Goal: Task Accomplishment & Management: Complete application form

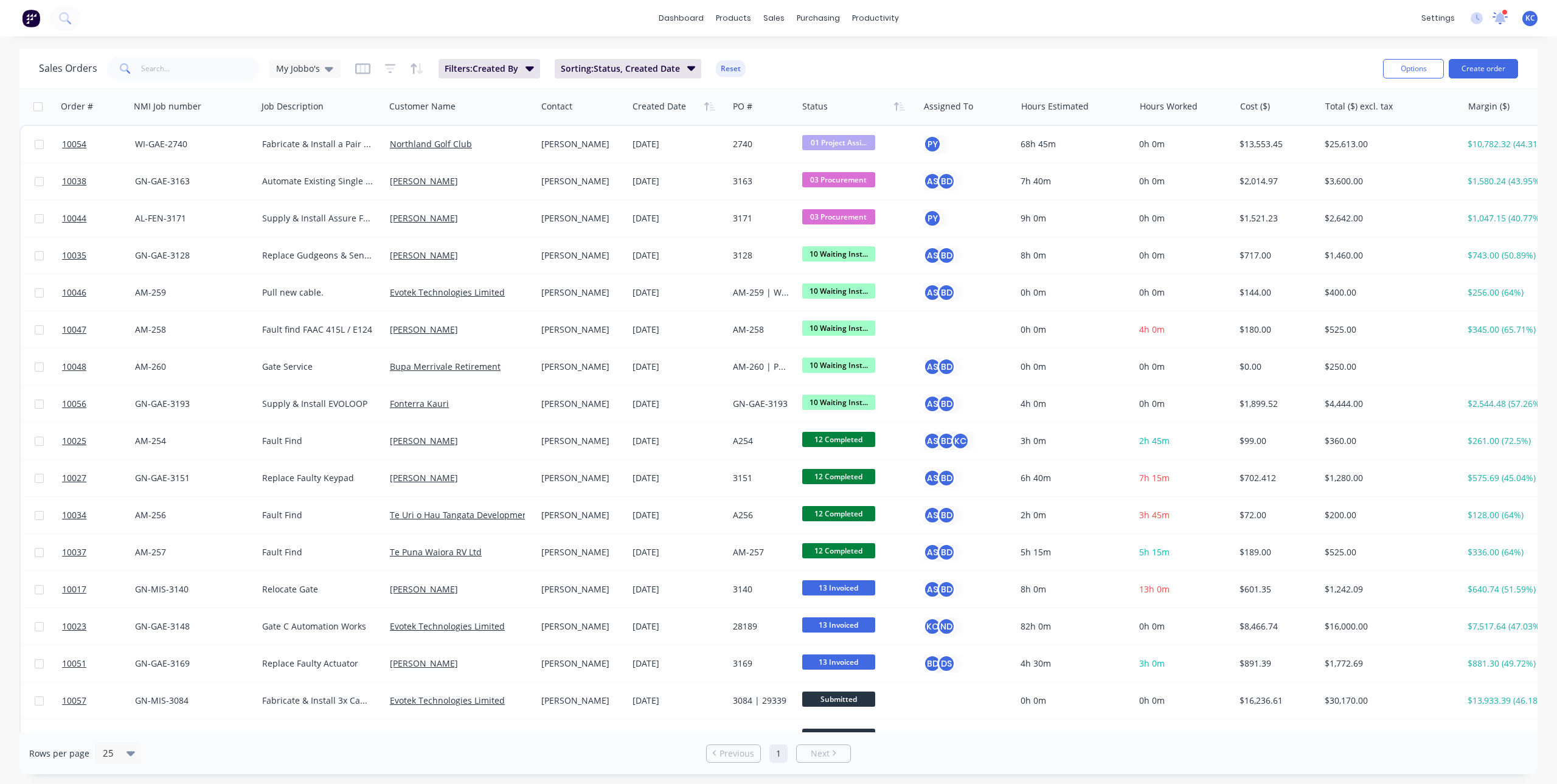
click at [1500, 17] on icon at bounding box center [1500, 17] width 11 height 10
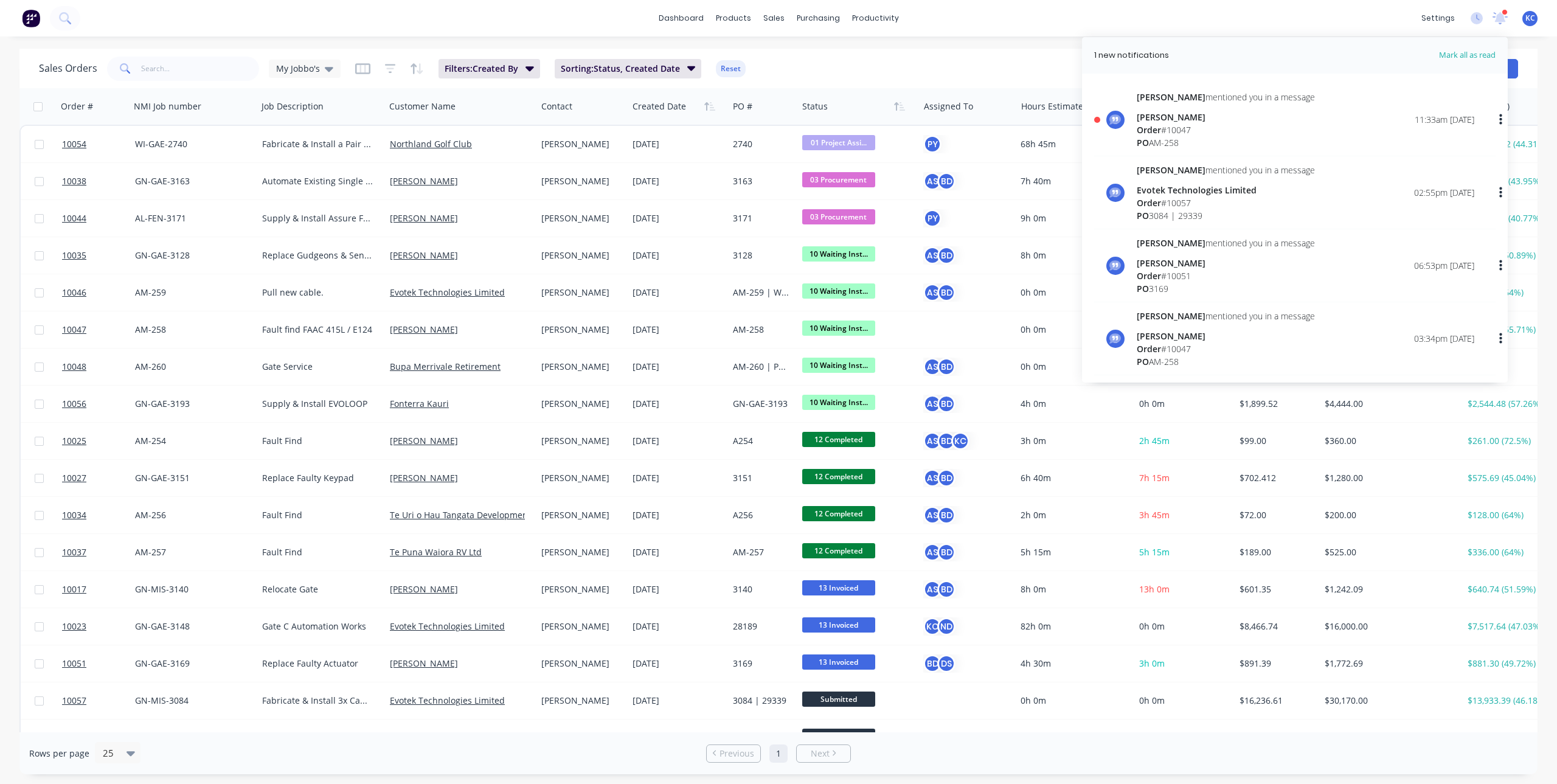
click at [1193, 107] on div "Brandon mentioned you in a message Mim Smith Order # 10047 PO AM-258" at bounding box center [1226, 119] width 179 height 58
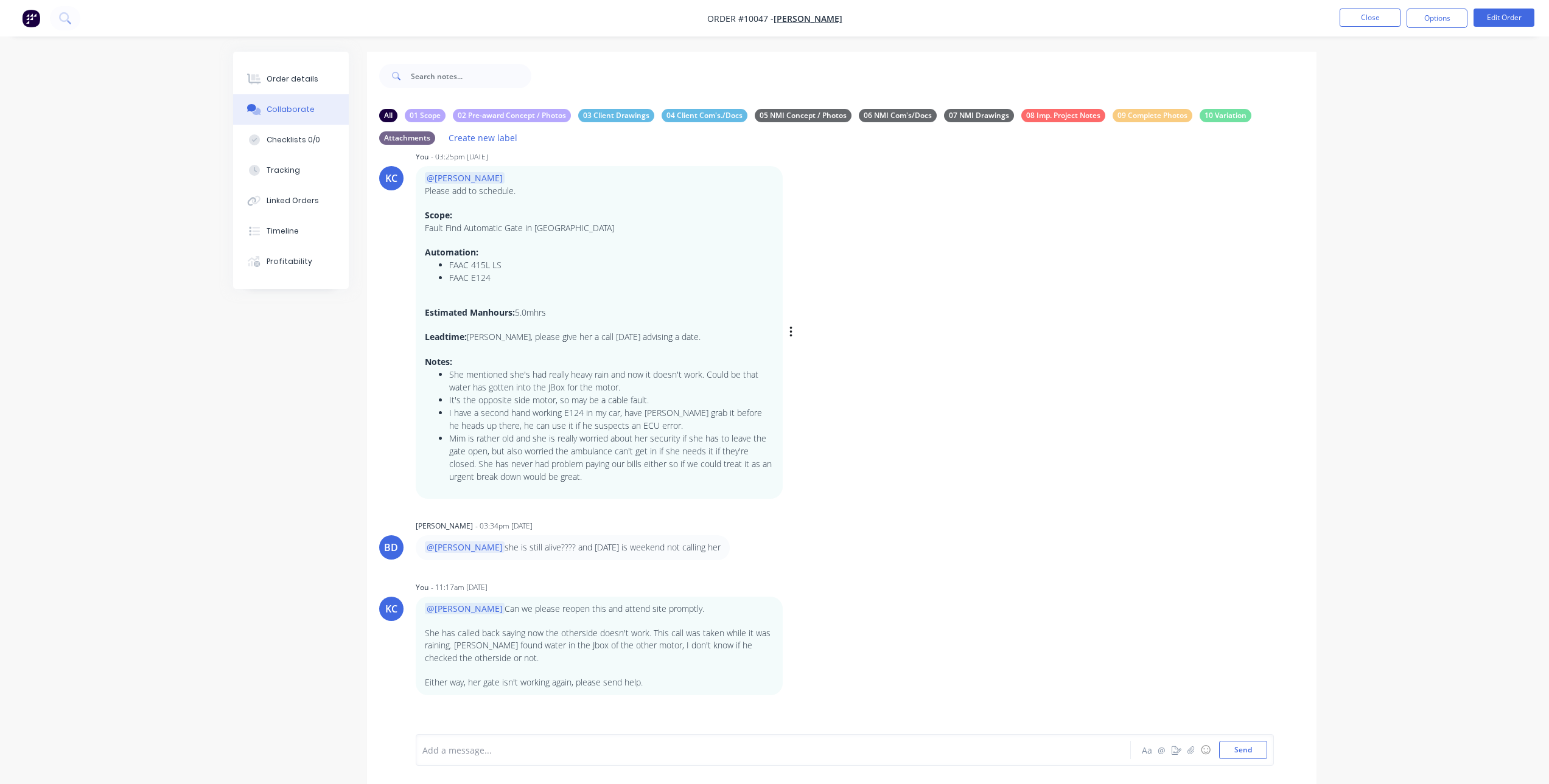
scroll to position [38, 0]
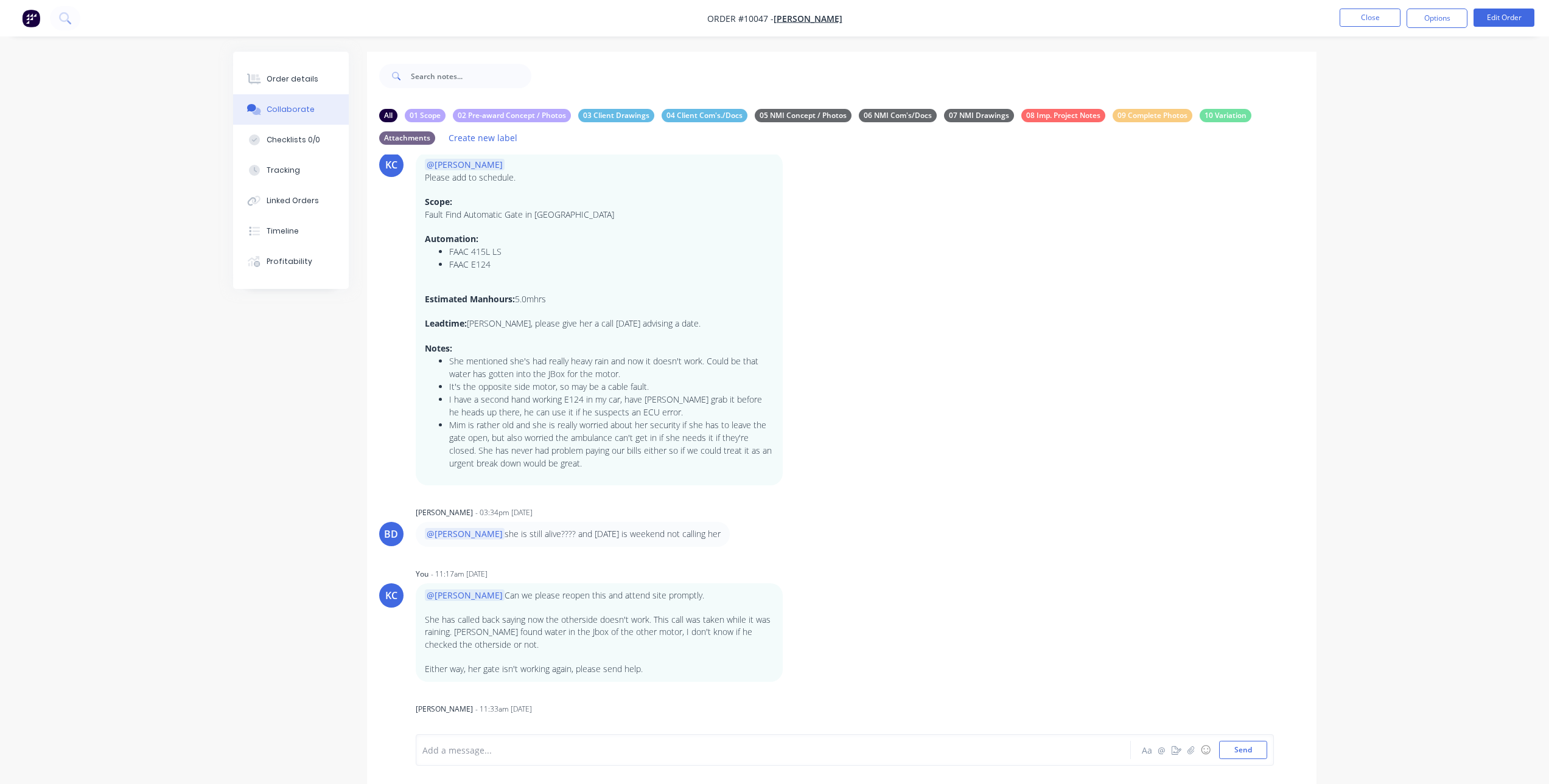
click at [607, 719] on div "Add a message... Aa @ ☺ Send" at bounding box center [842, 749] width 950 height 68
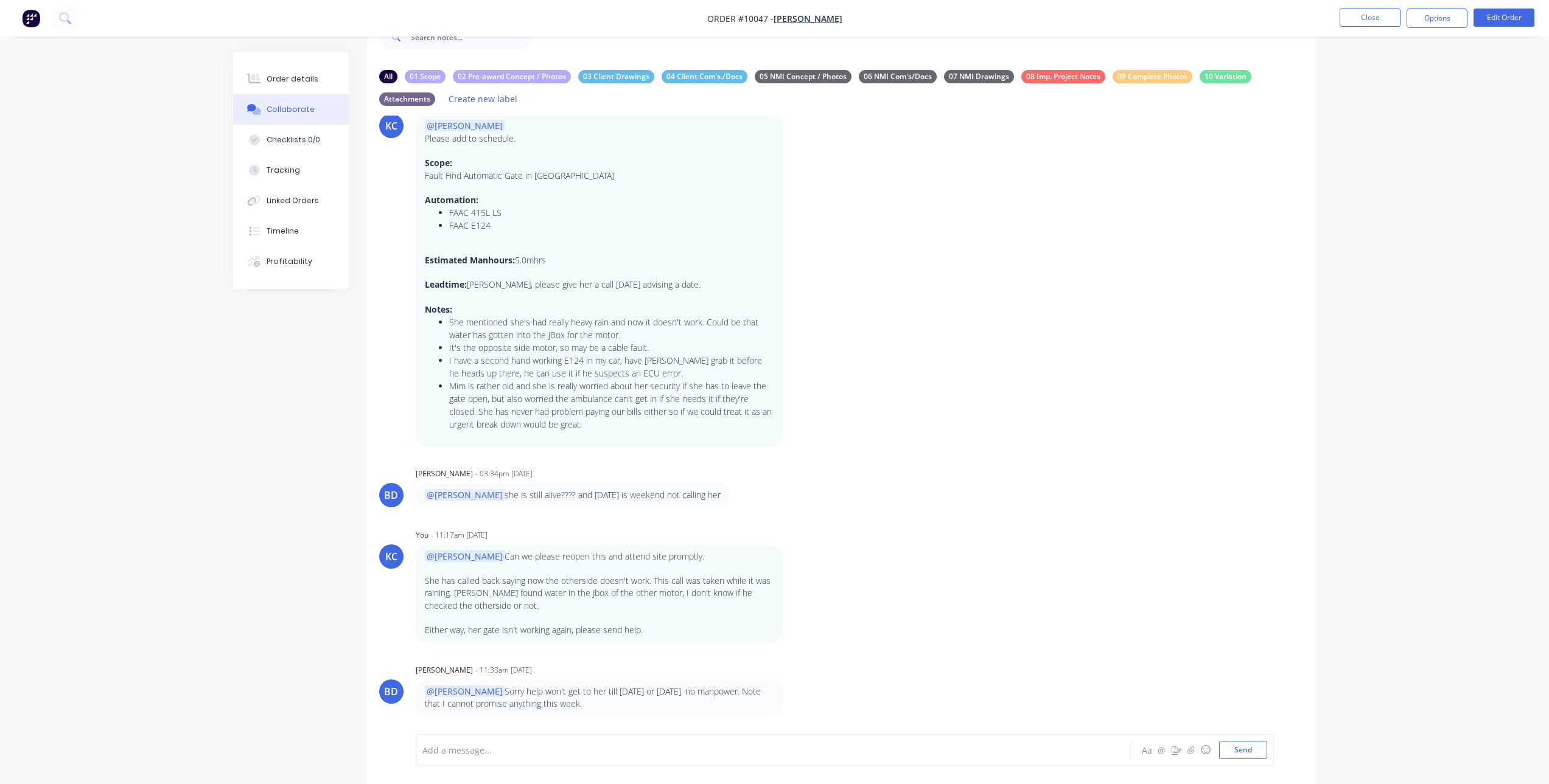
click at [509, 743] on div "Add a message..." at bounding box center [740, 749] width 634 height 18
click at [423, 752] on div "Is what it is, can i leave you to handle the rest from here though?" at bounding box center [740, 750] width 634 height 12
click at [425, 748] on span "Is what it is, can i leave you to handle the rest from here though?" at bounding box center [555, 750] width 265 height 12
click at [419, 747] on div "Is what it is, can i leave you to handle the rest from here though? Aa @ ☺ Send" at bounding box center [844, 749] width 858 height 32
drag, startPoint x: 1247, startPoint y: 744, endPoint x: 719, endPoint y: 750, distance: 528.0
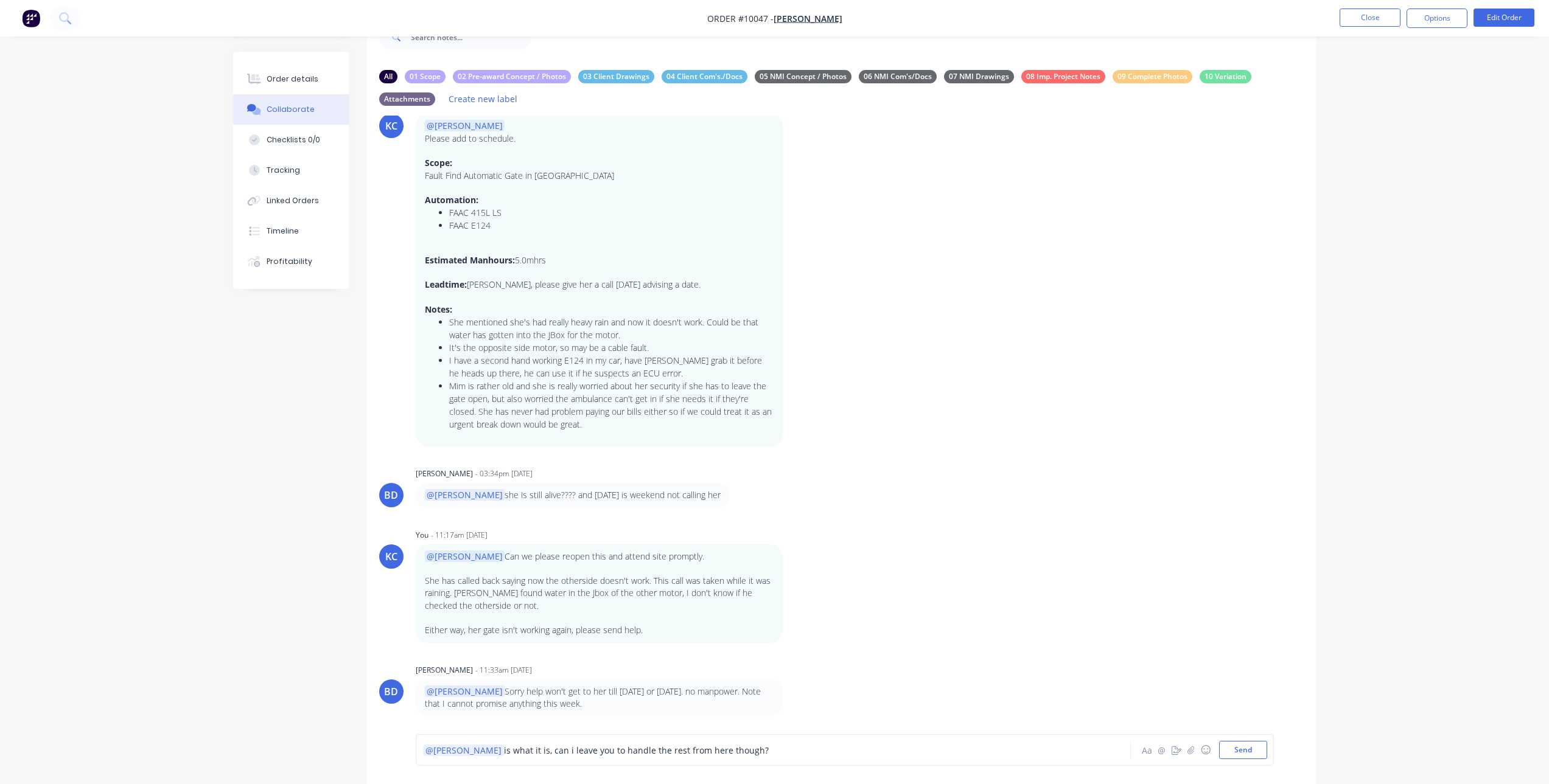
click at [719, 750] on div "@Brandon is what it is, can i leave you to handle the rest from here though? Aa…" at bounding box center [845, 749] width 845 height 18
click at [1248, 752] on button "Send" at bounding box center [1242, 749] width 48 height 18
click at [1386, 18] on button "Close" at bounding box center [1370, 18] width 61 height 18
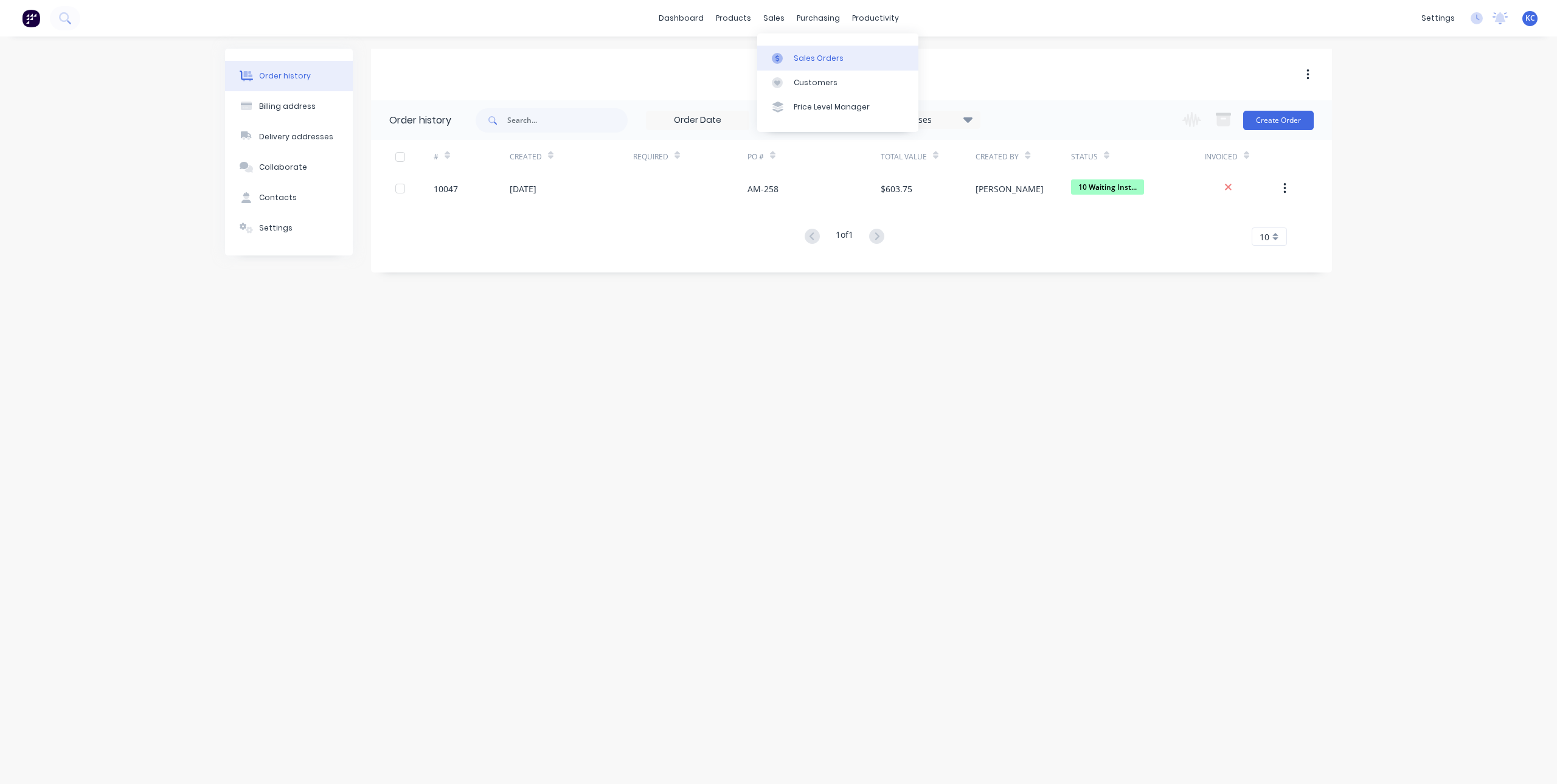
click at [780, 53] on icon at bounding box center [777, 58] width 11 height 11
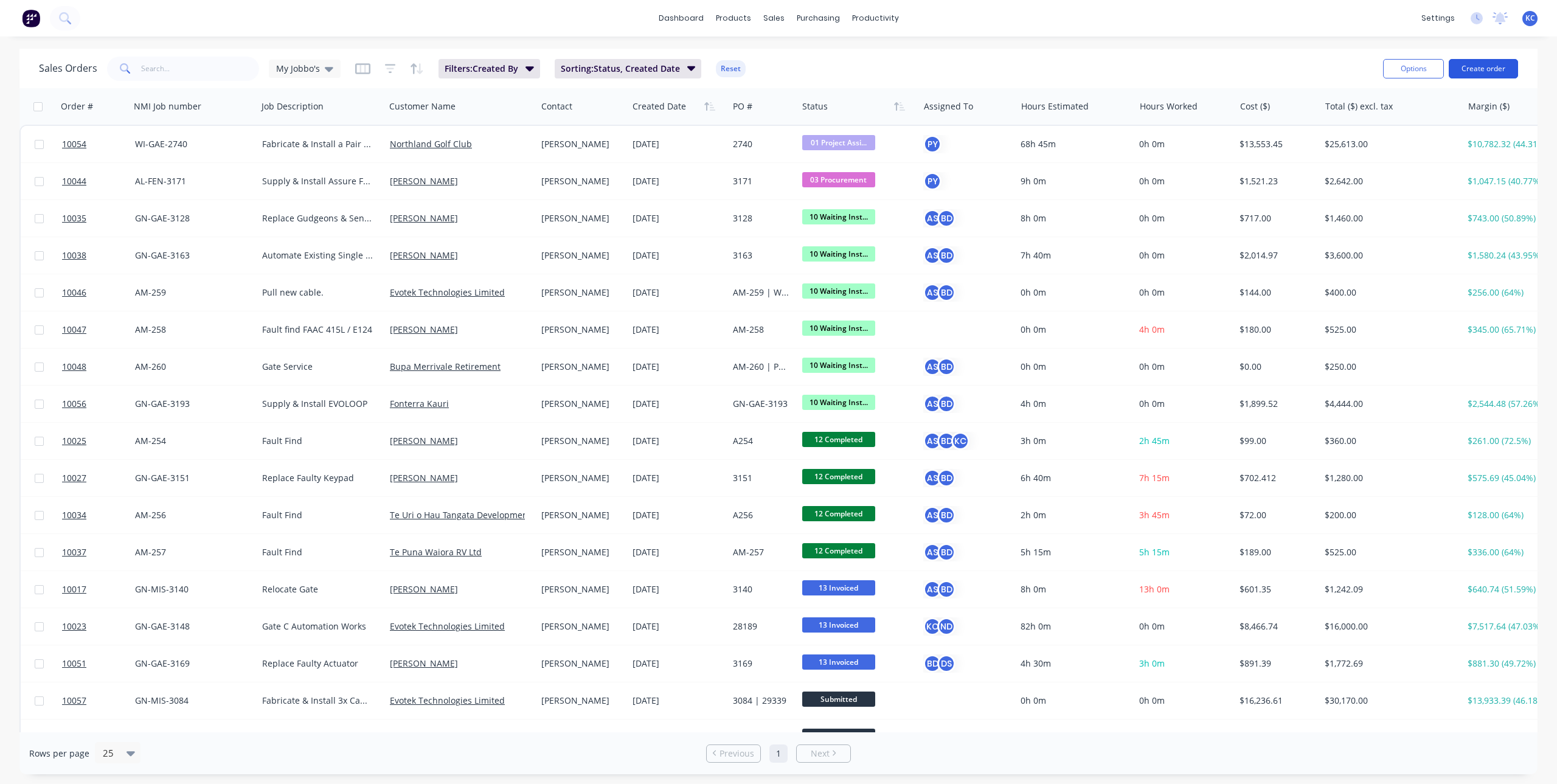
click at [1472, 69] on button "Create order" at bounding box center [1484, 68] width 69 height 19
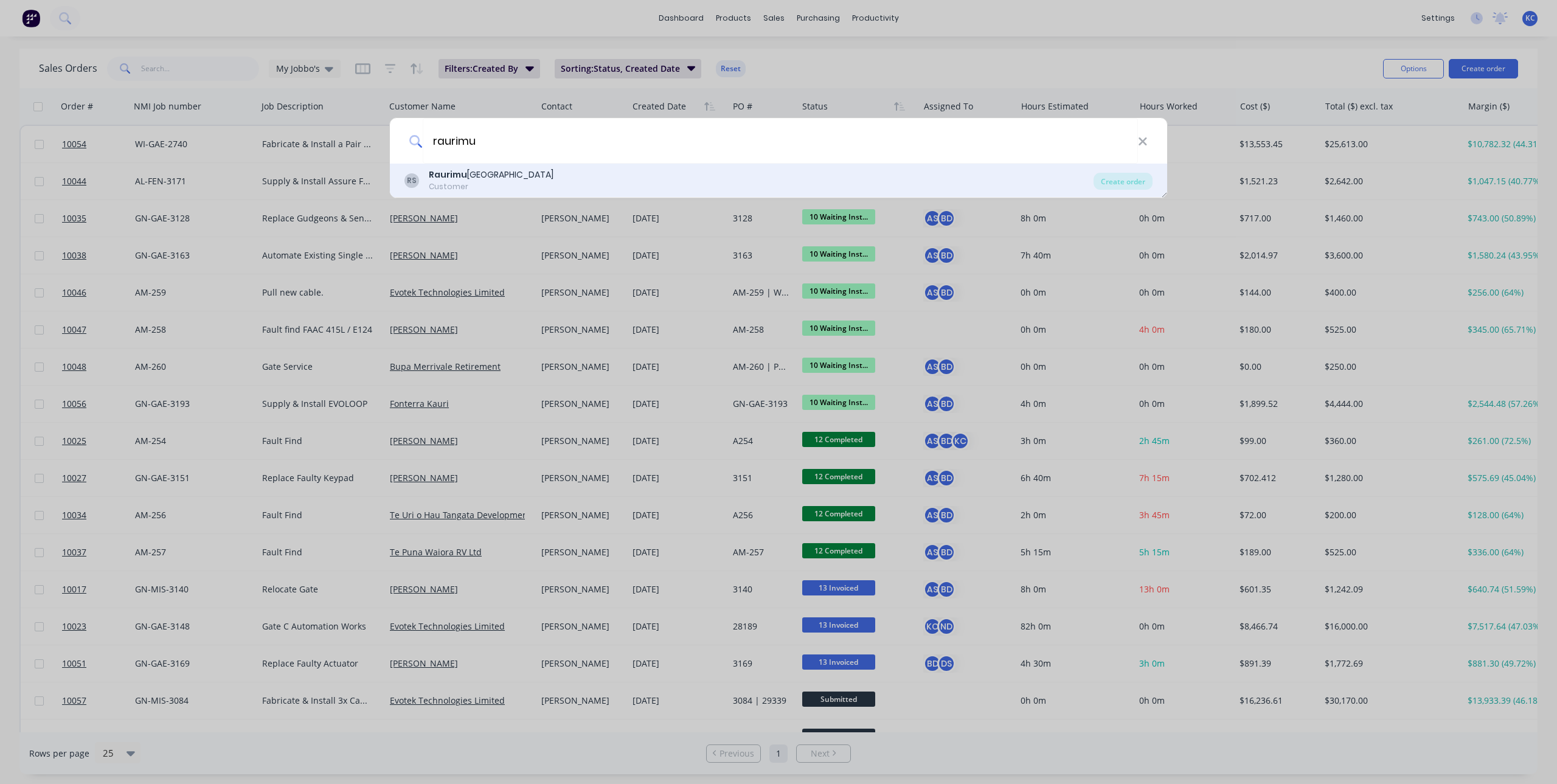
type input "raurimu"
click at [526, 178] on div "Raurimu Avenue School" at bounding box center [492, 174] width 125 height 12
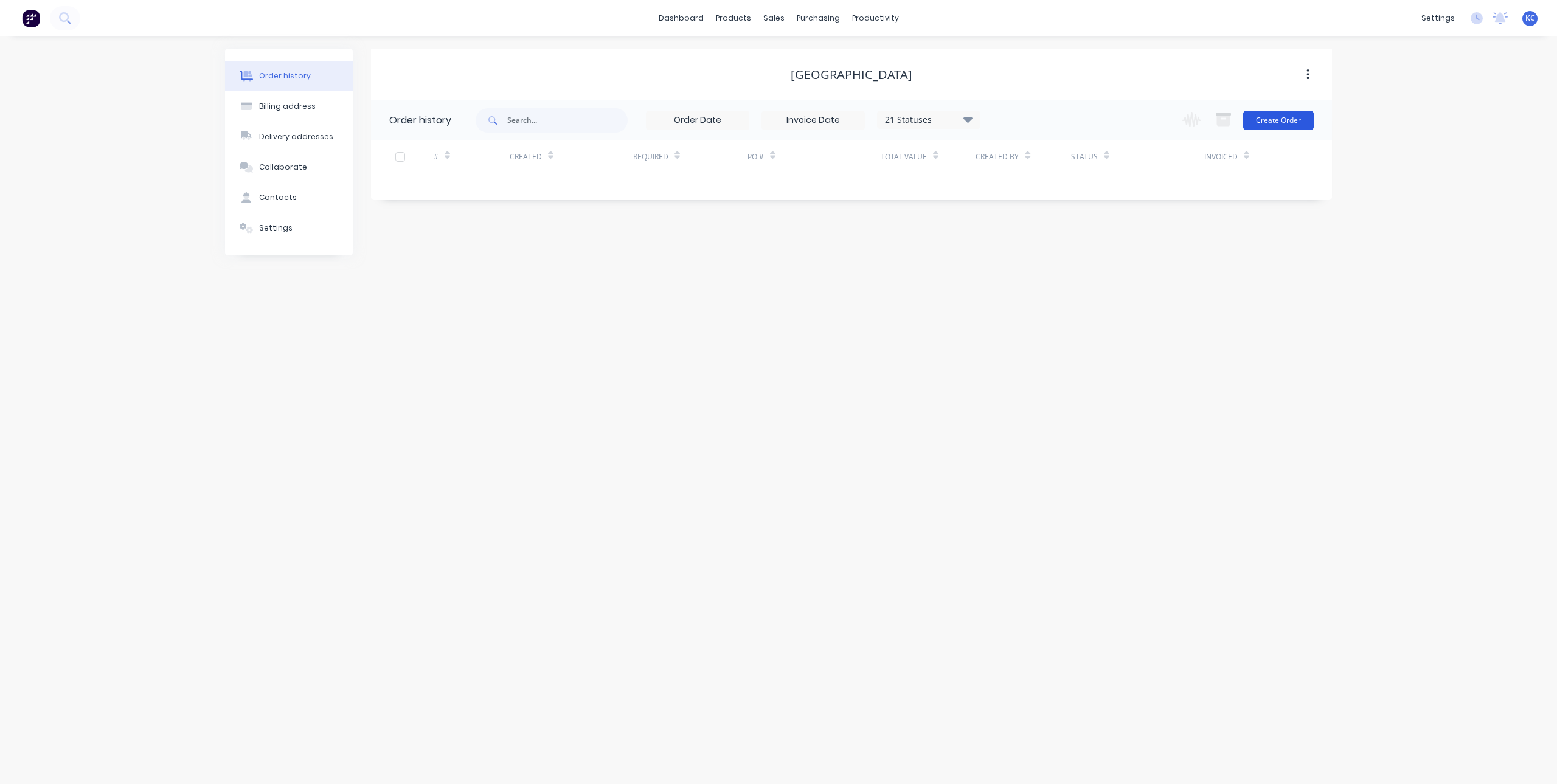
click at [1284, 114] on button "Create Order" at bounding box center [1279, 121] width 71 height 19
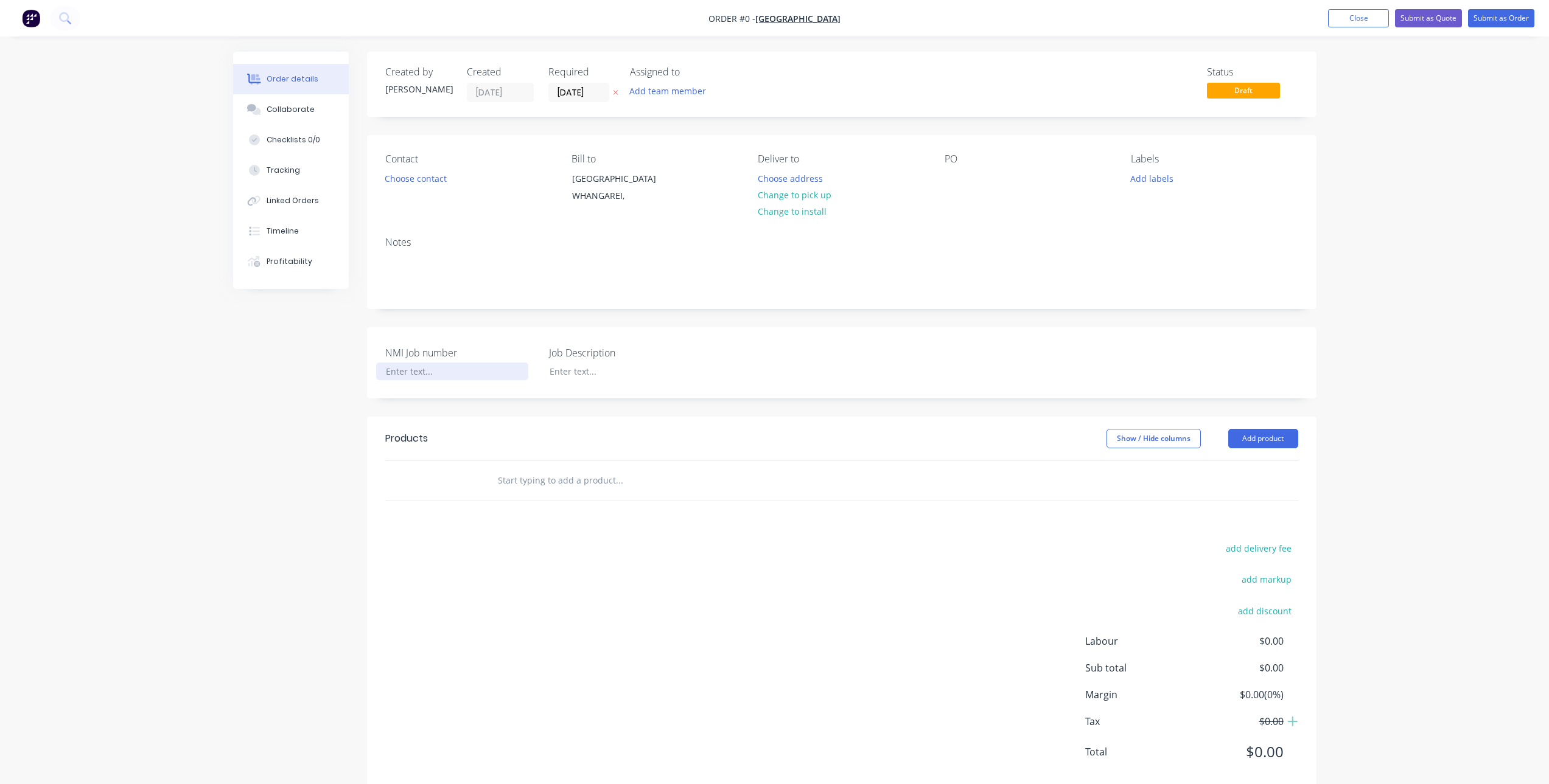
click at [429, 375] on div at bounding box center [452, 371] width 152 height 18
click at [513, 484] on input "text" at bounding box center [618, 480] width 243 height 24
drag, startPoint x: 542, startPoint y: 481, endPoint x: 451, endPoint y: 487, distance: 91.2
click at [451, 487] on div "AM-261 Add AM-261 to order No results found" at bounding box center [842, 481] width 913 height 40
type input "S"
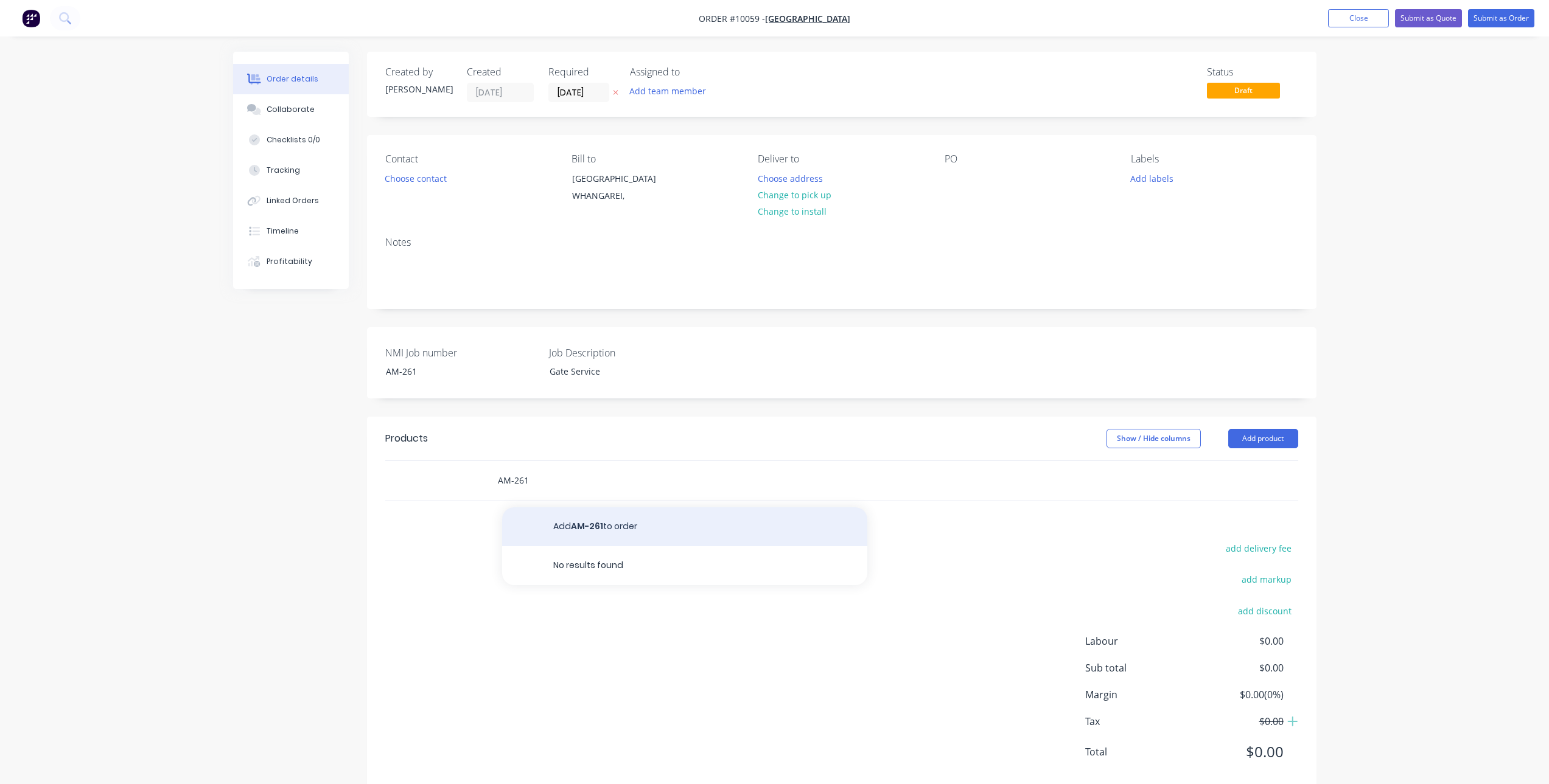
type input "AM-261"
click at [535, 526] on button "Add AM-261 to order" at bounding box center [684, 526] width 365 height 39
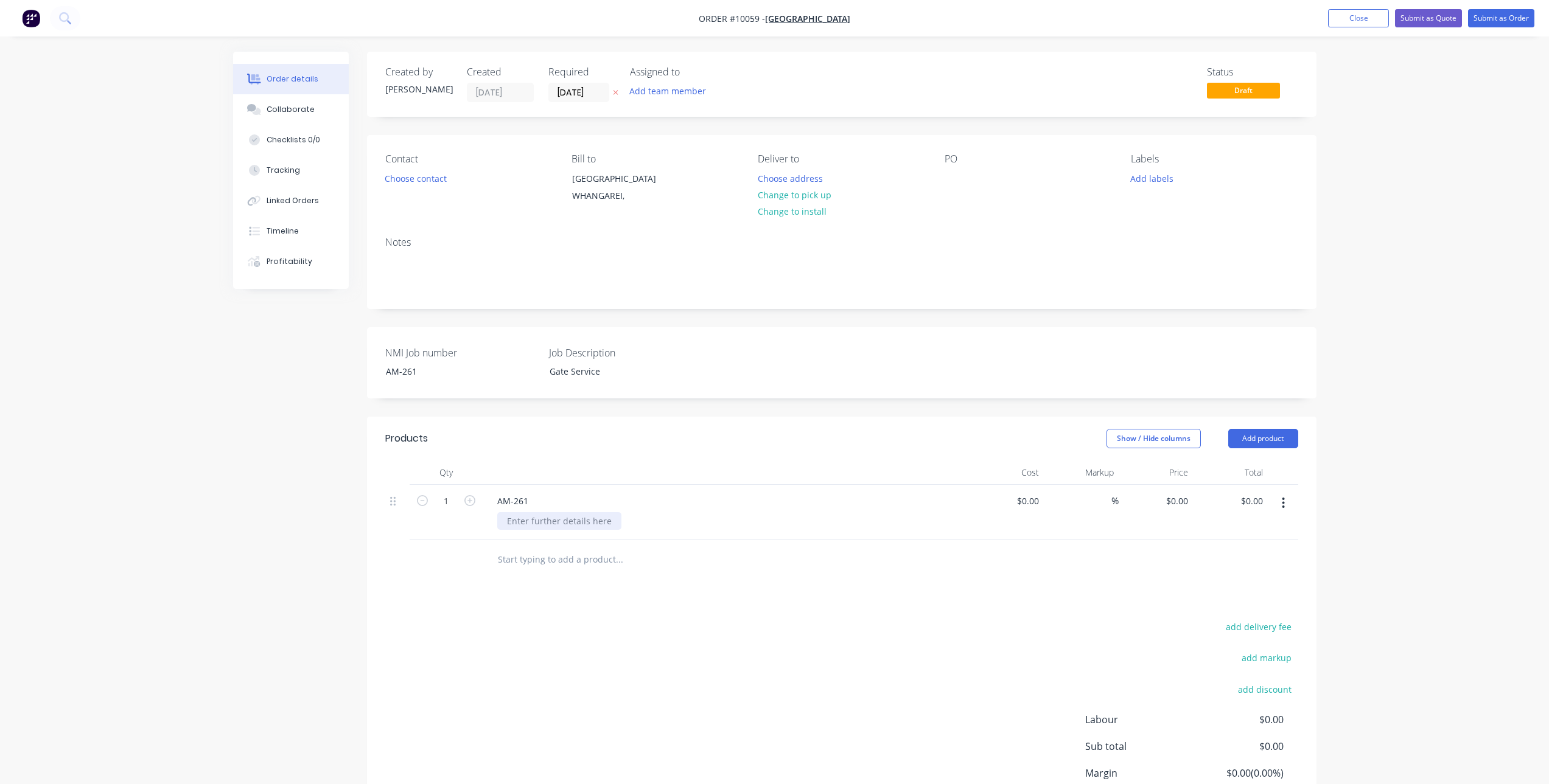
click at [535, 526] on div at bounding box center [559, 521] width 124 height 18
click at [1026, 500] on div "$0.00" at bounding box center [1027, 501] width 33 height 18
type input "$0.00"
click at [1173, 500] on div "0 $0.00" at bounding box center [1156, 512] width 75 height 55
type input "$250.00"
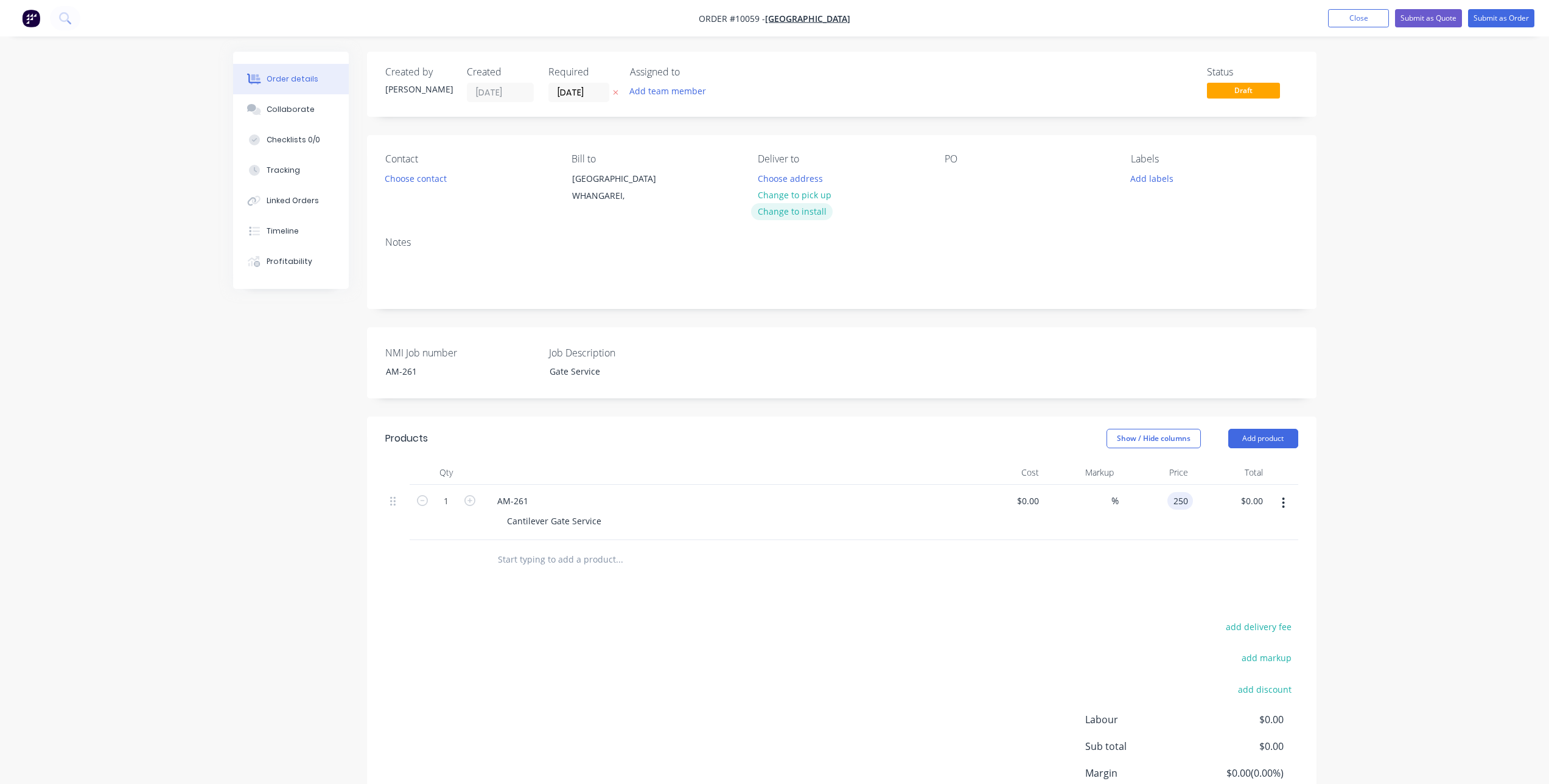
type input "$250.00"
click at [819, 210] on button "Change to install" at bounding box center [792, 212] width 82 height 16
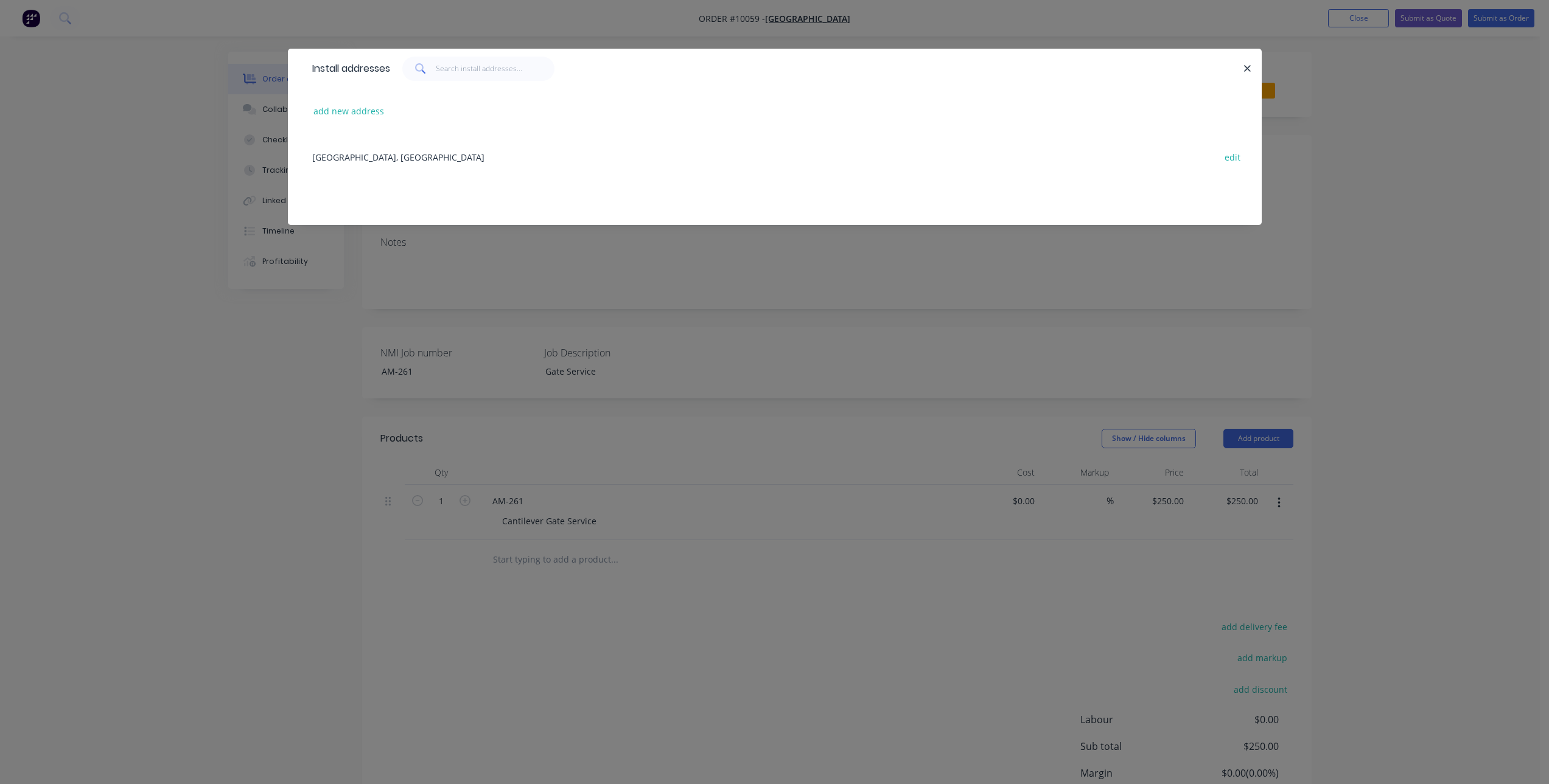
click at [433, 156] on div "Raurimu Avenue, Onerahi, WHANGAREI edit" at bounding box center [774, 157] width 937 height 46
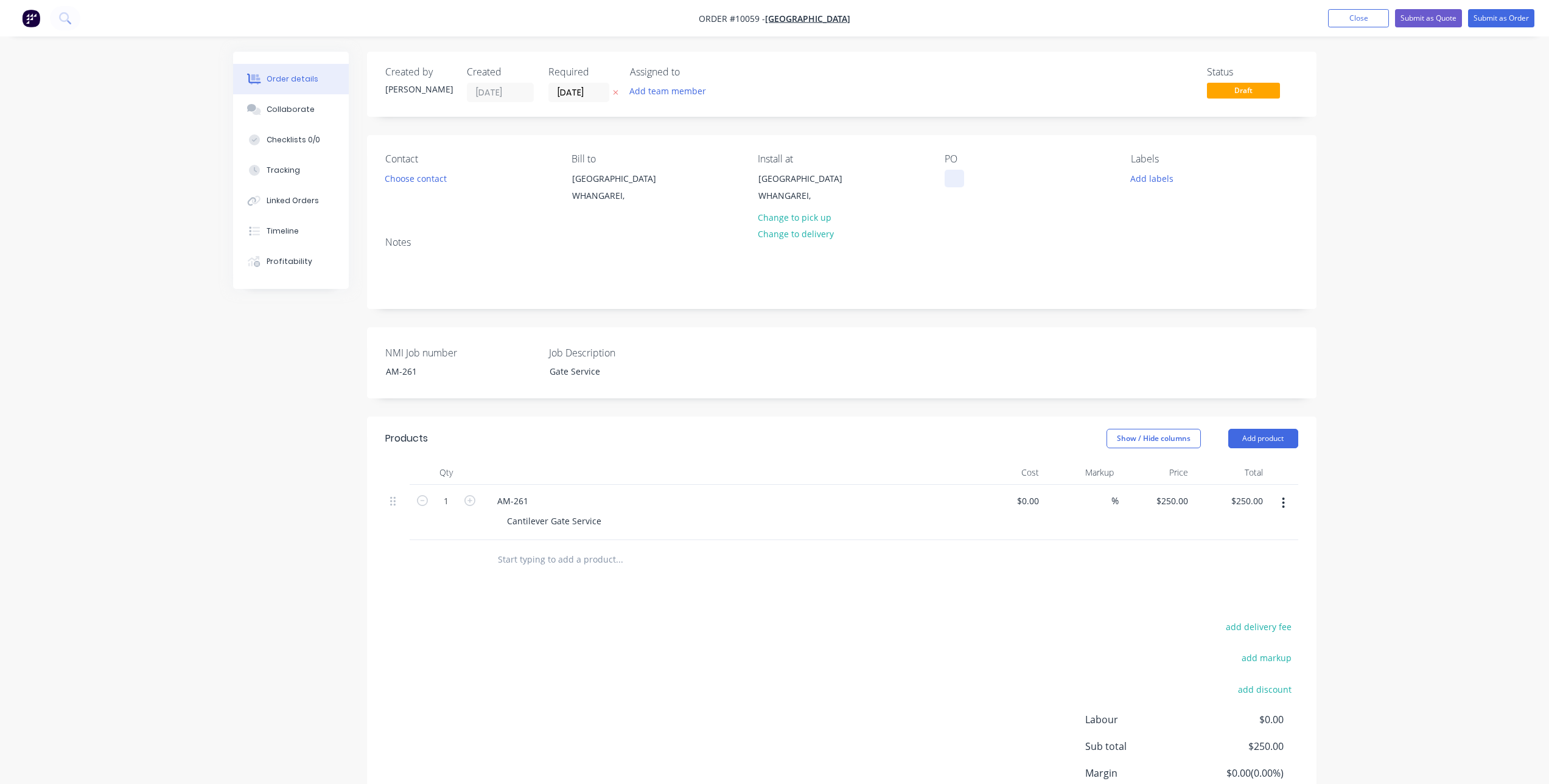
click at [961, 176] on div at bounding box center [954, 179] width 19 height 18
click at [426, 180] on button "Choose contact" at bounding box center [415, 178] width 75 height 16
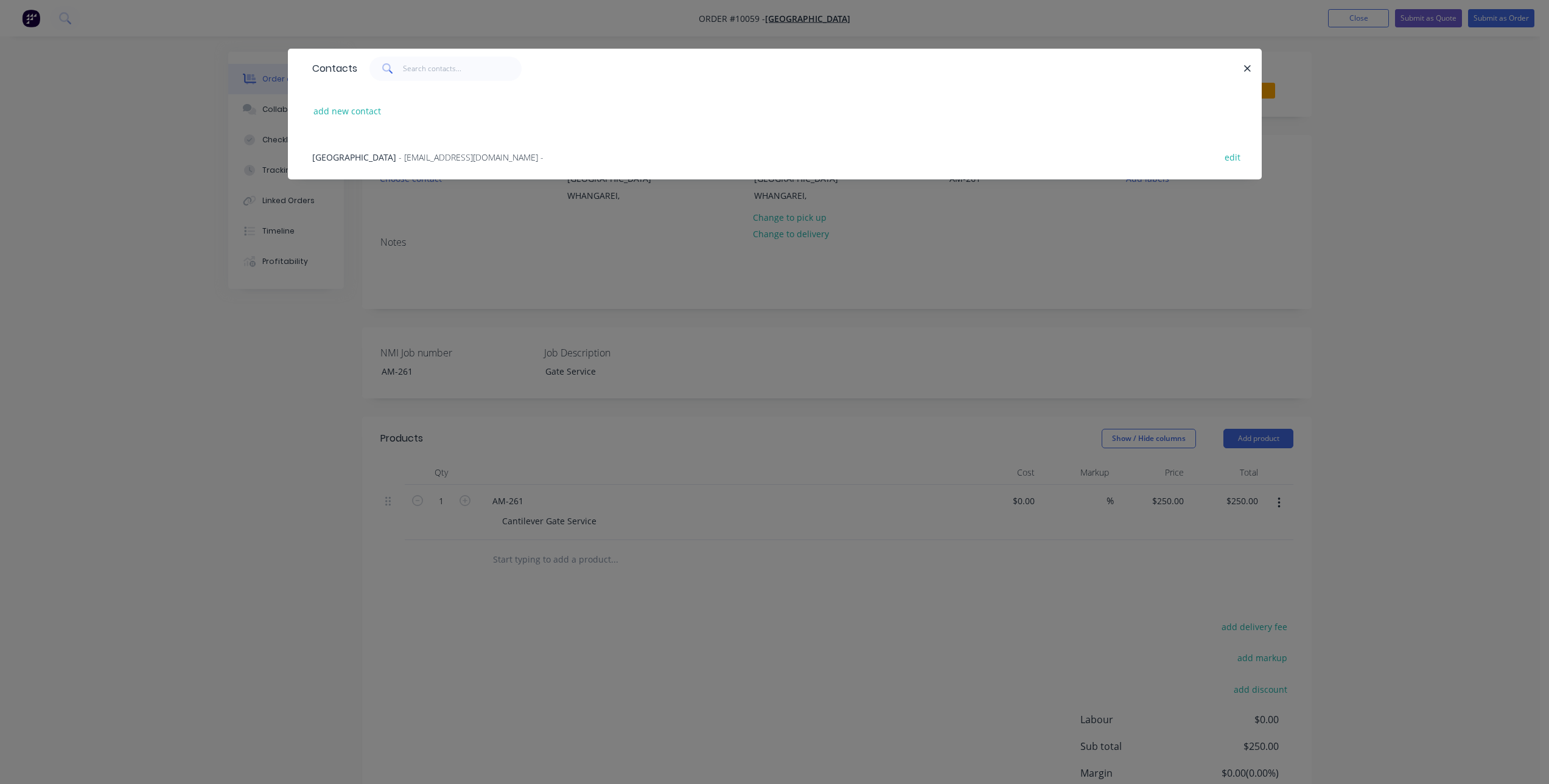
click at [476, 154] on span "- office@raurimu.school.nz -" at bounding box center [471, 157] width 145 height 12
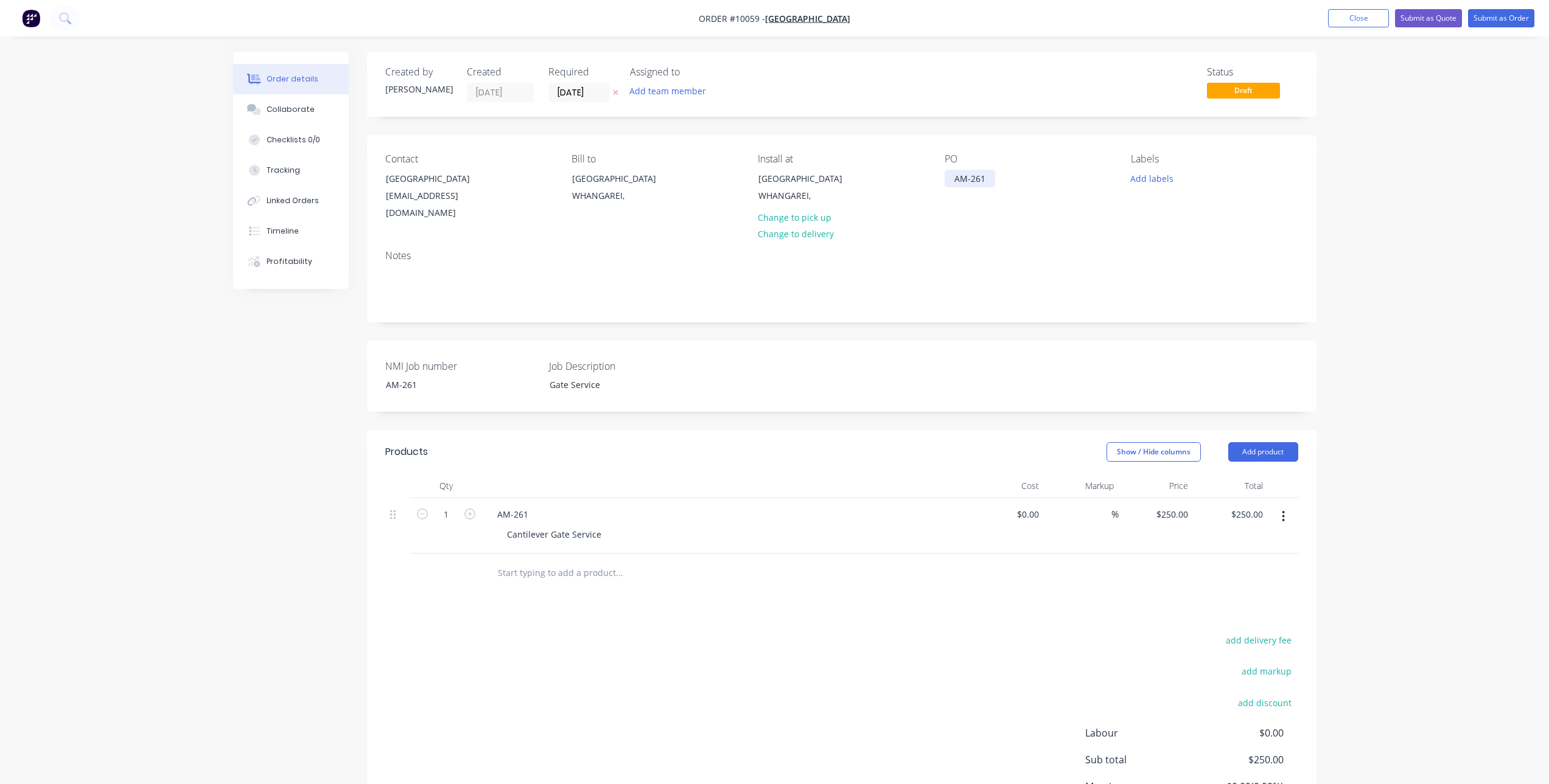
click at [989, 179] on div "AM-261" at bounding box center [970, 179] width 51 height 18
drag, startPoint x: 984, startPoint y: 192, endPoint x: 971, endPoint y: 222, distance: 32.7
click at [976, 214] on div "Contact Raurimu Avenue School office@raurimu.school.nz Bill to Raurimu Avenue O…" at bounding box center [842, 187] width 950 height 105
click at [1001, 175] on div "AM-261 |" at bounding box center [973, 179] width 58 height 18
click at [616, 93] on icon at bounding box center [615, 93] width 5 height 5
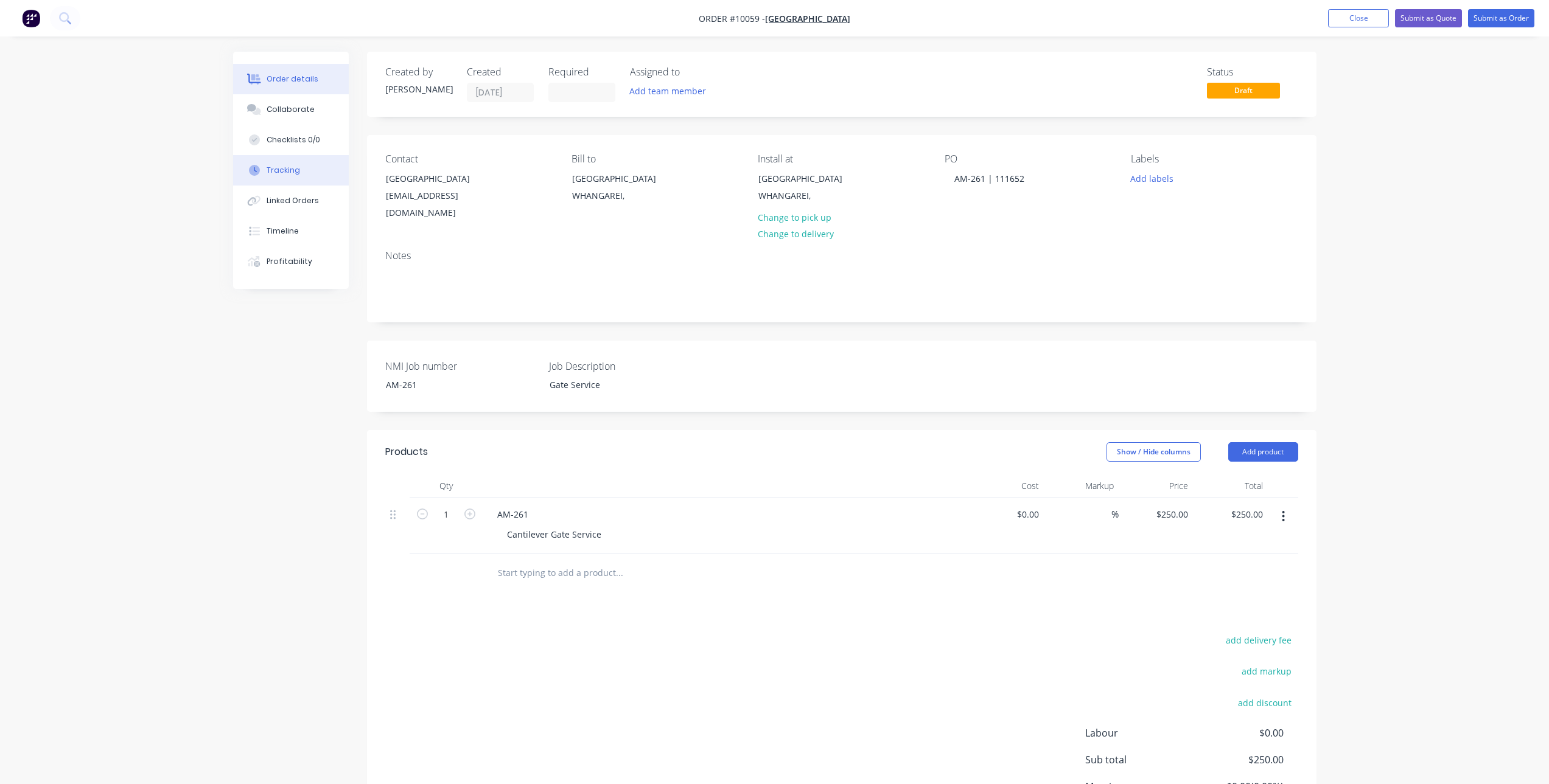
click at [314, 169] on button "Tracking" at bounding box center [290, 170] width 115 height 30
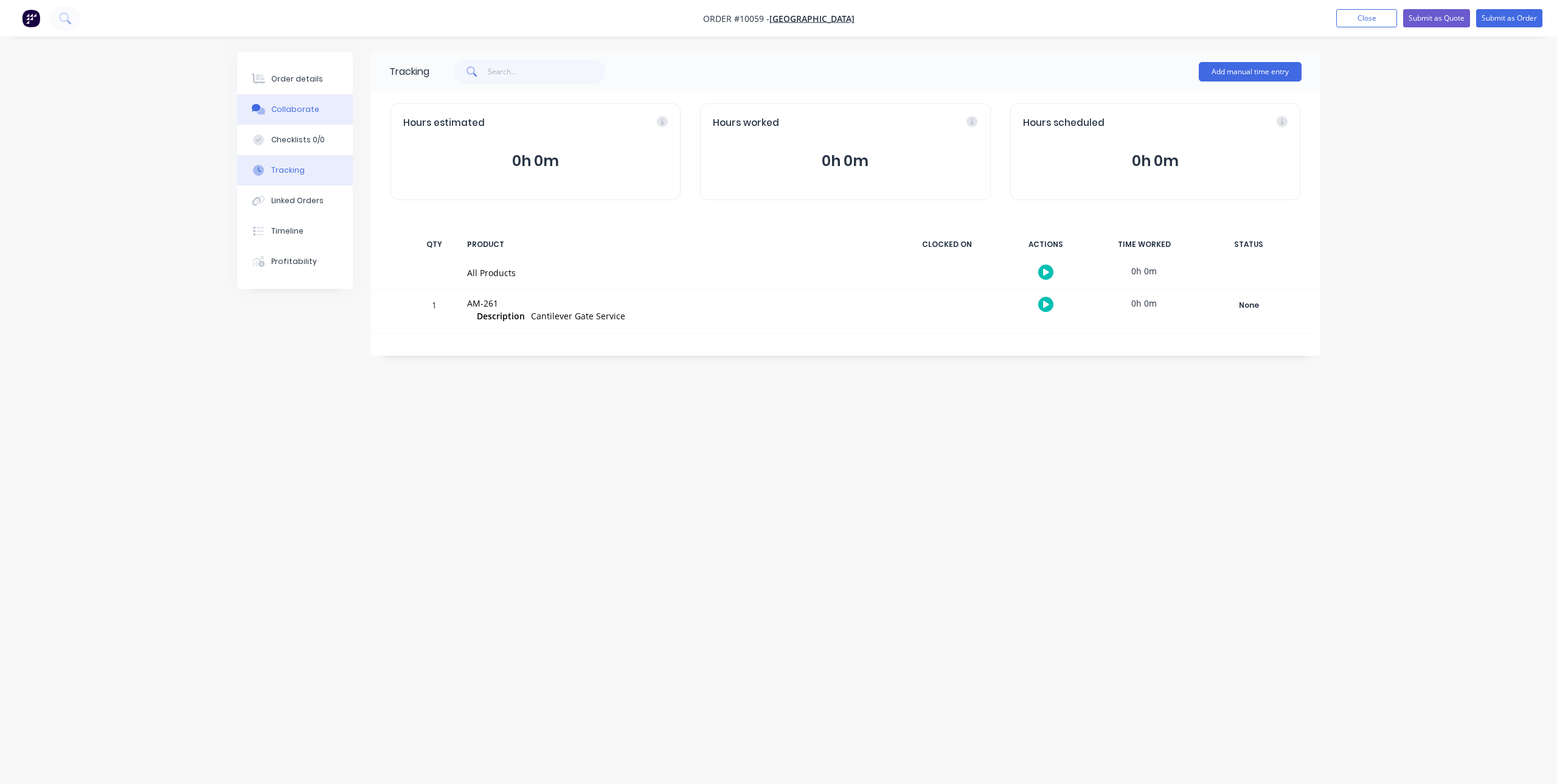
click at [311, 113] on div "Collaborate" at bounding box center [295, 109] width 48 height 11
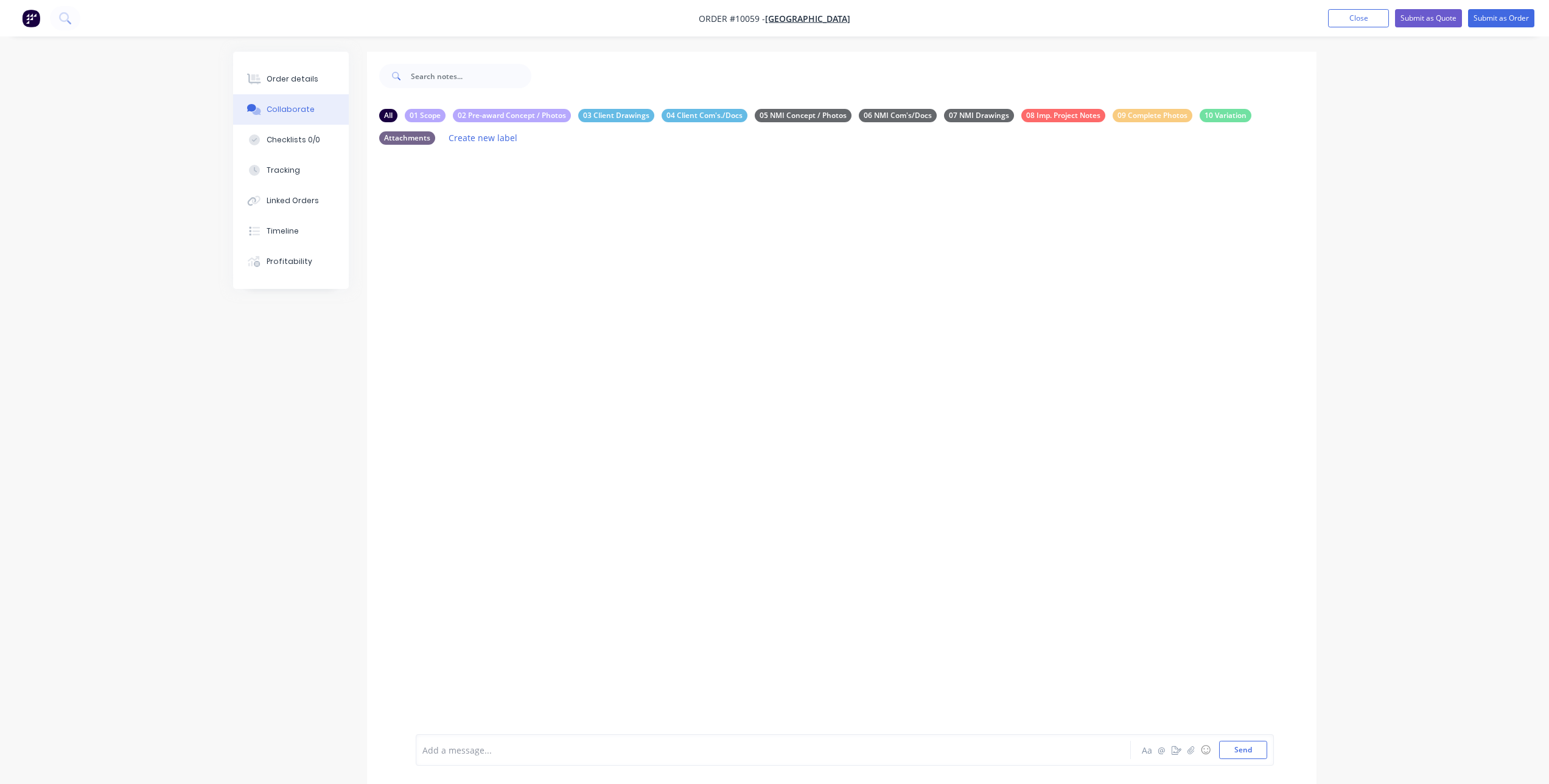
click at [538, 747] on div at bounding box center [739, 750] width 633 height 12
click at [532, 763] on div "@Brandon Please add to schedule: Raurimu School Gate Service Routine maintence …" at bounding box center [844, 727] width 858 height 77
click at [540, 760] on div "@Brandon Please add to schedule: Raurimu School Gate Service Routine maintence …" at bounding box center [844, 727] width 858 height 77
click at [546, 755] on div "Routine maintence" at bounding box center [739, 752] width 633 height 12
click at [425, 755] on span "Fill out all the Itrade please" at bounding box center [479, 753] width 112 height 12
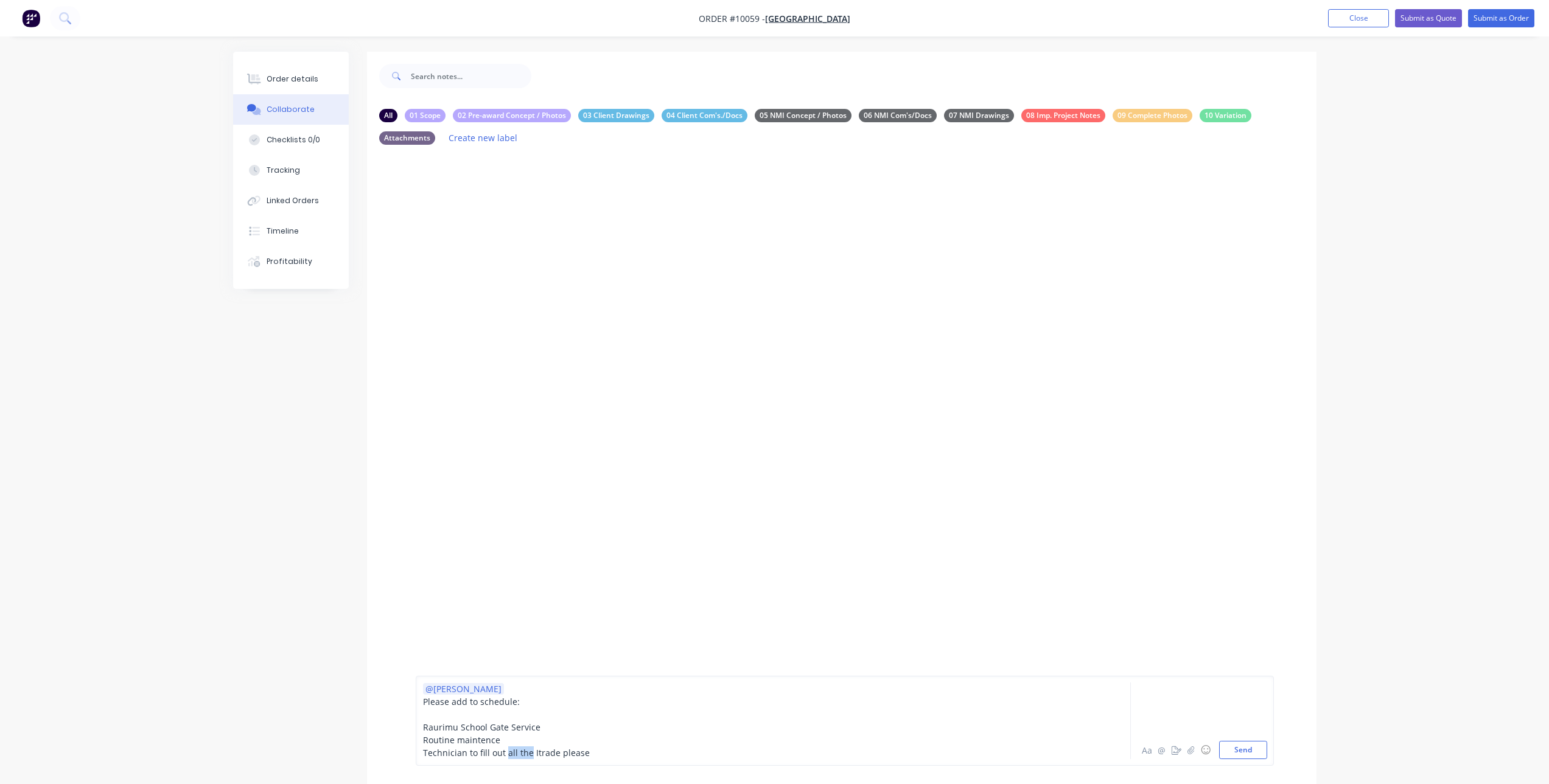
drag, startPoint x: 505, startPoint y: 752, endPoint x: 528, endPoint y: 753, distance: 23.0
click at [528, 753] on span "Technician to fill out all the Itrade please" at bounding box center [506, 753] width 167 height 12
click at [642, 753] on div "Technician to fill out service sheet in Itrade please" at bounding box center [739, 752] width 633 height 12
click at [423, 743] on span "Routine maintence" at bounding box center [461, 740] width 77 height 12
click at [562, 739] on span "No current issues or faults, Routine maintence" at bounding box center [518, 740] width 190 height 12
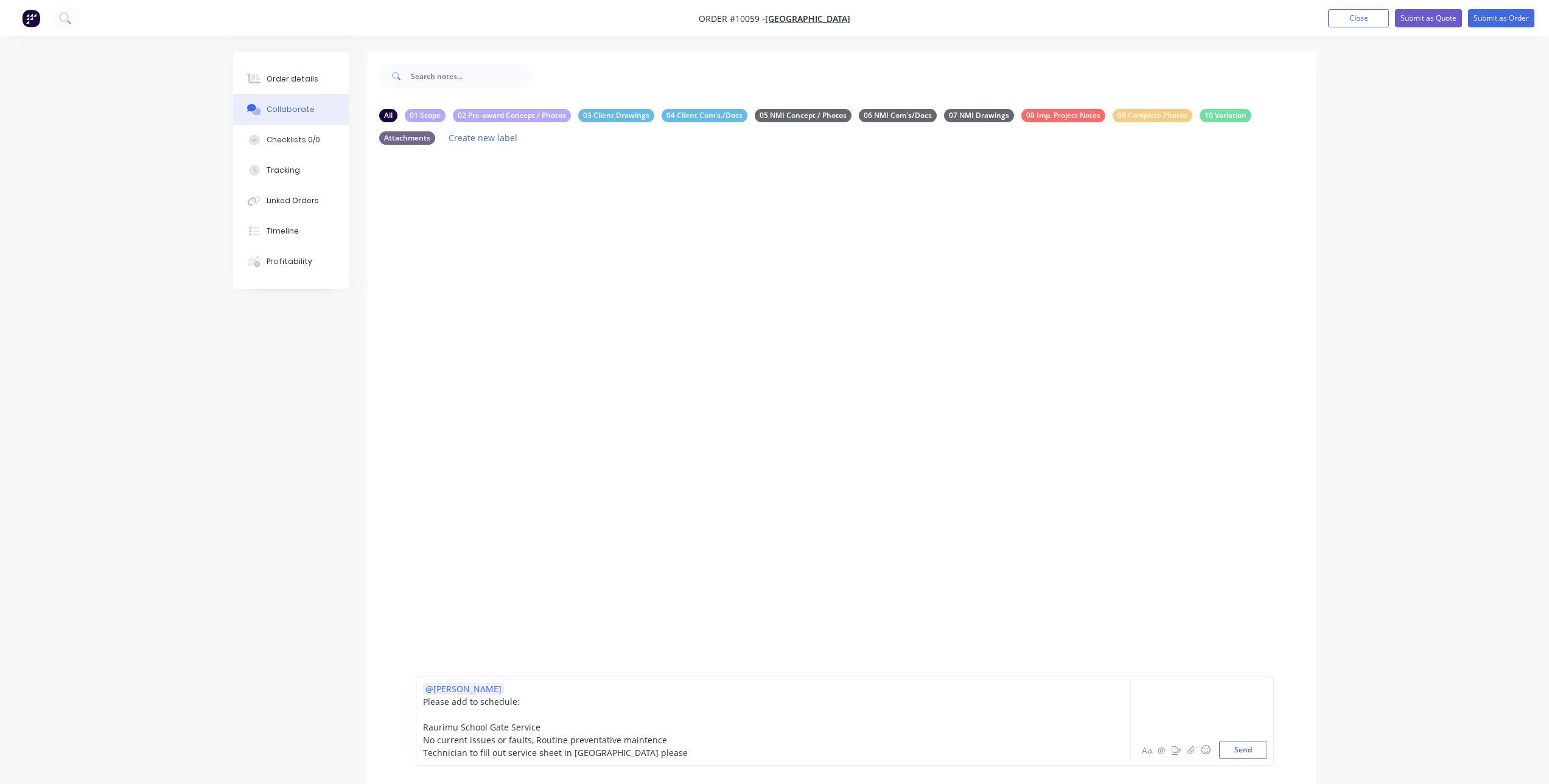
click at [532, 741] on span "No current issues or faults, Routine preventative maintence" at bounding box center [545, 740] width 244 height 12
click at [662, 749] on div "Technician to fill out service sheet in Itrade please" at bounding box center [739, 752] width 633 height 12
click at [1253, 755] on button "Send" at bounding box center [1242, 749] width 48 height 18
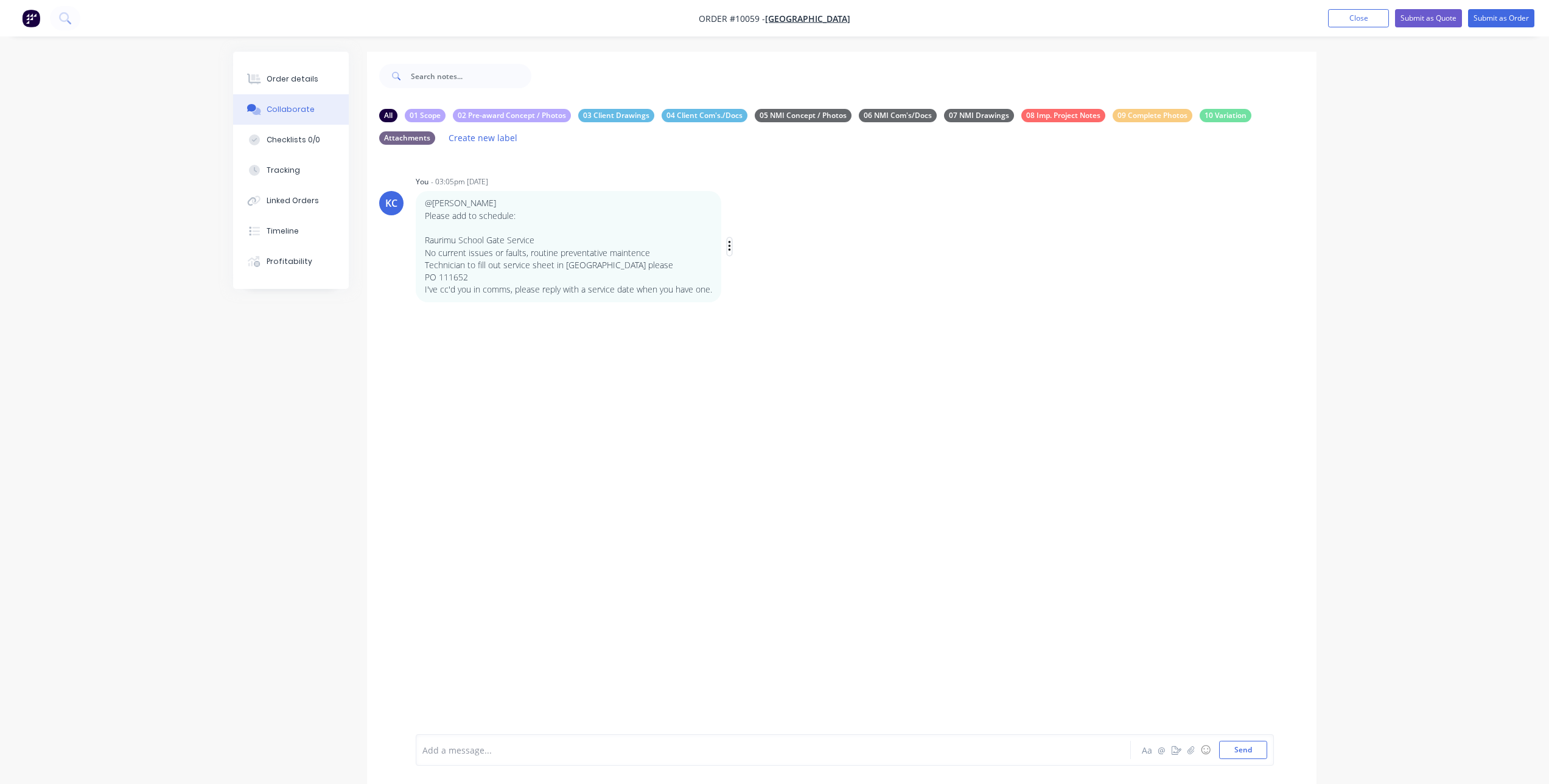
click at [728, 244] on icon "button" at bounding box center [729, 246] width 4 height 14
click at [751, 245] on button "Labels" at bounding box center [773, 248] width 76 height 20
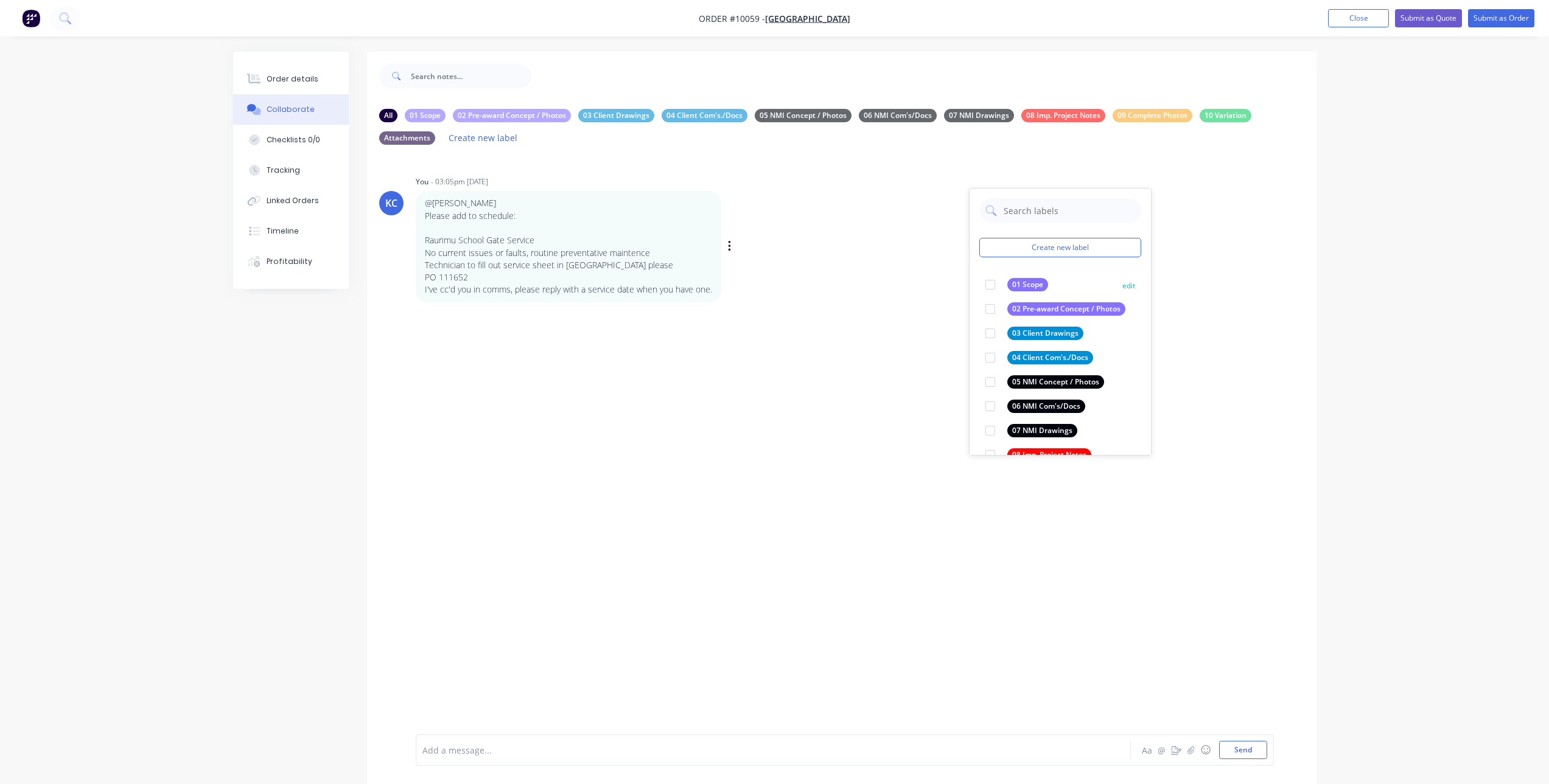
click at [999, 282] on div at bounding box center [990, 284] width 24 height 24
click at [790, 302] on div "@Brandon Please add to schedule: Raurimu School Gate Service No current issues …" at bounding box center [605, 246] width 380 height 111
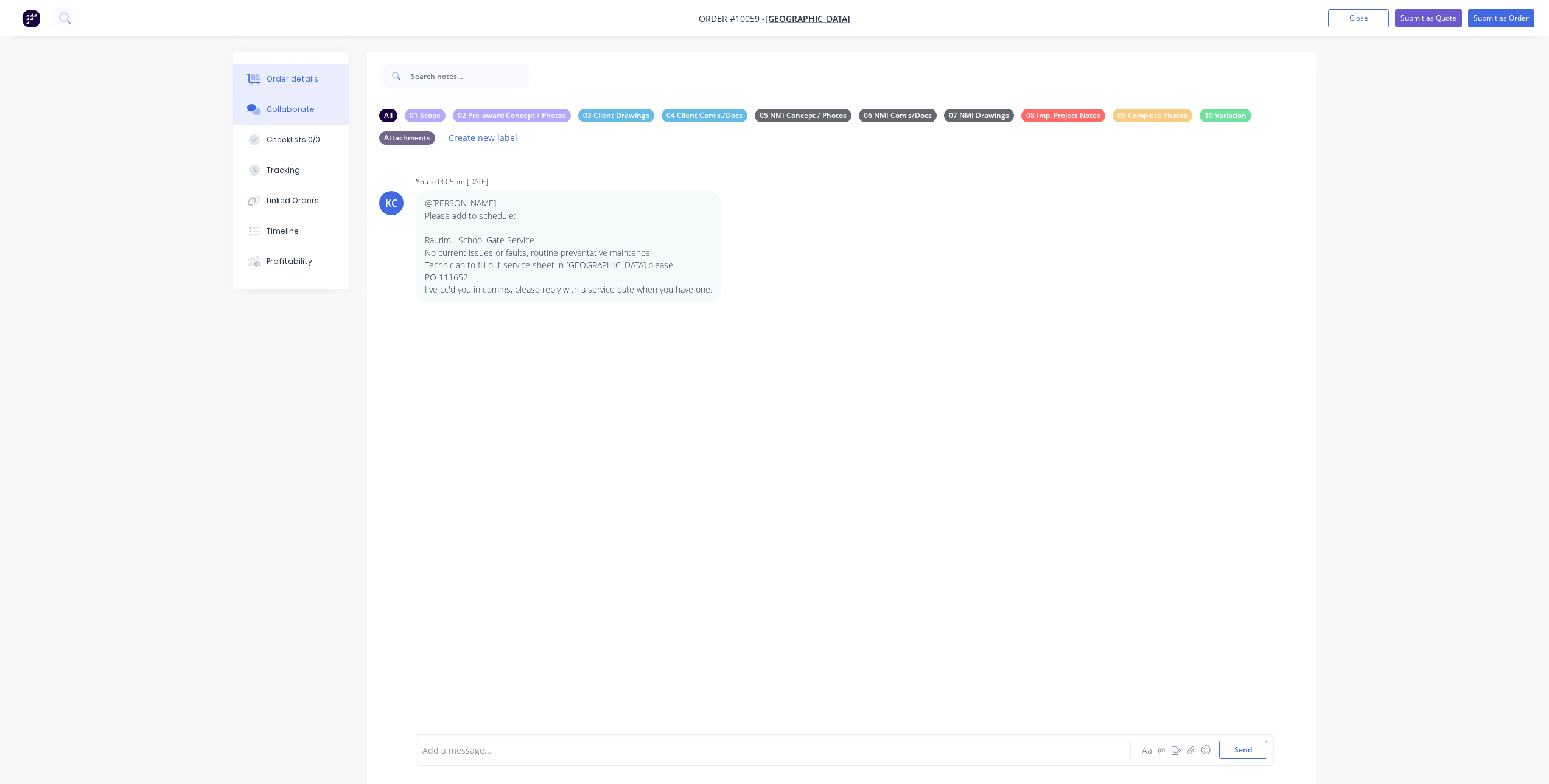
click at [281, 87] on button "Order details" at bounding box center [290, 79] width 115 height 30
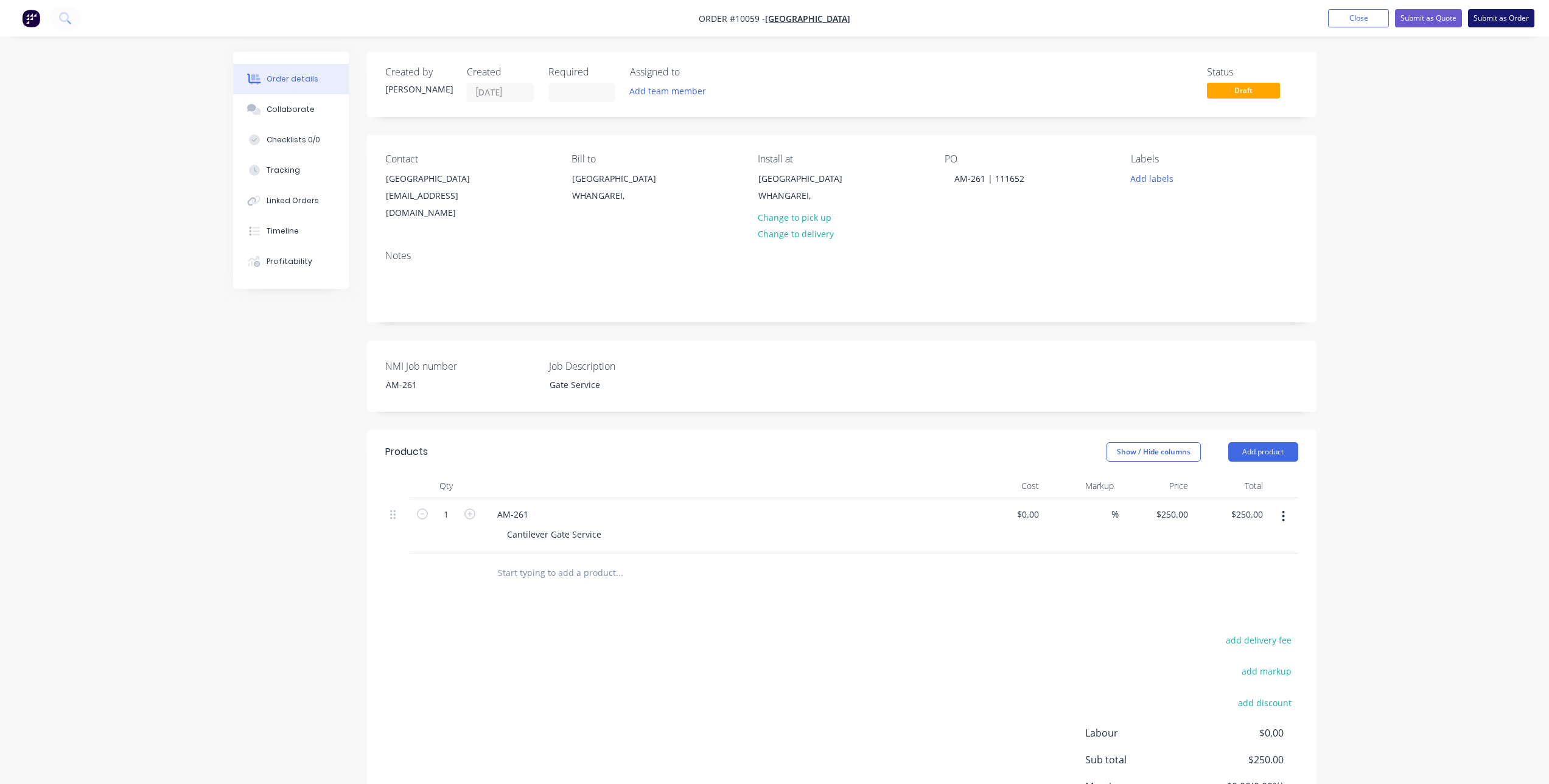
click at [1487, 16] on button "Submit as Order" at bounding box center [1501, 18] width 66 height 18
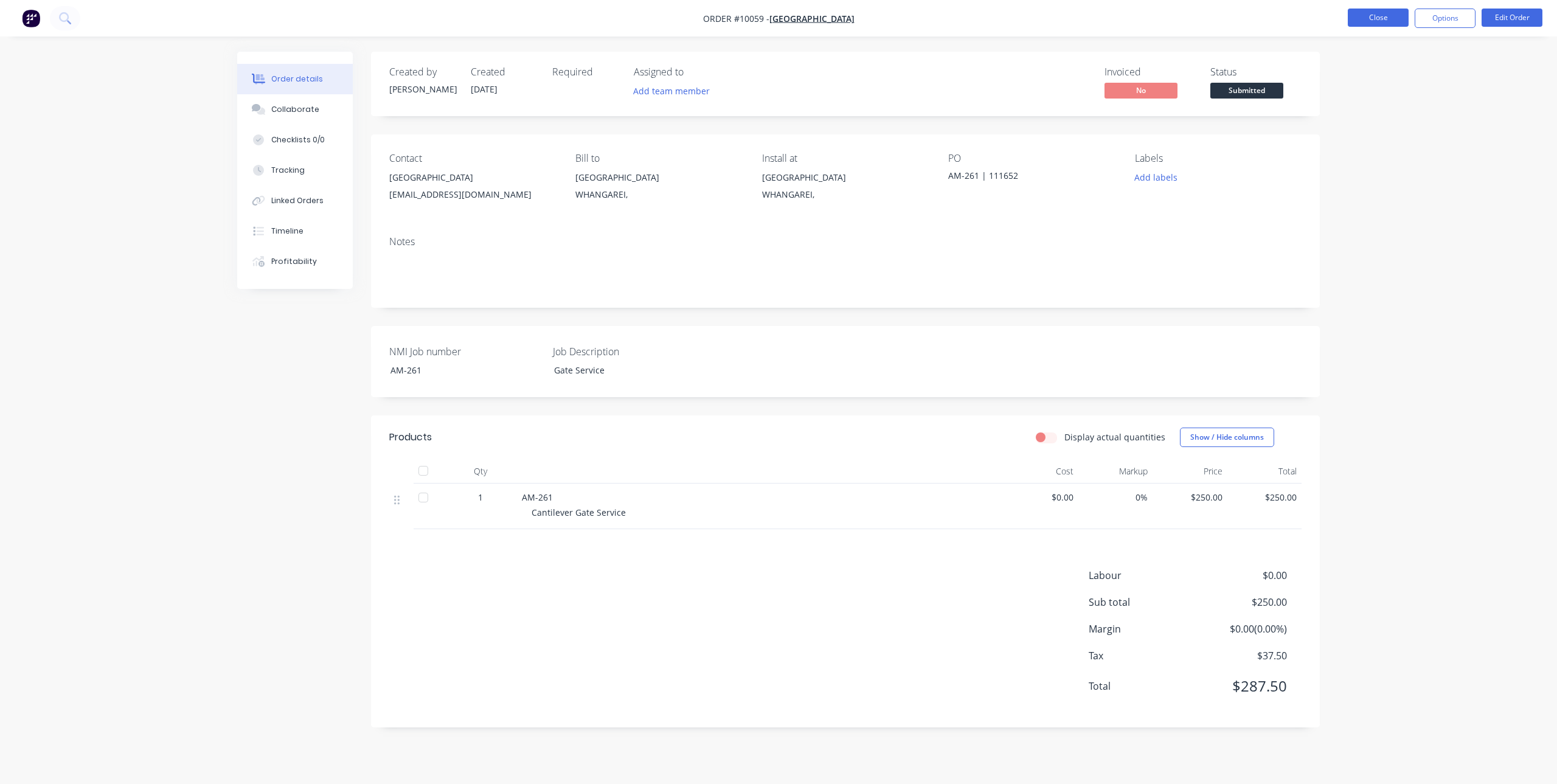
click at [1379, 20] on button "Close" at bounding box center [1378, 18] width 61 height 18
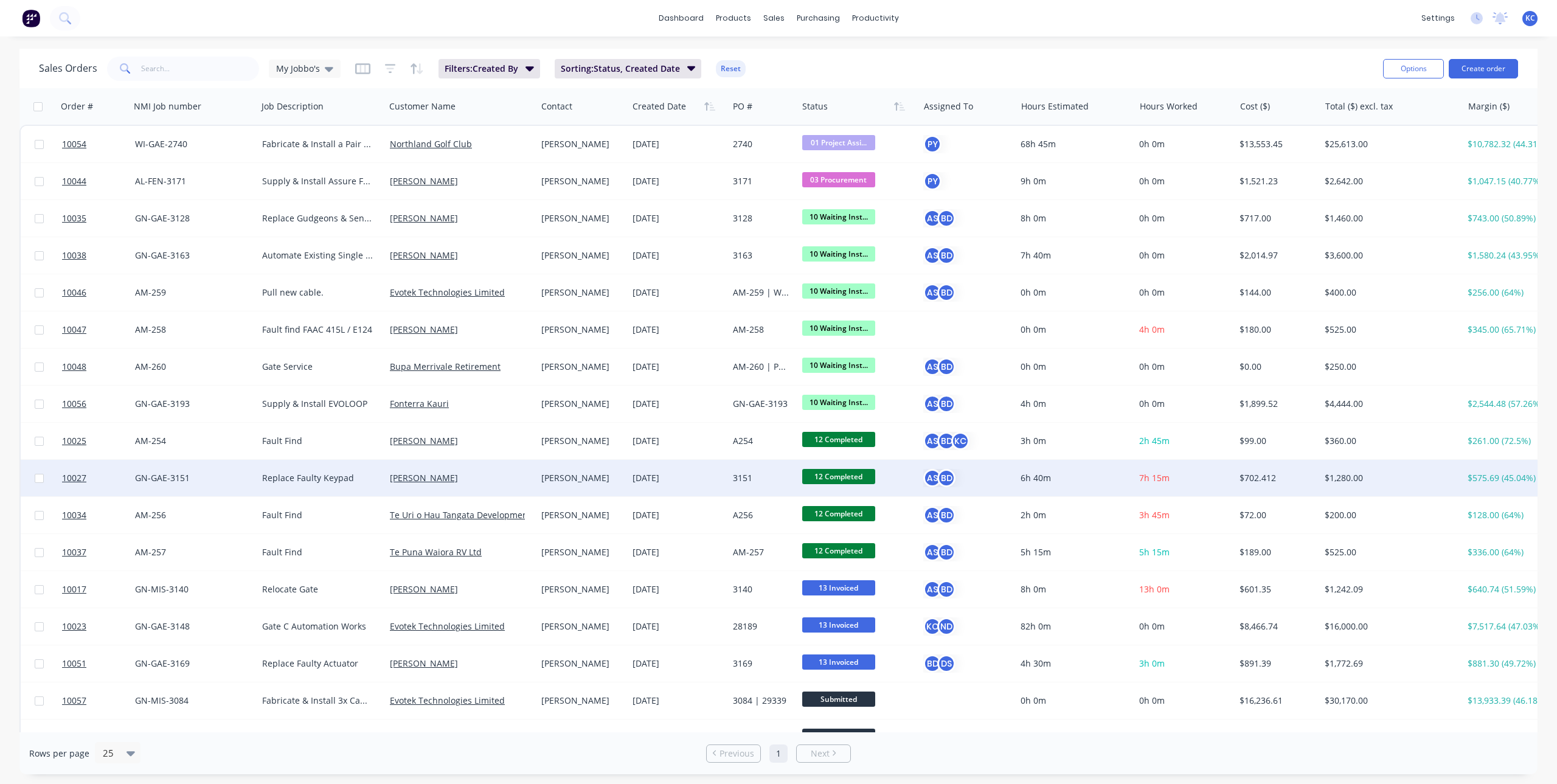
click at [839, 475] on span "12 Completed" at bounding box center [838, 476] width 73 height 15
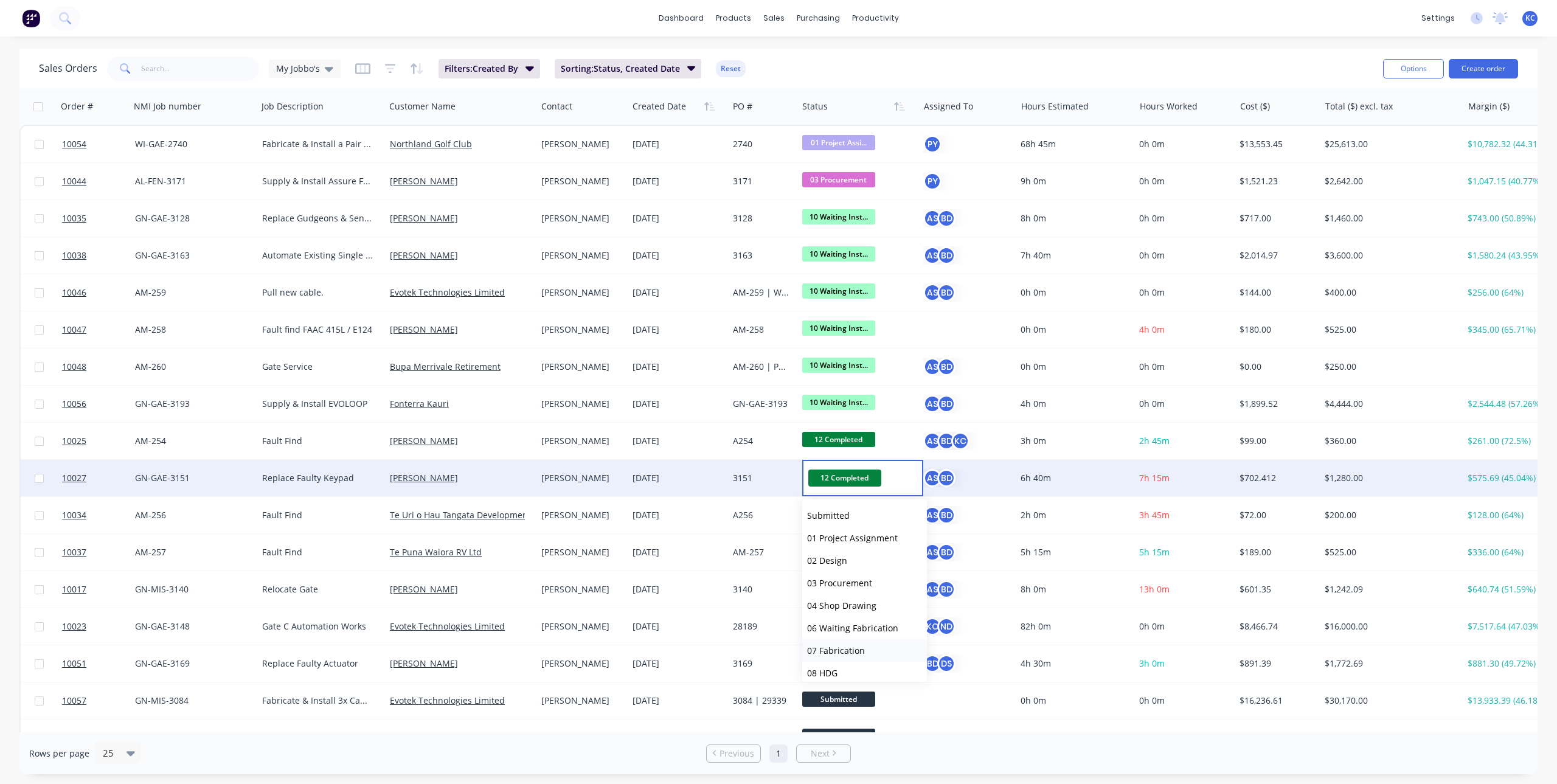
scroll to position [187, 0]
click at [845, 619] on span "13 Invoiced" at bounding box center [830, 621] width 46 height 12
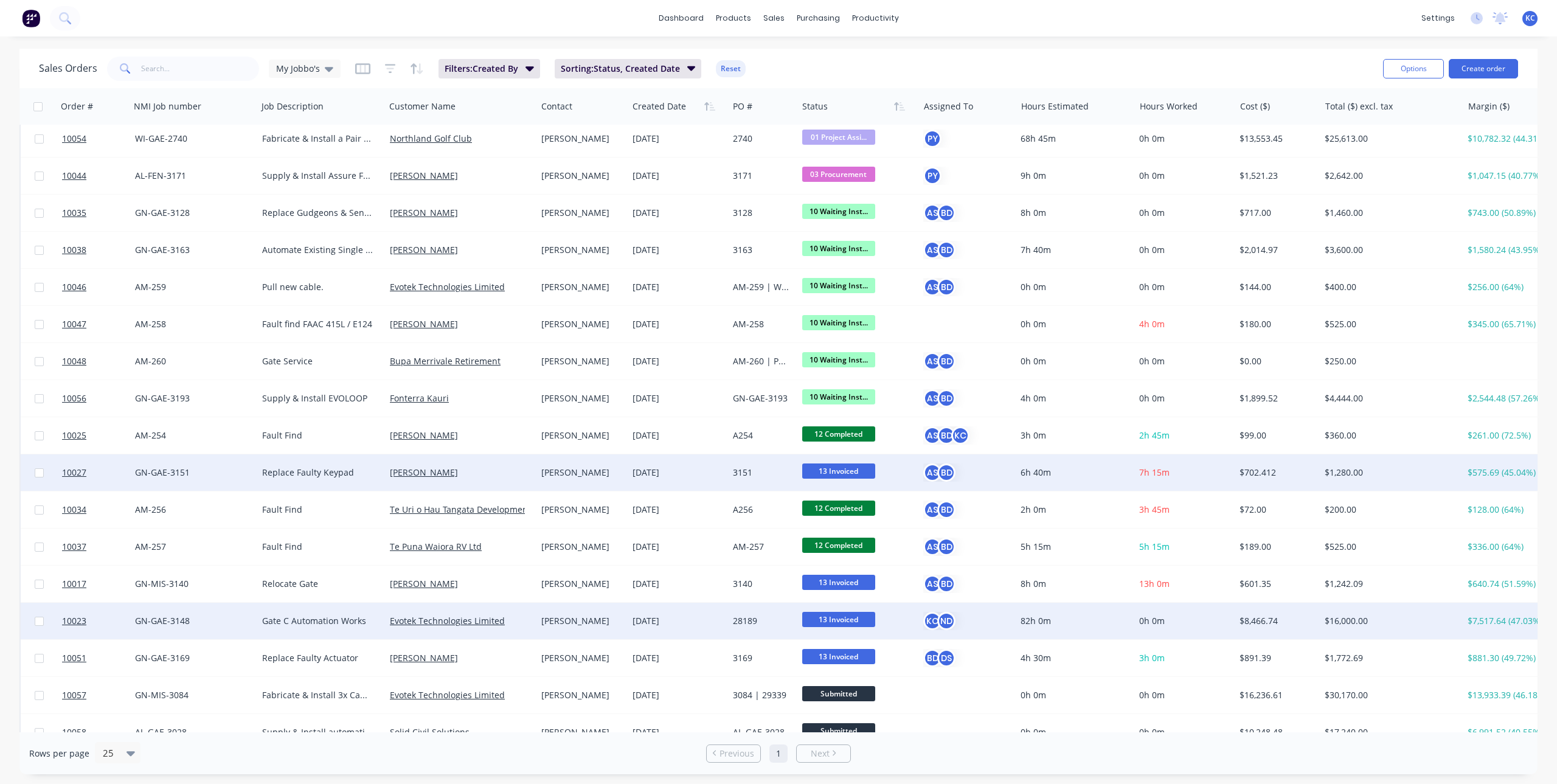
scroll to position [0, 0]
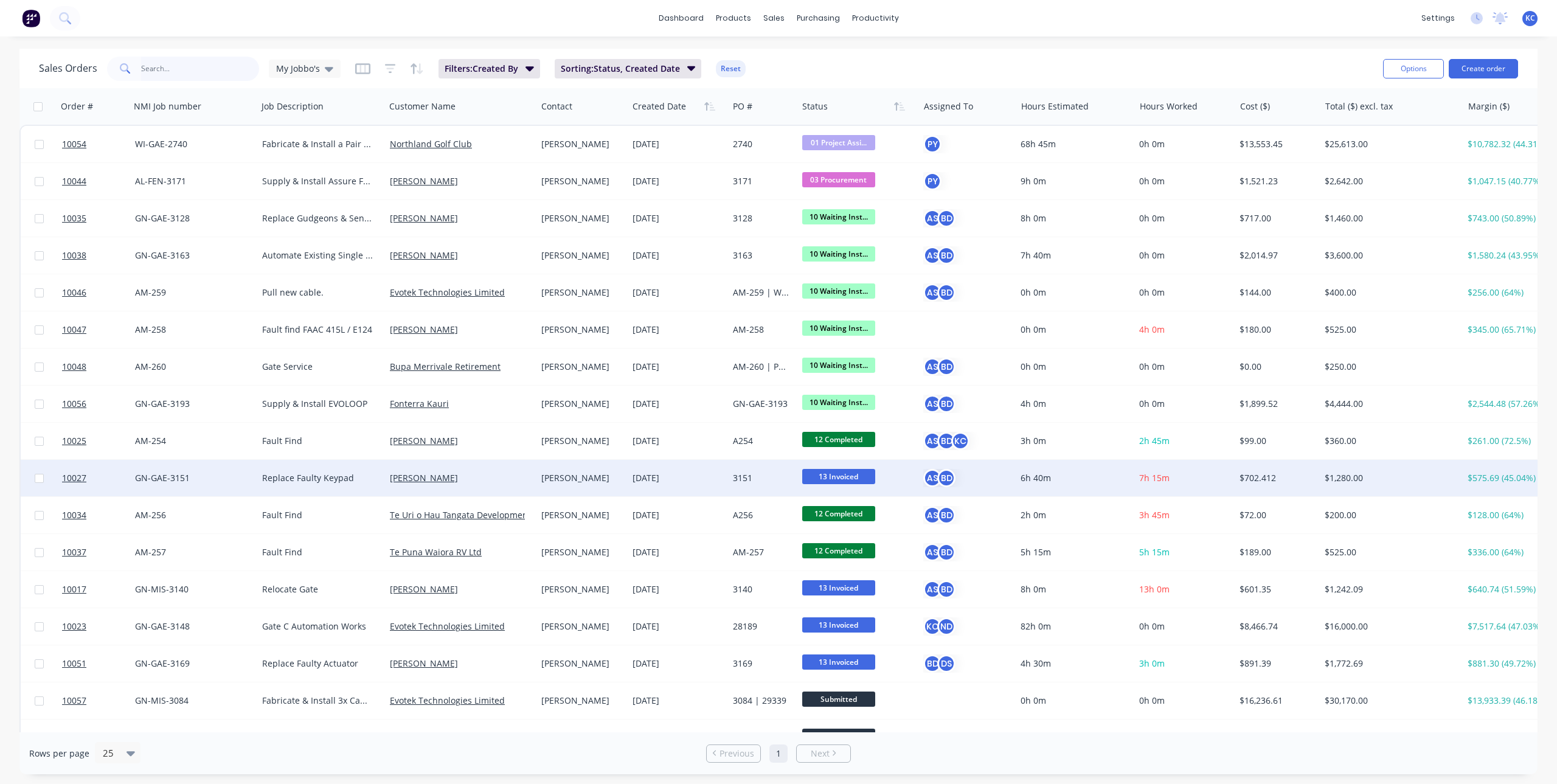
click at [210, 68] on input "text" at bounding box center [200, 68] width 118 height 24
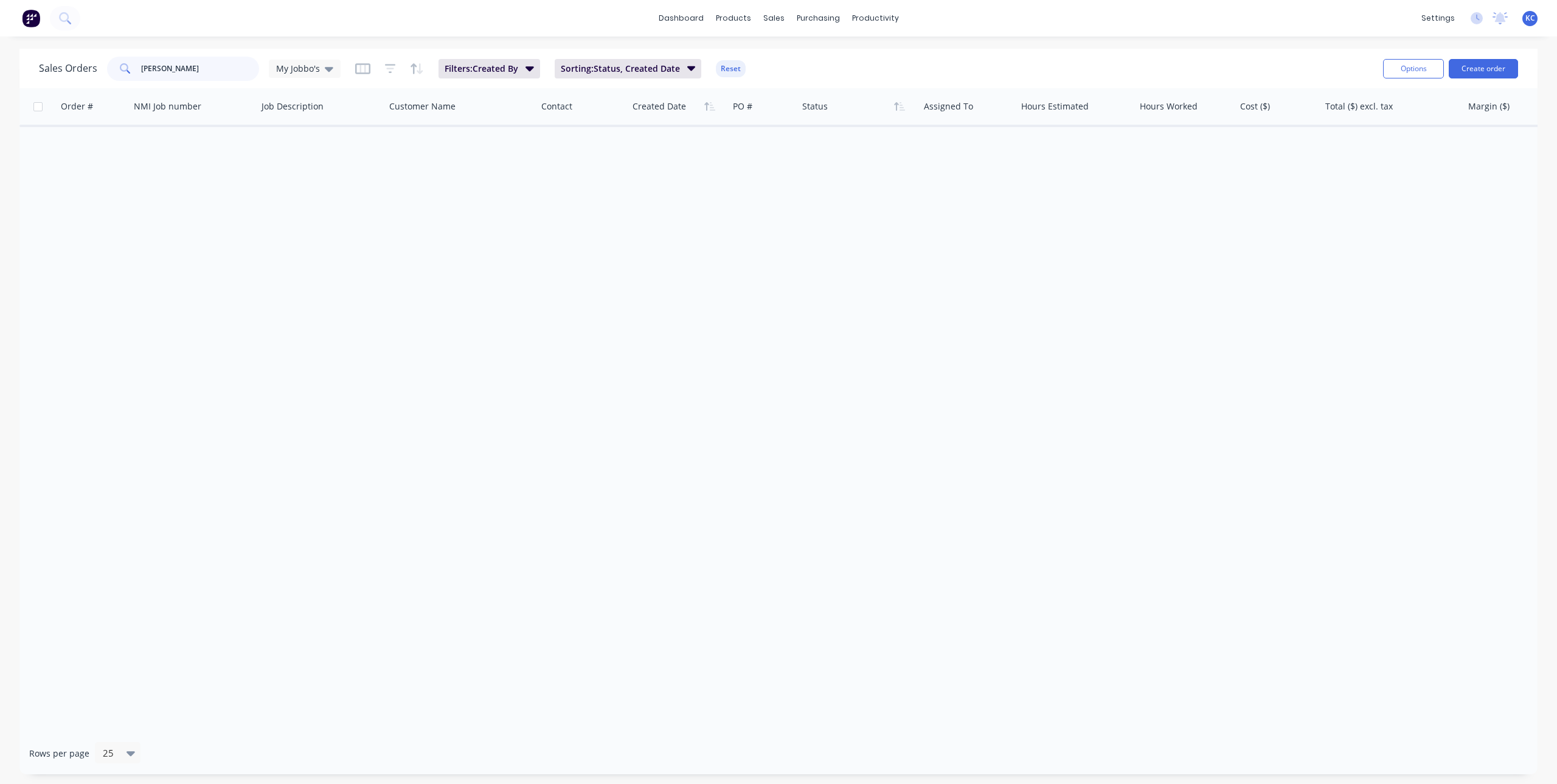
drag, startPoint x: 187, startPoint y: 64, endPoint x: 9, endPoint y: 20, distance: 183.4
click at [15, 24] on div "dashboard products sales purchasing productivity dashboard products Product Cat…" at bounding box center [778, 392] width 1557 height 784
click at [689, 77] on button "Sorting: Status, Created Date" at bounding box center [628, 68] width 147 height 19
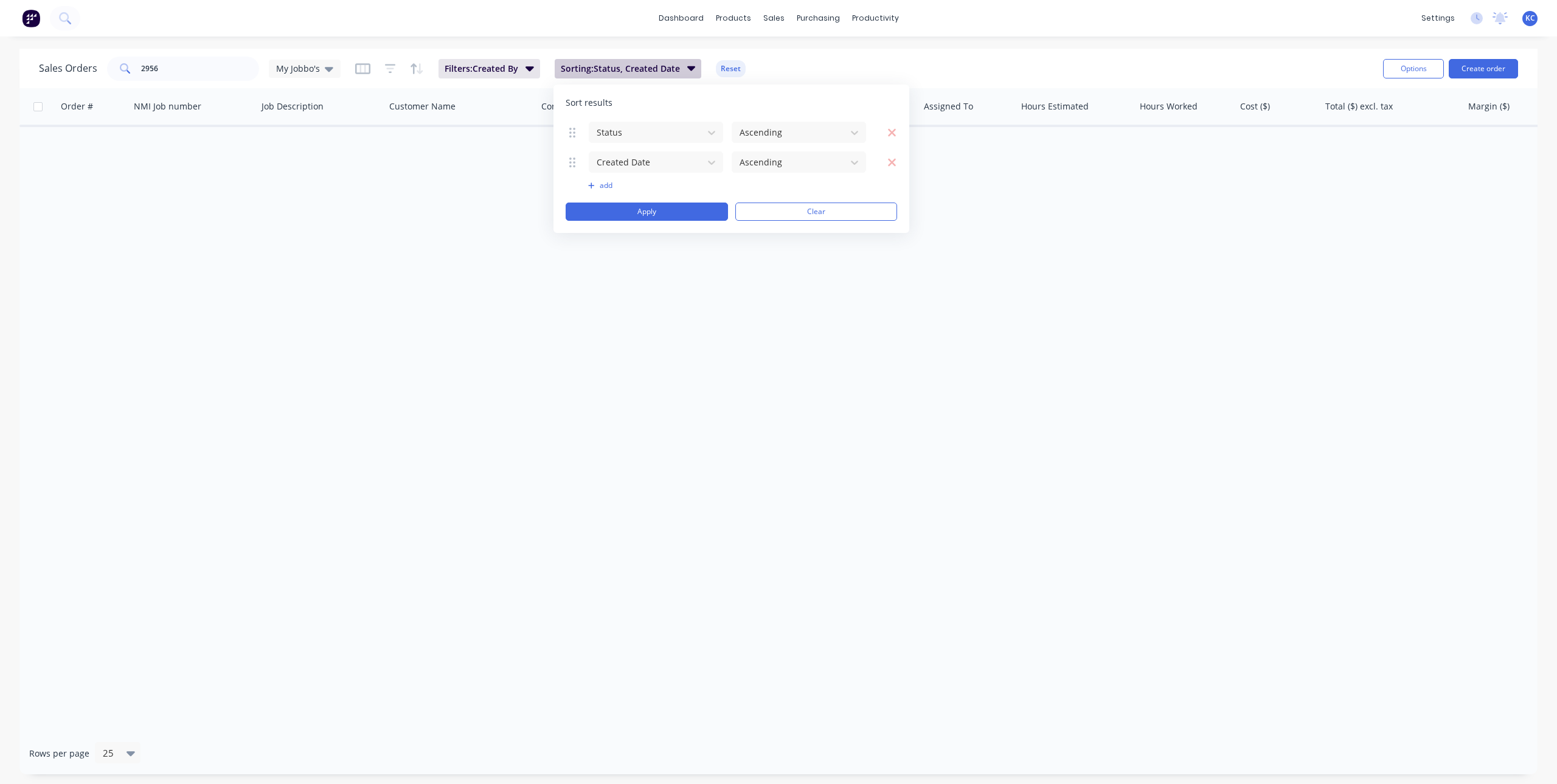
click at [689, 77] on button "Sorting: Status, Created Date" at bounding box center [628, 68] width 147 height 19
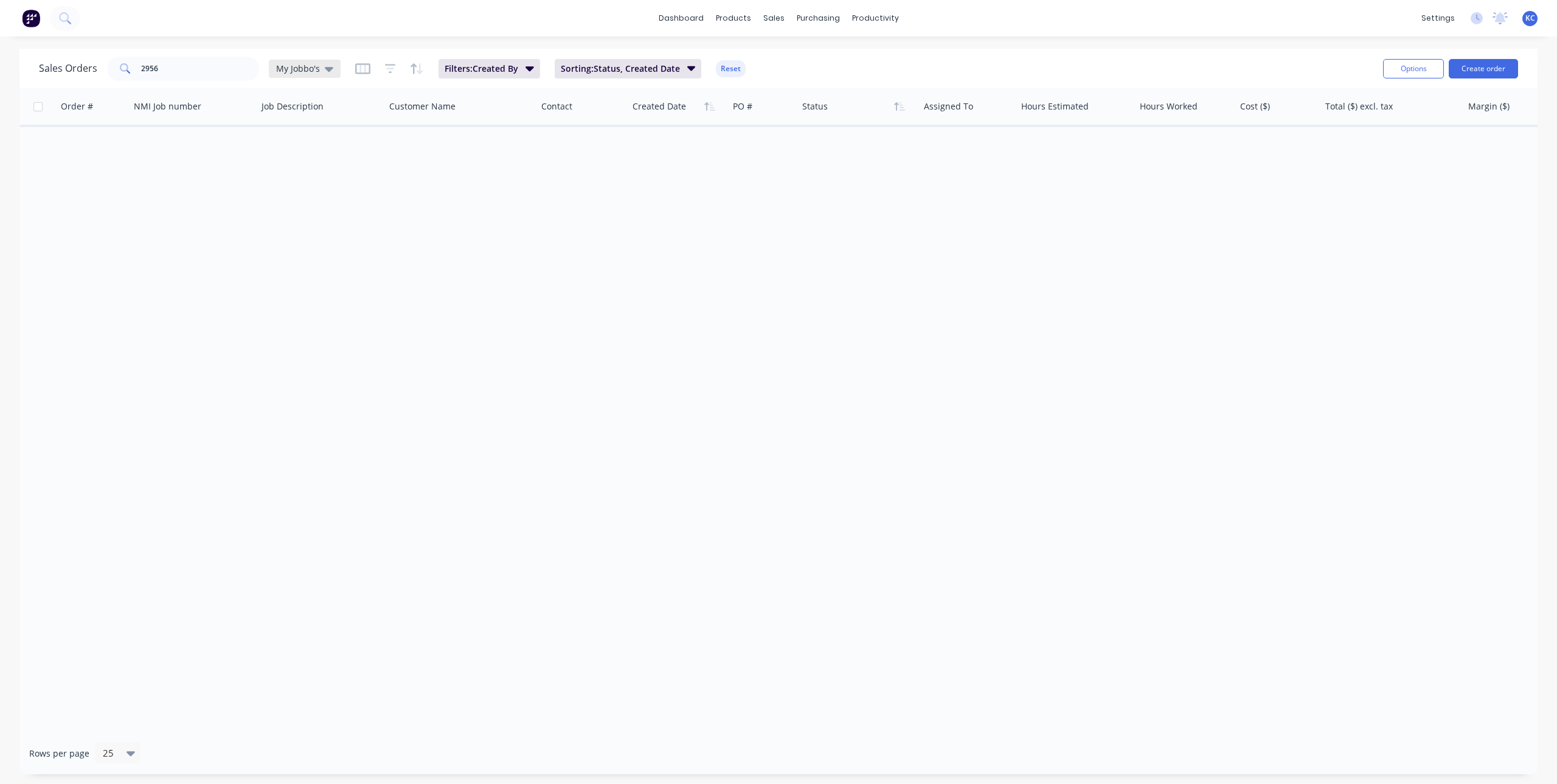
click at [332, 62] on div "My Jobbo's" at bounding box center [305, 68] width 72 height 18
click at [298, 175] on button "None" at bounding box center [342, 172] width 139 height 14
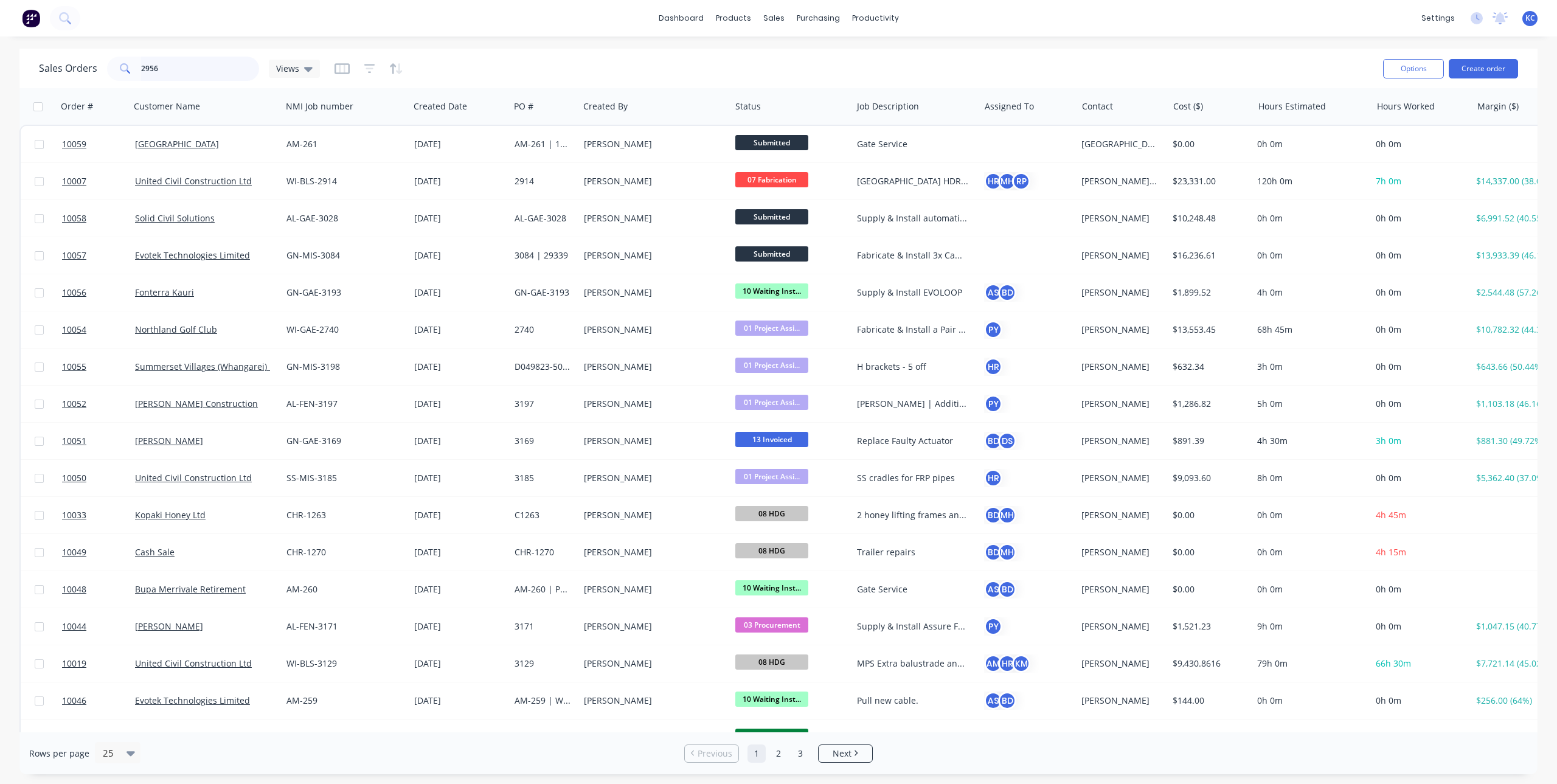
click at [234, 70] on input "2956" at bounding box center [200, 68] width 118 height 24
type input "2956"
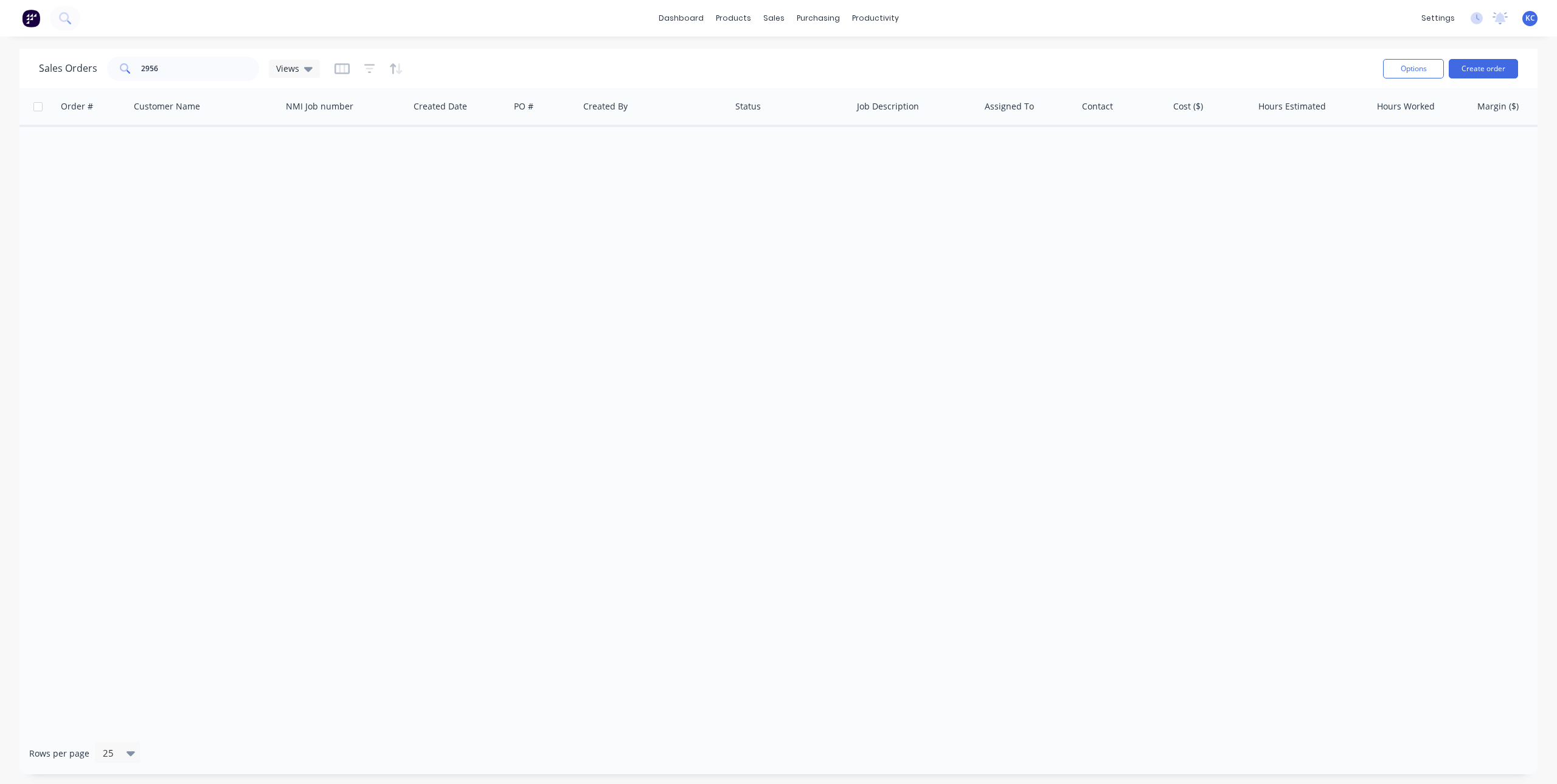
click at [37, 17] on img at bounding box center [31, 18] width 18 height 18
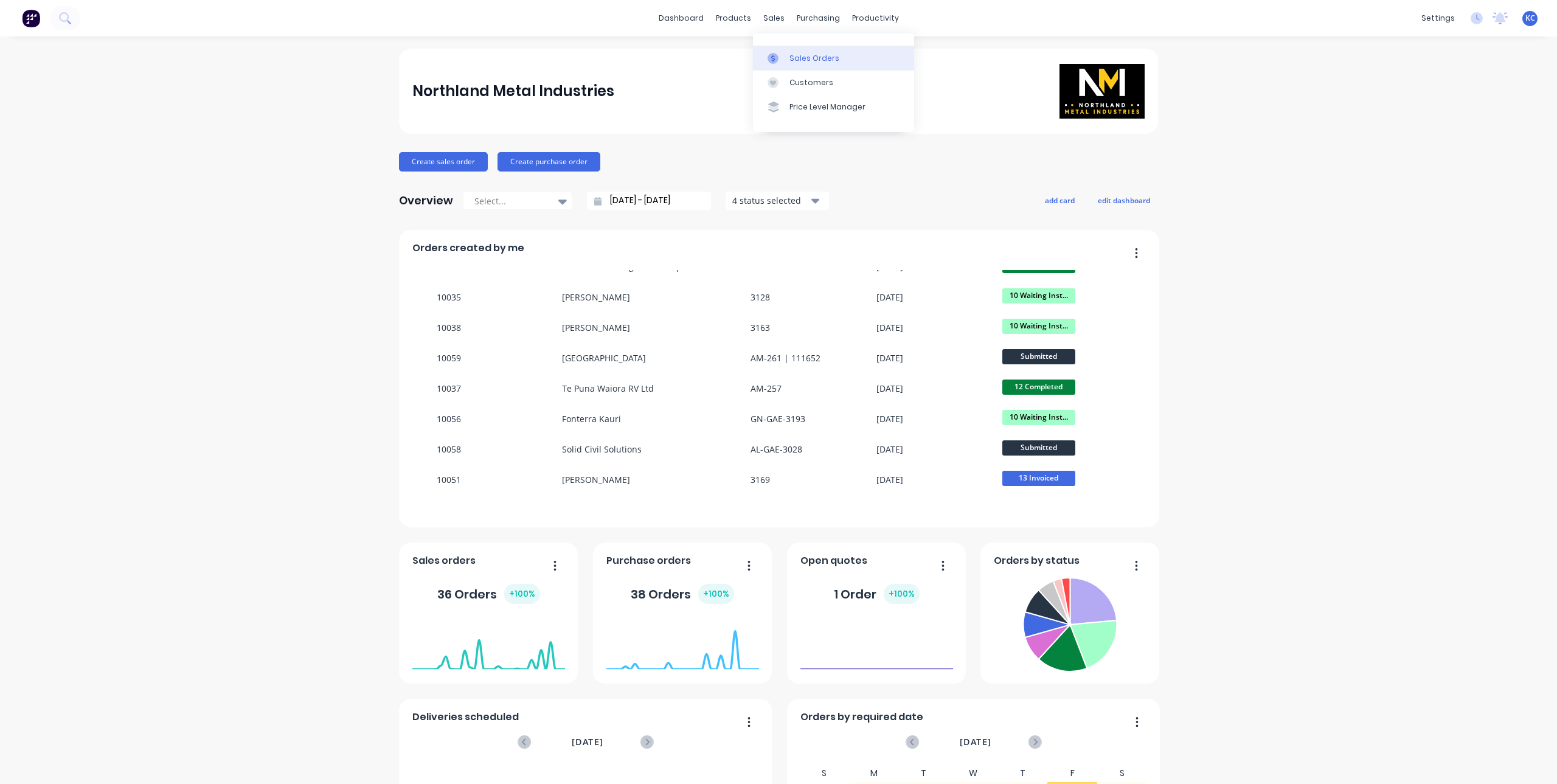
click at [777, 57] on icon at bounding box center [773, 58] width 11 height 11
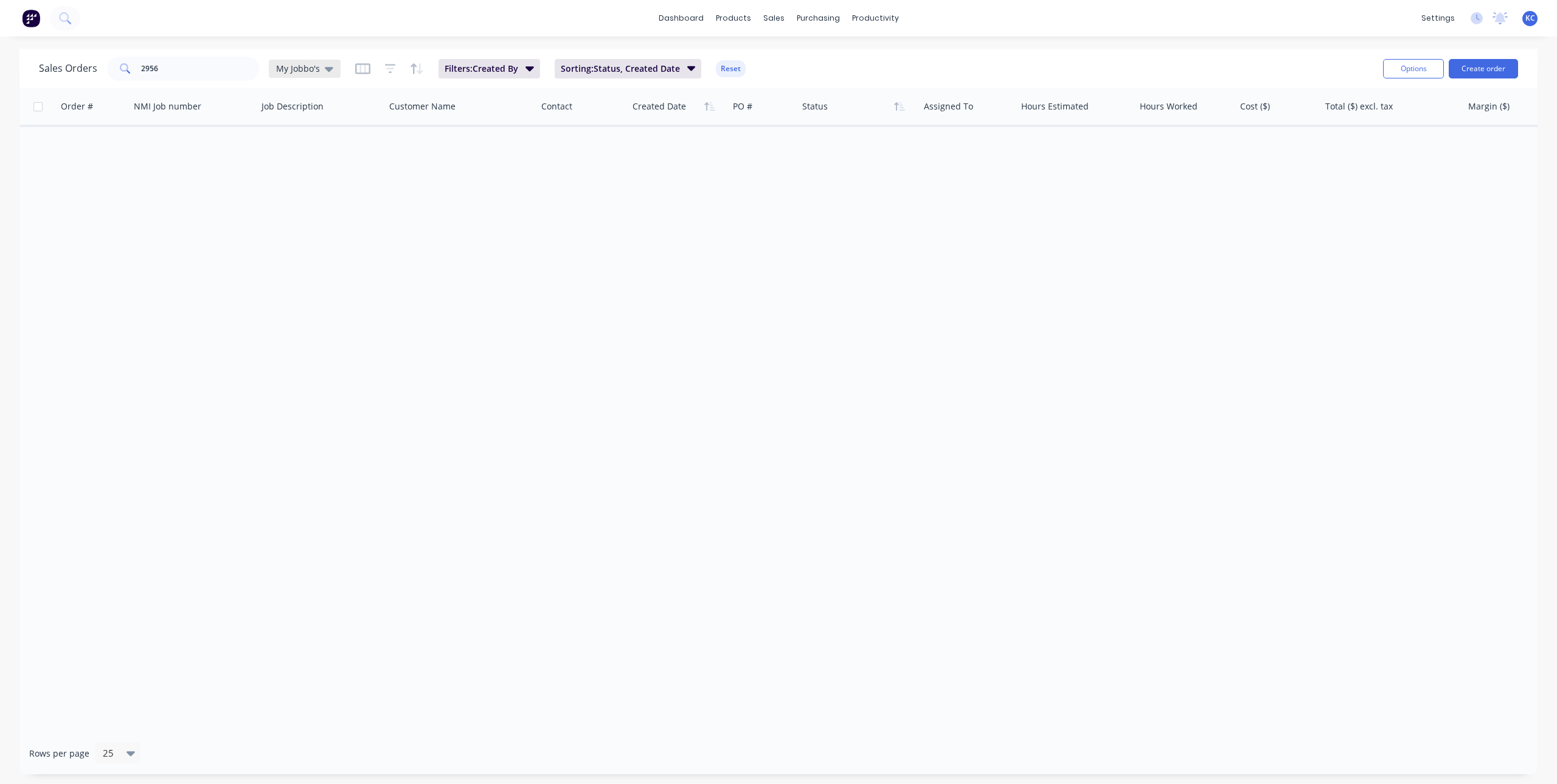
click at [299, 62] on div "My Jobbo's" at bounding box center [305, 68] width 72 height 18
drag, startPoint x: 237, startPoint y: 68, endPoint x: 89, endPoint y: 58, distance: 148.3
click at [89, 59] on div "Sales Orders 2956 My Jobbo's" at bounding box center [190, 68] width 302 height 24
type input "s"
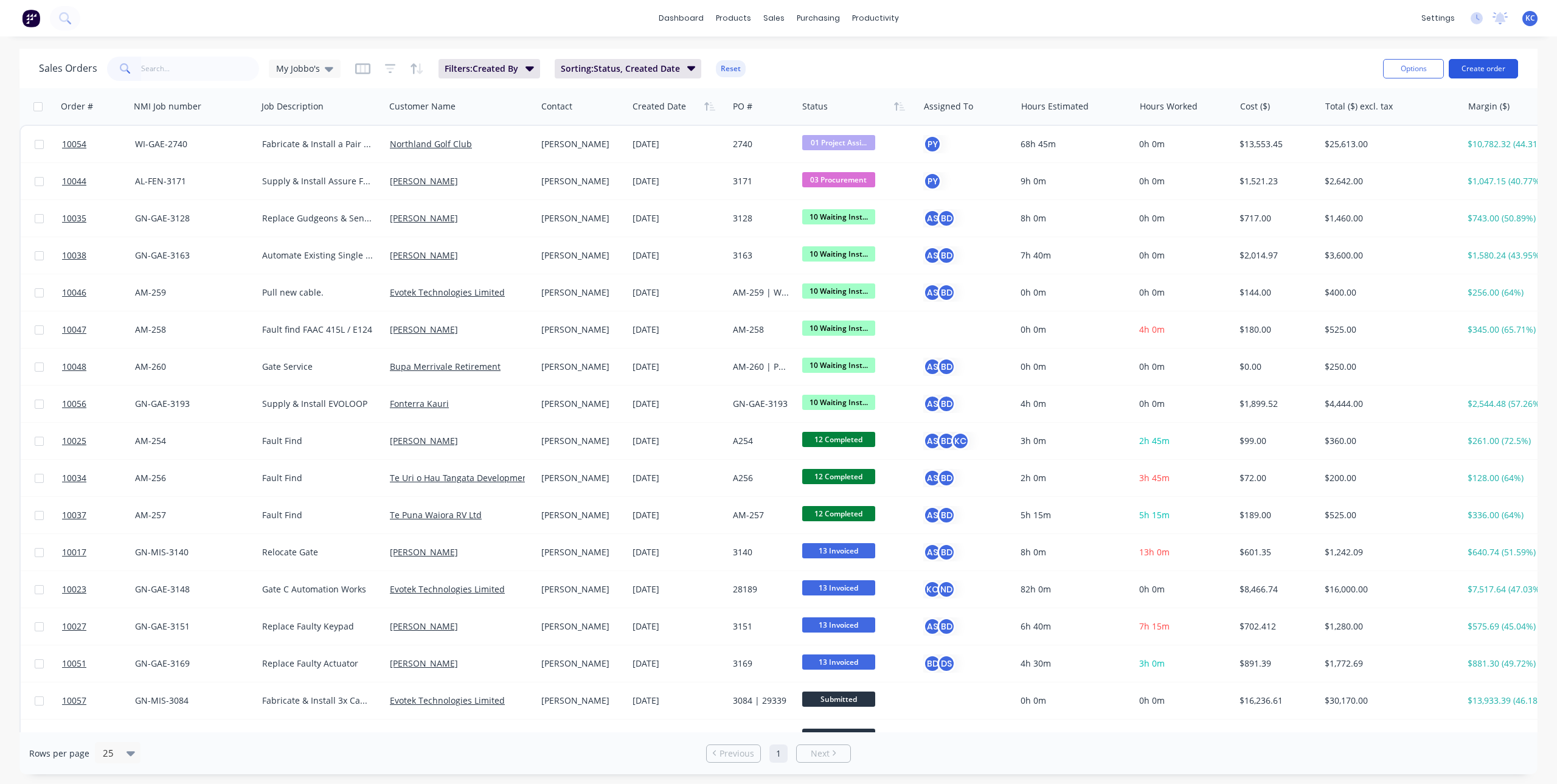
click at [1503, 73] on button "Create order" at bounding box center [1484, 68] width 69 height 19
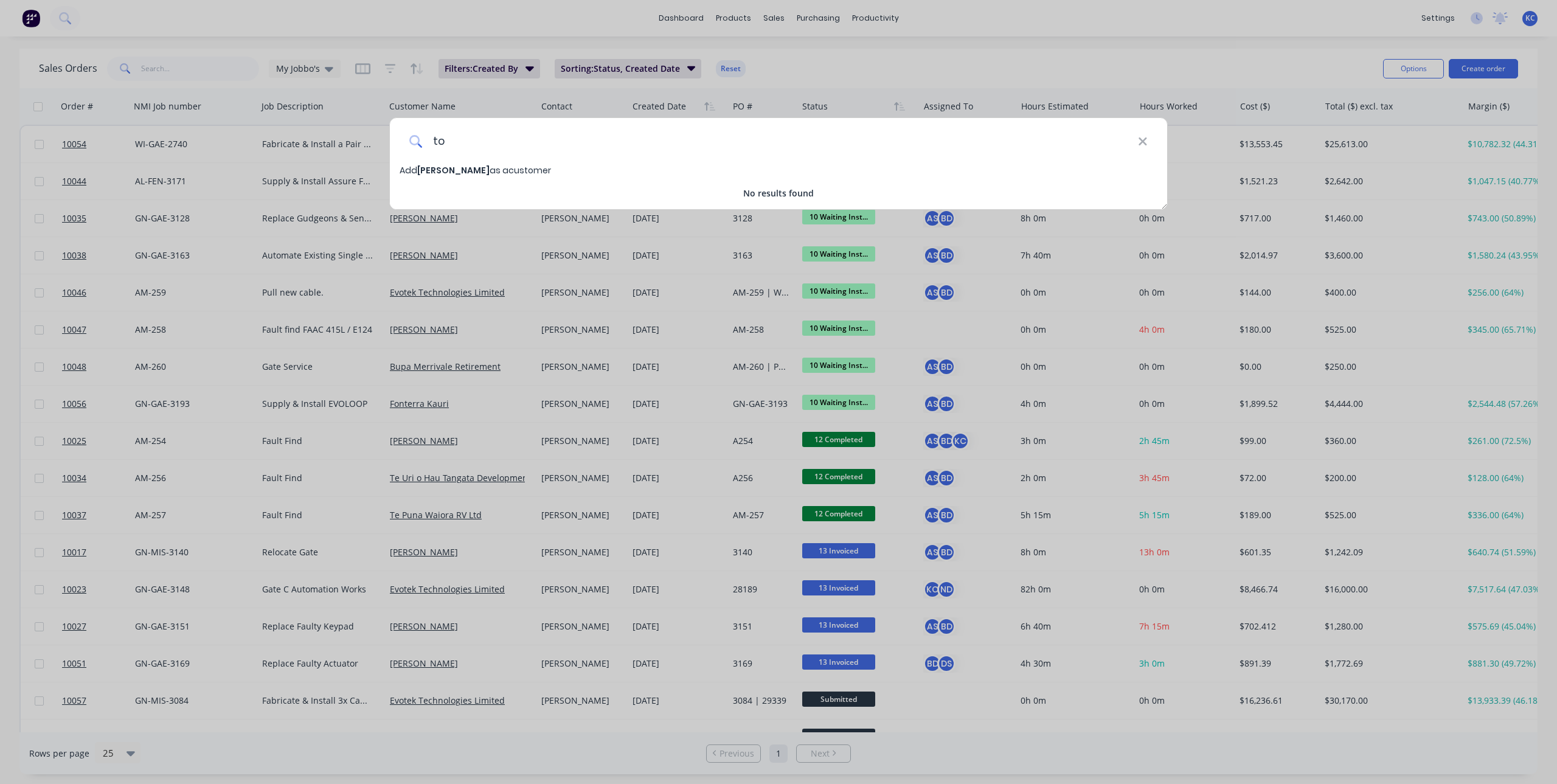
type input "t"
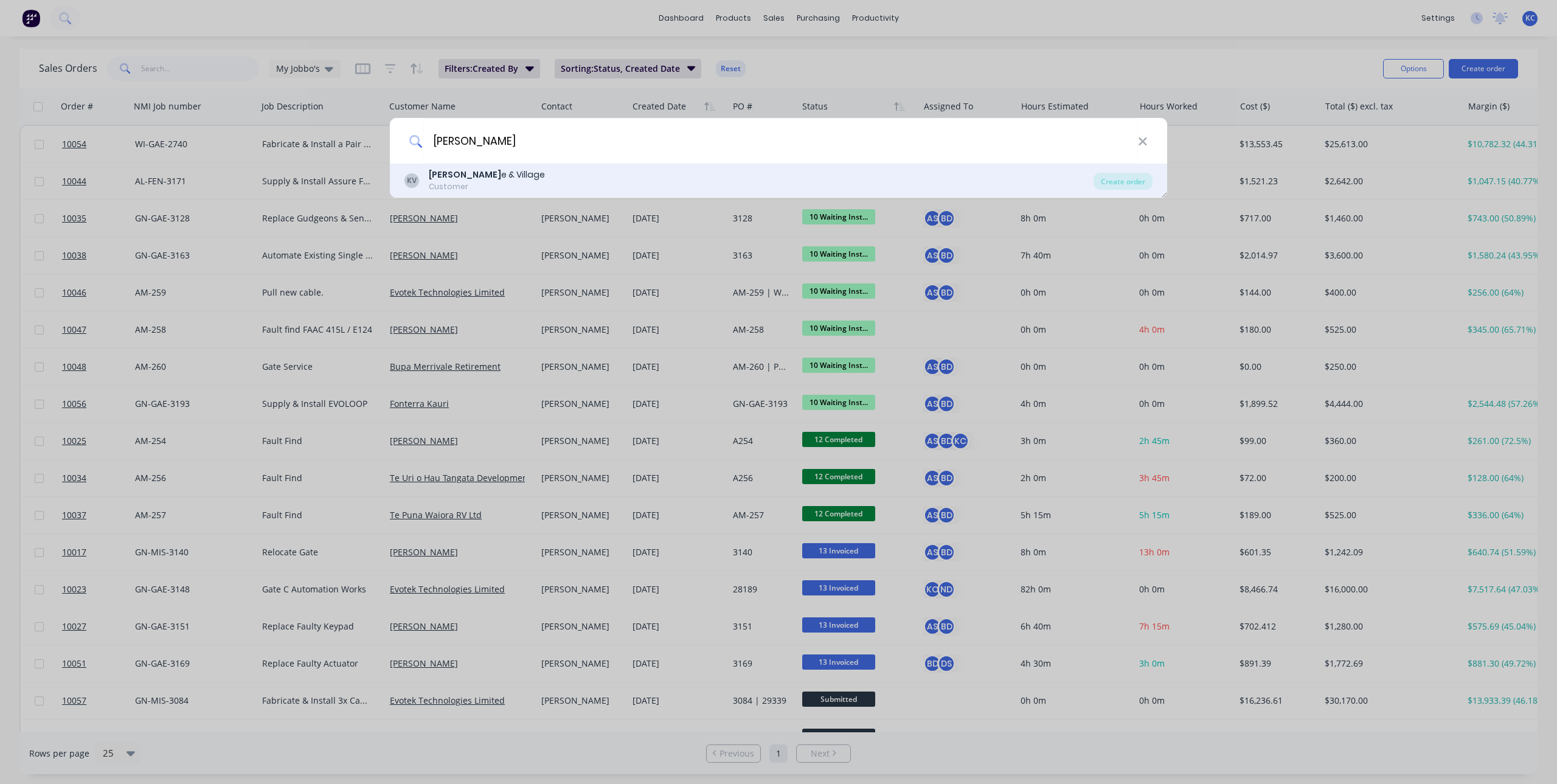
type input "Kamo Hom"
click at [493, 173] on div "Kamo Hom e & Village" at bounding box center [487, 174] width 116 height 12
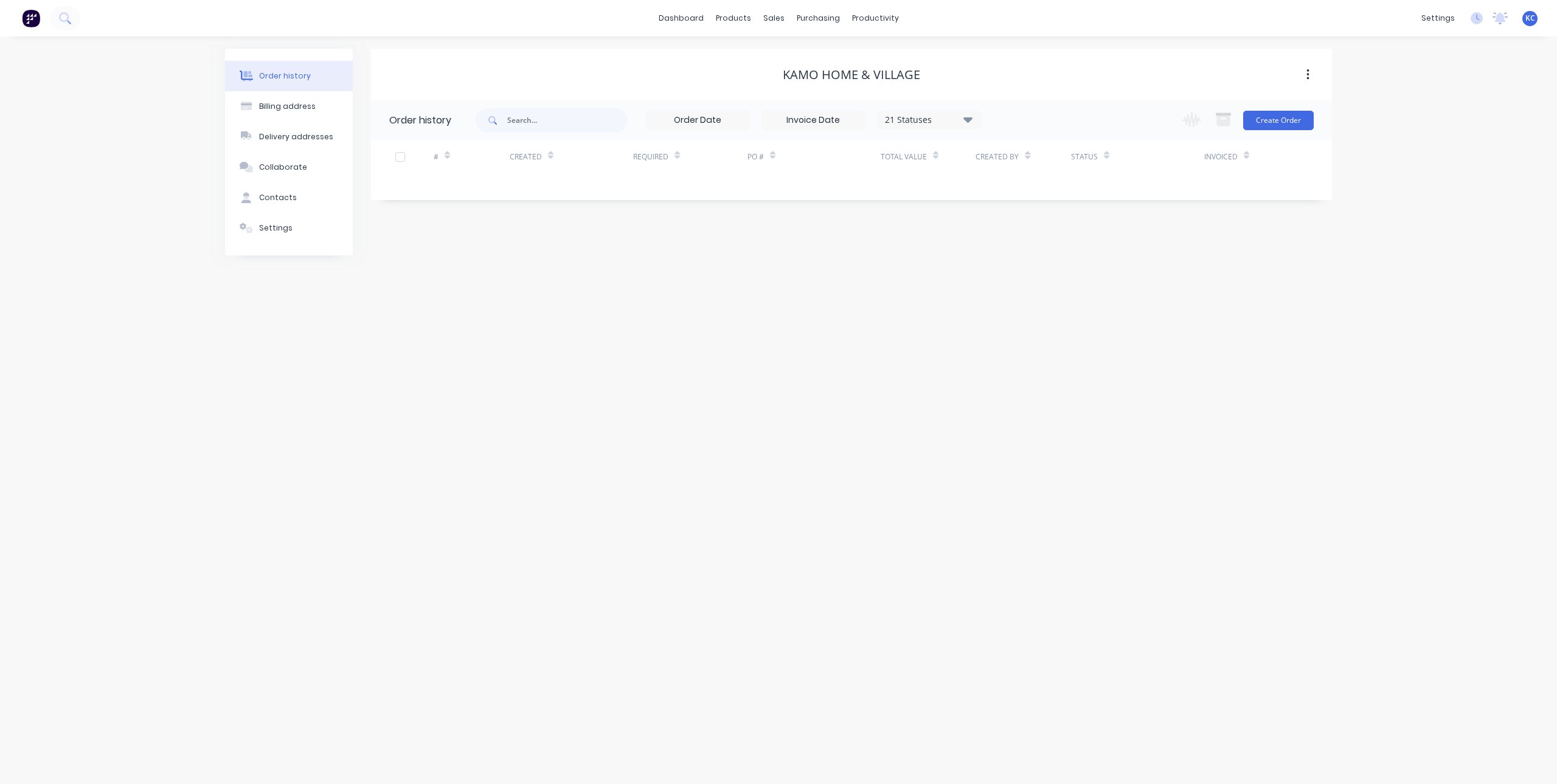
click at [907, 79] on div "Kamo Home & Village" at bounding box center [852, 75] width 137 height 15
click at [1309, 77] on icon "button" at bounding box center [1308, 75] width 3 height 13
click at [937, 200] on div "Order history 21 Statuses Invoice Status Invoiced Not Invoiced Partial Order St…" at bounding box center [852, 151] width 961 height 100
click at [888, 73] on div "Kamo Home & Village" at bounding box center [852, 75] width 137 height 15
click at [883, 73] on div "Kamo Home & Village" at bounding box center [852, 75] width 137 height 15
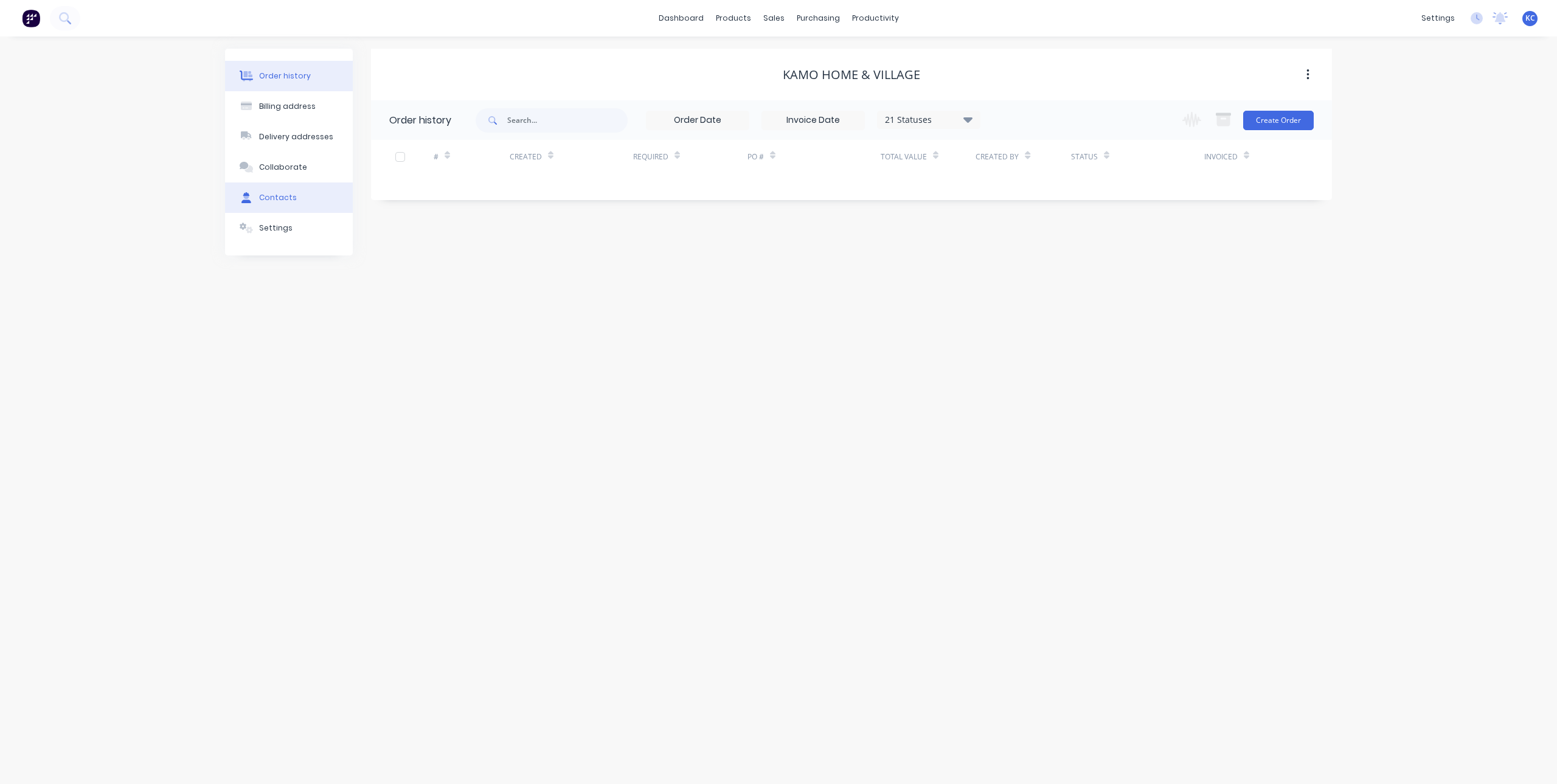
click at [260, 189] on button "Contacts" at bounding box center [289, 197] width 128 height 30
click at [69, 18] on icon at bounding box center [65, 18] width 12 height 12
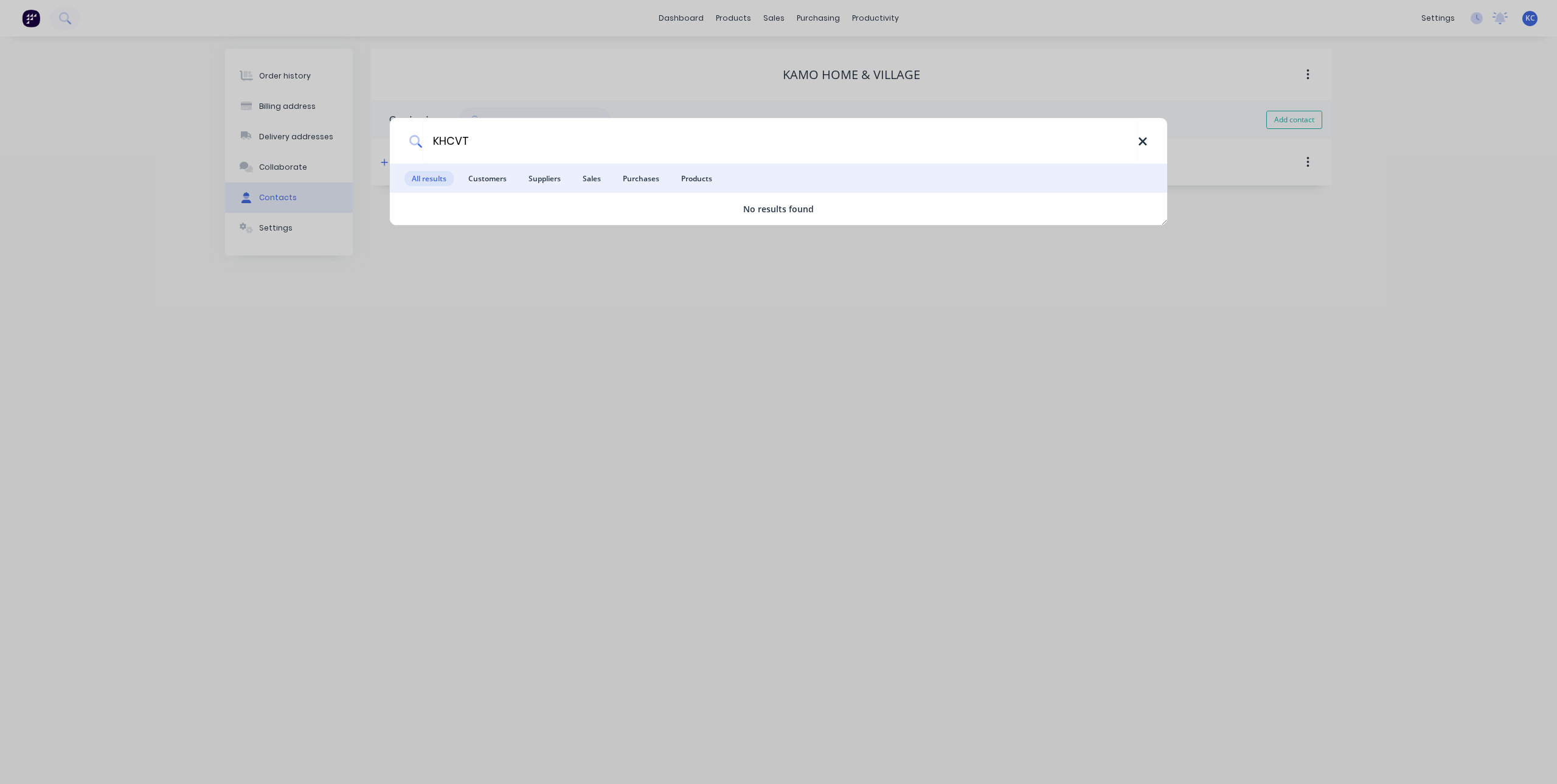
type input "KHCVT"
click at [1145, 140] on icon at bounding box center [1143, 141] width 8 height 8
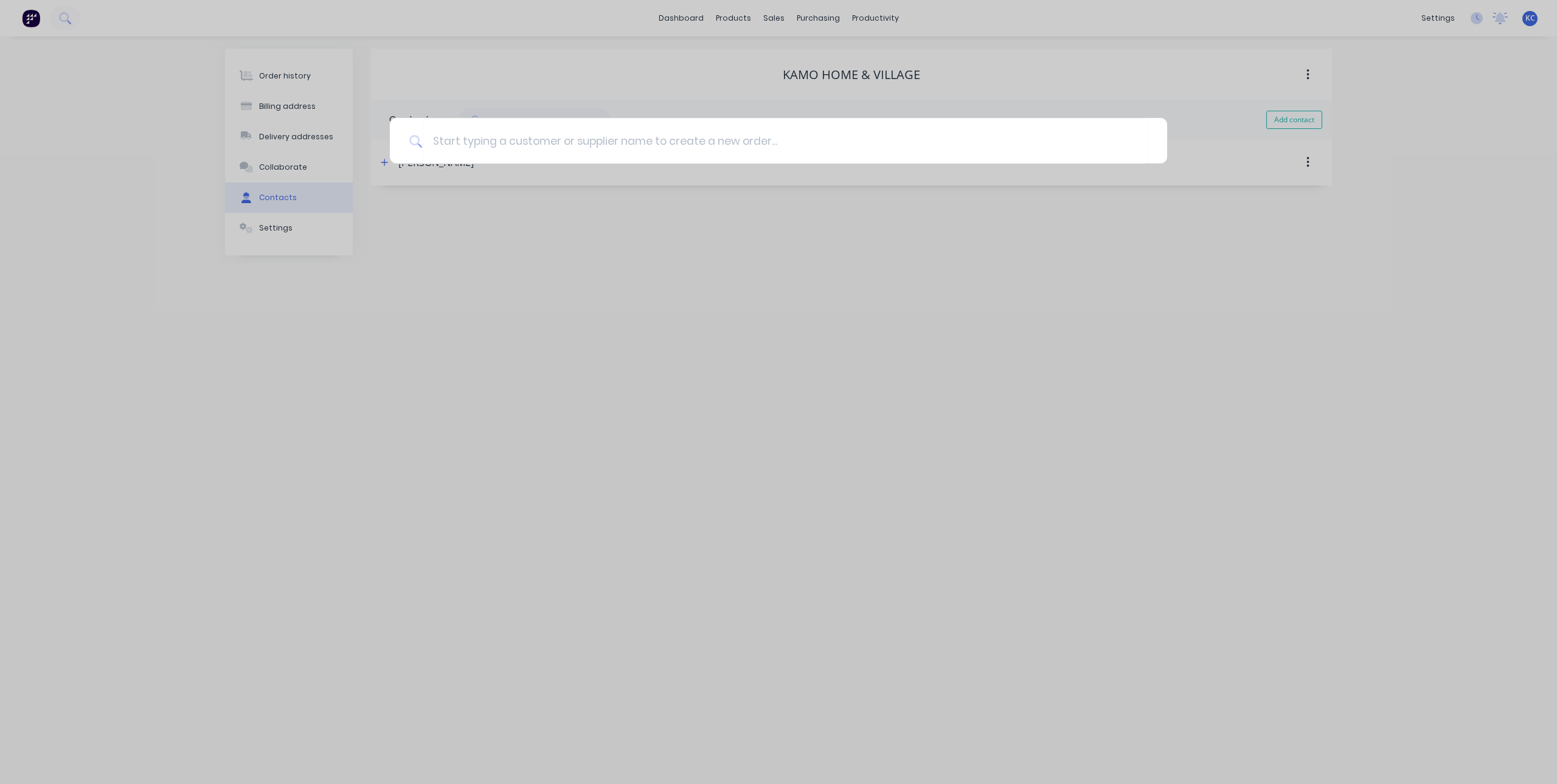
click at [867, 304] on div at bounding box center [778, 392] width 1557 height 784
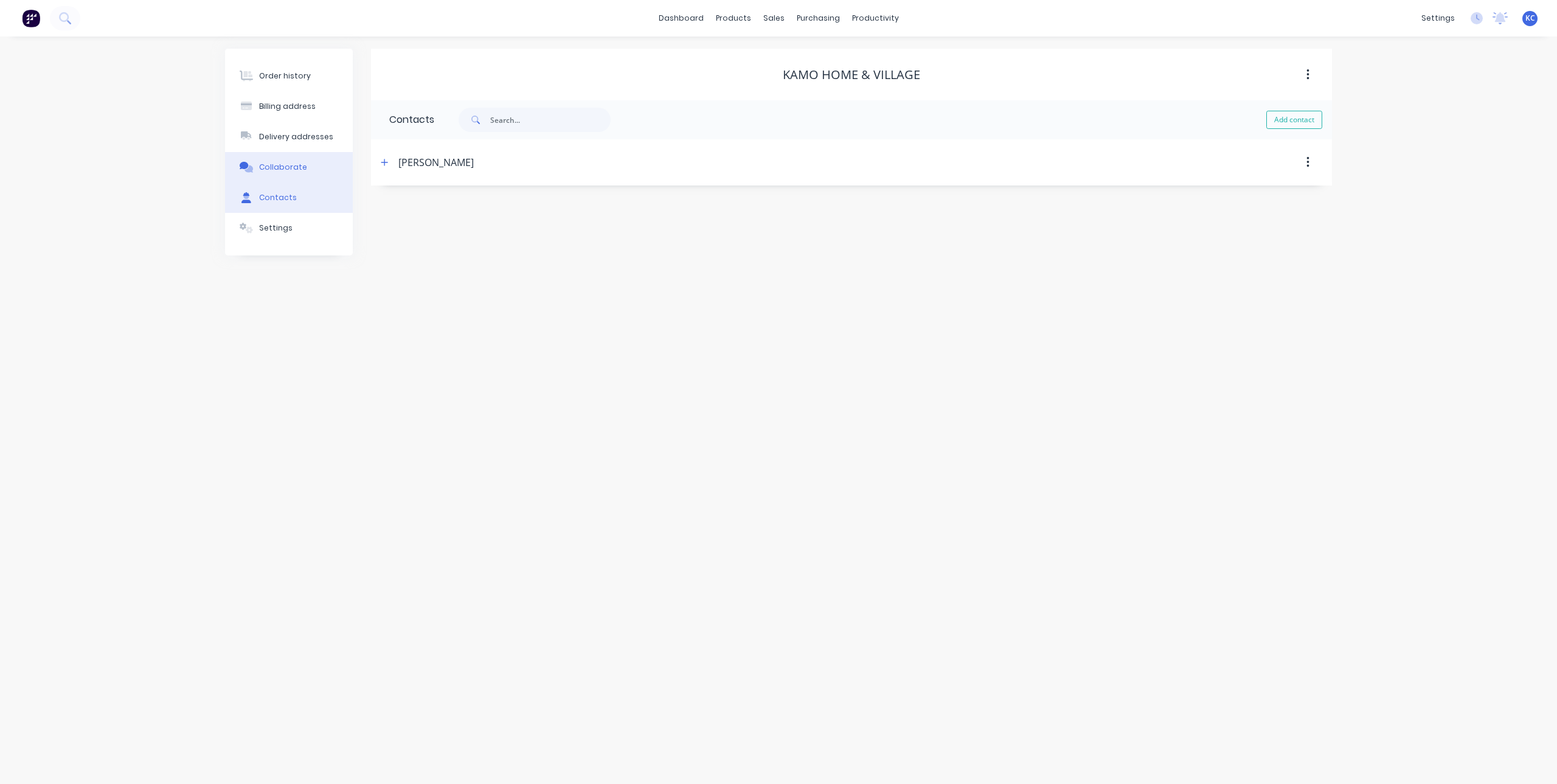
click at [292, 167] on div "Collaborate" at bounding box center [283, 167] width 48 height 11
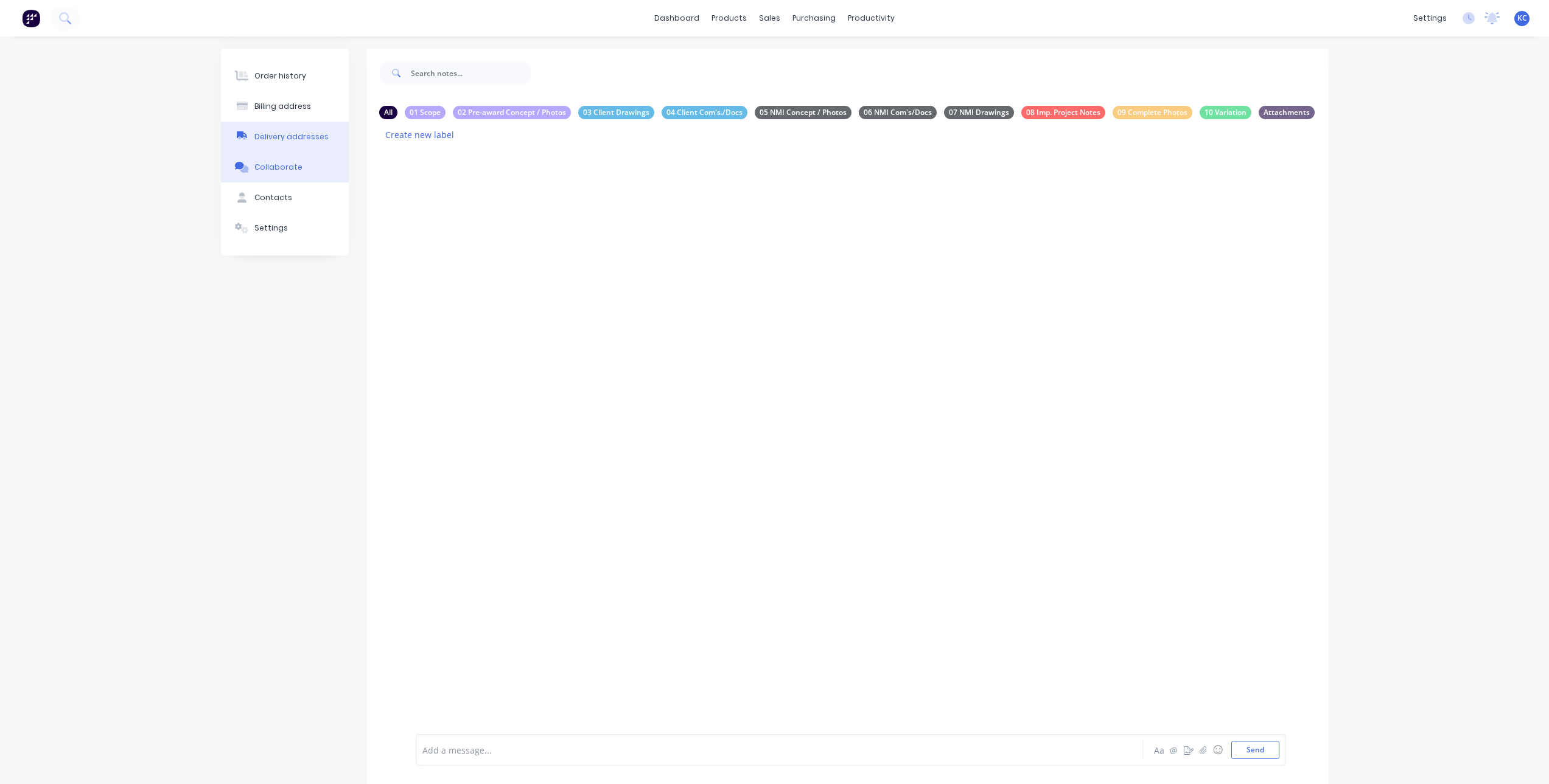
click at [307, 135] on div "Delivery addresses" at bounding box center [291, 137] width 74 height 11
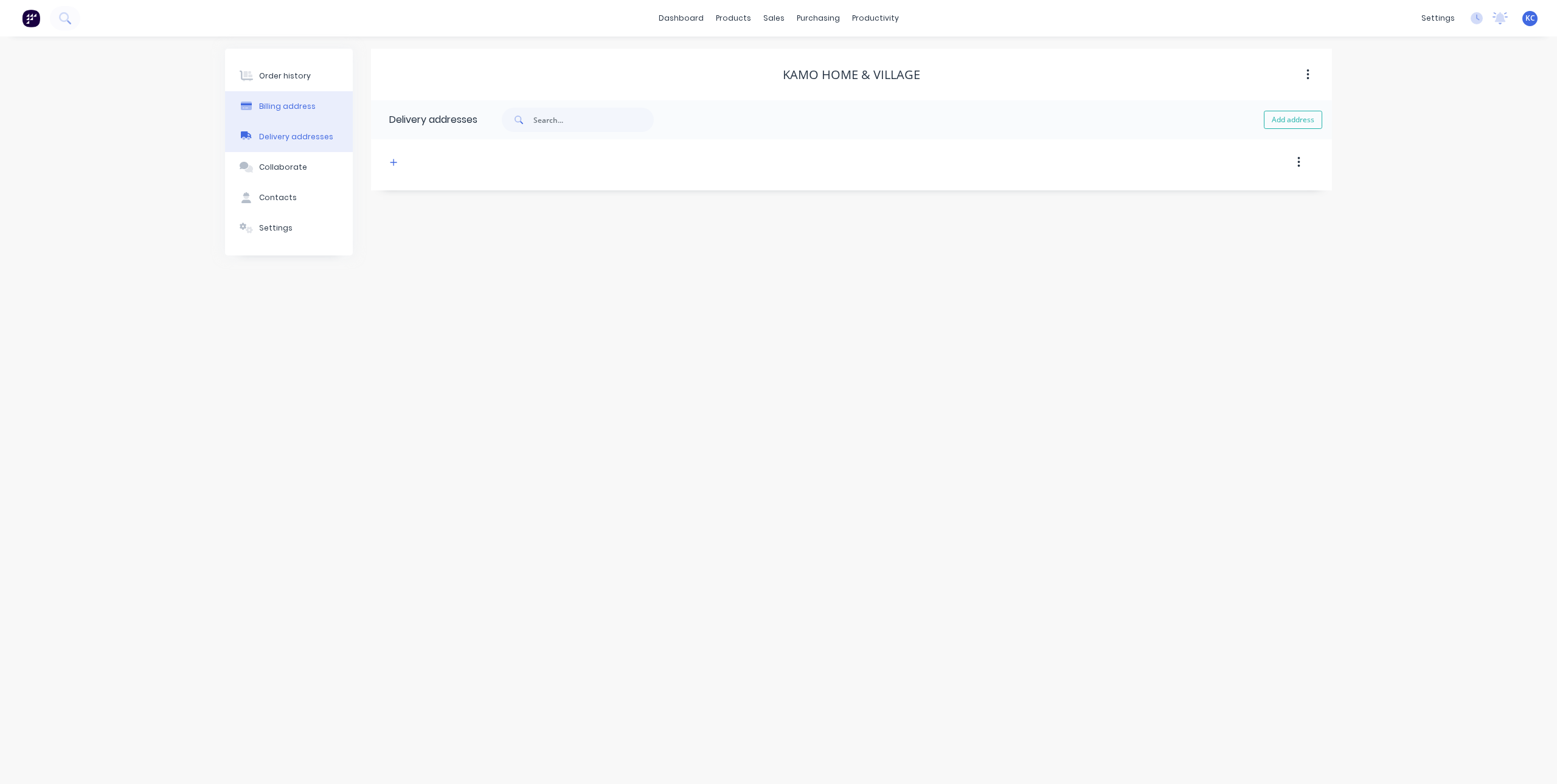
click at [309, 108] on div "Billing address" at bounding box center [287, 106] width 57 height 11
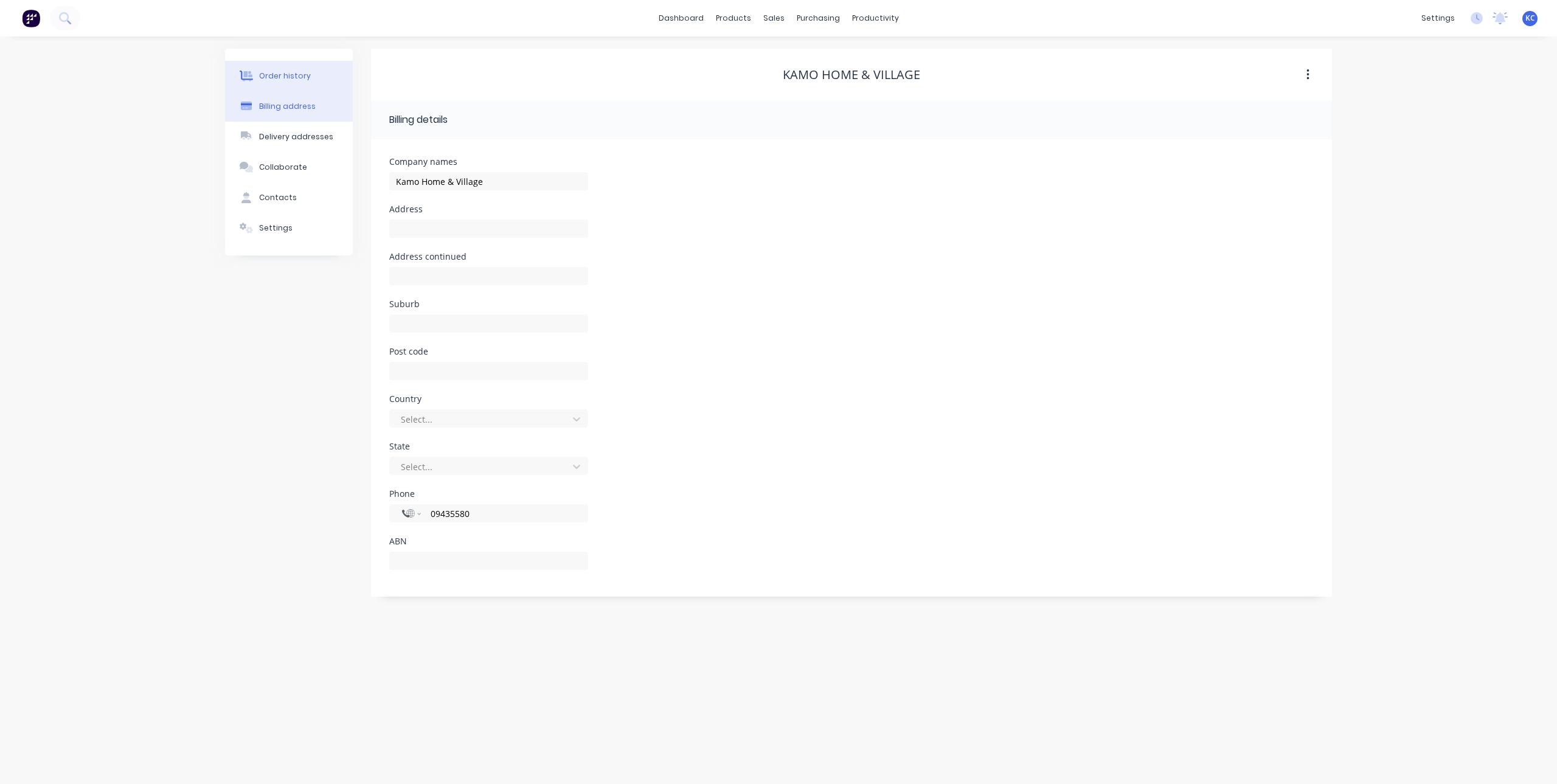
click at [310, 73] on button "Order history" at bounding box center [289, 76] width 128 height 30
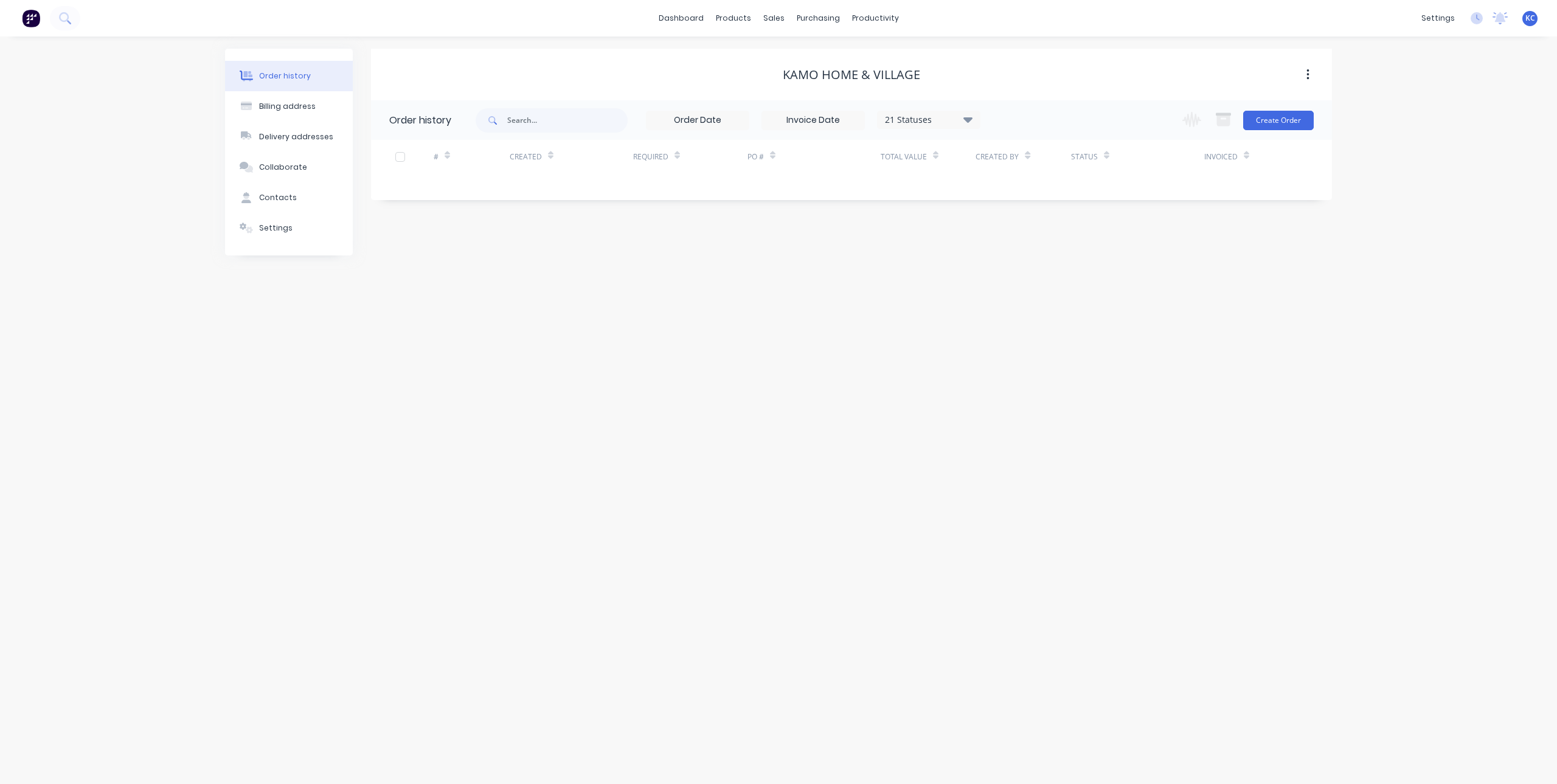
click at [29, 15] on img at bounding box center [31, 18] width 18 height 18
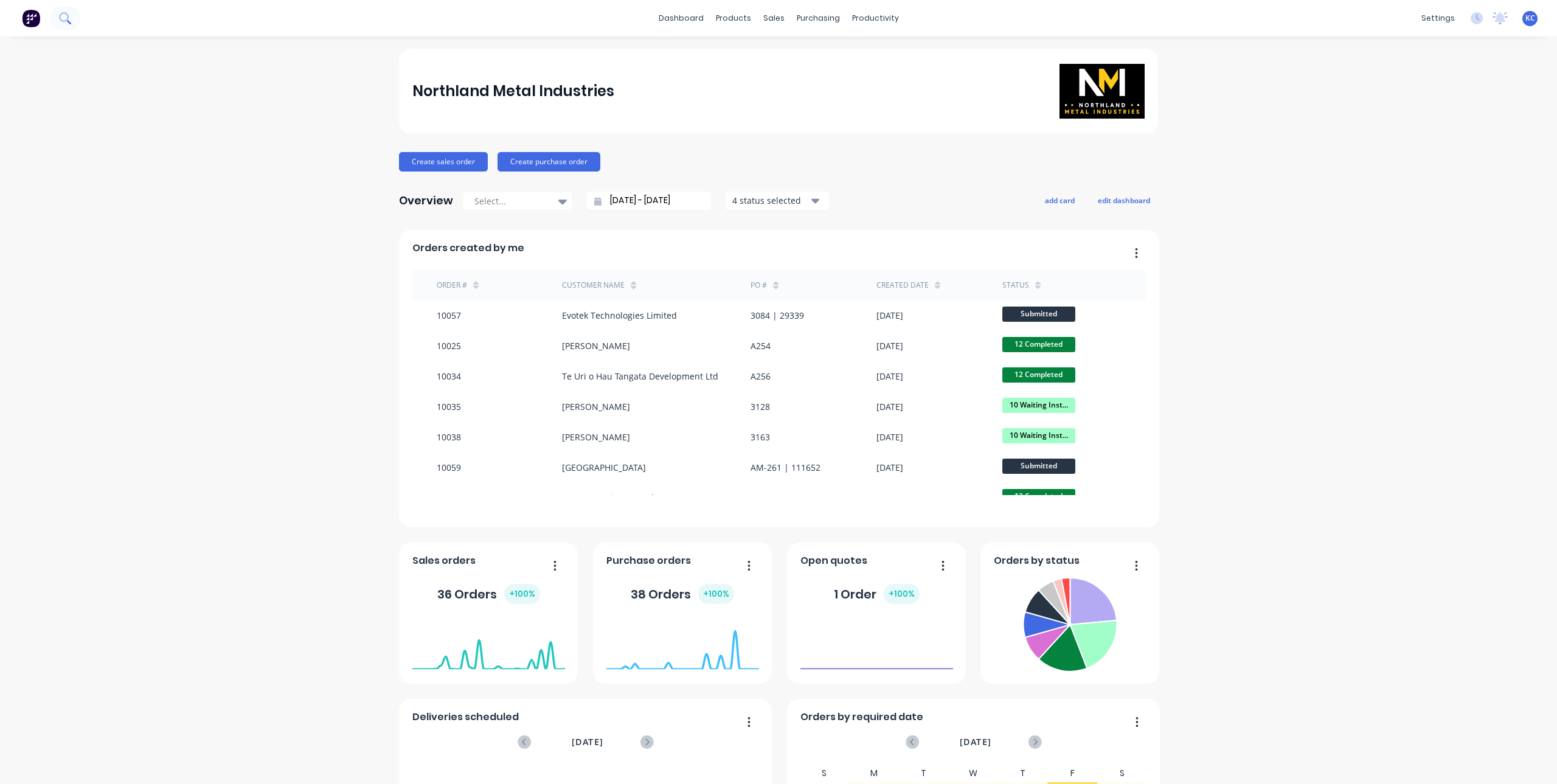
click at [65, 20] on icon at bounding box center [65, 18] width 12 height 12
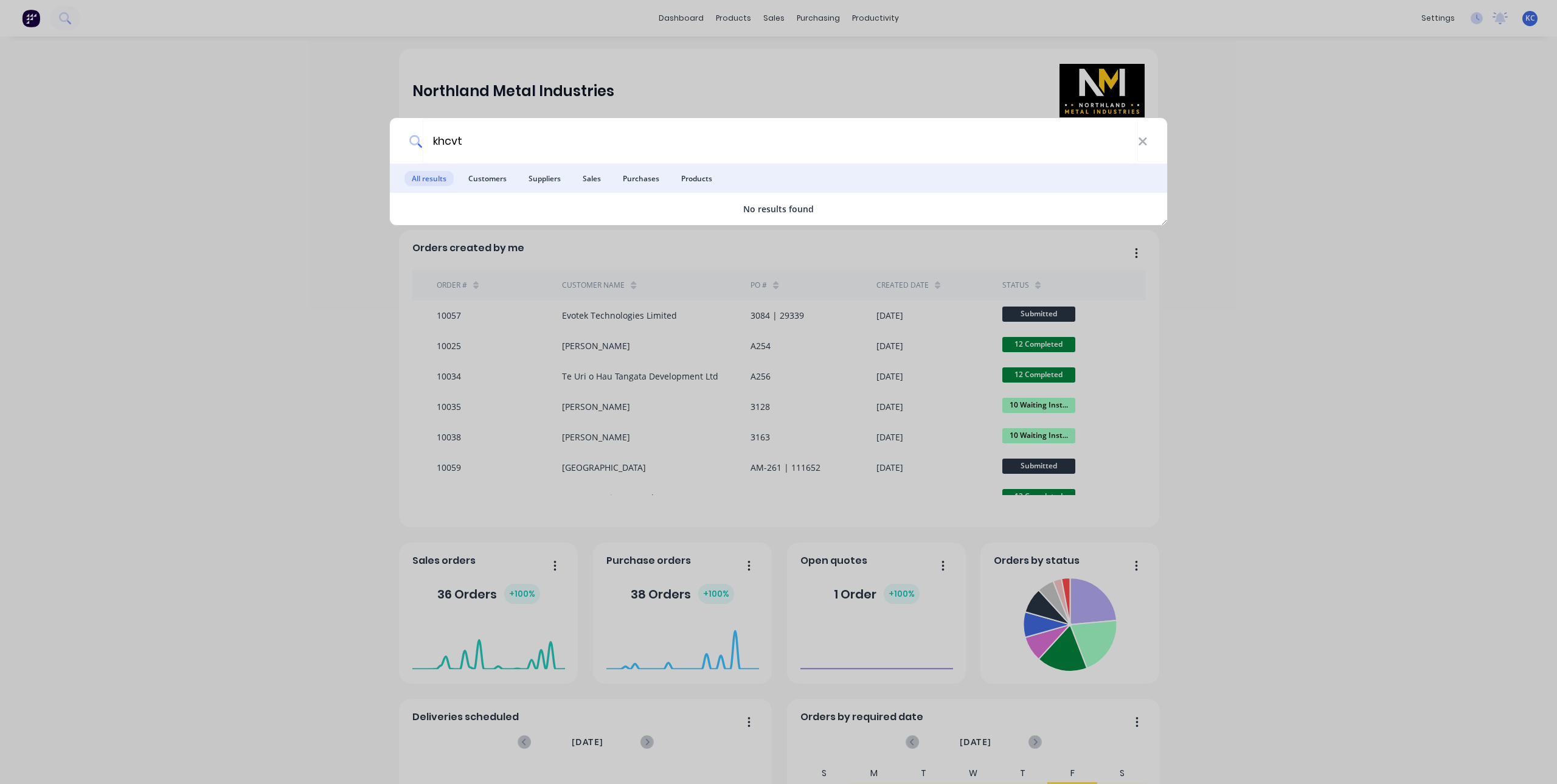
type input "khcvt"
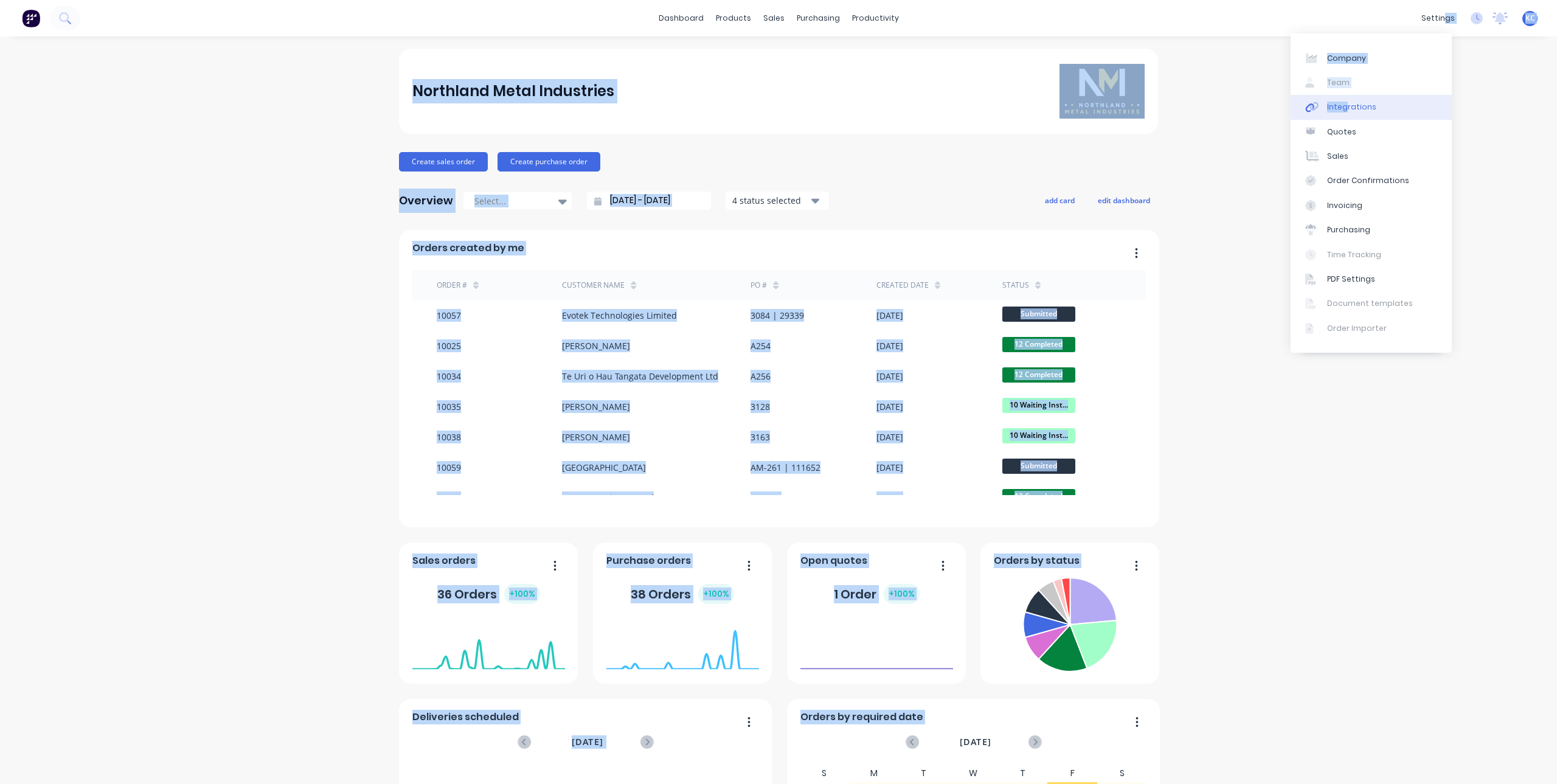
drag, startPoint x: 1436, startPoint y: 19, endPoint x: 1347, endPoint y: 105, distance: 123.8
click at [1347, 105] on body "dashboard products sales purchasing productivity dashboard products Product Cat…" at bounding box center [778, 392] width 1557 height 784
click at [1348, 104] on div "Integrations" at bounding box center [1351, 107] width 49 height 11
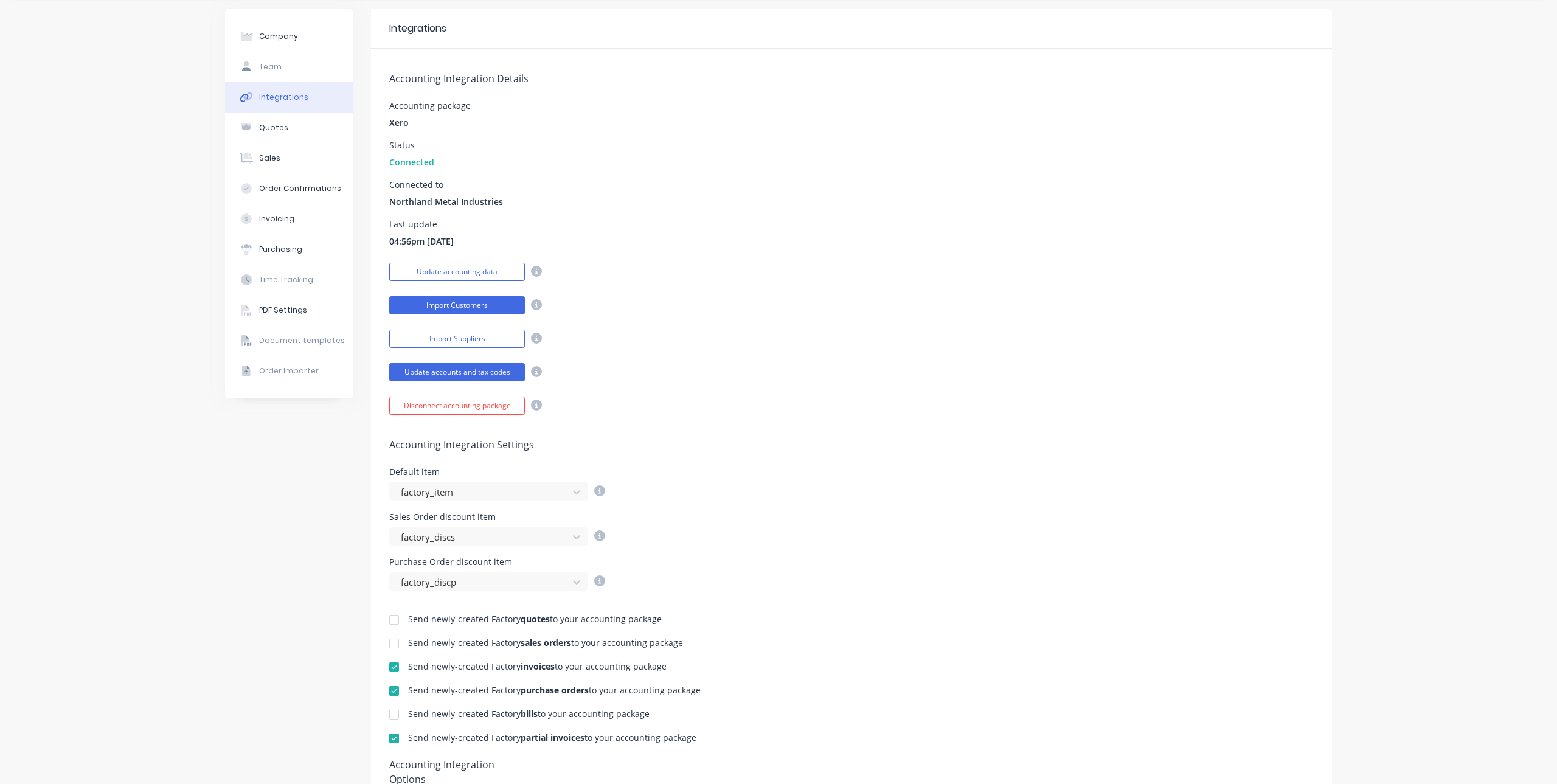
scroll to position [61, 0]
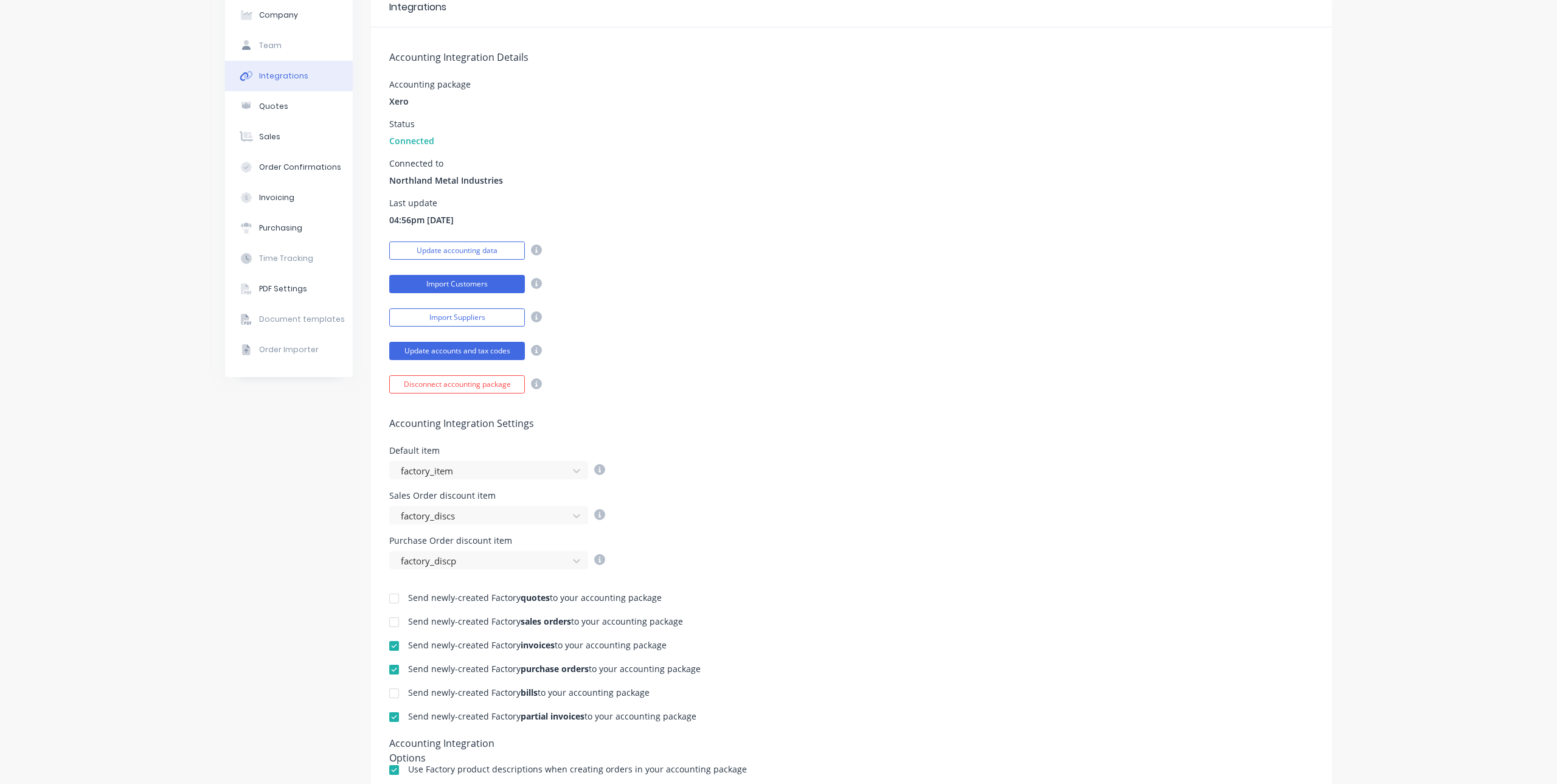
click at [487, 281] on button "Import Customers" at bounding box center [457, 284] width 136 height 18
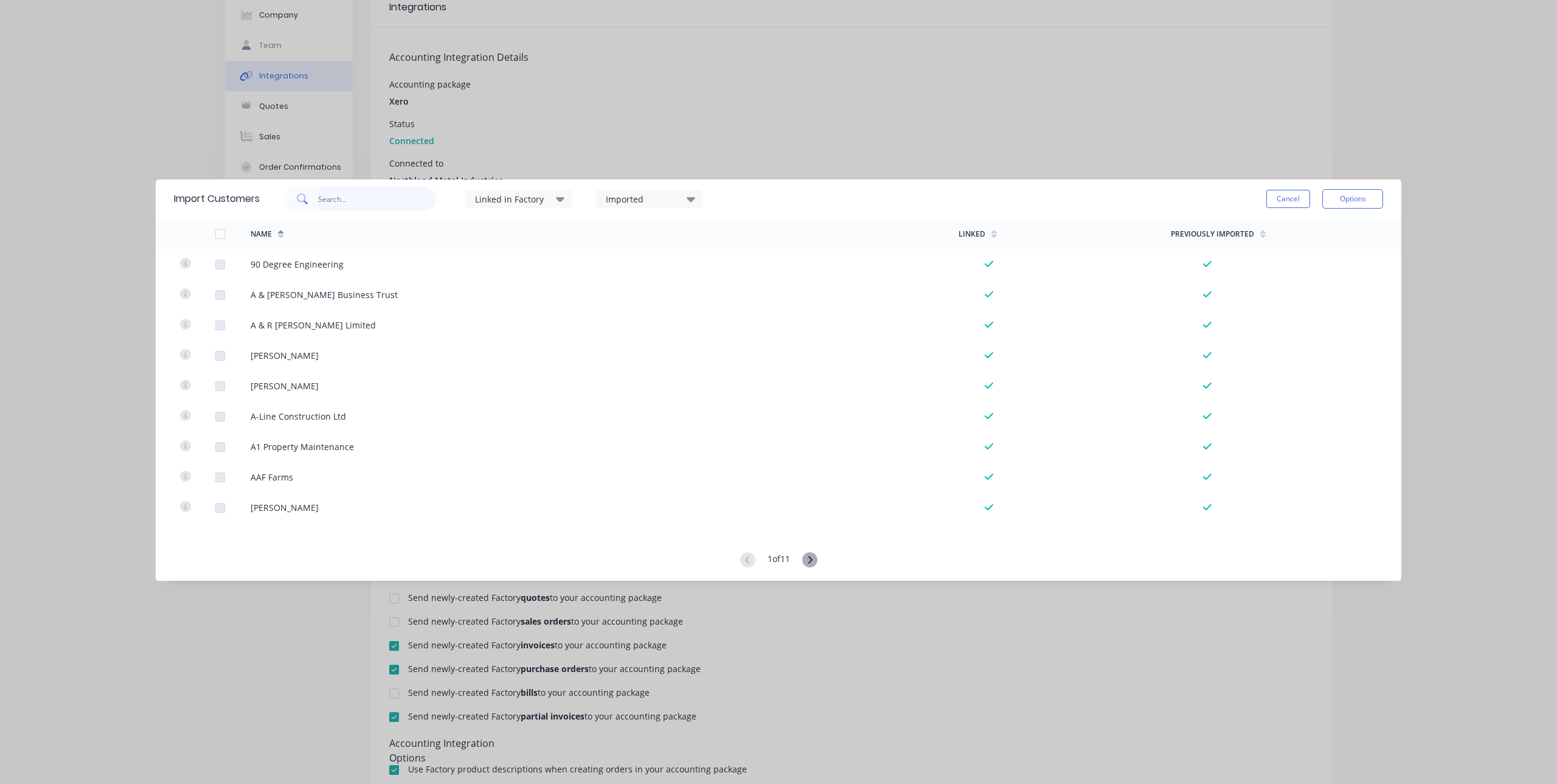
click at [370, 198] on input "text" at bounding box center [377, 198] width 118 height 24
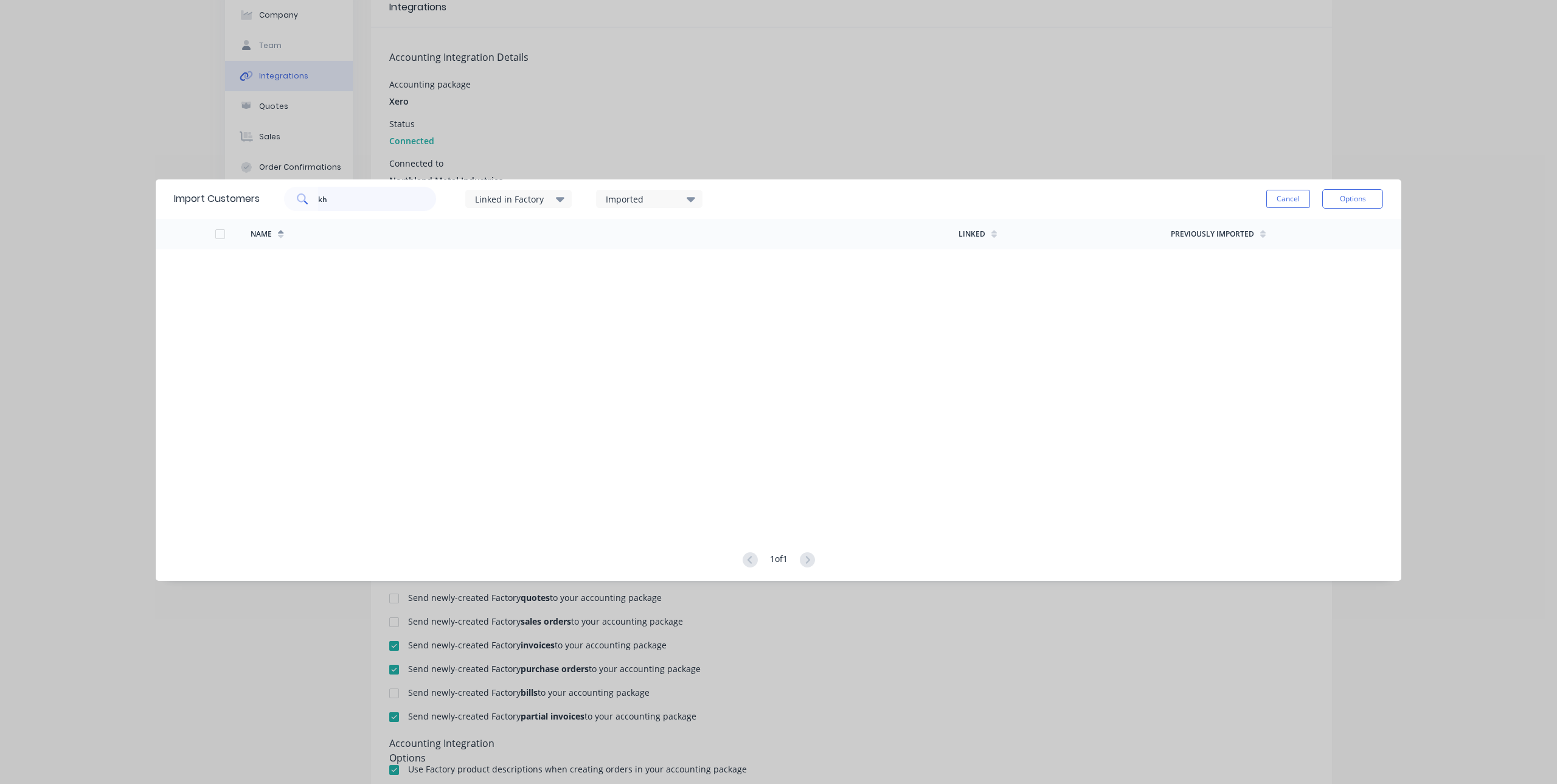
type input "k"
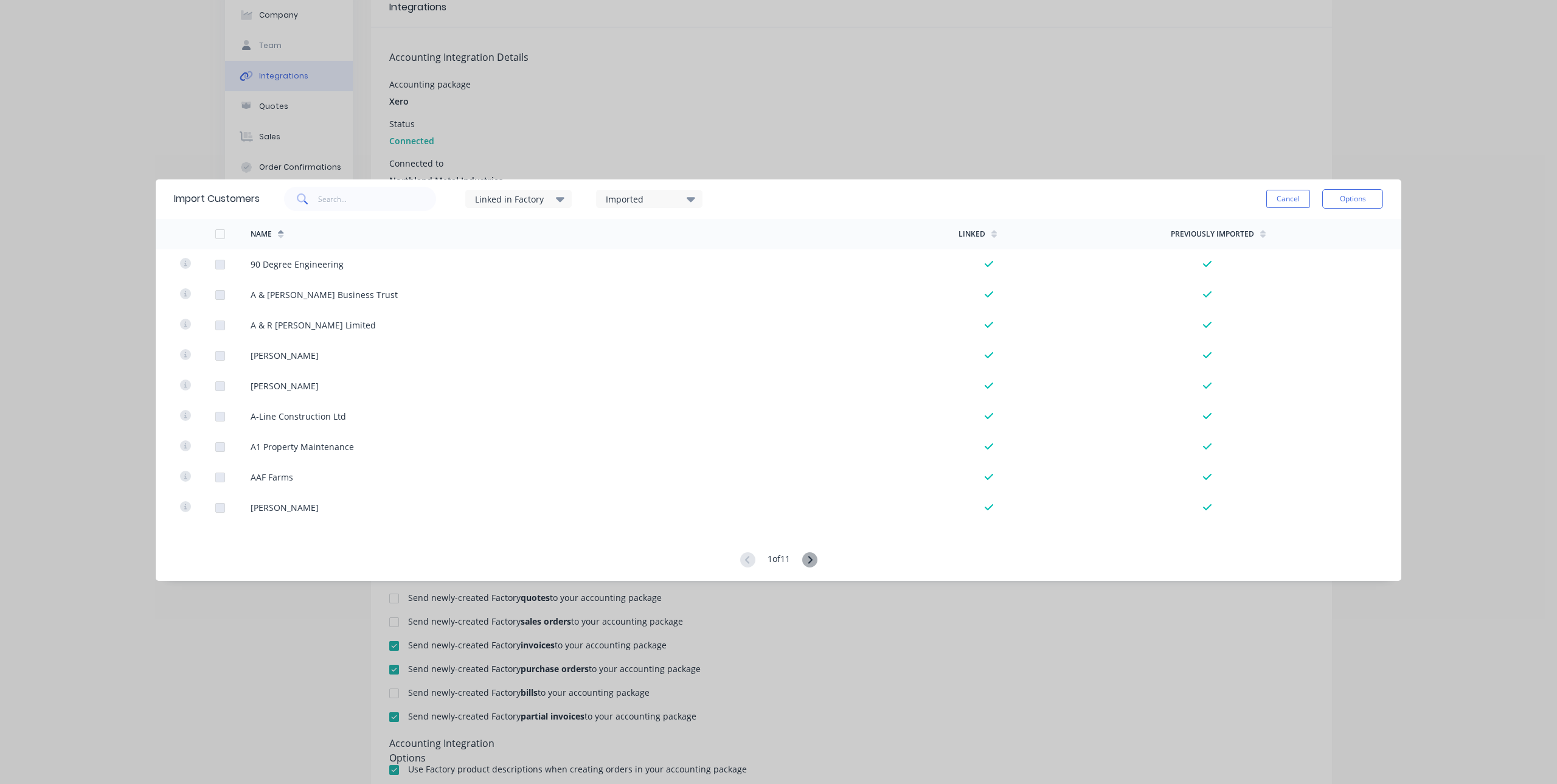
click at [552, 195] on div "Linked in Factory" at bounding box center [514, 198] width 76 height 12
click at [812, 560] on icon at bounding box center [810, 560] width 15 height 15
click at [1294, 195] on button "Cancel" at bounding box center [1289, 198] width 44 height 18
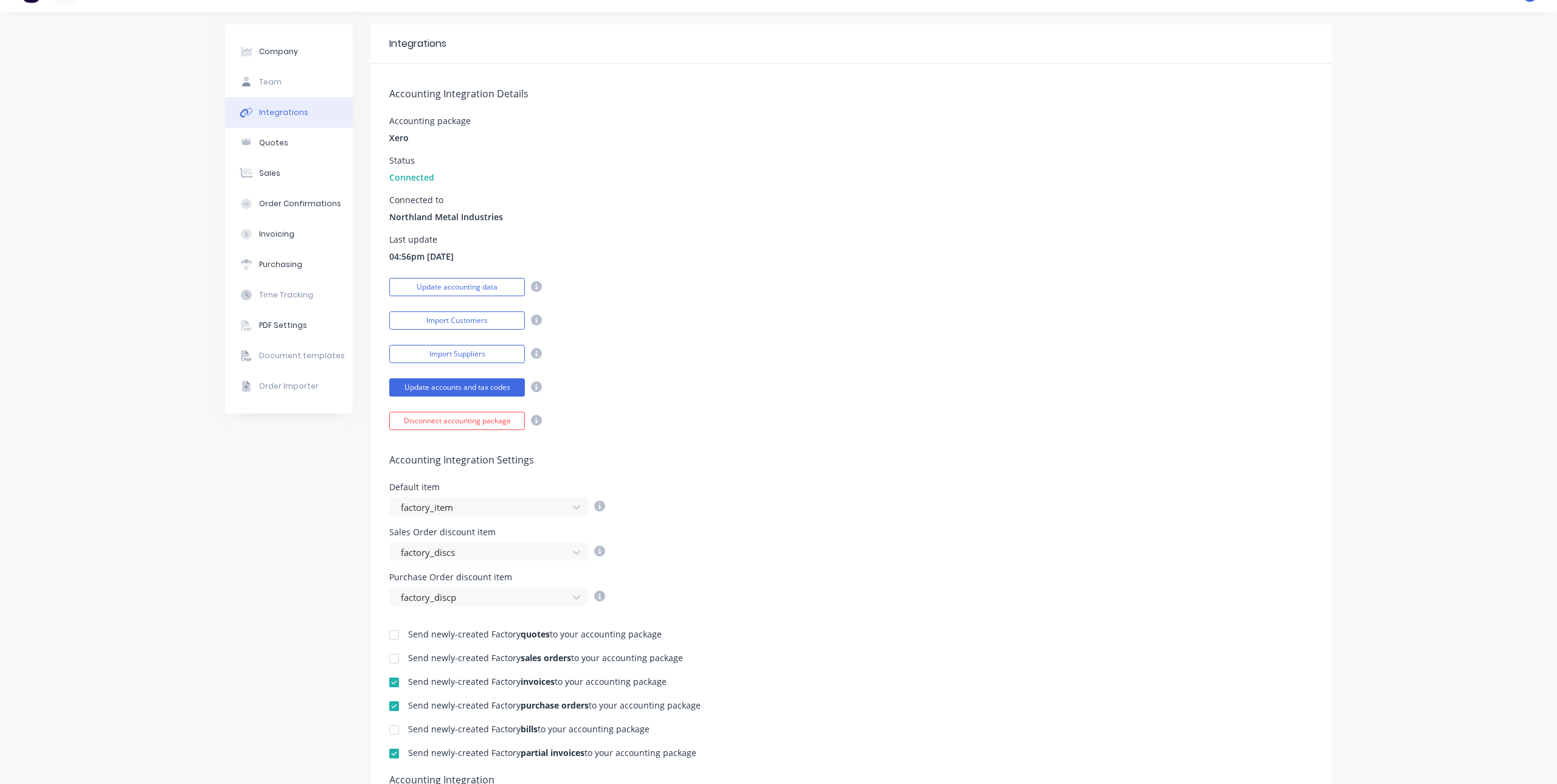
scroll to position [0, 0]
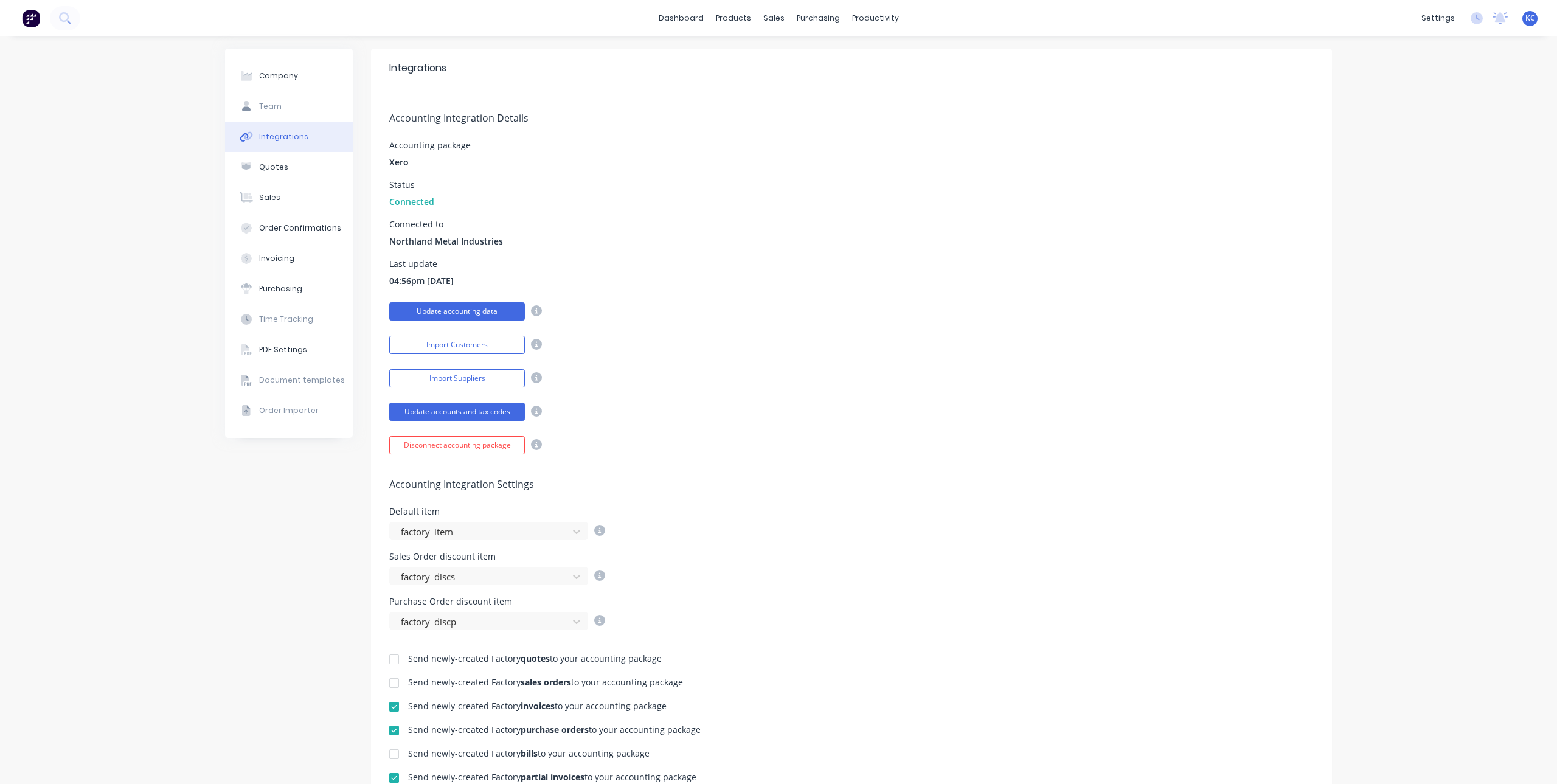
click at [506, 309] on button "Update accounting data" at bounding box center [457, 311] width 136 height 18
click at [62, 18] on icon at bounding box center [65, 18] width 12 height 12
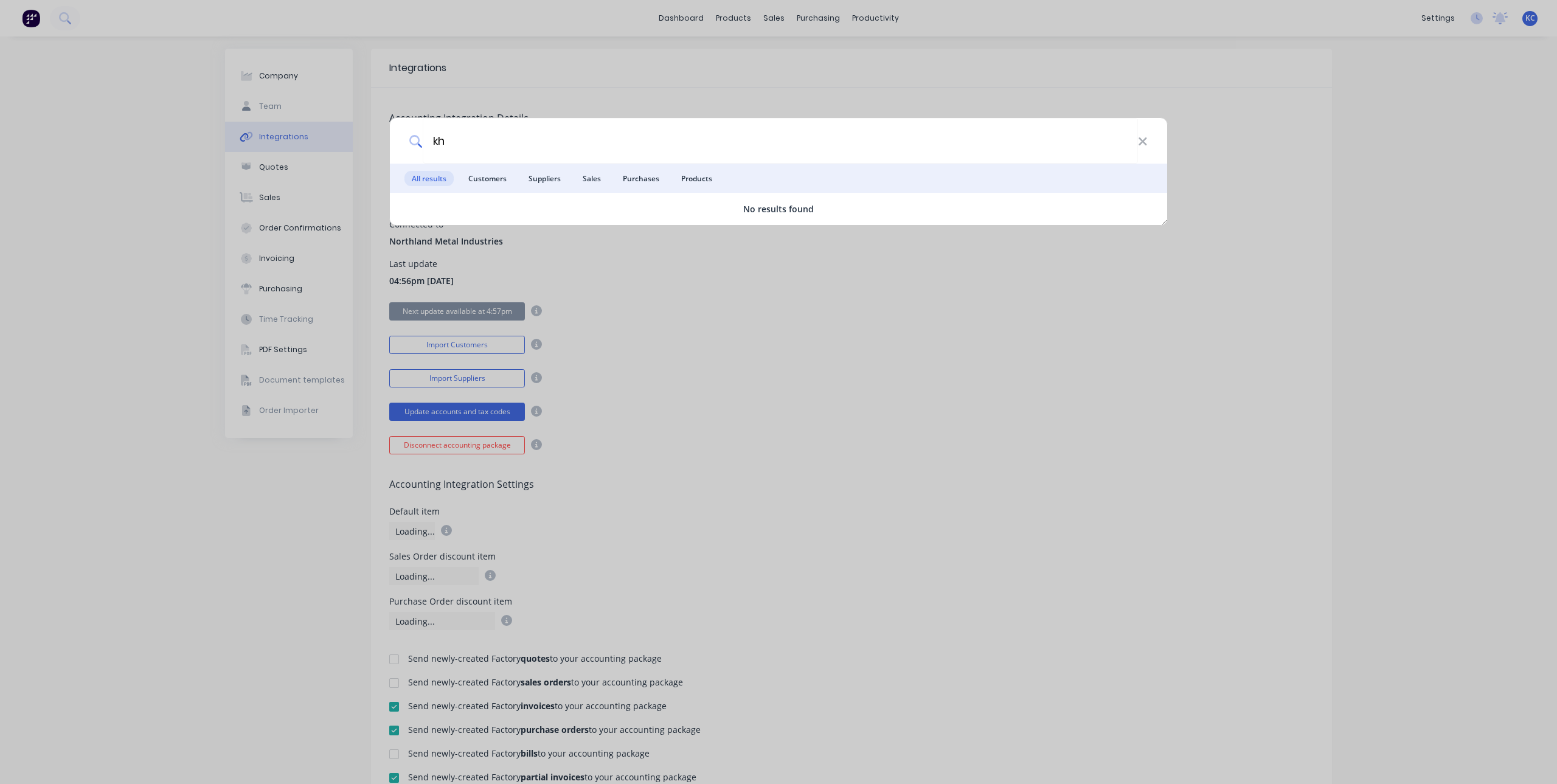
type input "k"
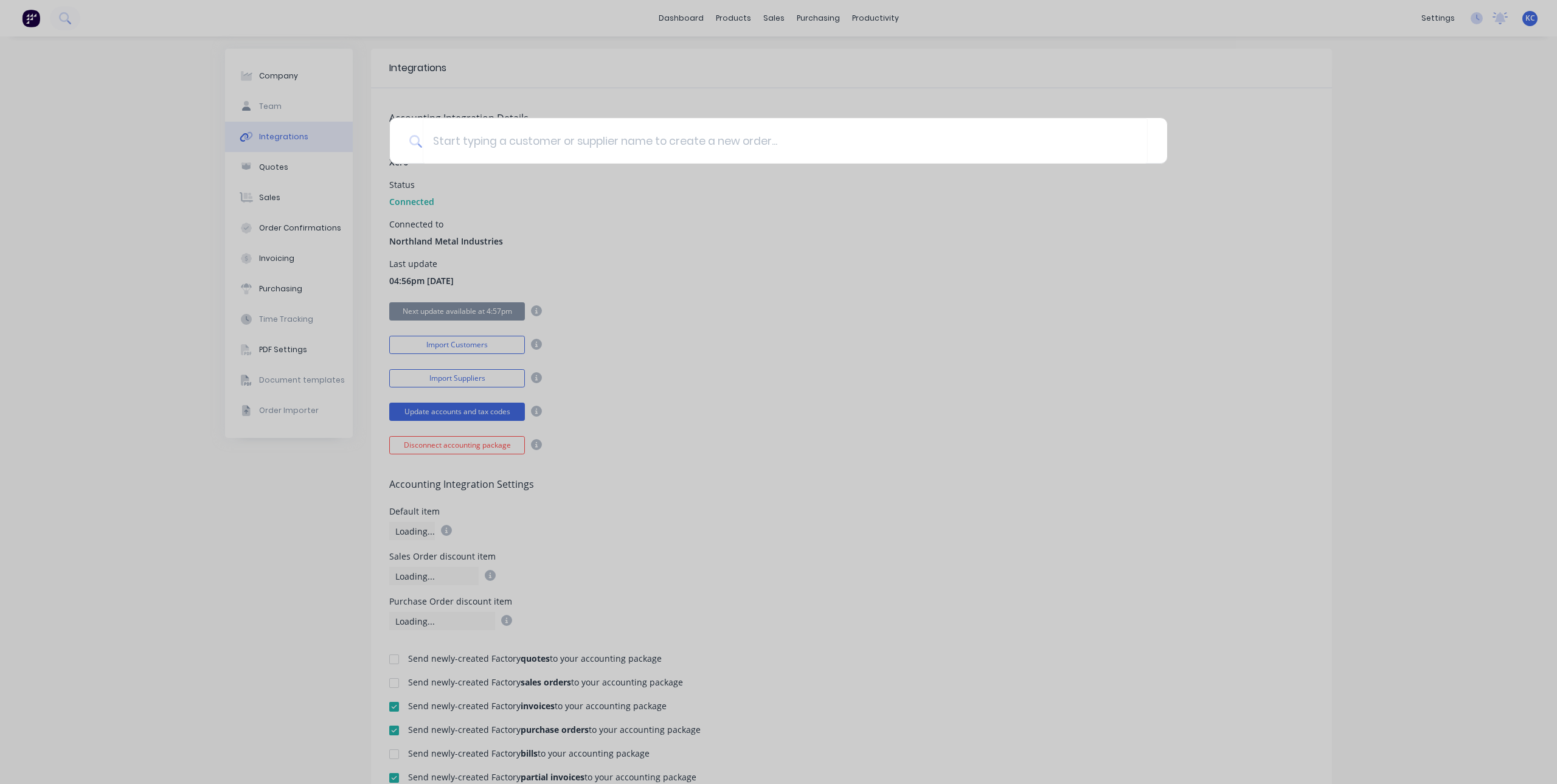
click at [644, 353] on div at bounding box center [778, 392] width 1557 height 784
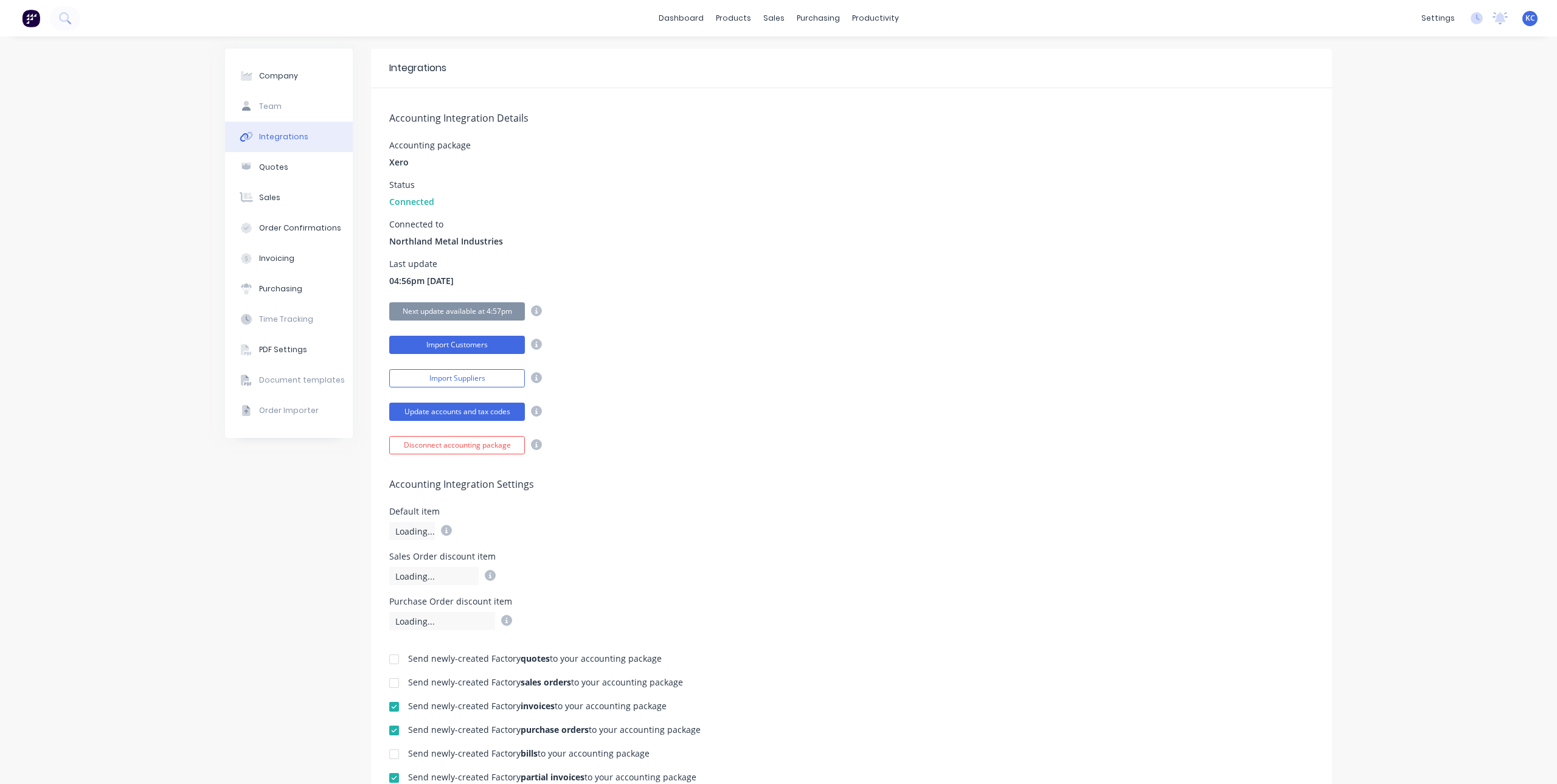
click at [497, 345] on button "Import Customers" at bounding box center [457, 345] width 136 height 18
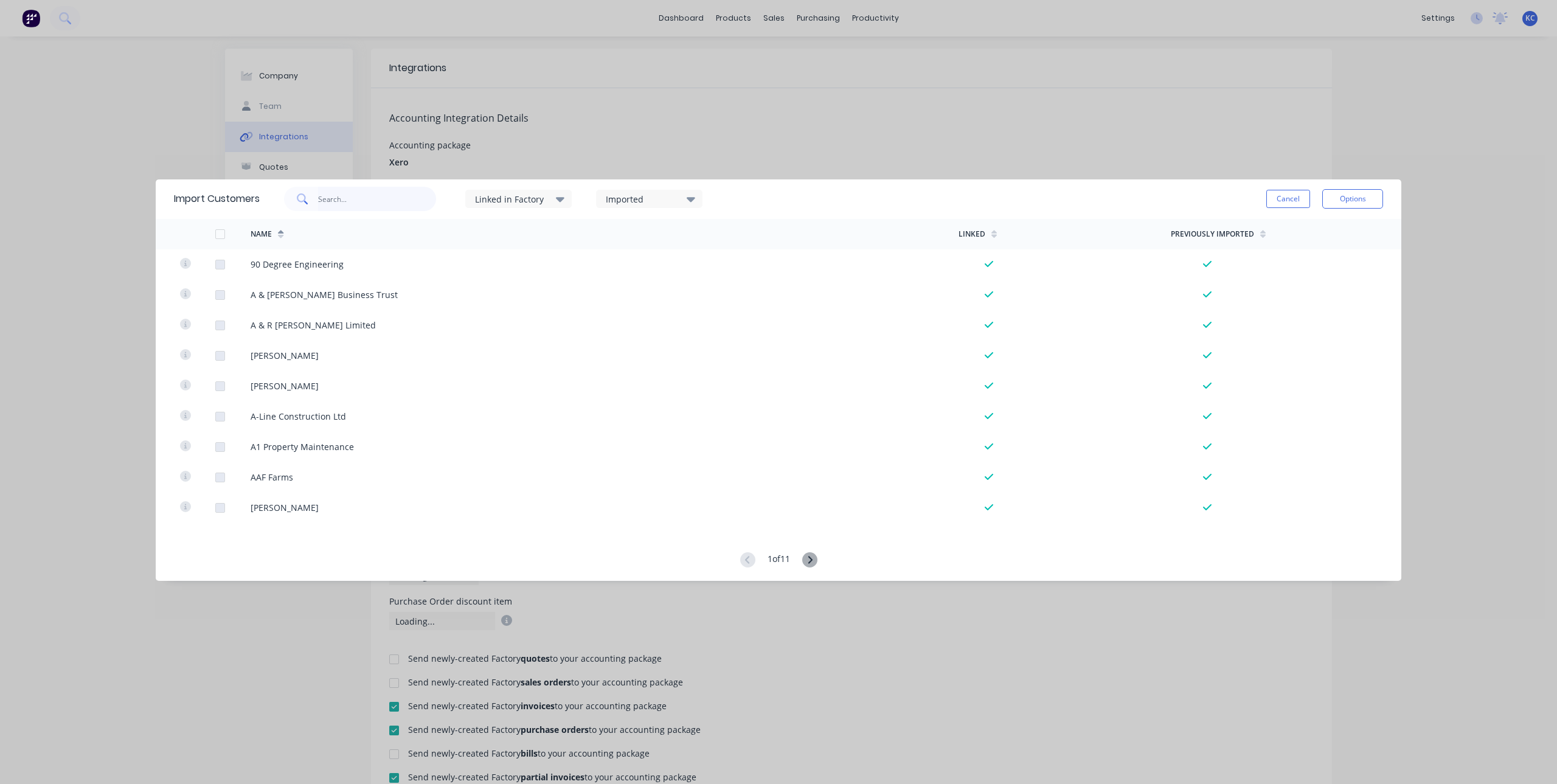
click at [407, 201] on input "text" at bounding box center [377, 198] width 118 height 24
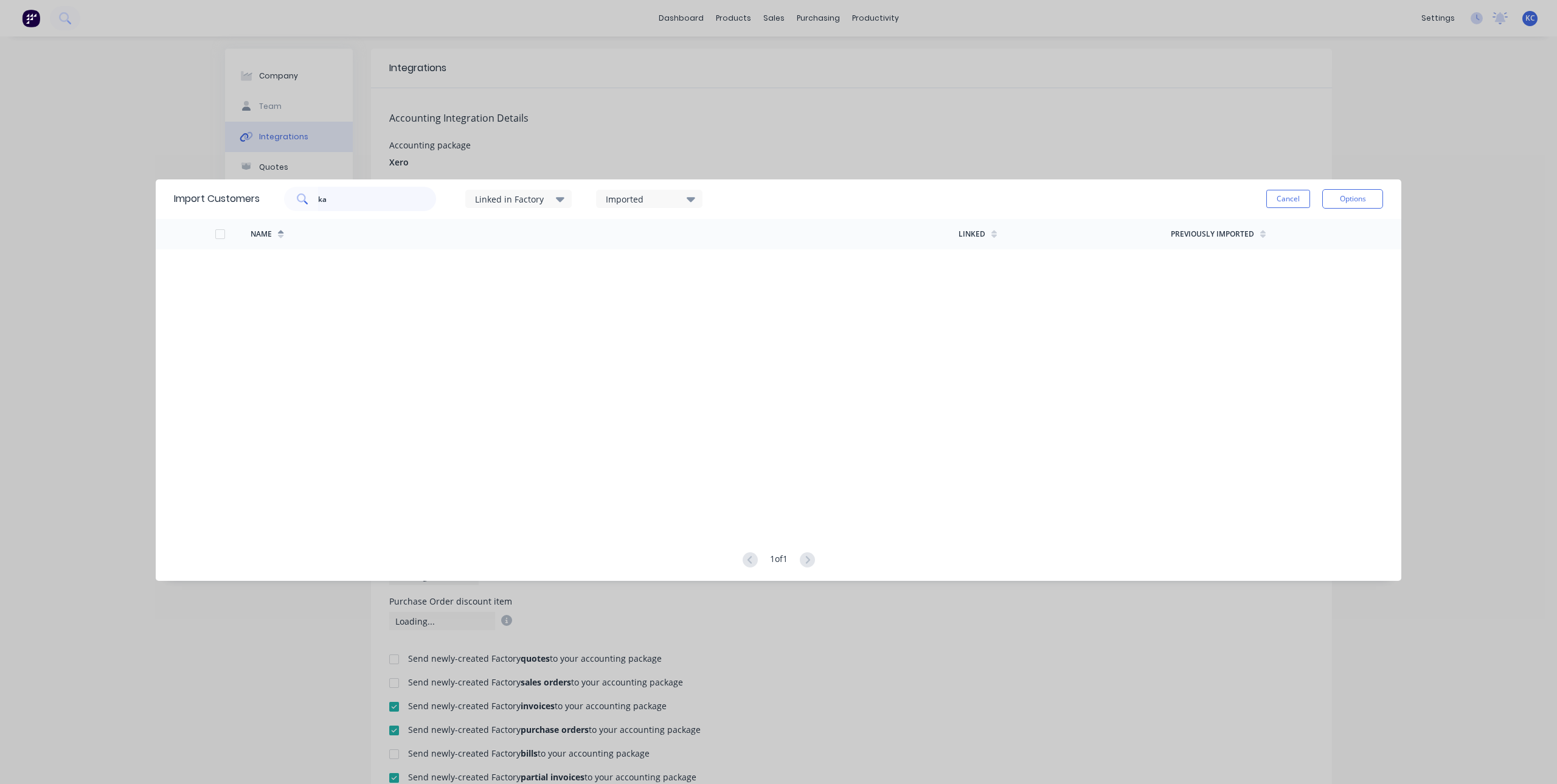
type input "k"
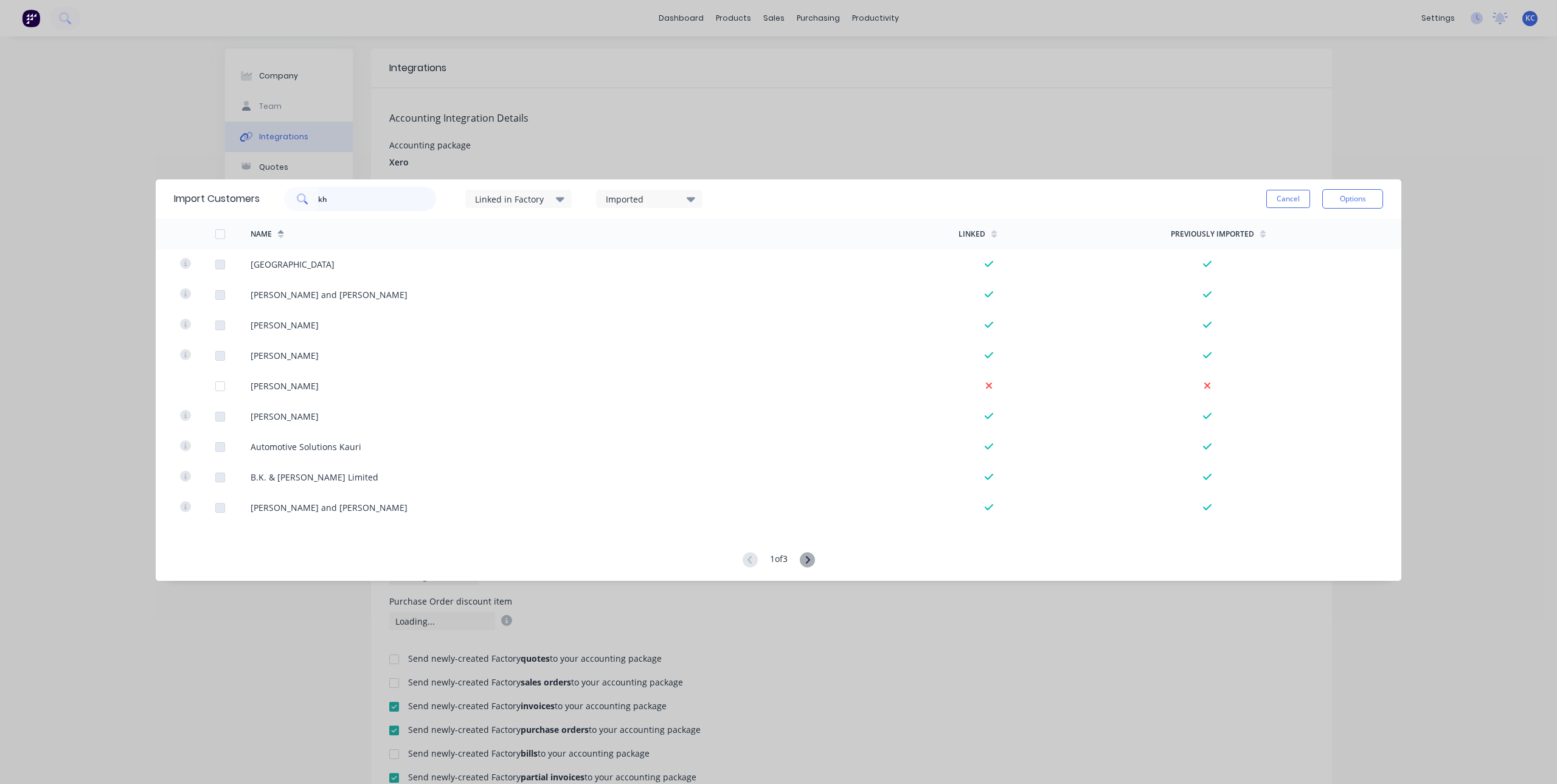
type input "kh"
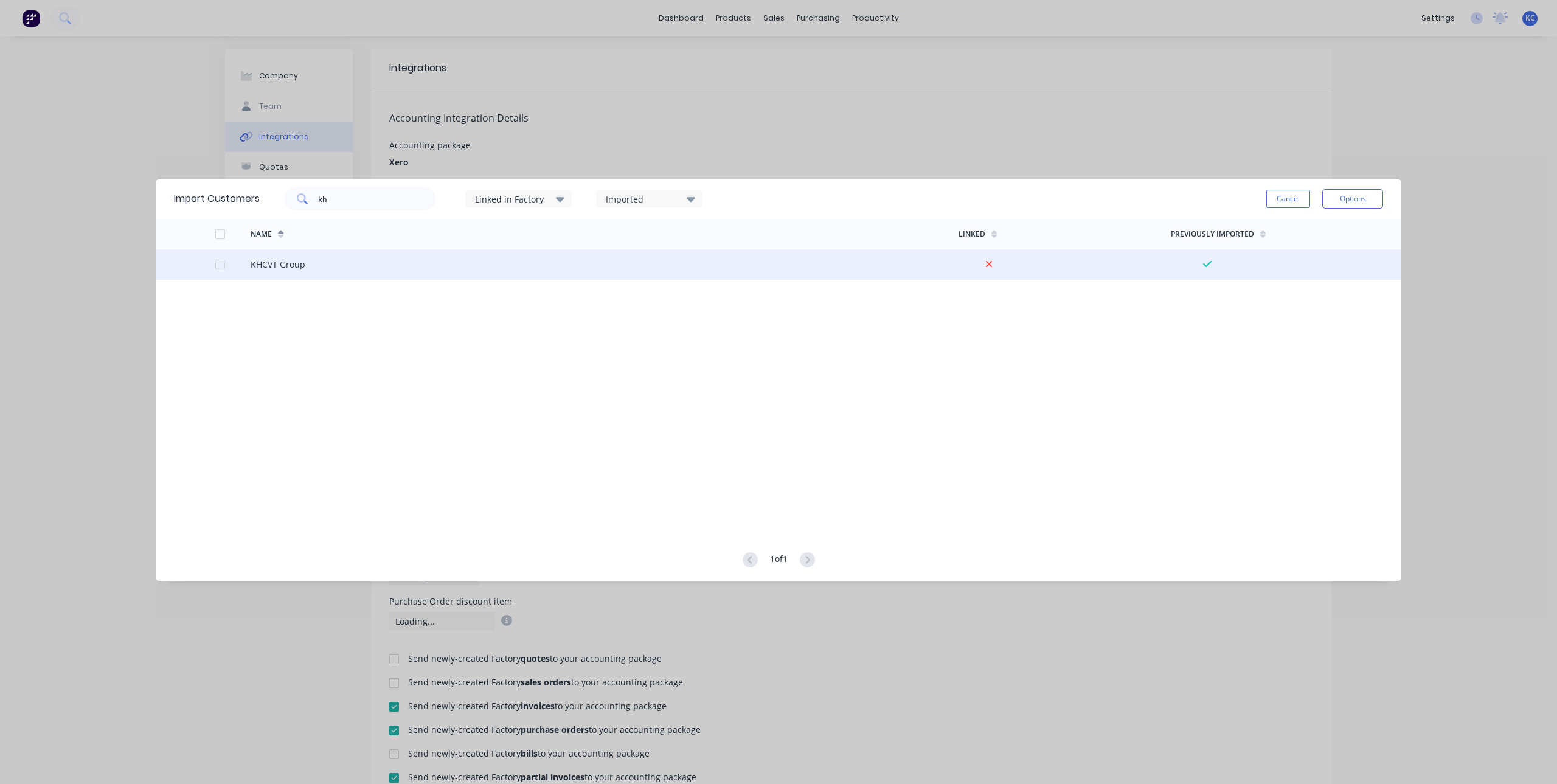
click at [223, 267] on div at bounding box center [220, 265] width 24 height 24
click at [1339, 201] on button "Options" at bounding box center [1353, 198] width 61 height 19
click at [1328, 227] on div "Import selected customers" at bounding box center [1325, 232] width 93 height 30
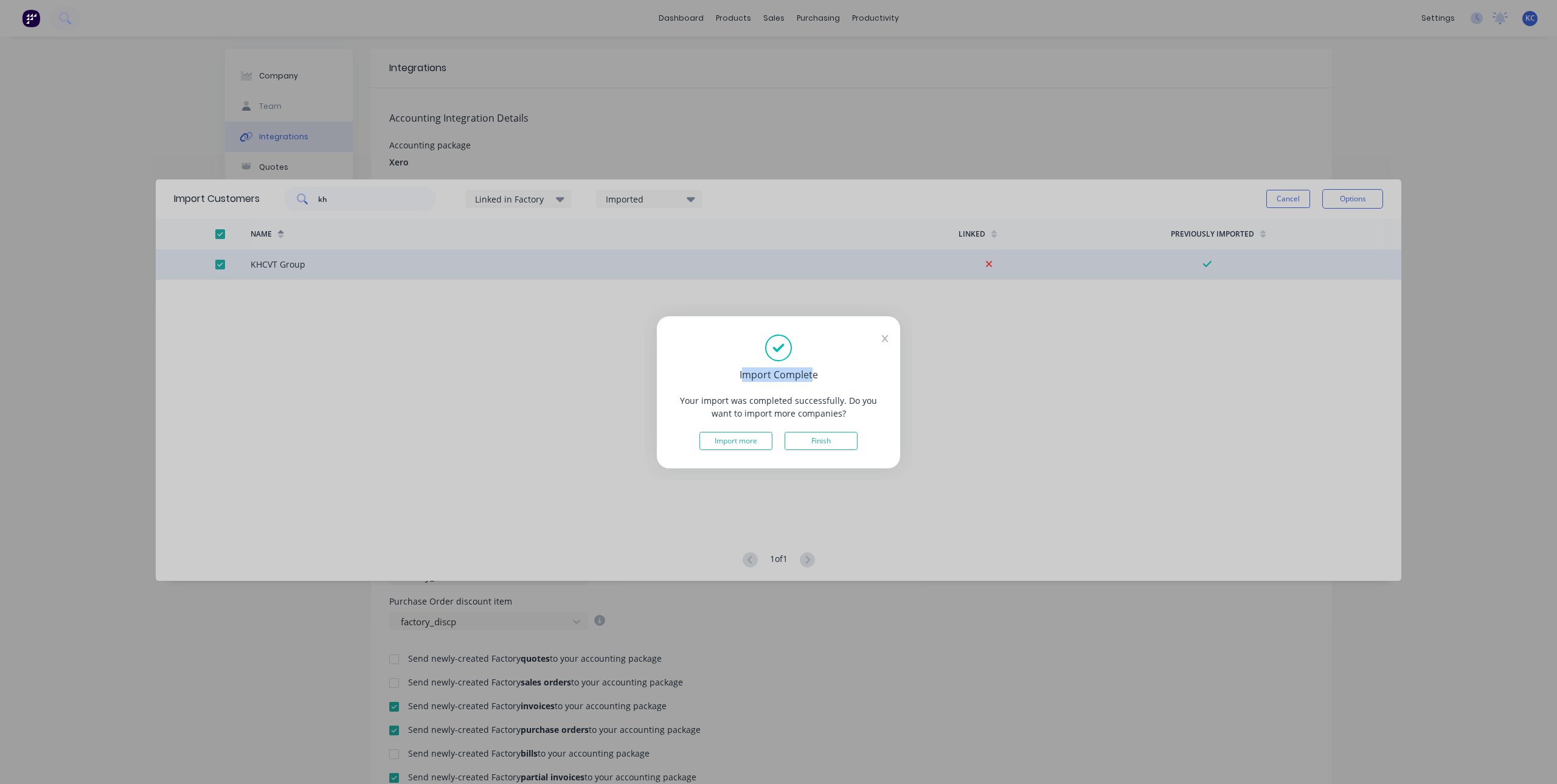
drag, startPoint x: 743, startPoint y: 374, endPoint x: 813, endPoint y: 375, distance: 70.0
click at [813, 375] on div "Import Complete" at bounding box center [778, 375] width 206 height 15
click at [813, 375] on div "Import Complete" at bounding box center [778, 375] width 206 height 15
drag, startPoint x: 813, startPoint y: 375, endPoint x: 744, endPoint y: 375, distance: 69.0
click at [744, 375] on div "Import Complete" at bounding box center [778, 375] width 206 height 15
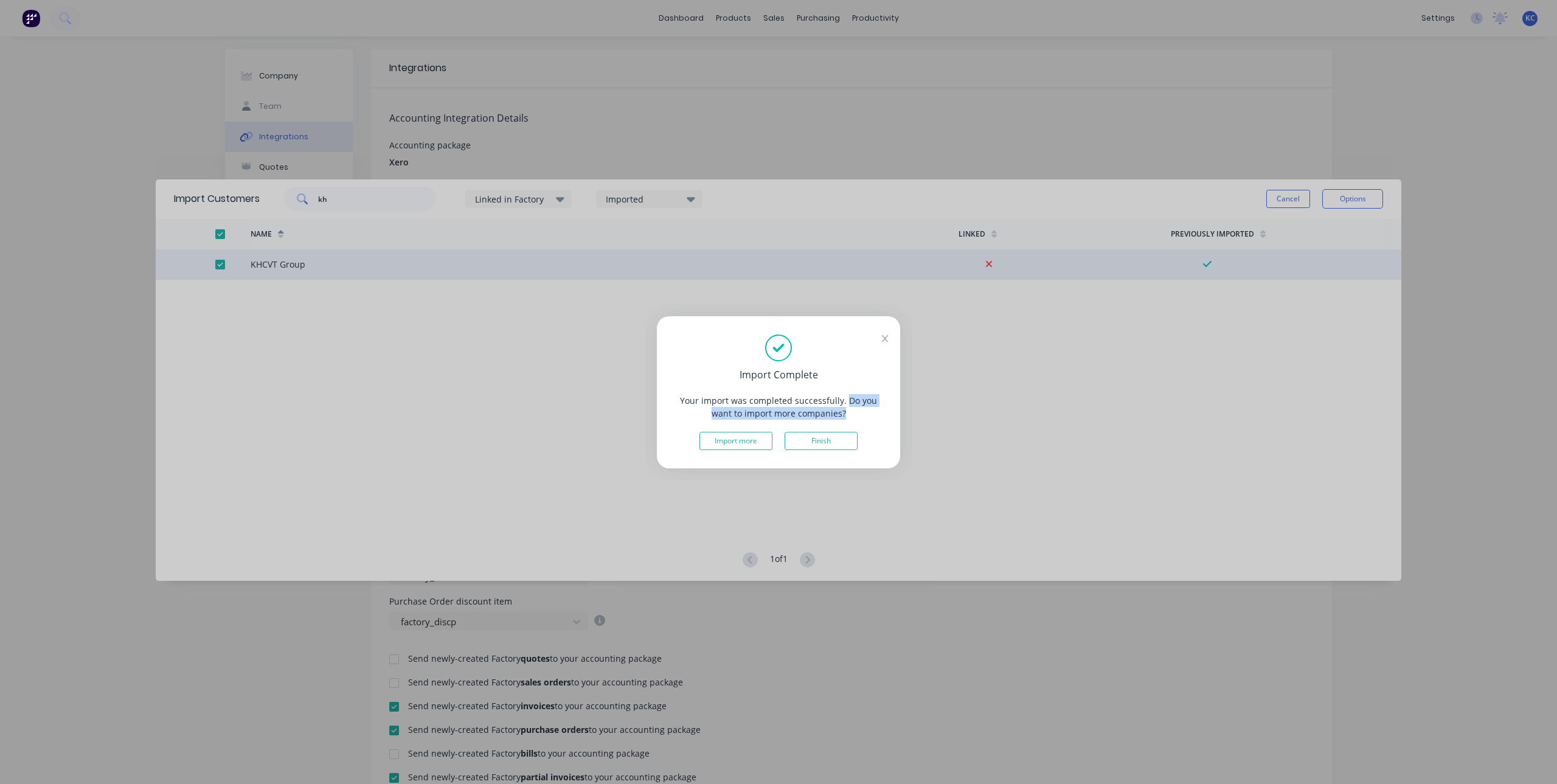
drag, startPoint x: 847, startPoint y: 400, endPoint x: 846, endPoint y: 413, distance: 13.0
click at [846, 413] on div "Your import was completed successfully. Do you want to import more companies?" at bounding box center [778, 406] width 206 height 26
click at [813, 434] on button "Finish" at bounding box center [821, 441] width 73 height 18
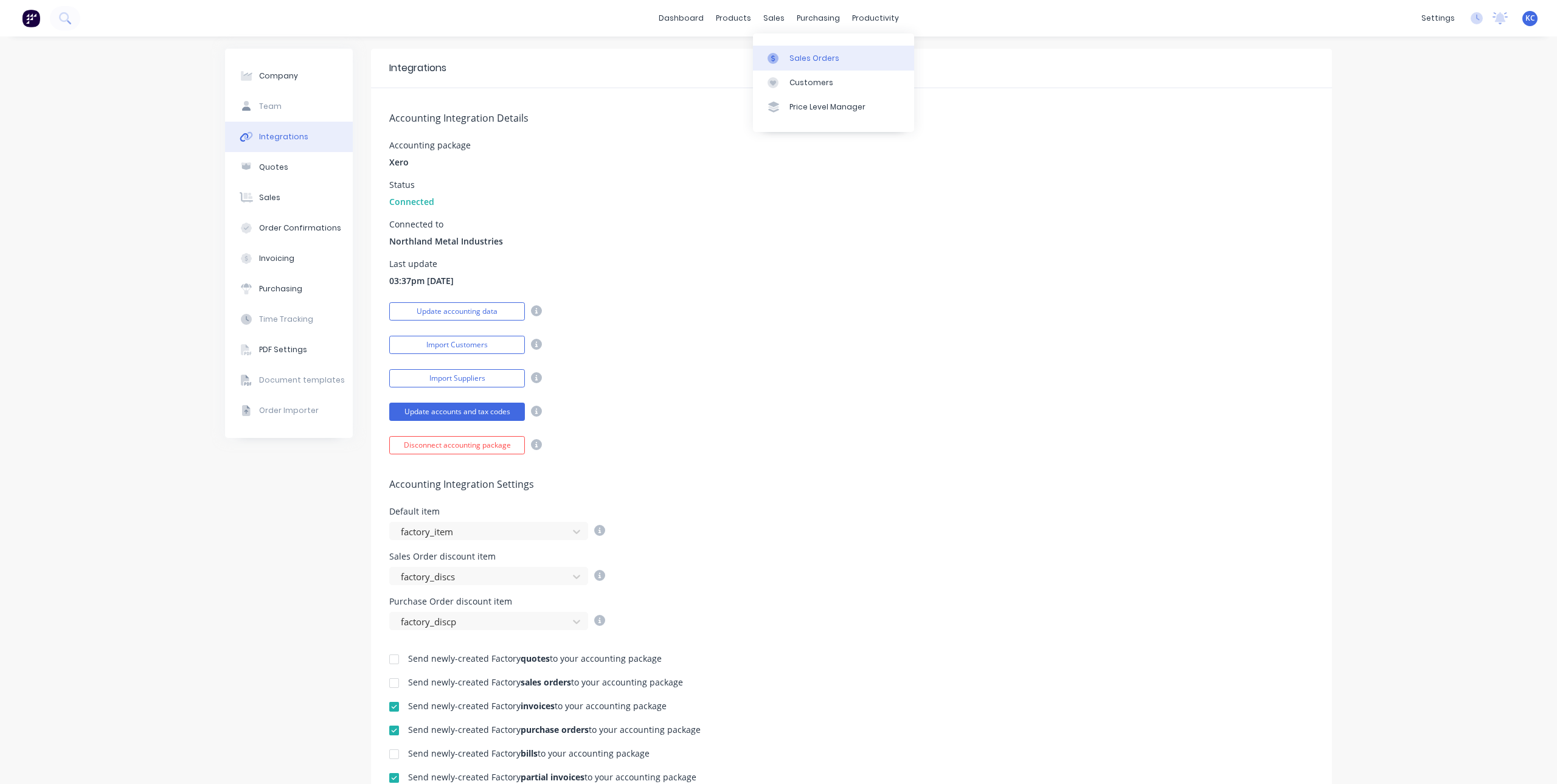
click at [778, 58] on icon at bounding box center [773, 58] width 11 height 11
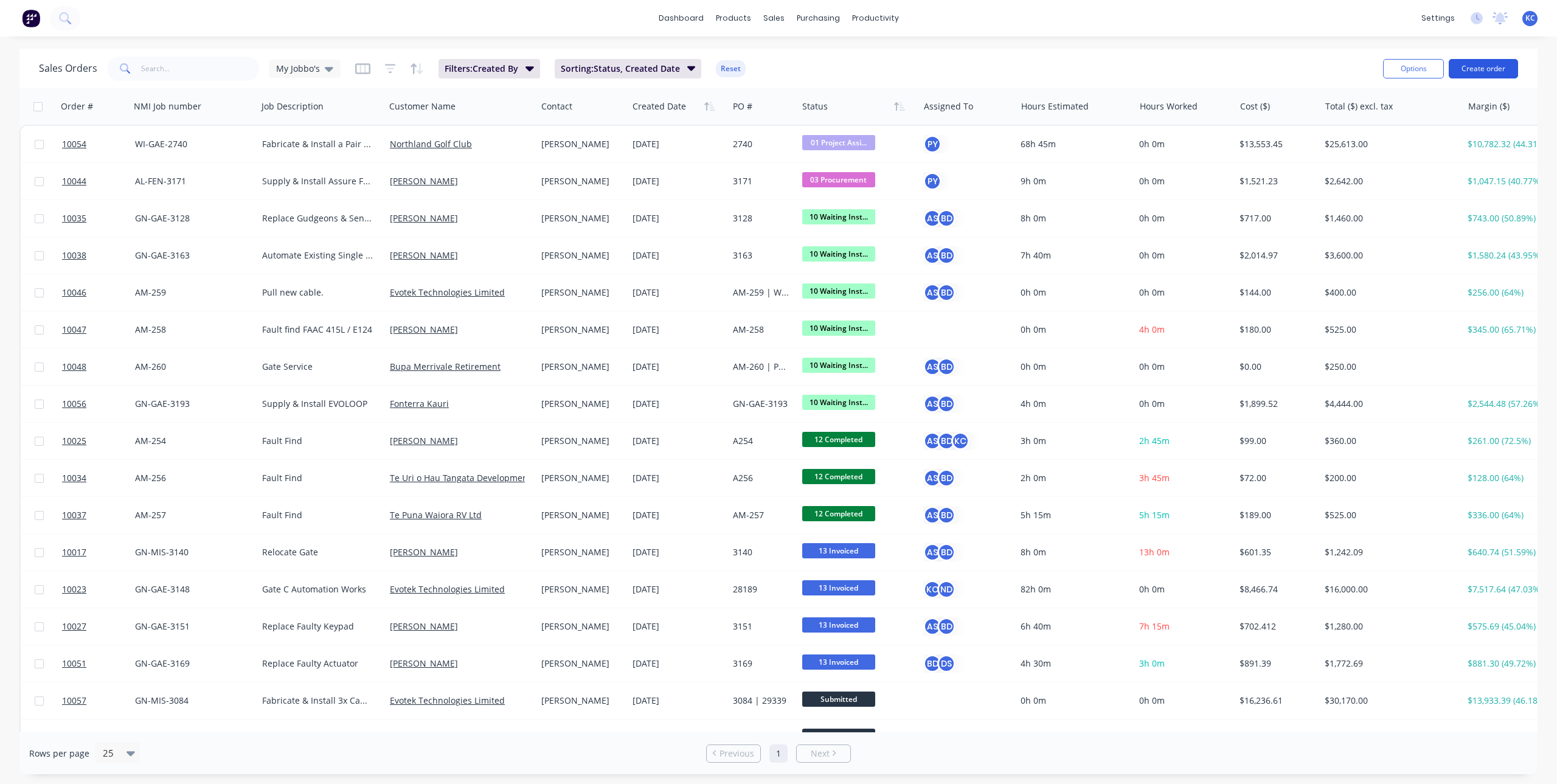
click at [1467, 67] on button "Create order" at bounding box center [1484, 68] width 69 height 19
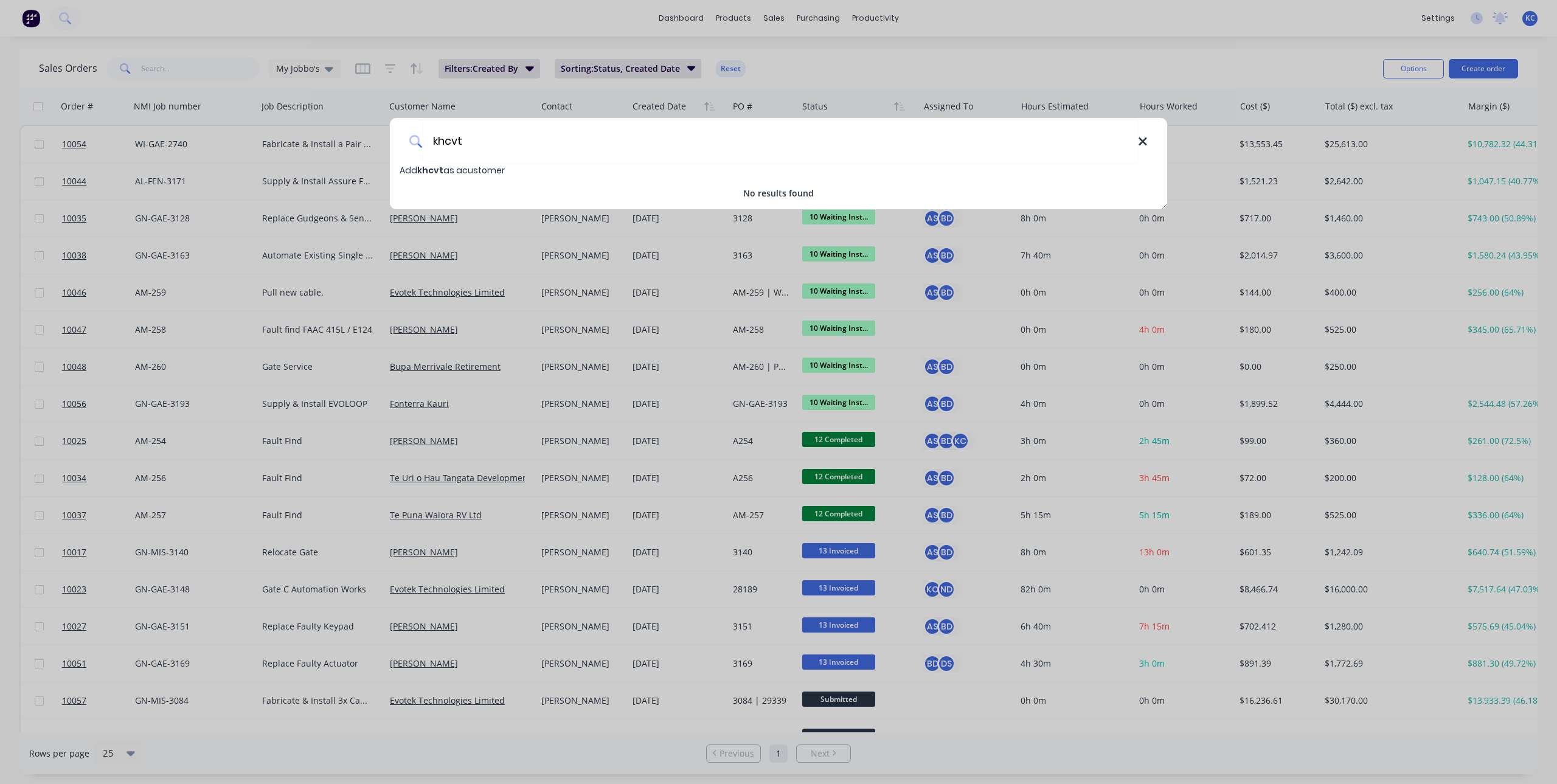
type input "khcvt"
click at [1145, 141] on icon at bounding box center [1143, 142] width 10 height 13
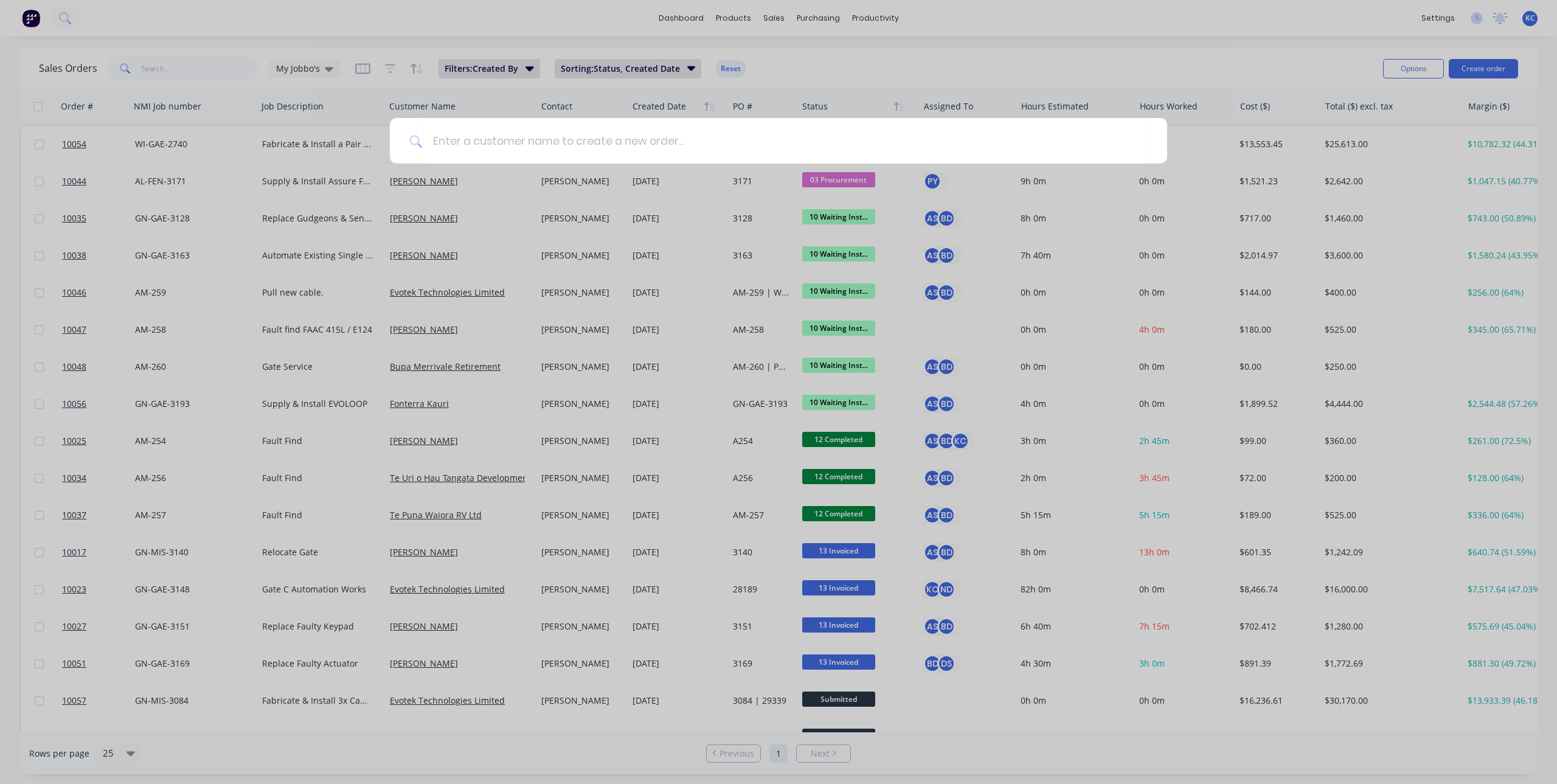
click at [727, 12] on div at bounding box center [778, 392] width 1557 height 784
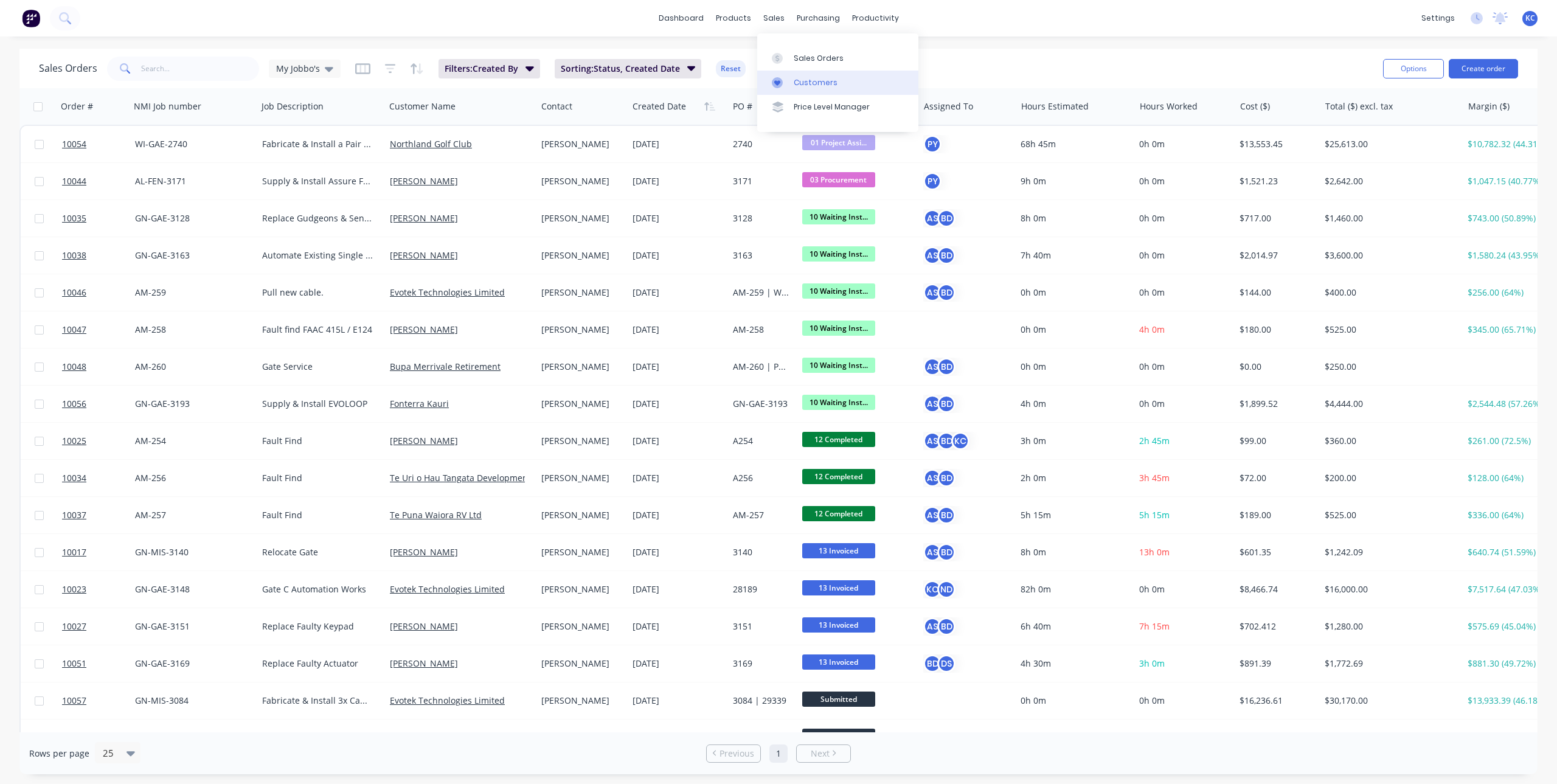
click at [793, 78] on link "Customers" at bounding box center [838, 82] width 161 height 24
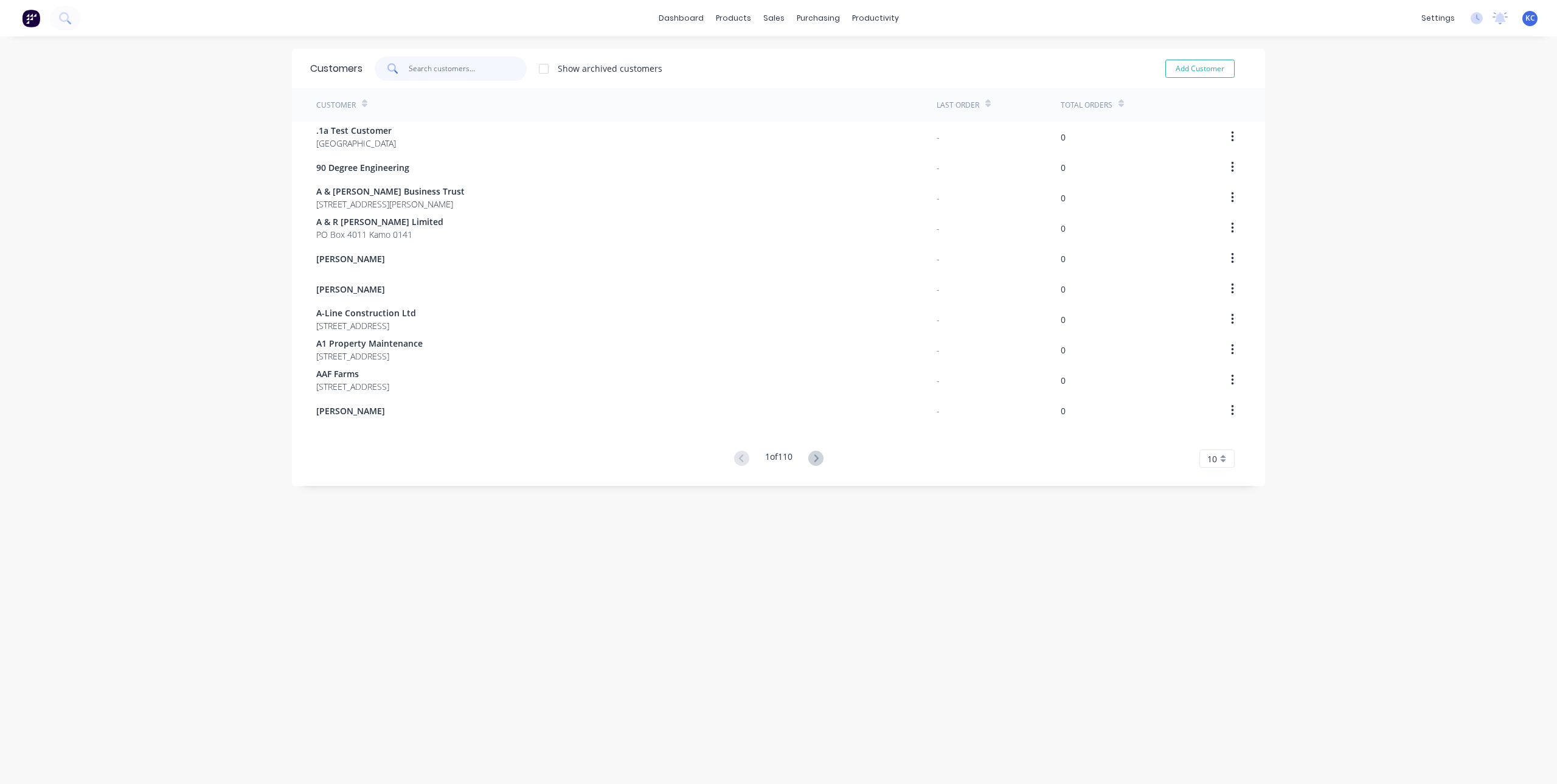
click at [454, 68] on input "text" at bounding box center [467, 68] width 118 height 24
type input "k"
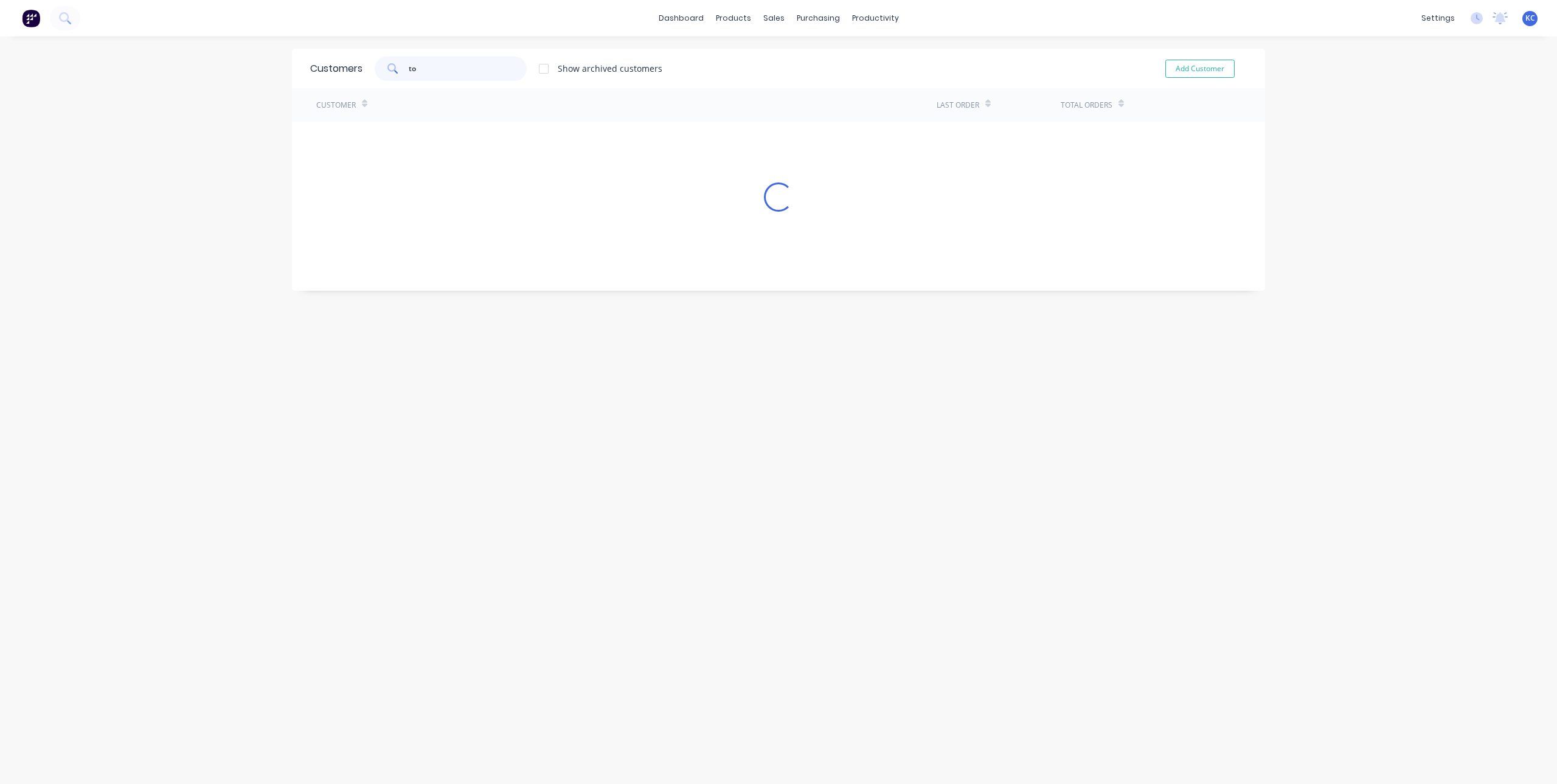
type input "t"
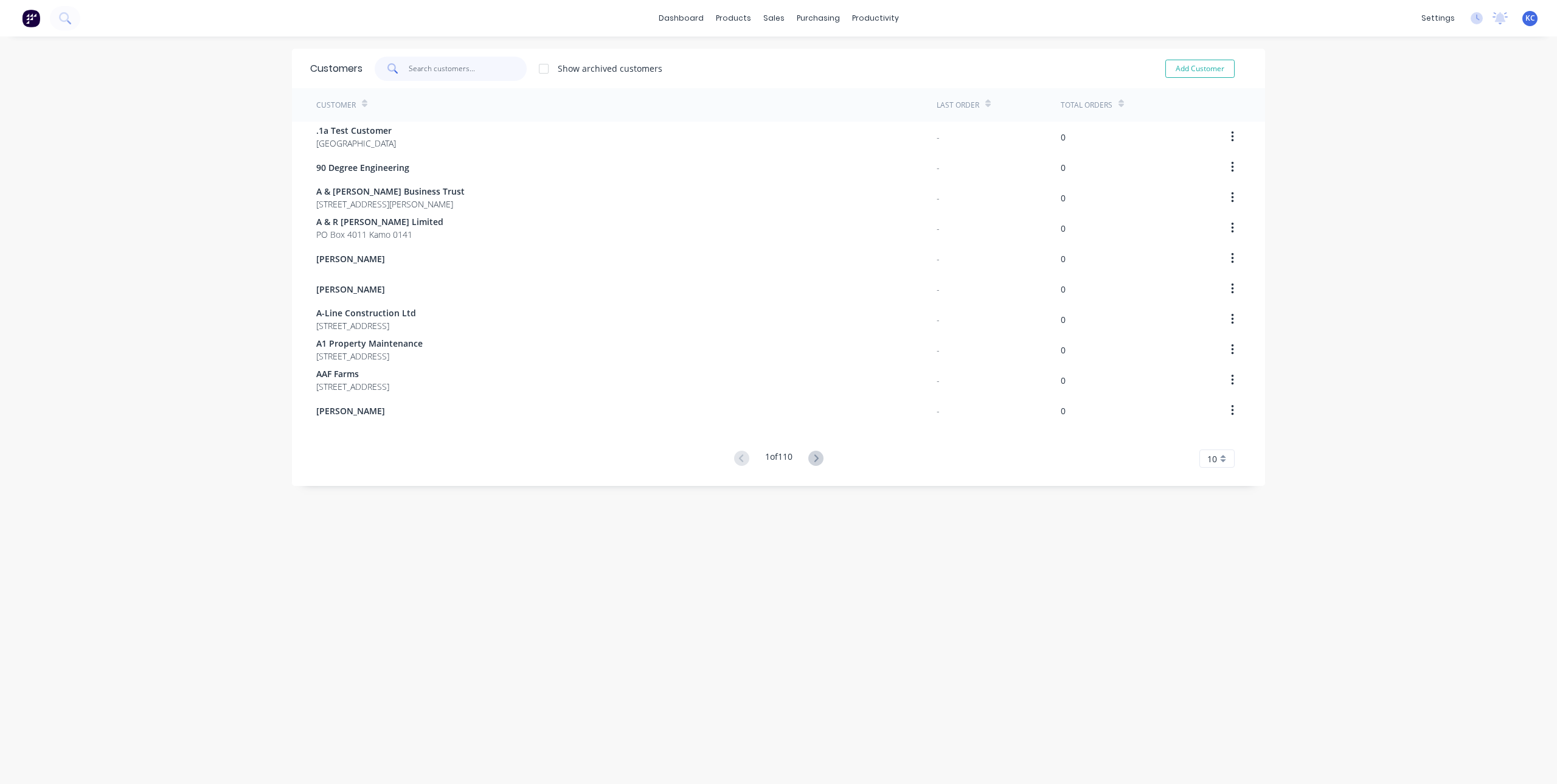
click at [444, 73] on input "text" at bounding box center [467, 68] width 118 height 24
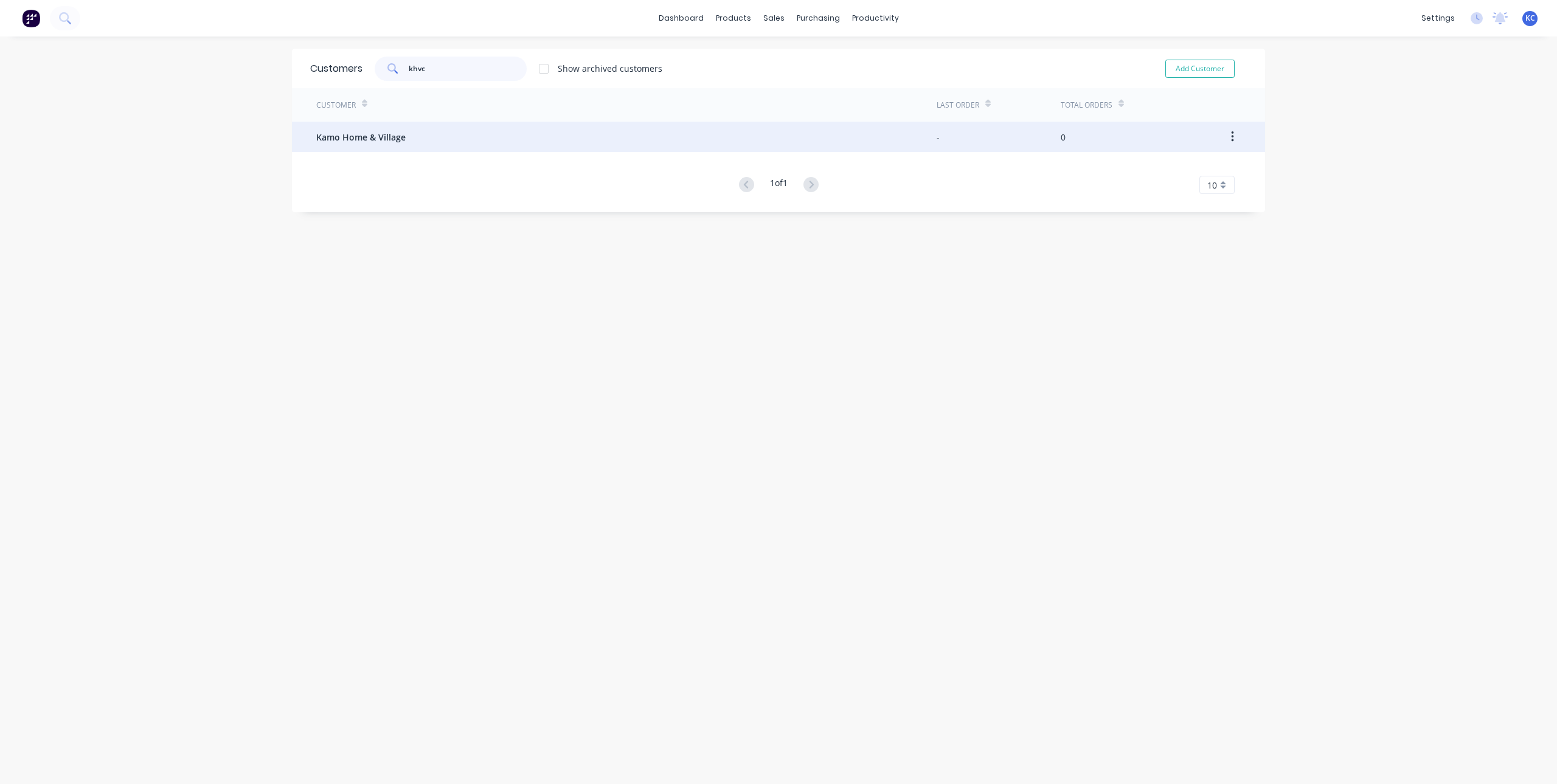
type input "khvc"
click at [387, 137] on span "Kamo Home & Village" at bounding box center [362, 137] width 90 height 12
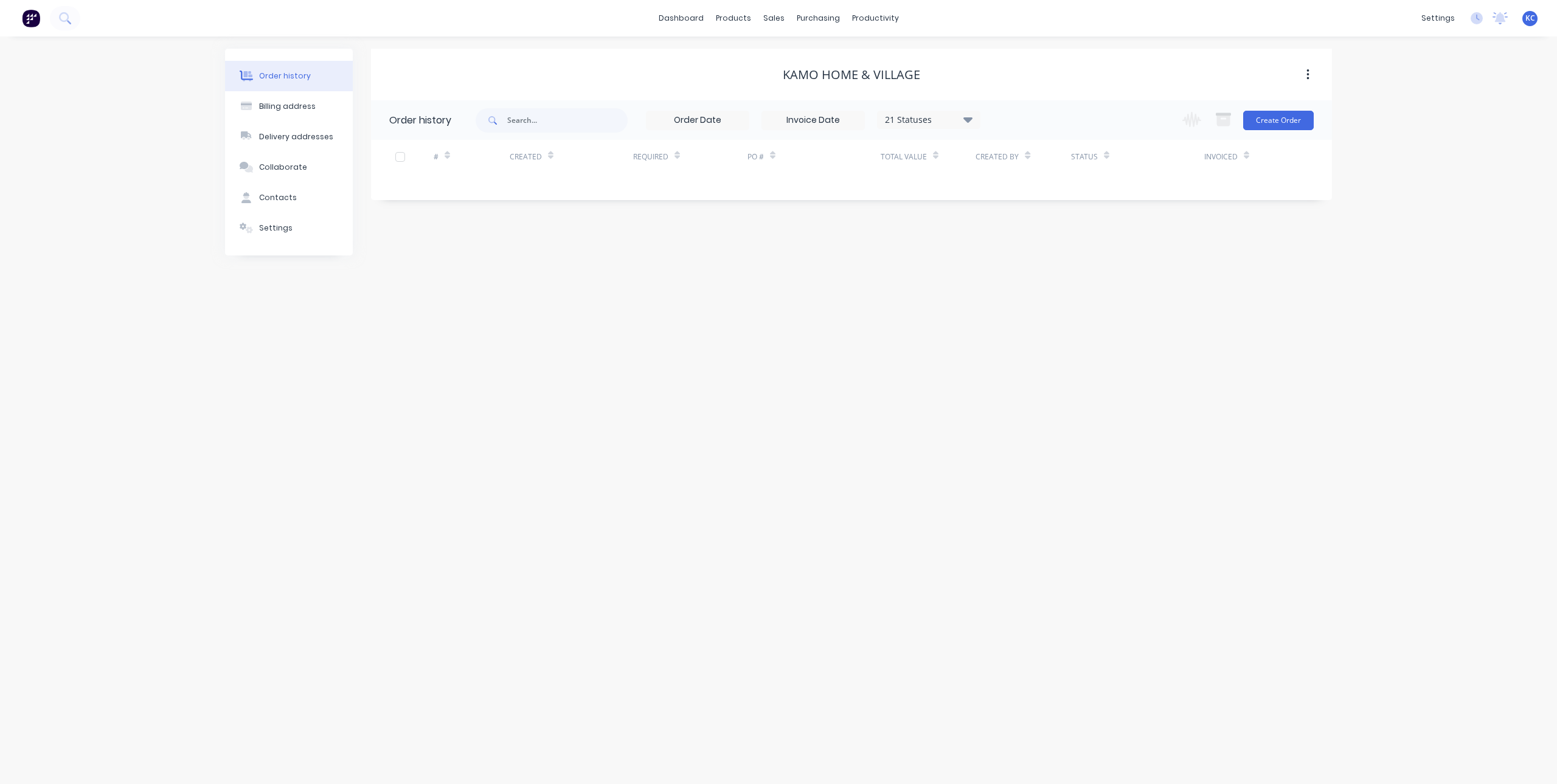
click at [844, 71] on div "Kamo Home & Village" at bounding box center [852, 75] width 137 height 15
click at [1315, 74] on button "button" at bounding box center [1308, 75] width 29 height 22
click at [288, 194] on div "Contacts" at bounding box center [278, 198] width 37 height 11
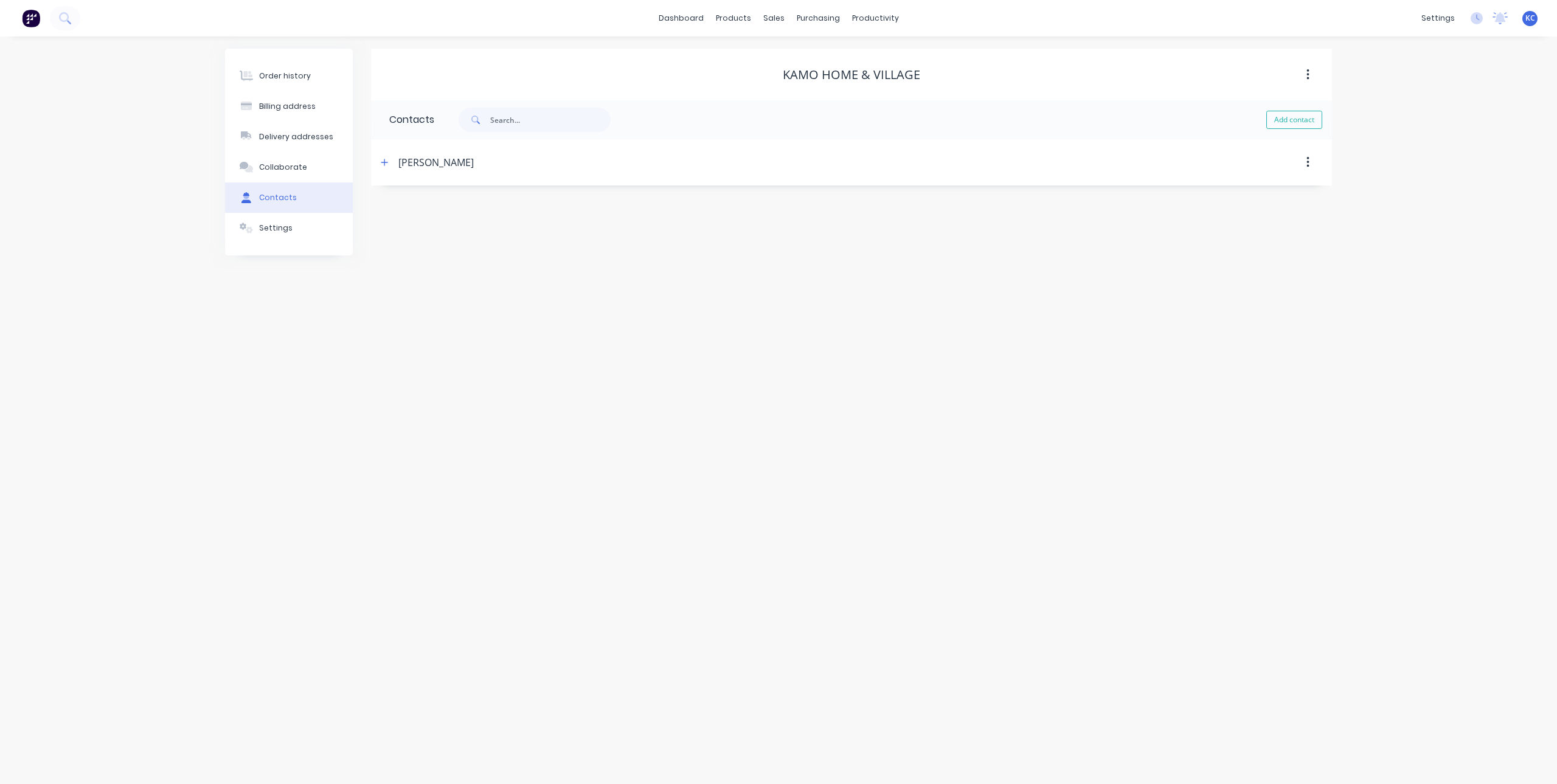
click at [1309, 78] on icon "button" at bounding box center [1307, 74] width 2 height 11
click at [1076, 270] on div "Order history Billing address Delivery addresses Collaborate Contacts Settings …" at bounding box center [778, 410] width 1557 height 747
click at [1446, 18] on div "settings" at bounding box center [1439, 18] width 46 height 18
click at [1365, 114] on link "Integrations" at bounding box center [1380, 107] width 161 height 24
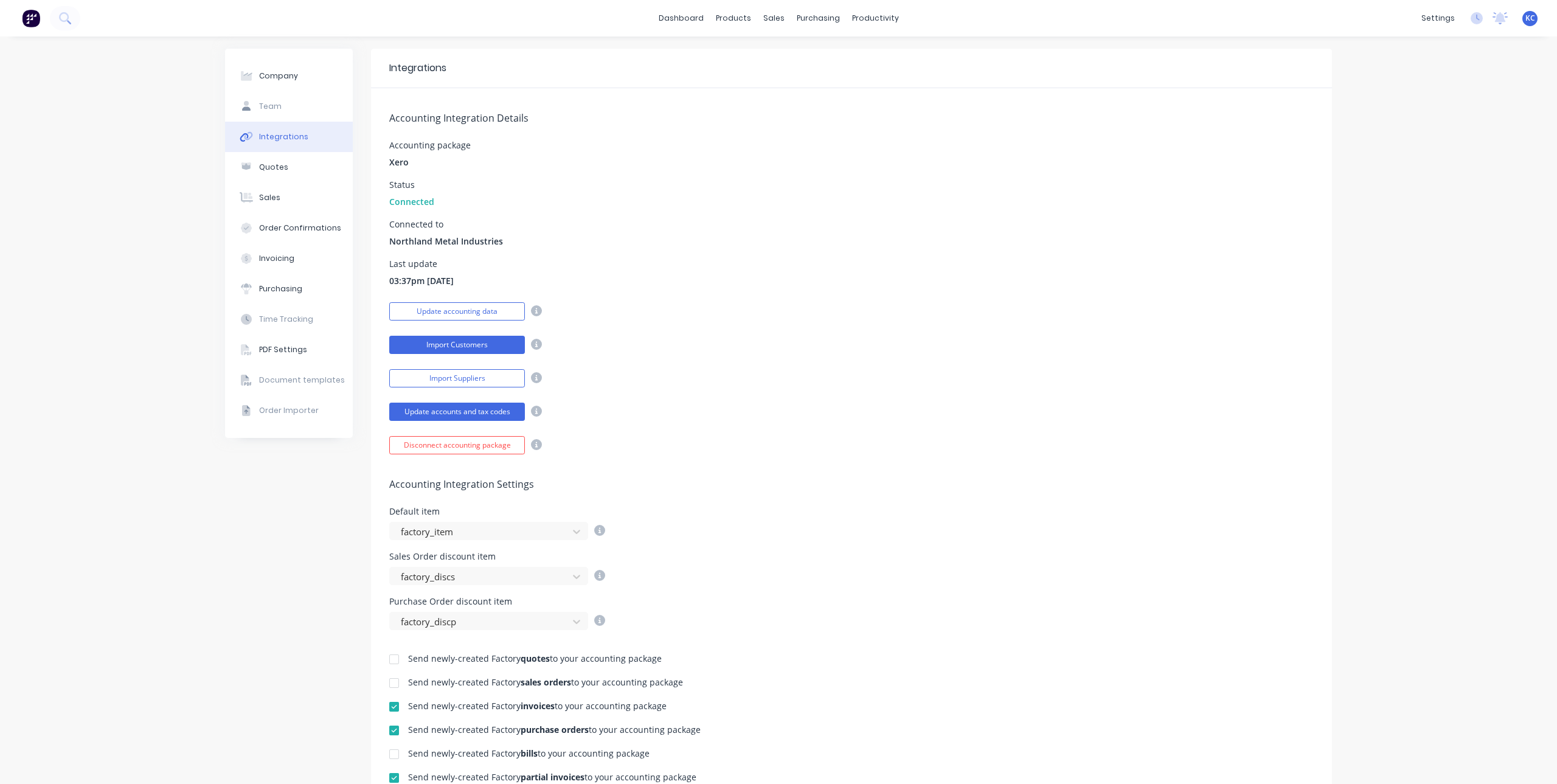
click at [420, 341] on button "Import Customers" at bounding box center [457, 345] width 136 height 18
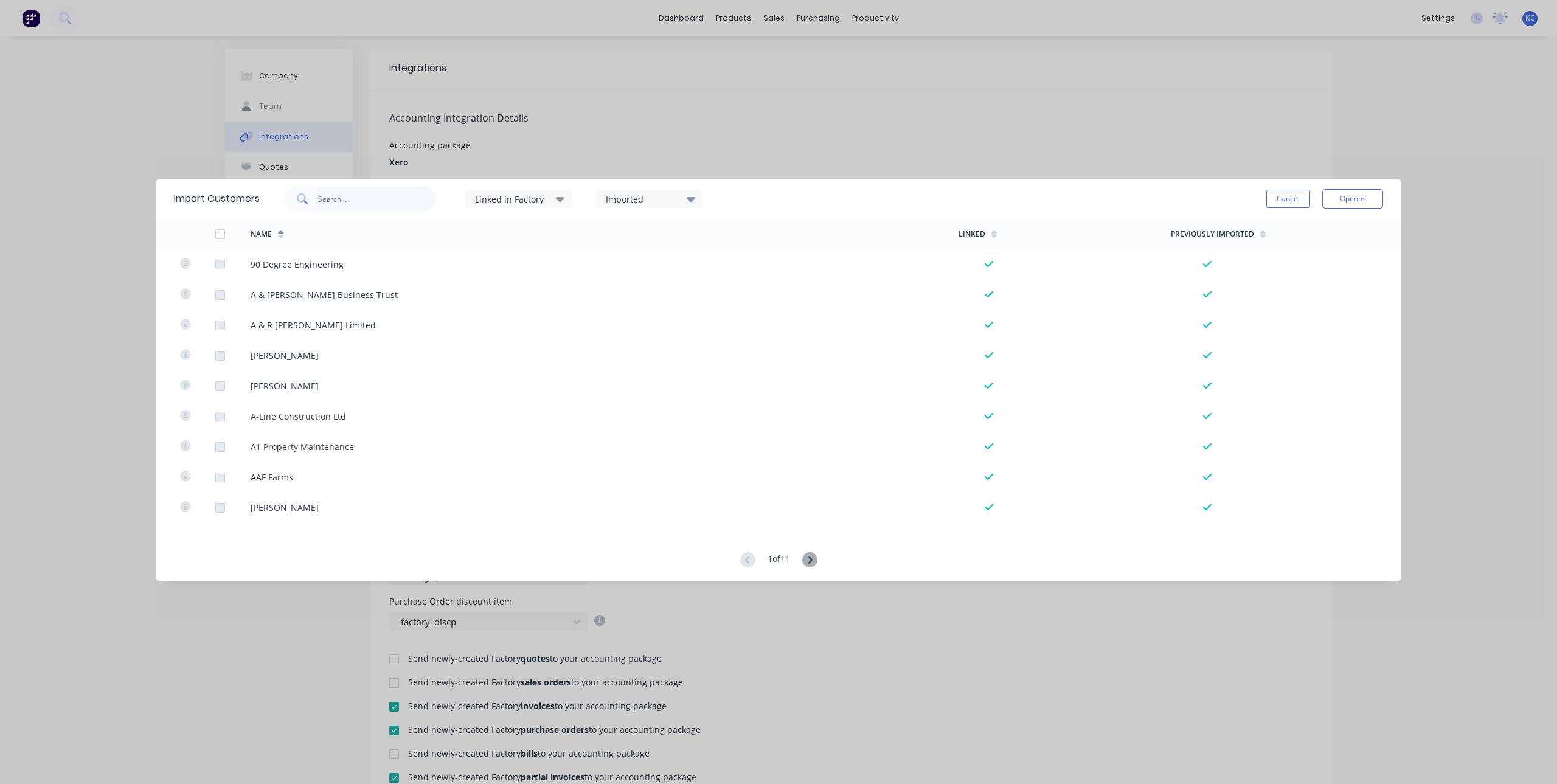
click at [386, 198] on input "text" at bounding box center [377, 198] width 118 height 24
type input "kh"
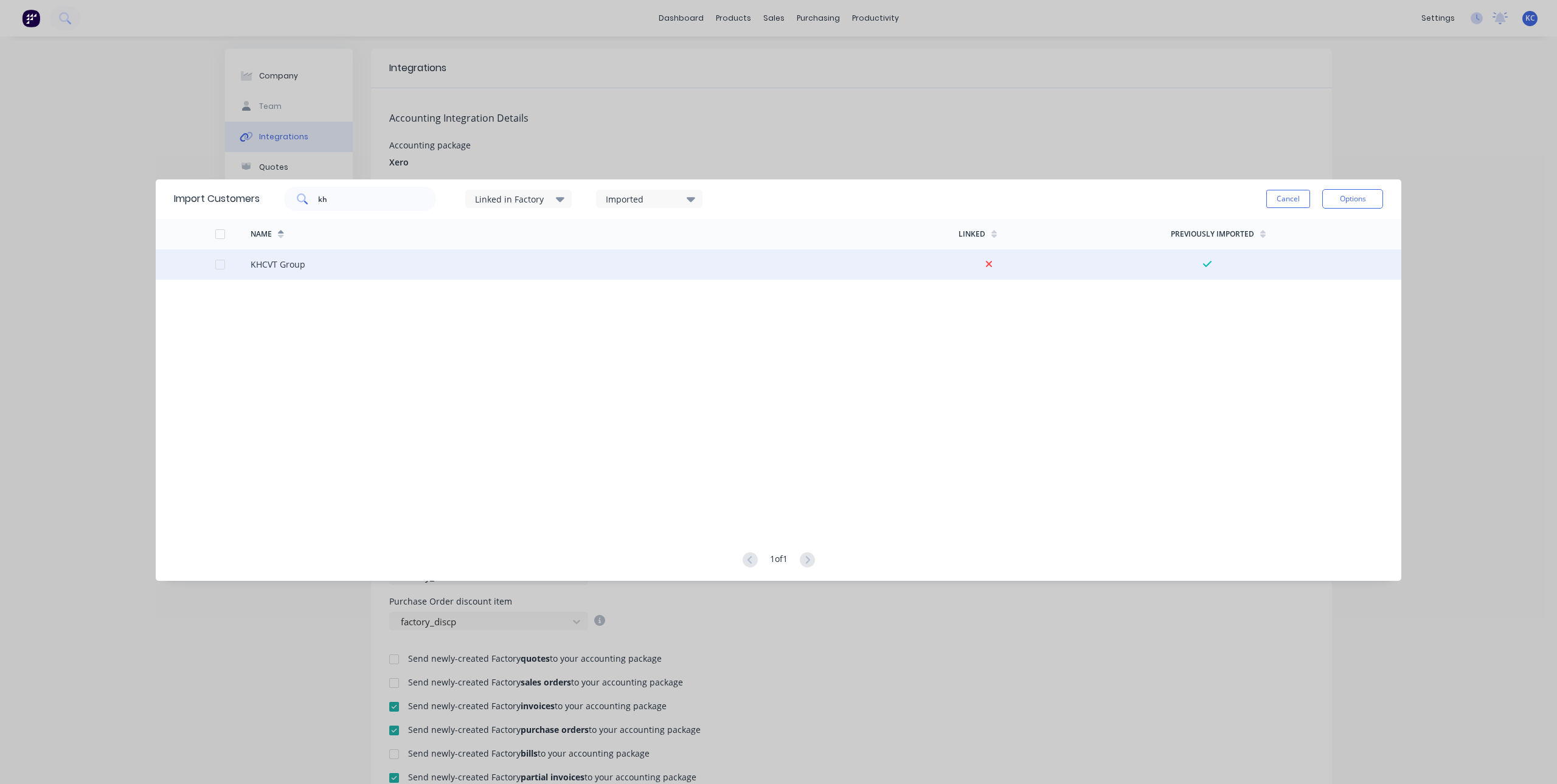
click at [320, 260] on div "KHCVT Group" at bounding box center [605, 264] width 708 height 30
click at [224, 263] on div at bounding box center [220, 265] width 24 height 24
click at [1373, 205] on button "Options" at bounding box center [1353, 198] width 61 height 19
click at [1328, 231] on div "Import selected customers" at bounding box center [1325, 232] width 93 height 30
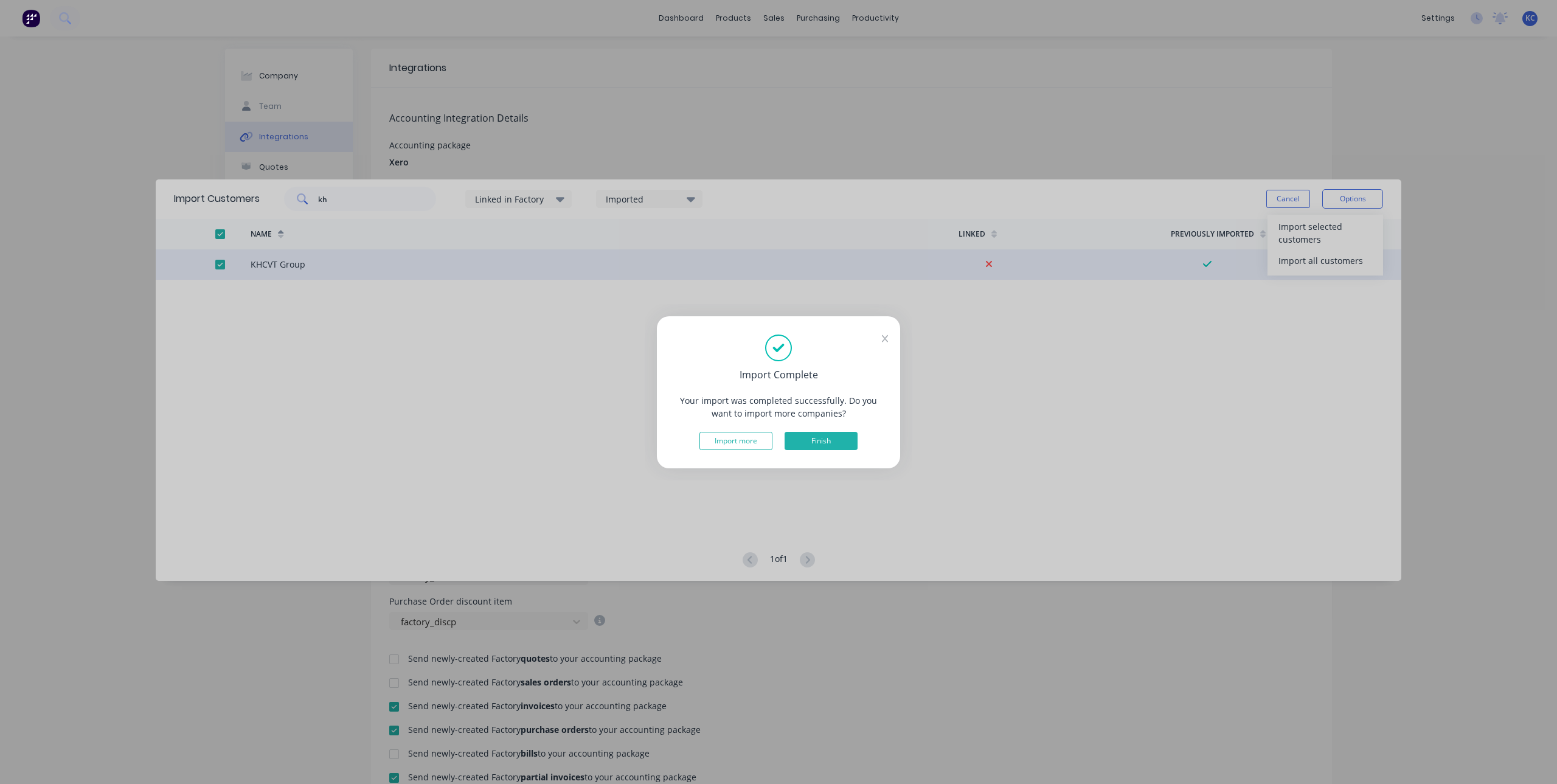
click at [819, 437] on button "Finish" at bounding box center [821, 441] width 73 height 18
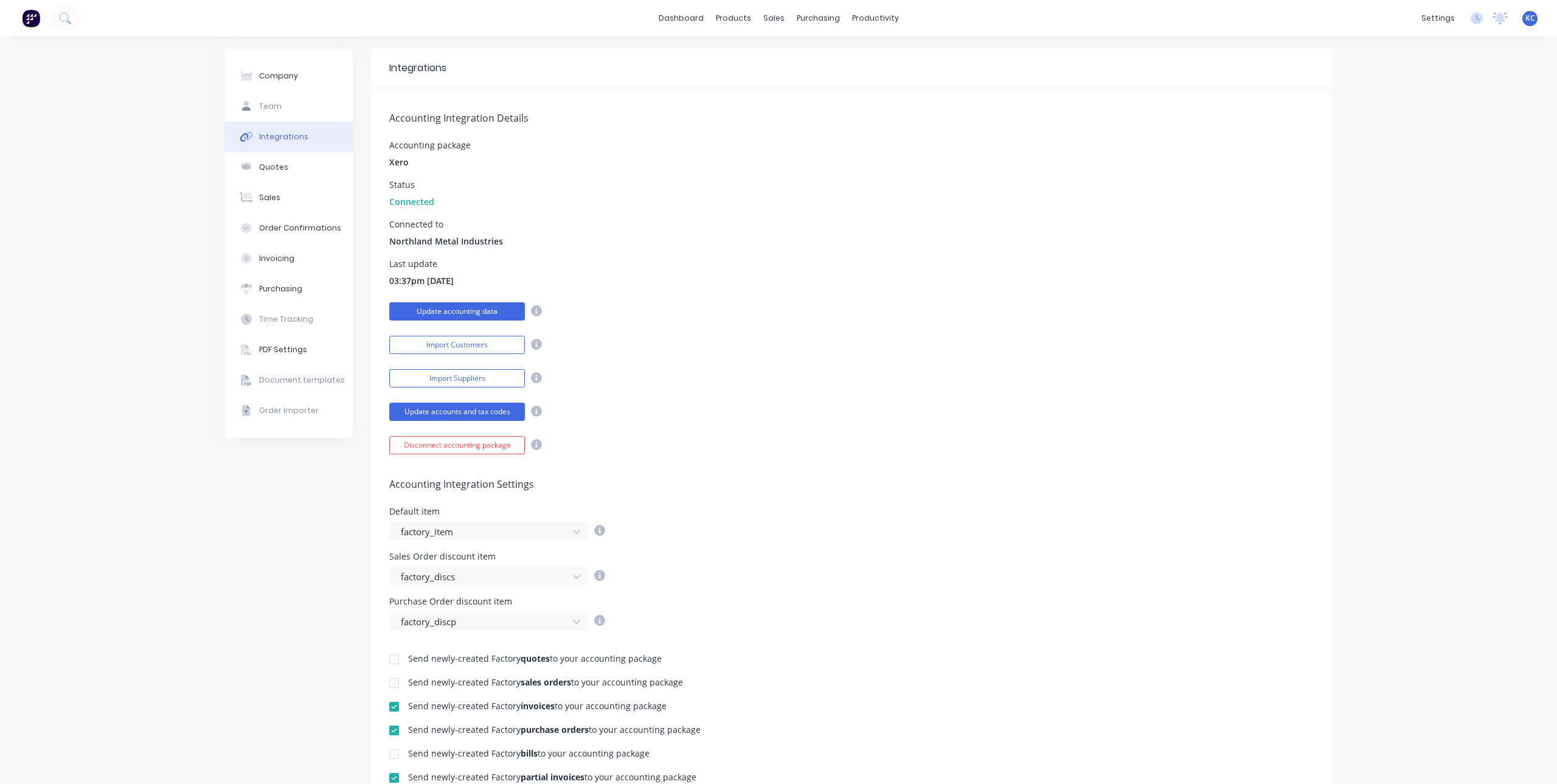
click at [512, 315] on button "Update accounting data" at bounding box center [457, 311] width 136 height 18
click at [296, 223] on div "Order Confirmations" at bounding box center [301, 228] width 82 height 11
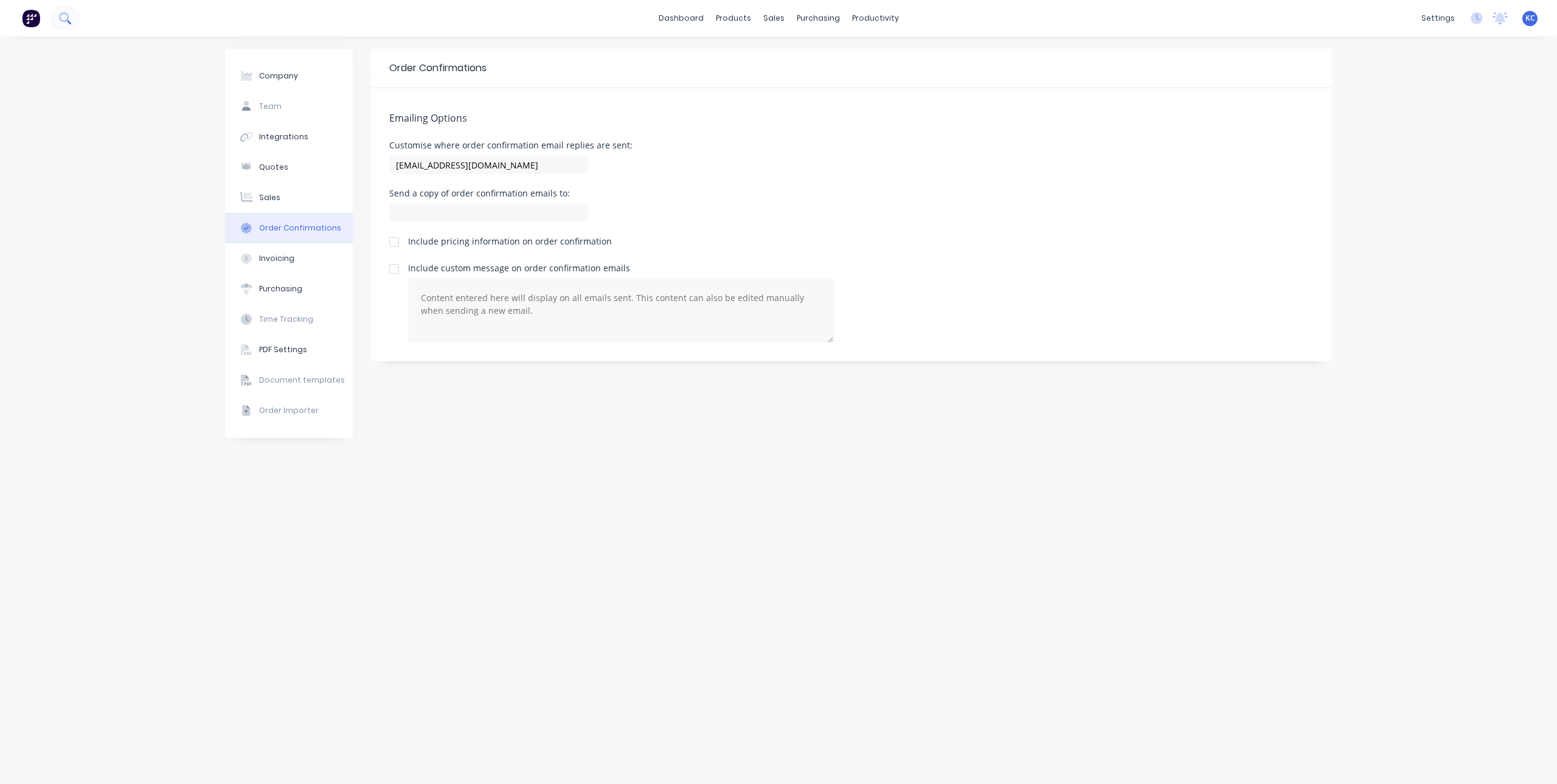
click at [62, 16] on icon at bounding box center [65, 18] width 12 height 12
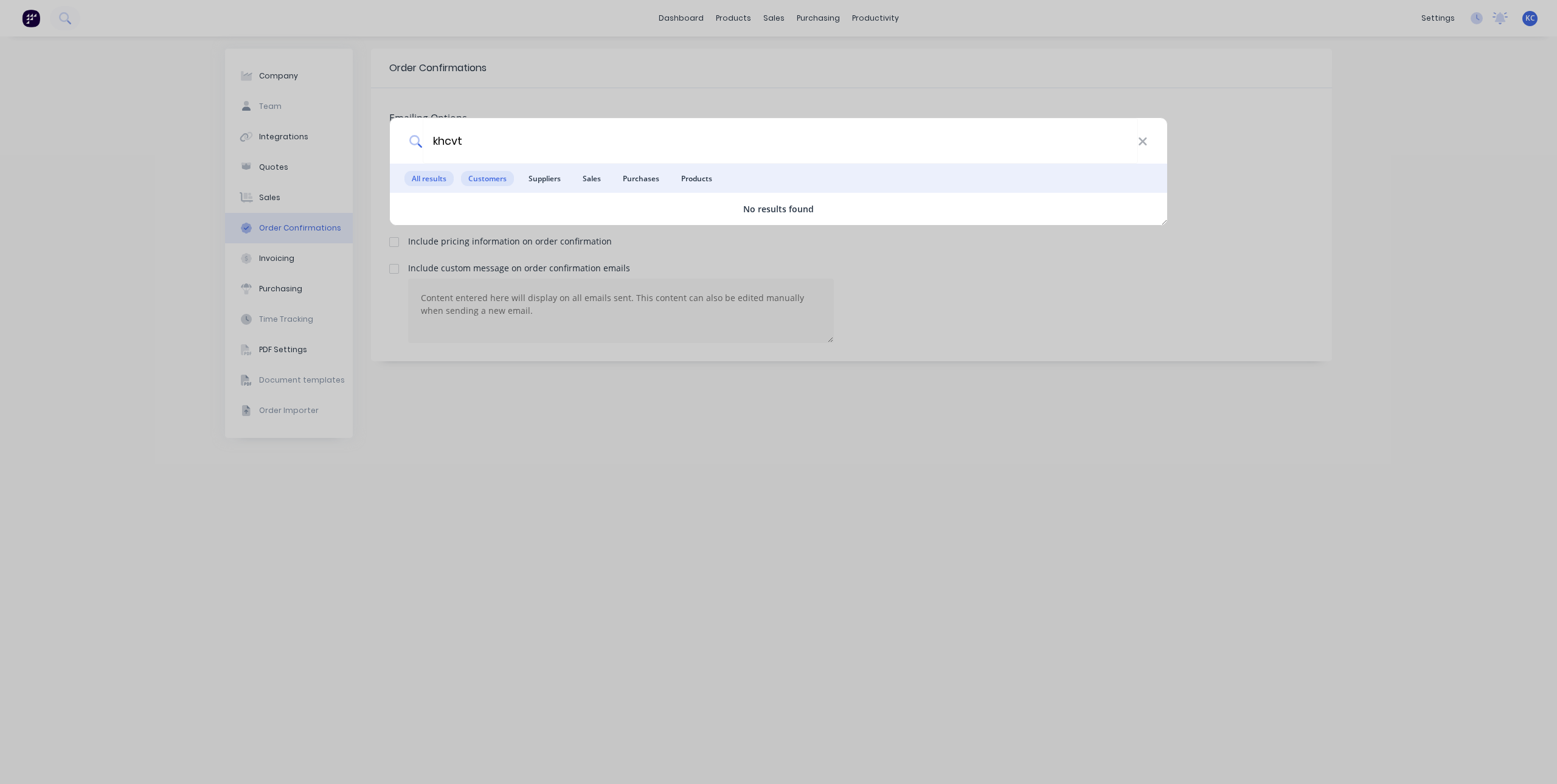
click at [494, 174] on span "Customers" at bounding box center [488, 179] width 53 height 15
drag, startPoint x: 495, startPoint y: 146, endPoint x: 446, endPoint y: 144, distance: 49.0
click at [446, 144] on input "khcvt" at bounding box center [780, 141] width 716 height 46
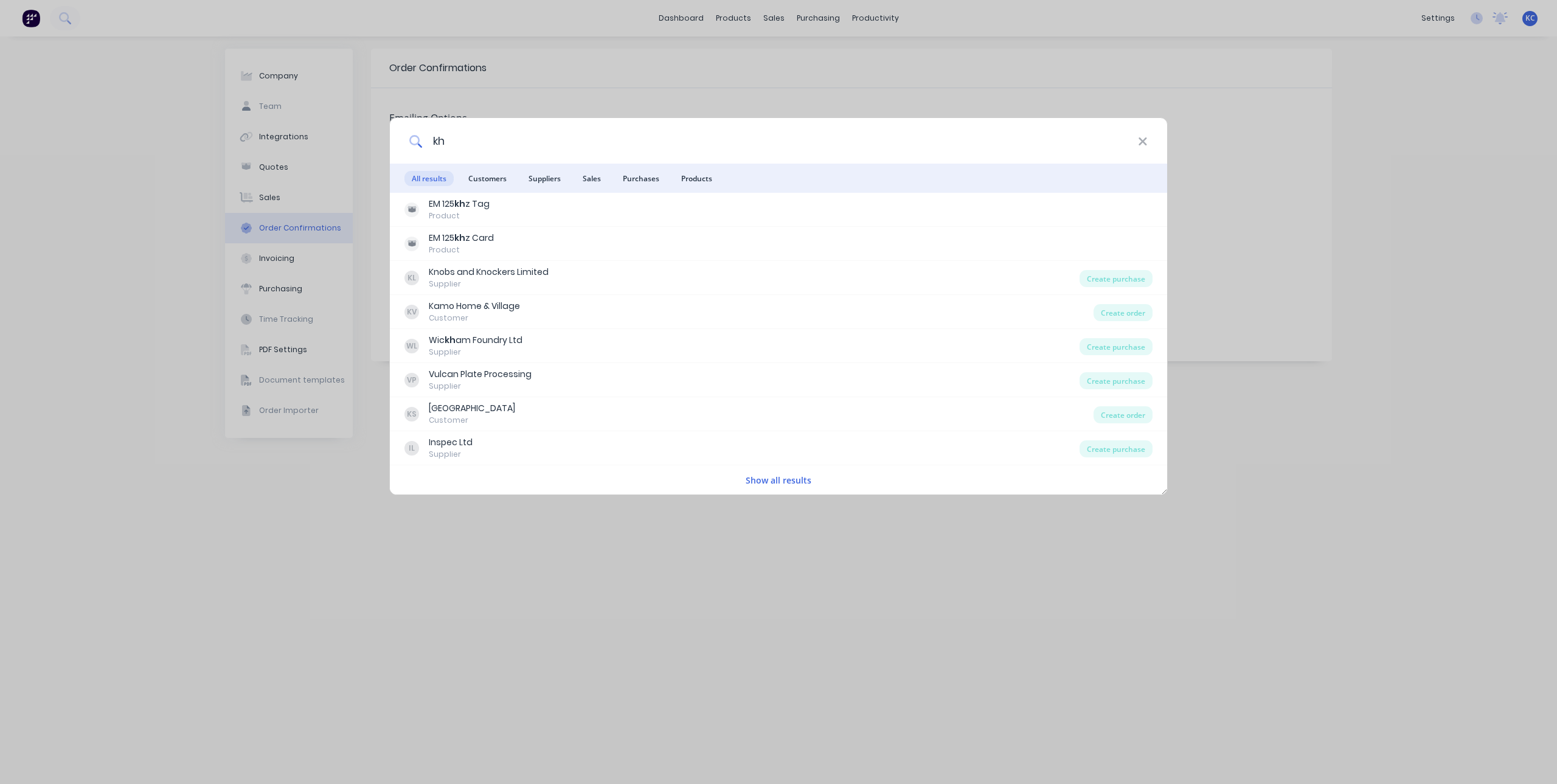
drag, startPoint x: 482, startPoint y: 150, endPoint x: 370, endPoint y: 147, distance: 112.0
click at [370, 147] on div "kh All results Customers Suppliers Sales Purchases Products EM 125 kh z Tag Pro…" at bounding box center [778, 392] width 1557 height 784
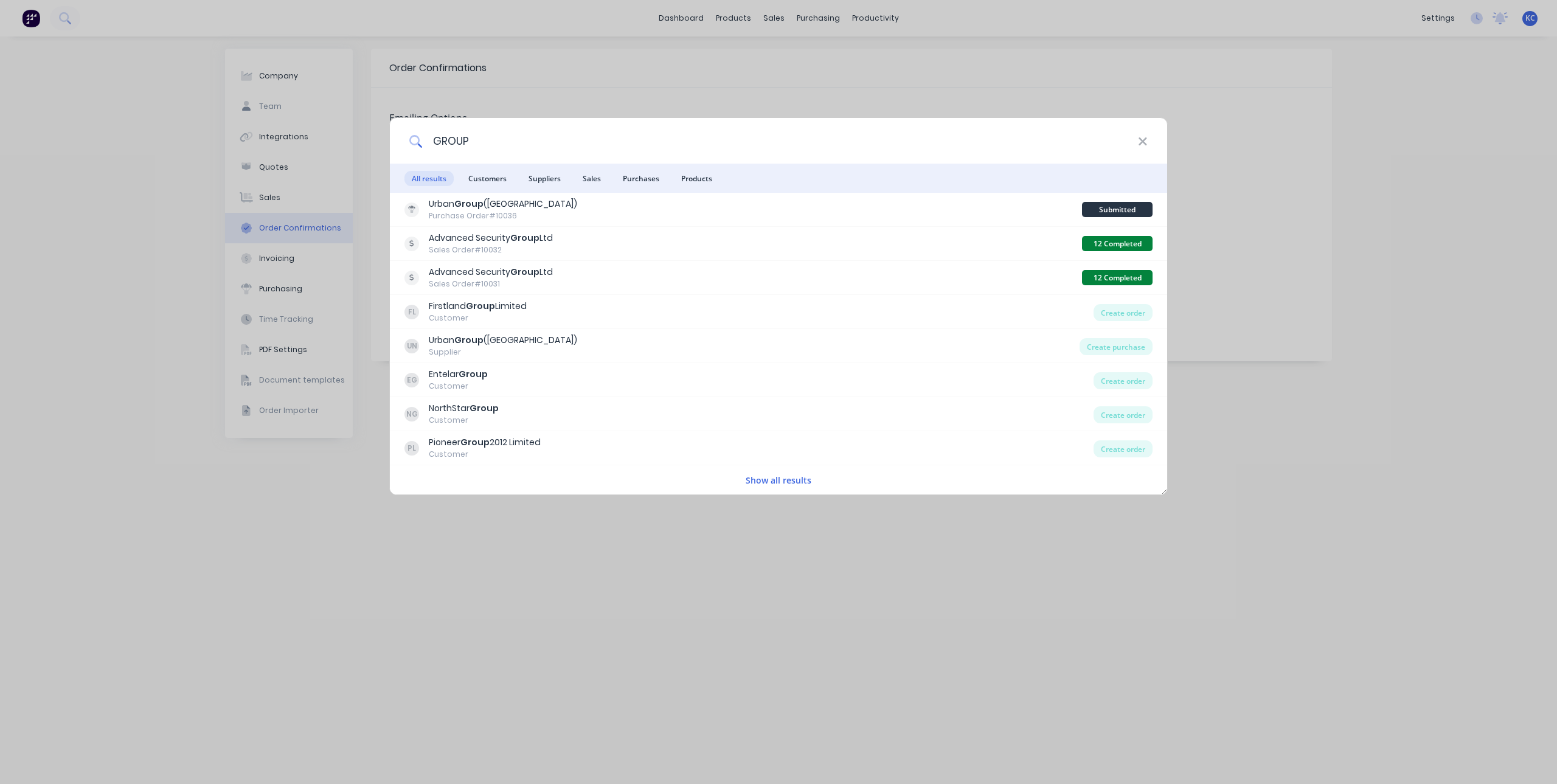
type input "GROUP"
drag, startPoint x: 460, startPoint y: 180, endPoint x: 491, endPoint y: 173, distance: 31.8
click at [491, 173] on ul "All results Customers Suppliers Sales Purchases Products" at bounding box center [779, 179] width 777 height 29
click at [489, 176] on span "Customers" at bounding box center [488, 179] width 53 height 15
click at [1146, 141] on icon at bounding box center [1143, 142] width 10 height 13
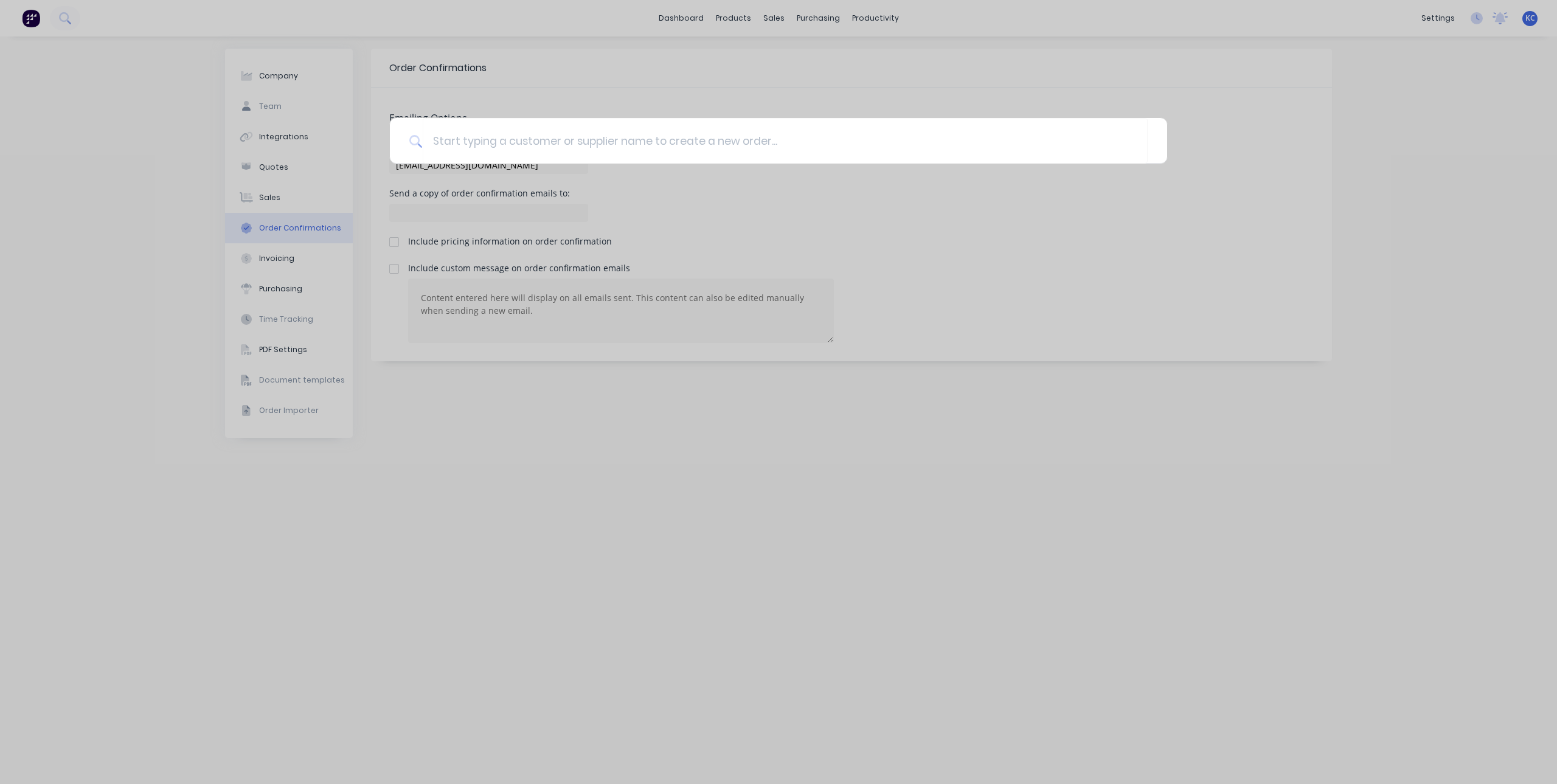
click at [1040, 353] on div at bounding box center [778, 392] width 1557 height 784
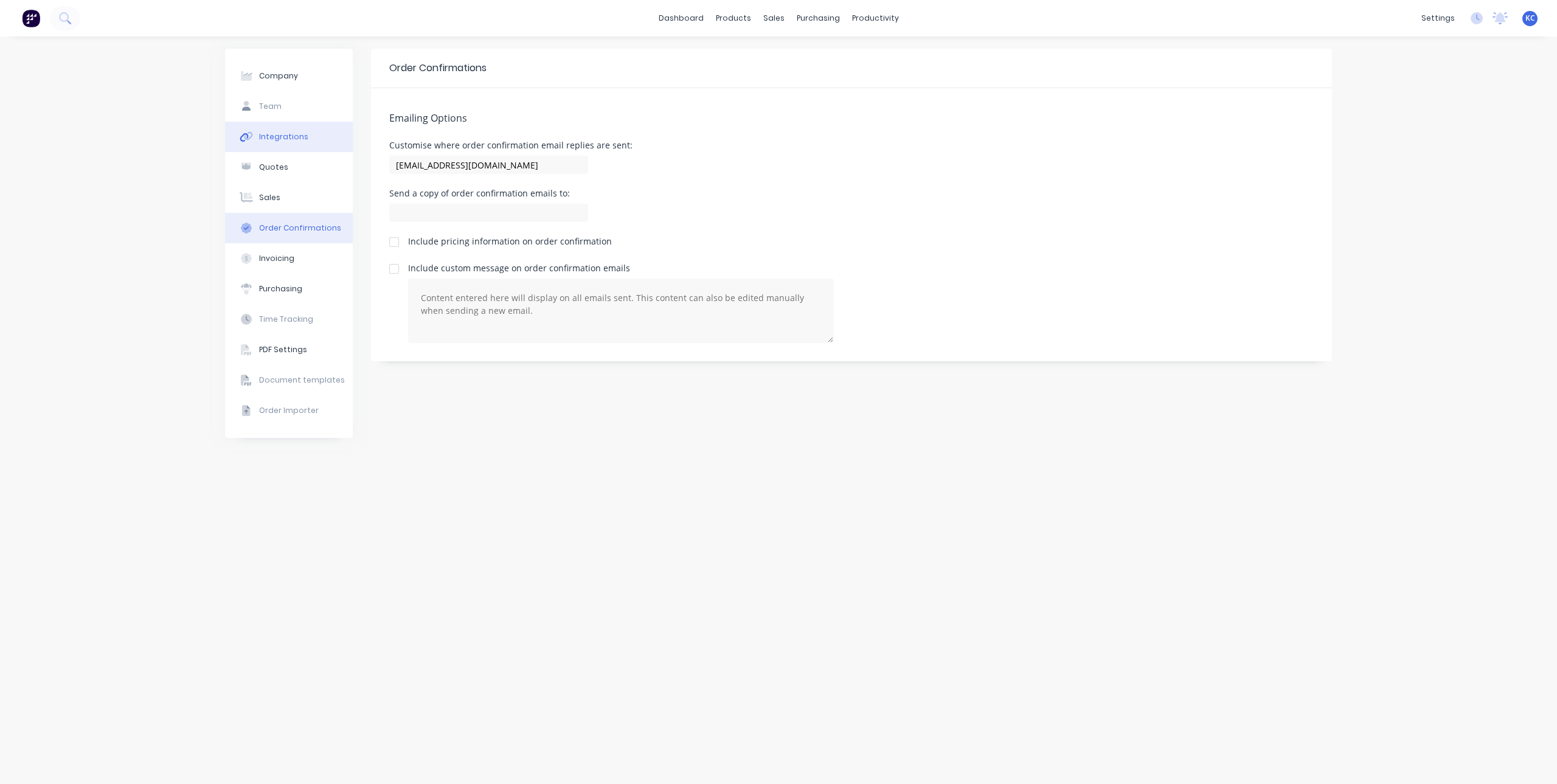
click at [320, 132] on button "Integrations" at bounding box center [289, 137] width 128 height 30
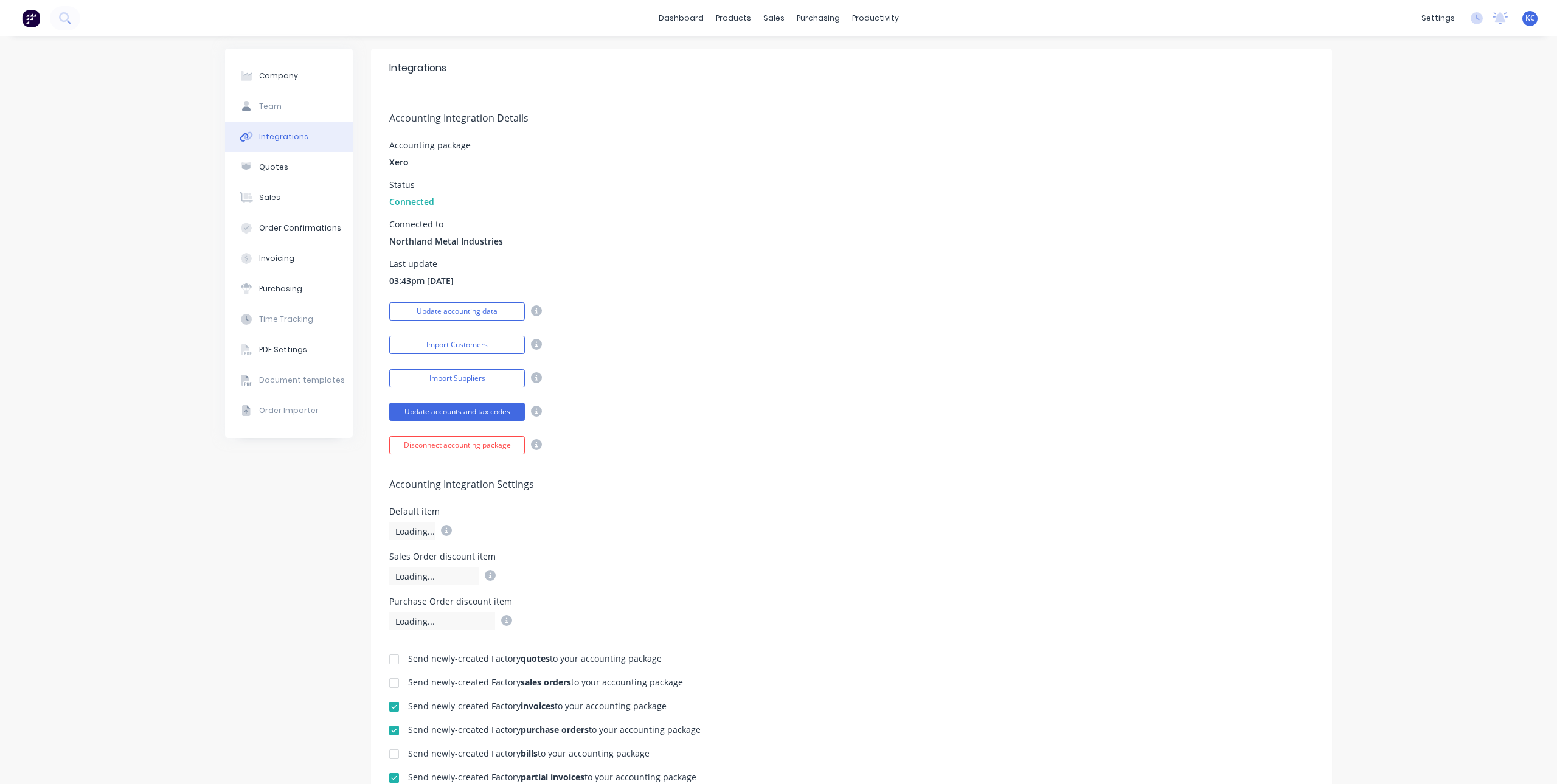
click at [531, 411] on icon at bounding box center [536, 411] width 11 height 11
click at [533, 409] on icon at bounding box center [536, 411] width 11 height 11
click at [803, 82] on div "Customers" at bounding box center [812, 82] width 44 height 11
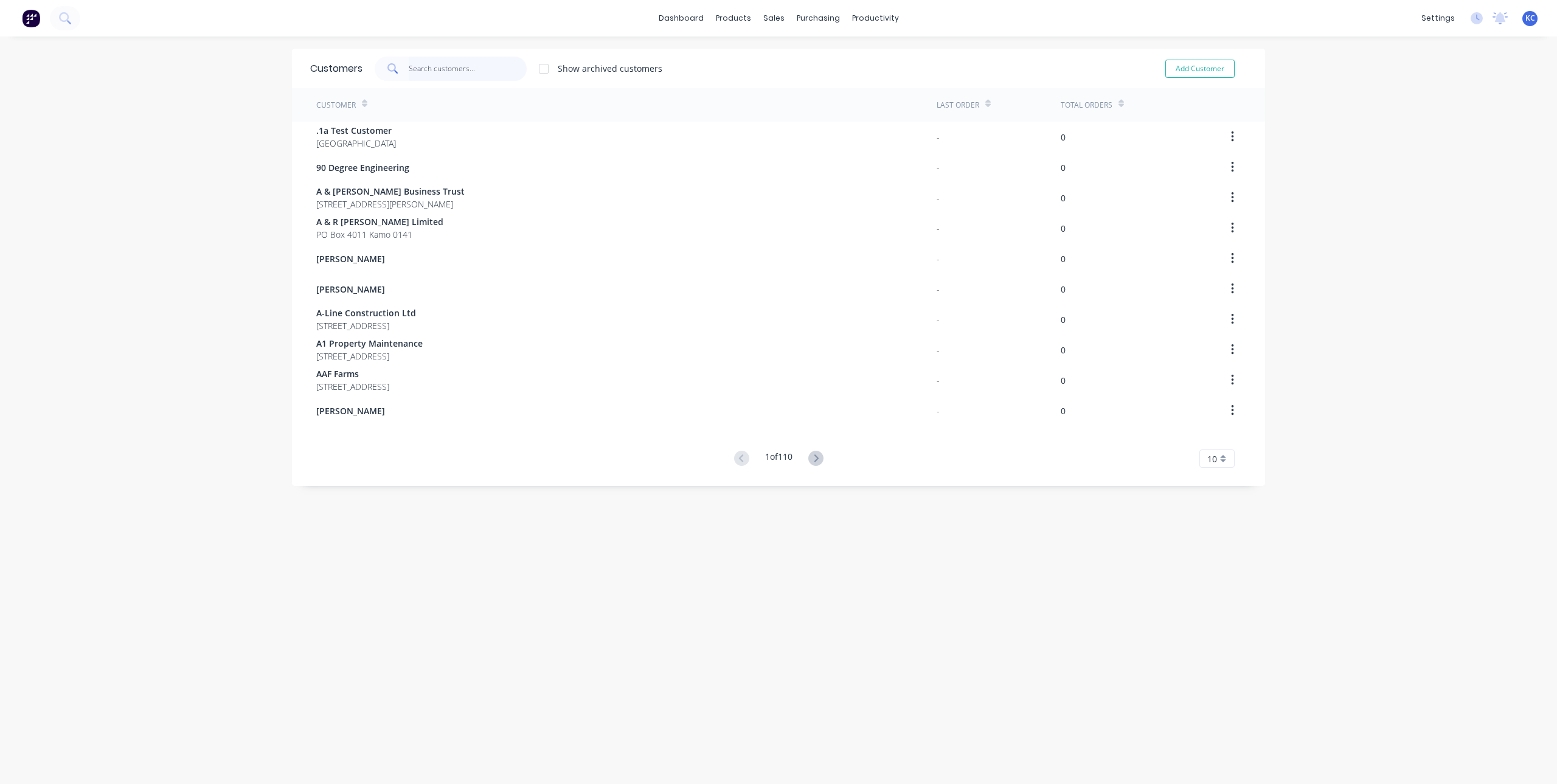
click at [416, 65] on input "text" at bounding box center [467, 68] width 118 height 24
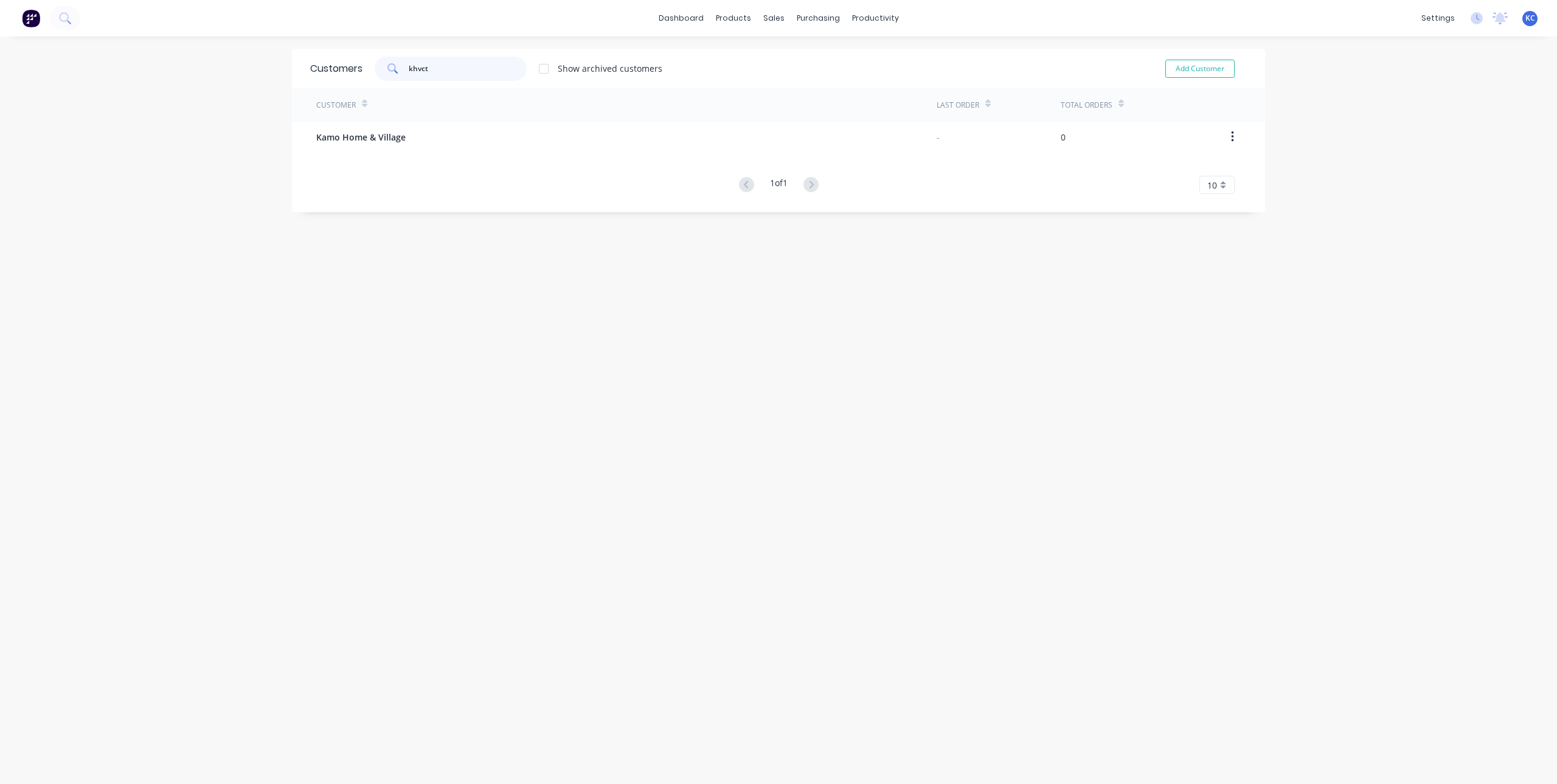
type input "khvct"
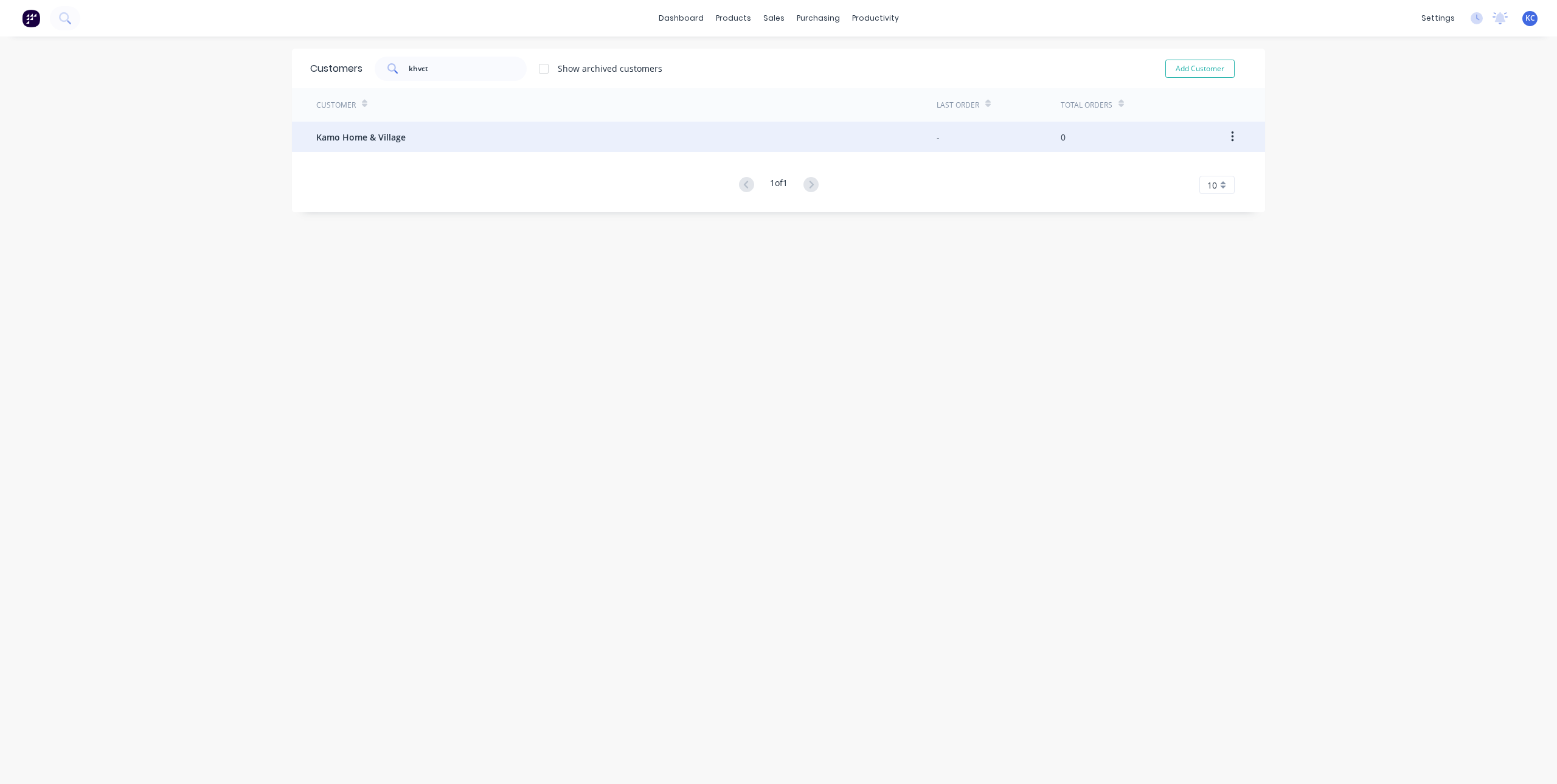
click at [348, 133] on span "Kamo Home & Village" at bounding box center [362, 137] width 90 height 12
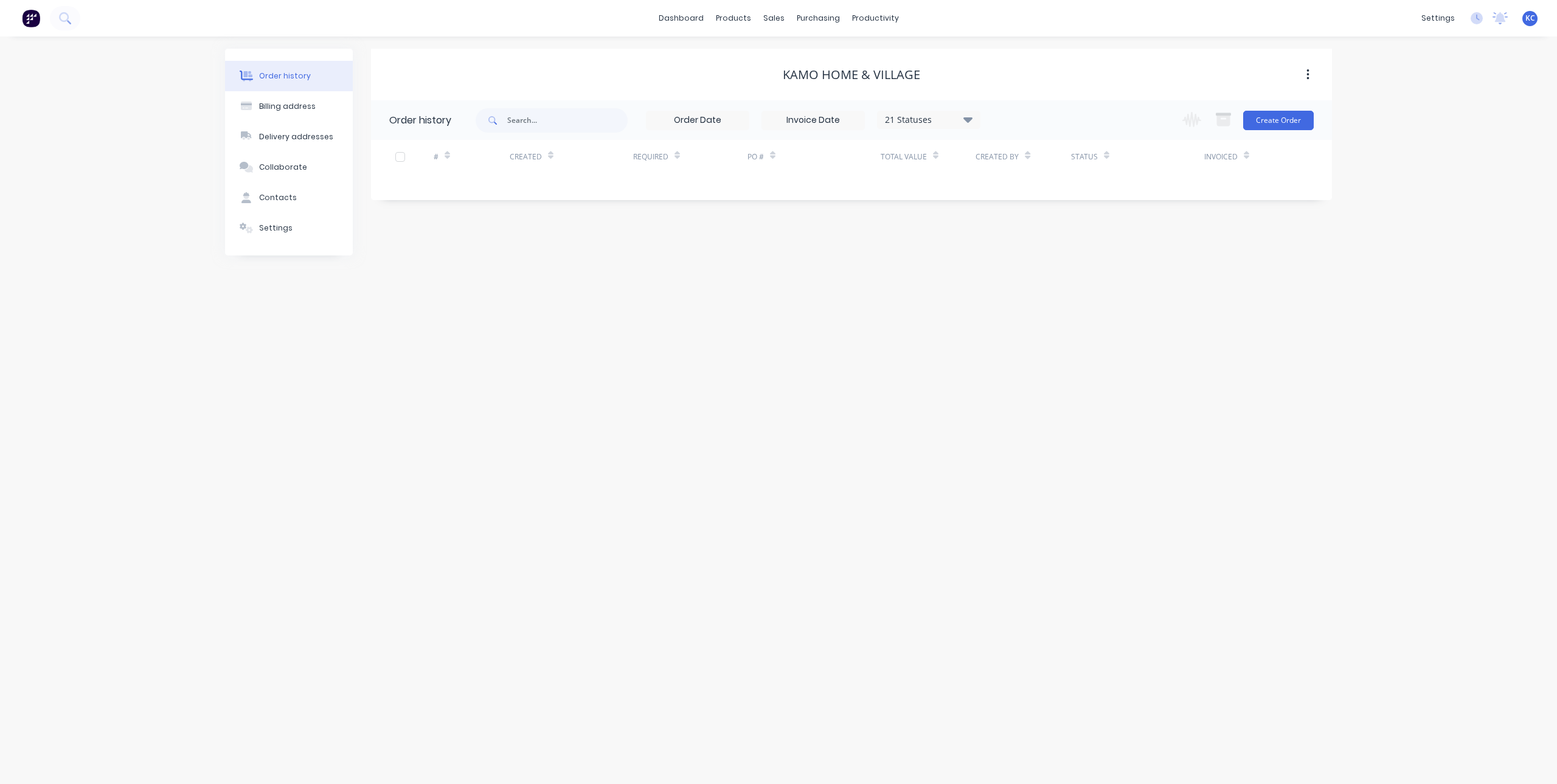
click at [1304, 73] on button "button" at bounding box center [1308, 75] width 29 height 22
click at [1309, 71] on icon "button" at bounding box center [1307, 74] width 2 height 11
click at [292, 196] on div "Contacts" at bounding box center [278, 198] width 37 height 11
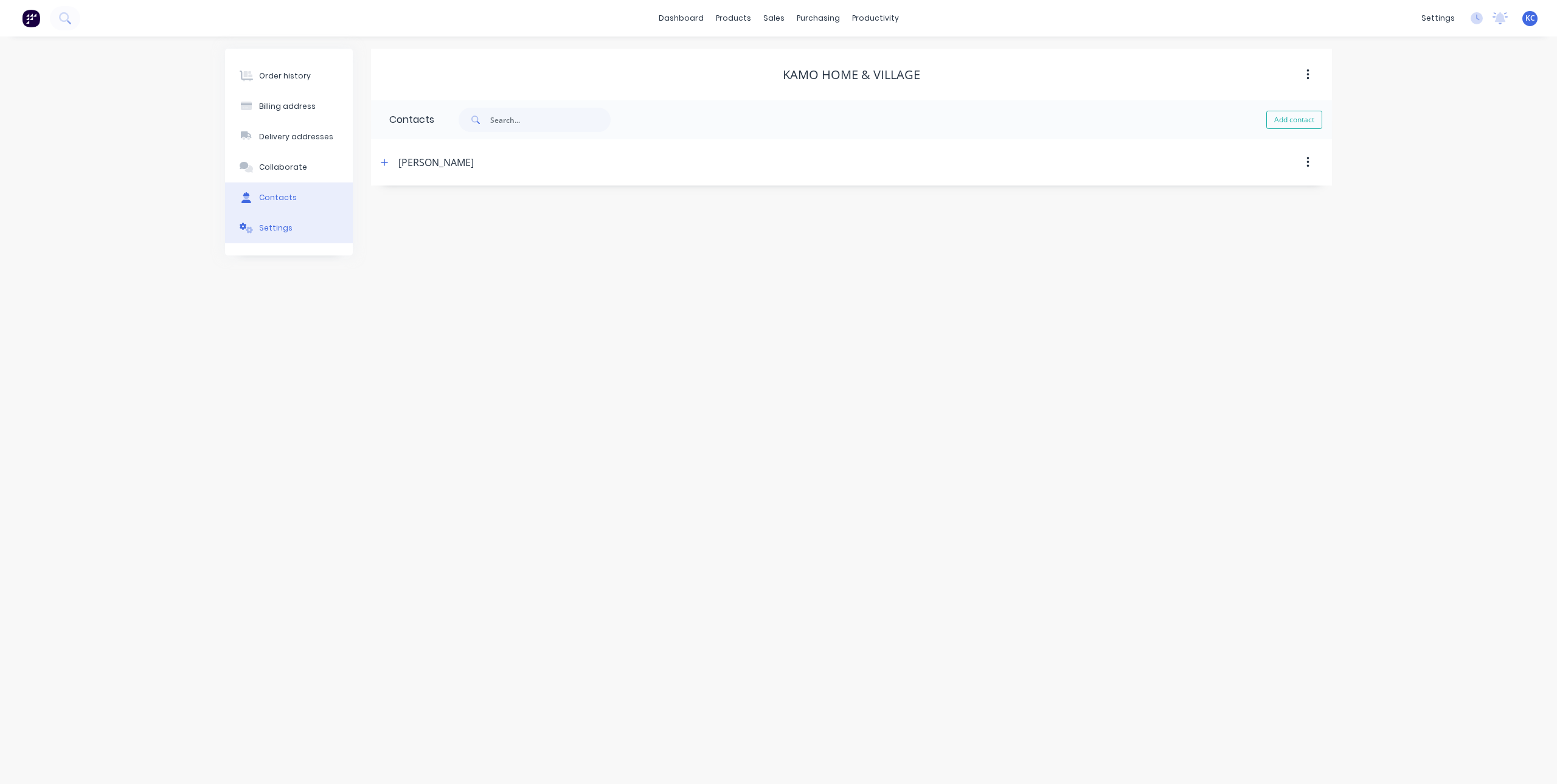
click at [298, 231] on button "Settings" at bounding box center [289, 228] width 128 height 30
click at [558, 492] on div at bounding box center [503, 485] width 206 height 15
click at [562, 487] on div at bounding box center [503, 485] width 206 height 15
click at [907, 76] on div "Kamo Home & Village" at bounding box center [852, 75] width 137 height 15
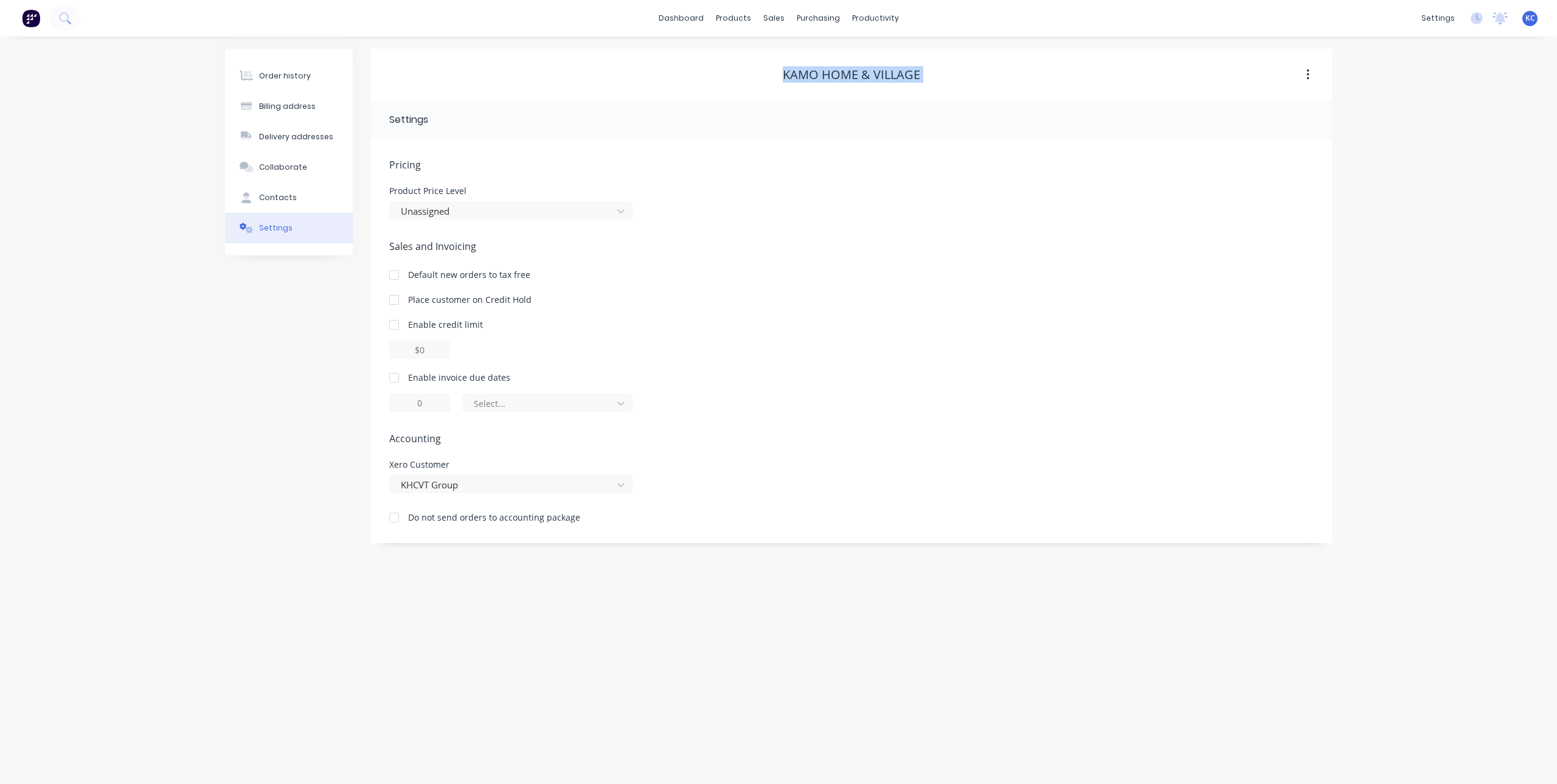
click at [907, 76] on div "Kamo Home & Village" at bounding box center [852, 75] width 137 height 15
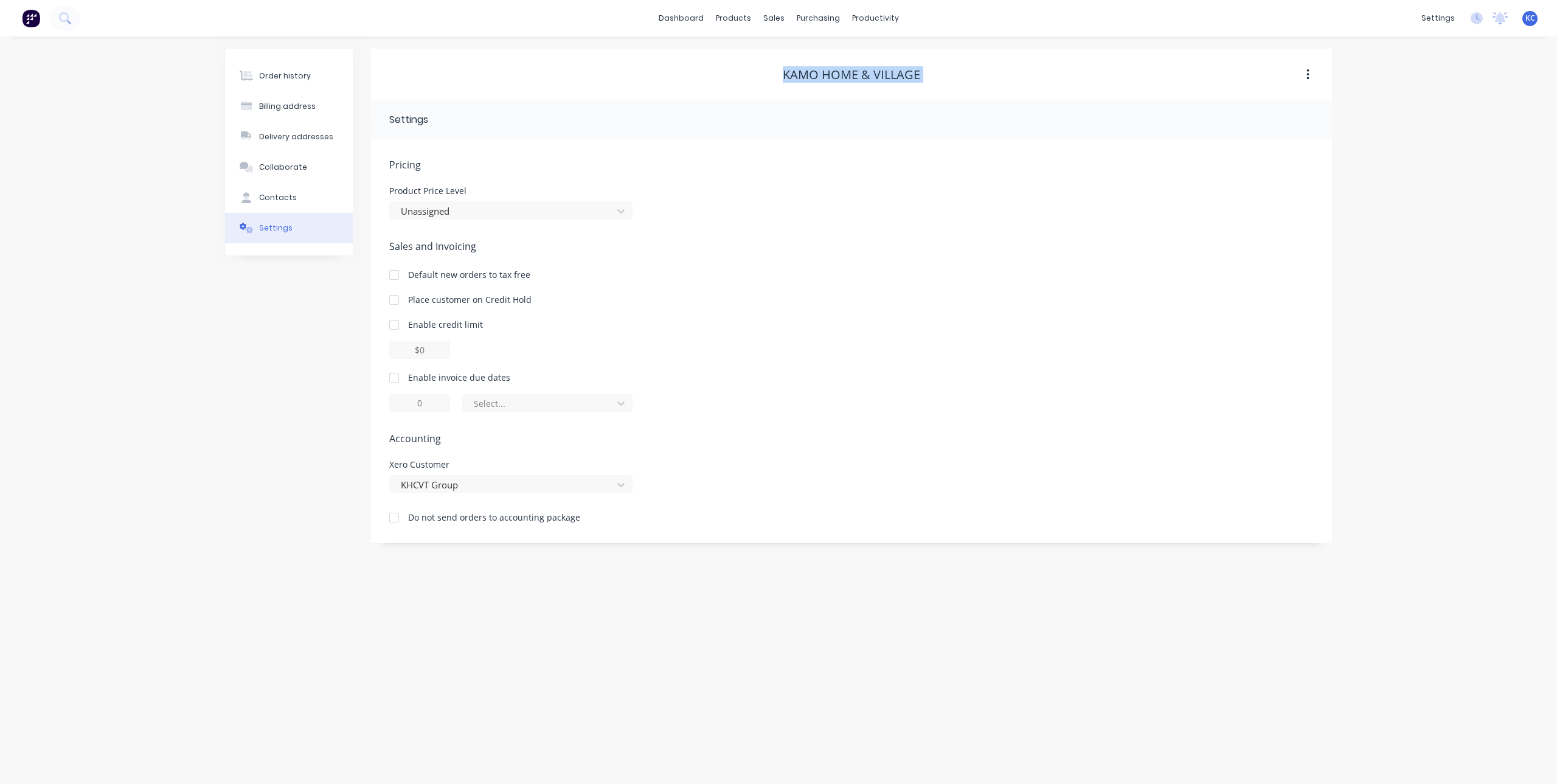
click at [907, 76] on div "Kamo Home & Village" at bounding box center [852, 75] width 137 height 15
click at [332, 195] on button "Contacts" at bounding box center [289, 197] width 128 height 30
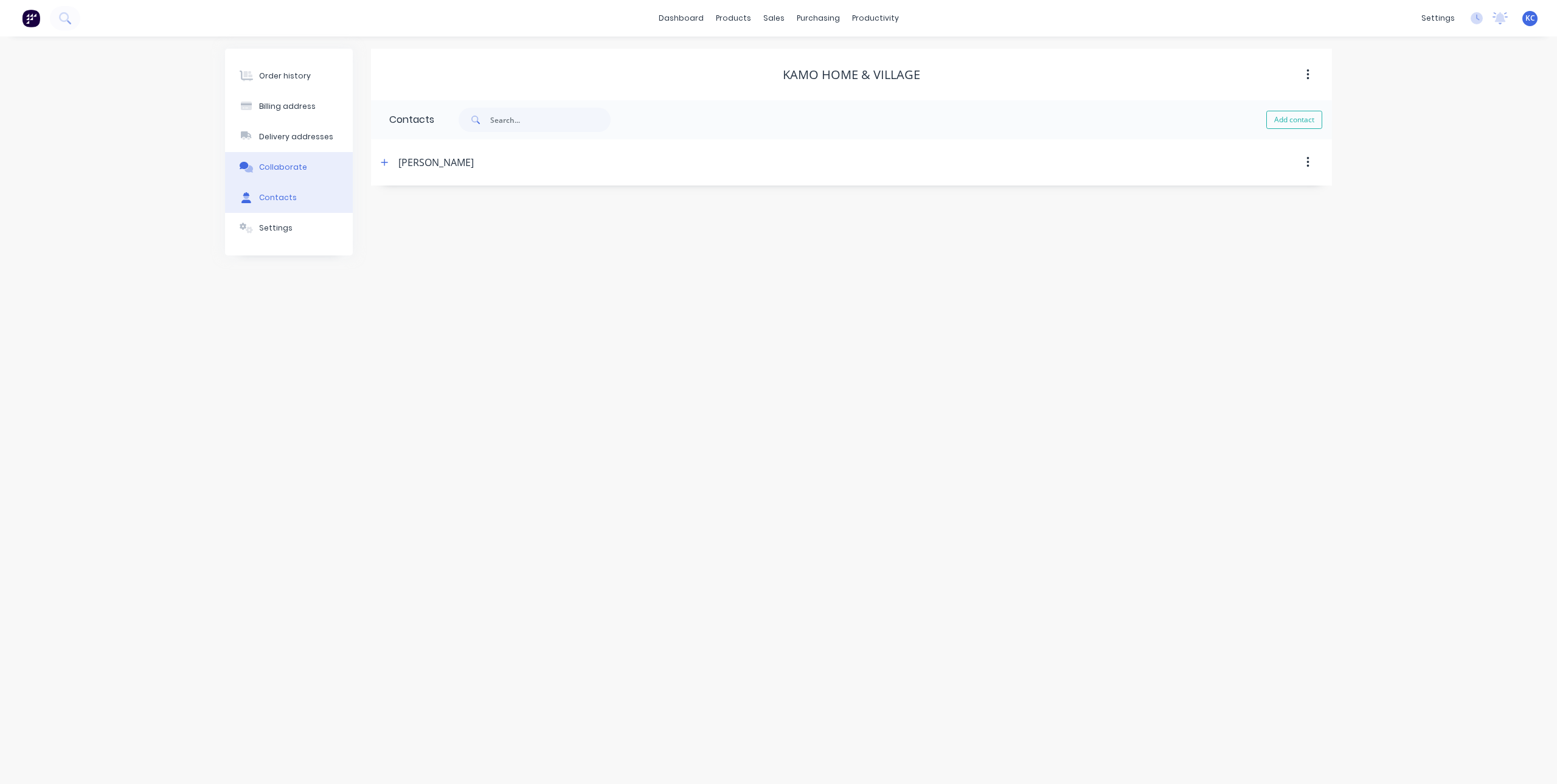
click at [331, 173] on button "Collaborate" at bounding box center [289, 167] width 128 height 30
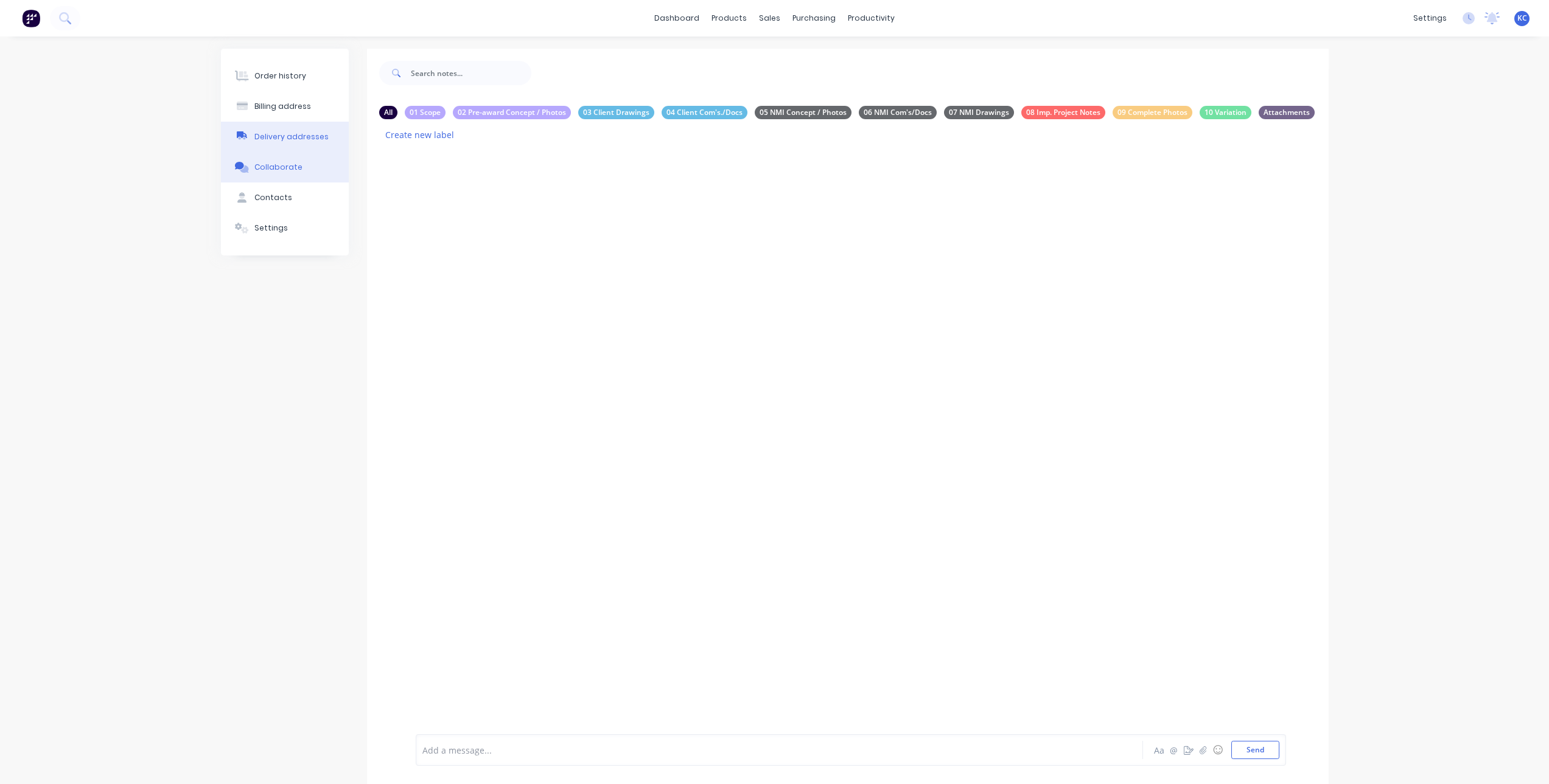
click at [329, 143] on button "Delivery addresses" at bounding box center [285, 137] width 128 height 30
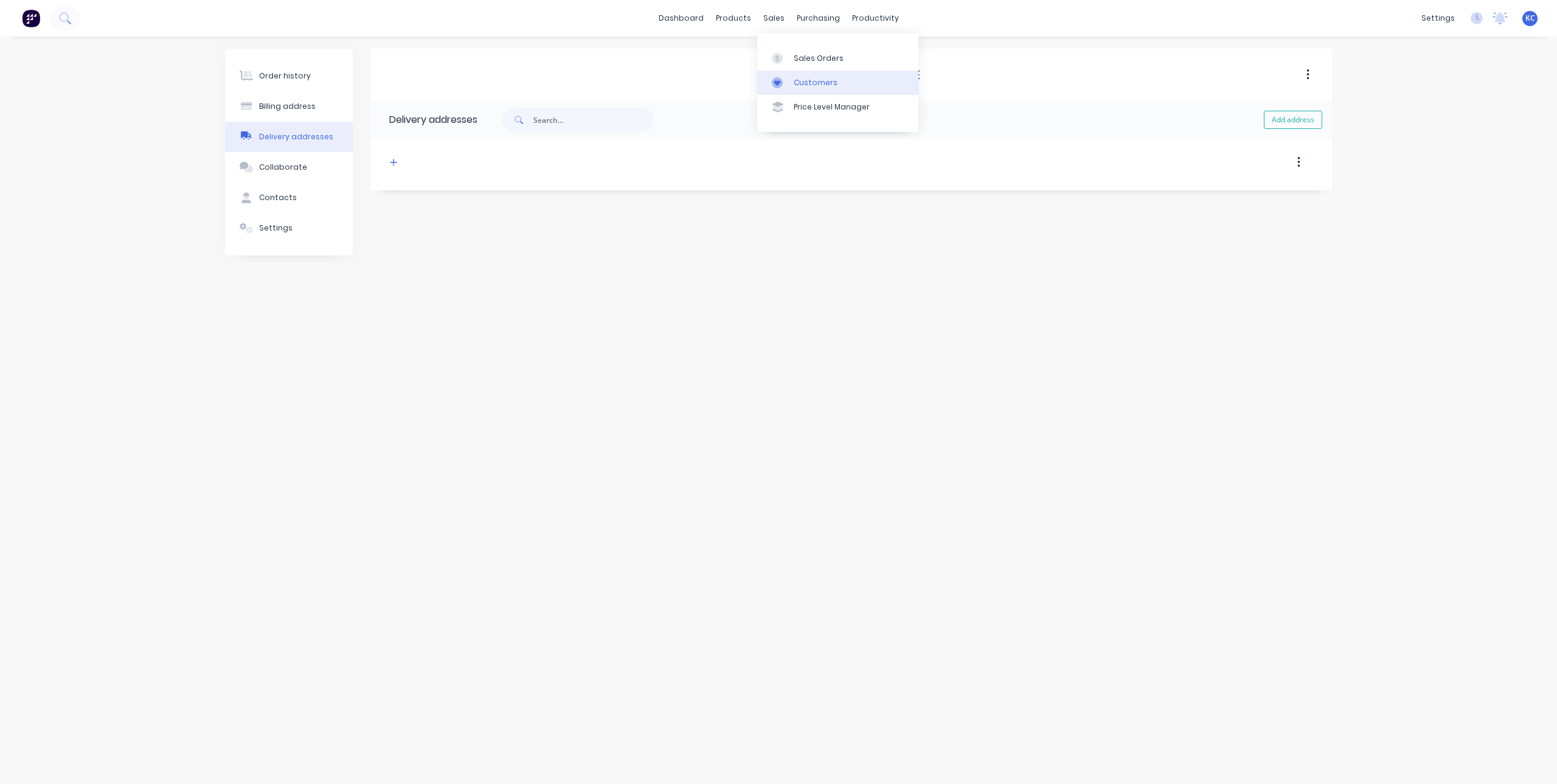
click at [788, 85] on div at bounding box center [781, 82] width 18 height 11
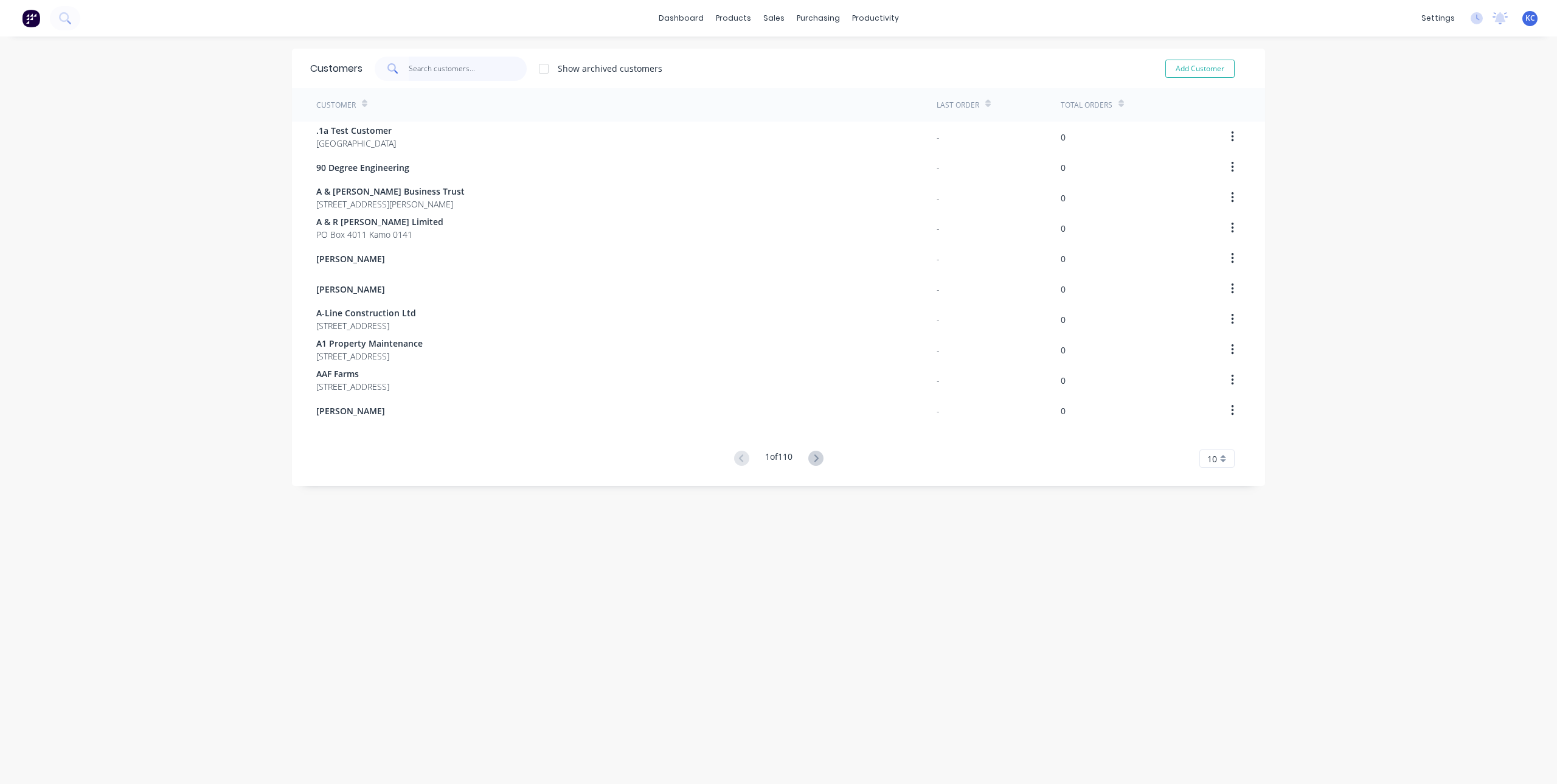
click at [472, 68] on input "text" at bounding box center [467, 68] width 118 height 24
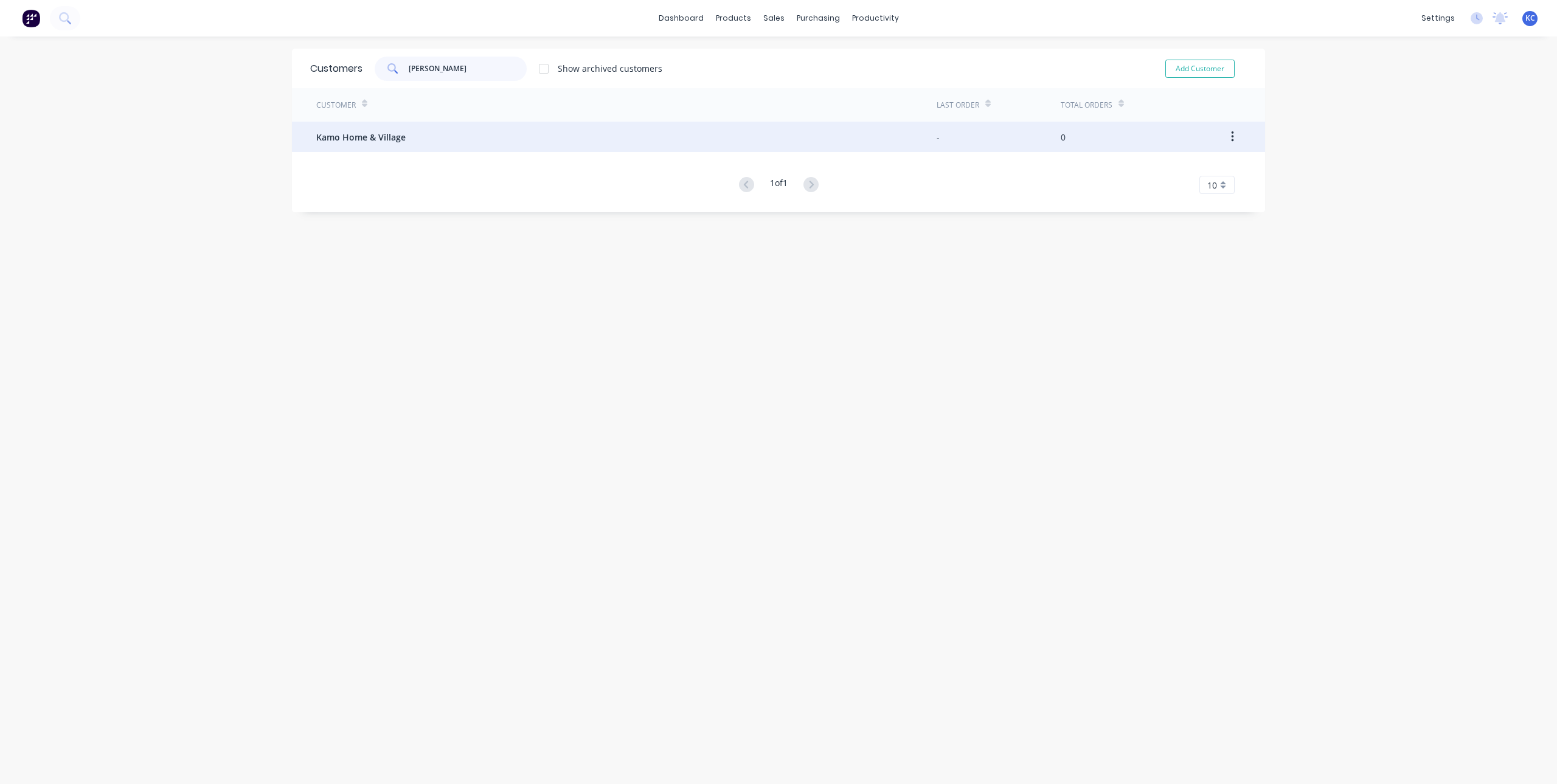
type input "[PERSON_NAME]"
click at [1225, 138] on button "button" at bounding box center [1232, 137] width 29 height 22
click at [1054, 140] on div "-" at bounding box center [999, 137] width 124 height 30
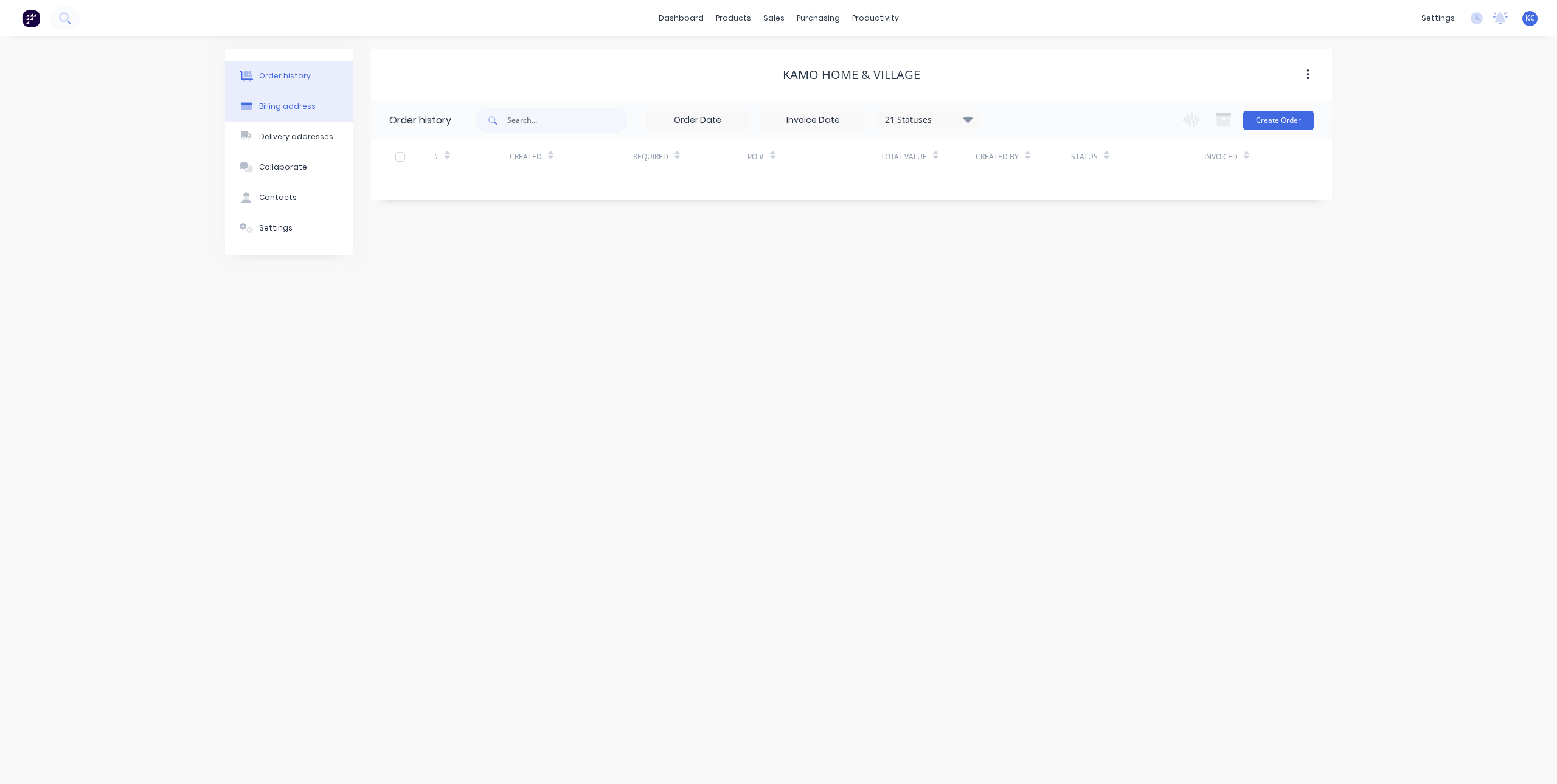
click at [321, 117] on button "Billing address" at bounding box center [289, 106] width 128 height 30
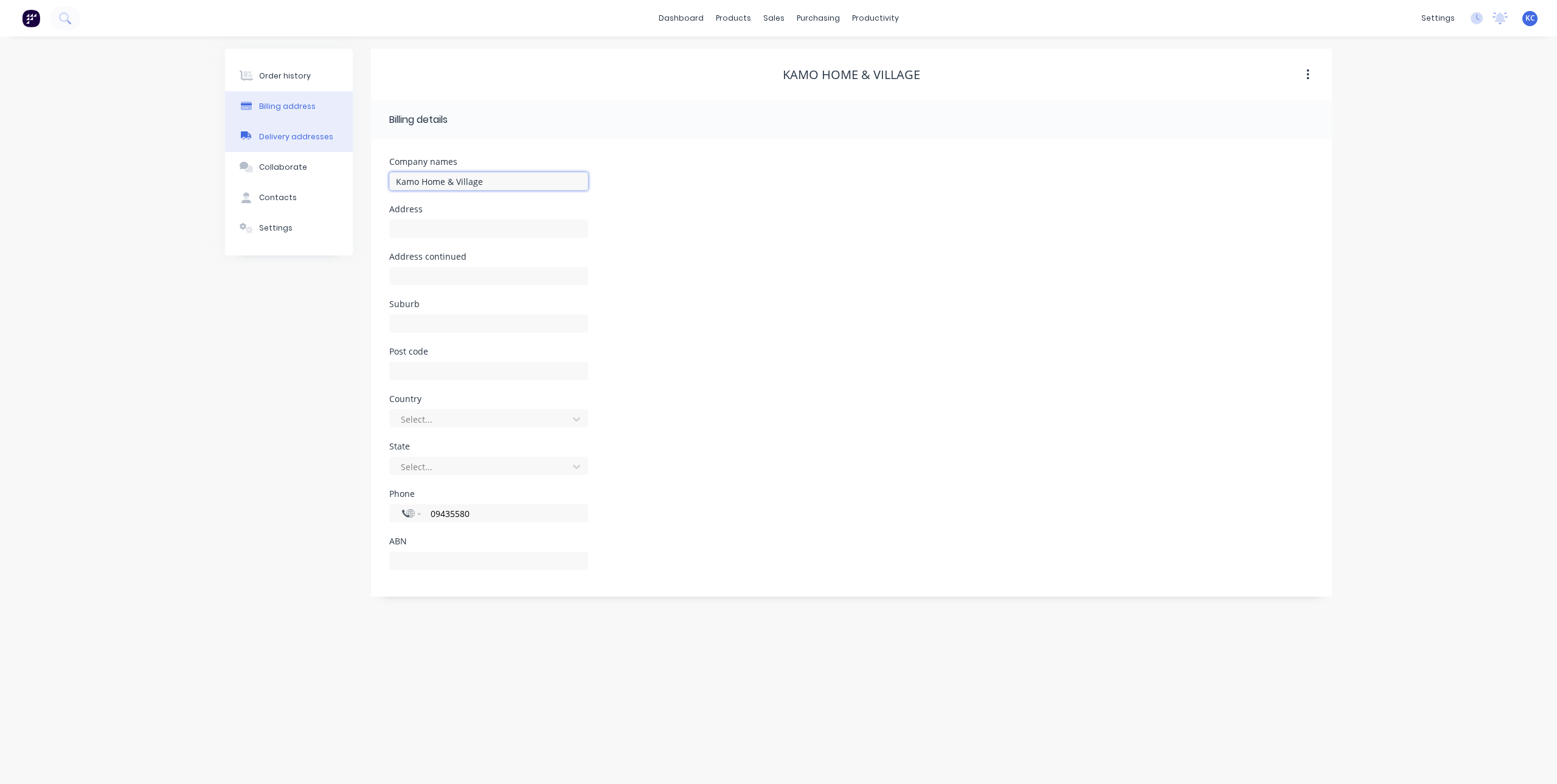
drag, startPoint x: 503, startPoint y: 184, endPoint x: 302, endPoint y: 150, distance: 203.9
click at [302, 150] on div "Order history Billing address Delivery addresses Collaborate Contacts Settings …" at bounding box center [778, 323] width 1107 height 548
type input "KHVCT Group"
click at [294, 187] on button "Contacts" at bounding box center [289, 197] width 128 height 30
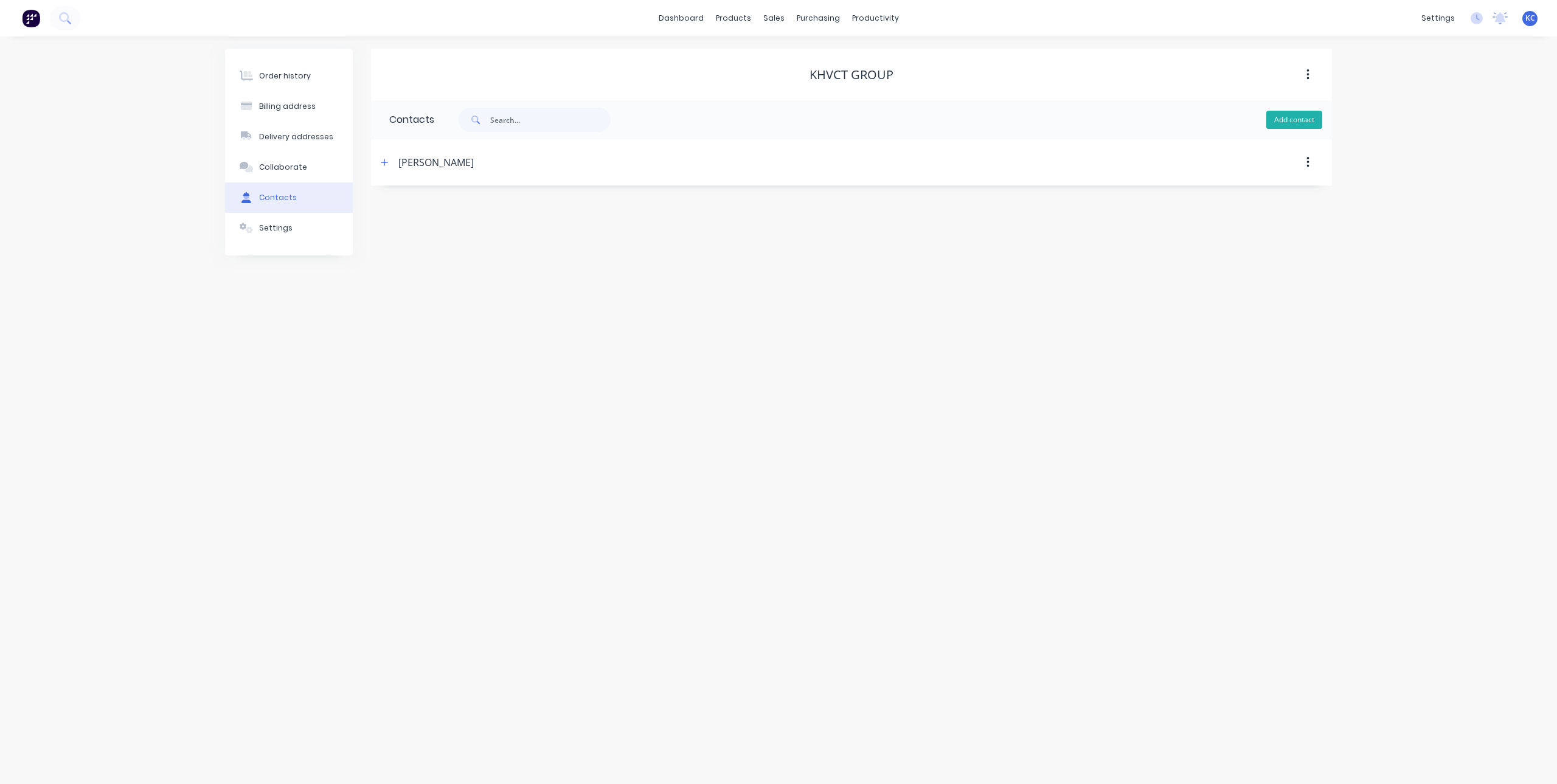
click at [1300, 120] on button "Add contact" at bounding box center [1295, 120] width 56 height 18
select select "AU"
click at [432, 209] on input "text" at bounding box center [489, 209] width 199 height 18
type input "[PERSON_NAME]"
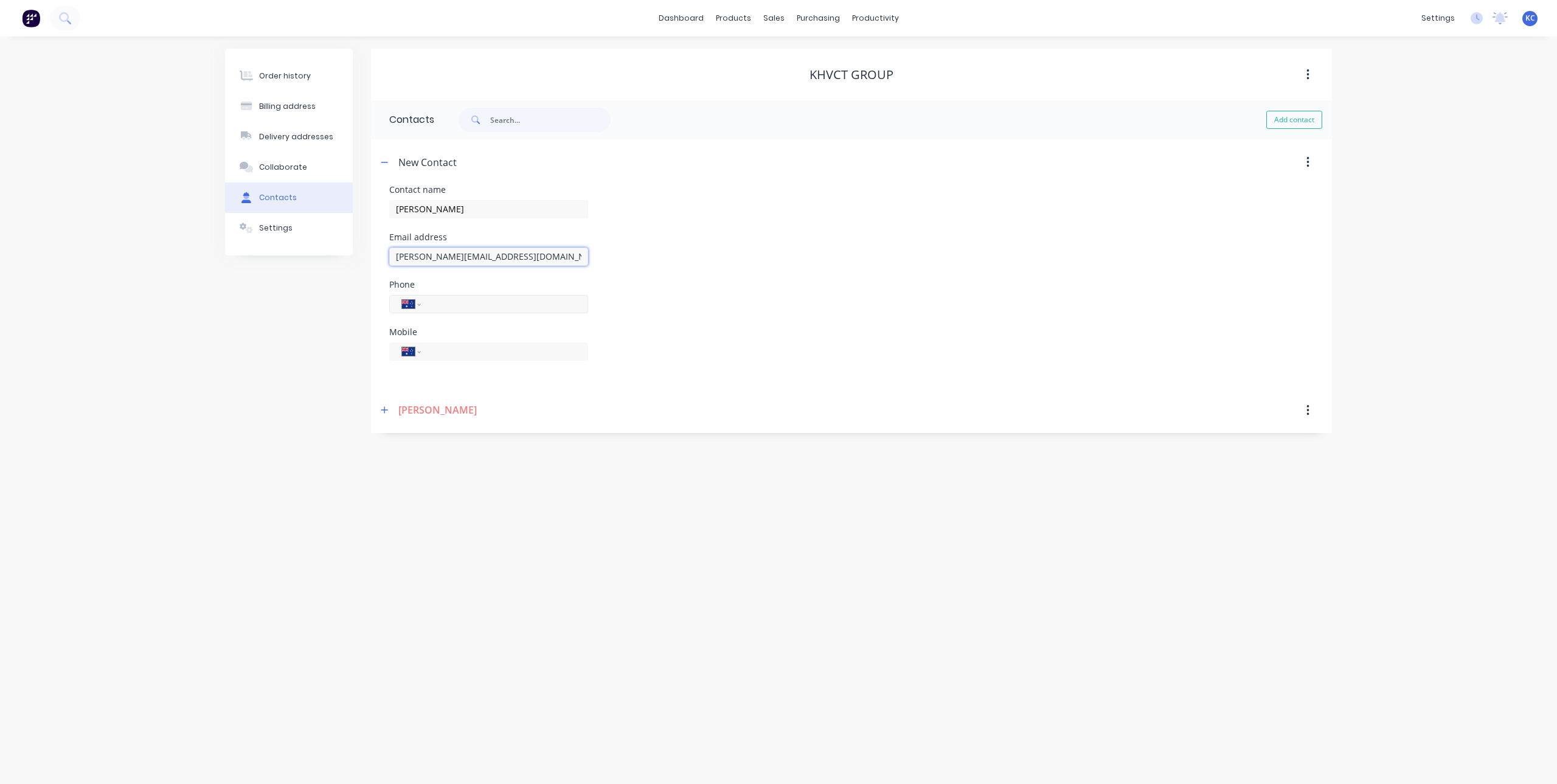
type input "[PERSON_NAME][EMAIL_ADDRESS][DOMAIN_NAME]"
click at [472, 303] on input "tel" at bounding box center [503, 303] width 146 height 14
type input "6"
type input "[PHONE_NUMBER]"
click at [512, 352] on input "tel" at bounding box center [503, 351] width 146 height 14
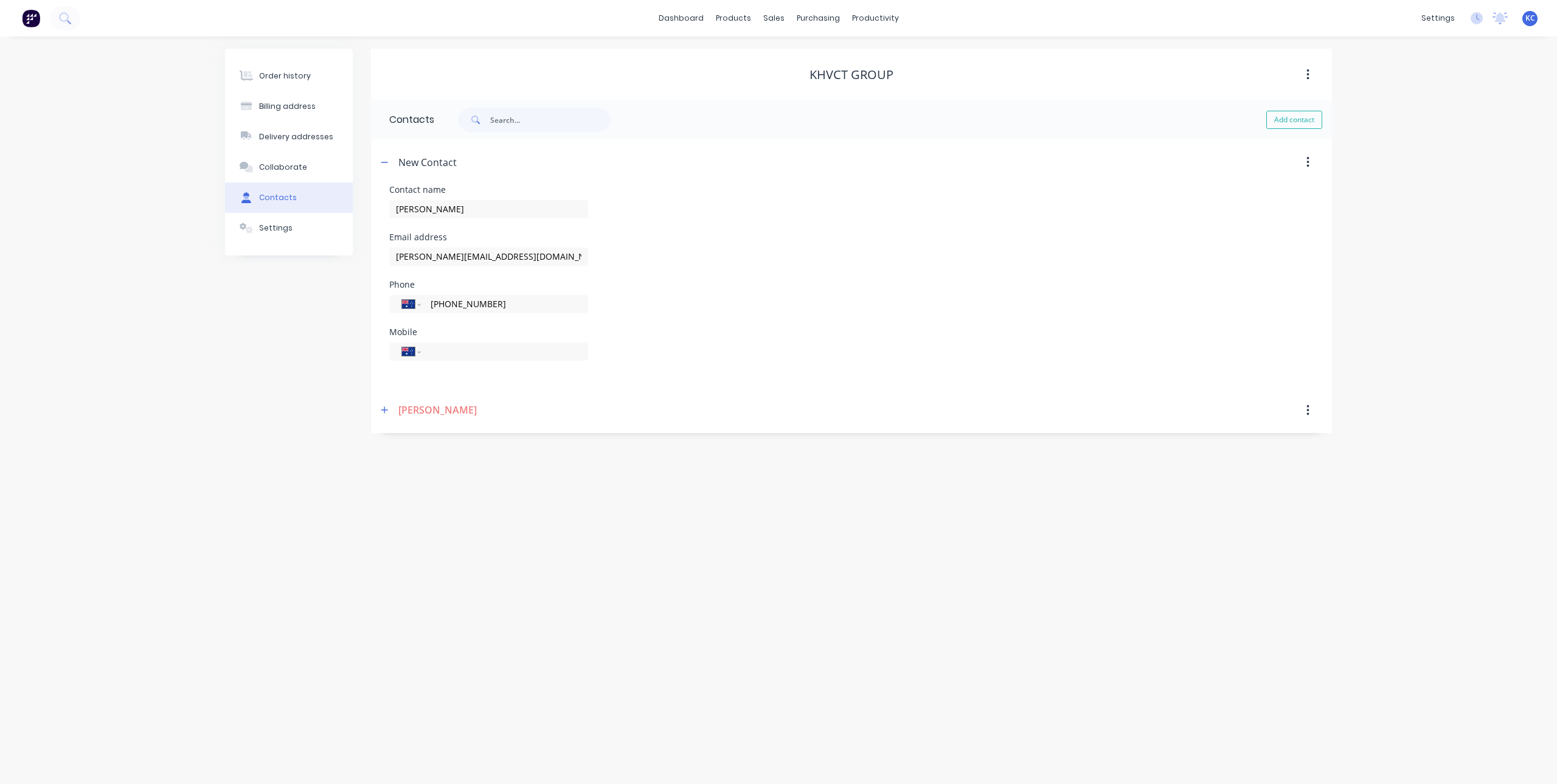
drag, startPoint x: 500, startPoint y: 303, endPoint x: 378, endPoint y: 299, distance: 122.1
click at [378, 299] on div "Contact name [PERSON_NAME] Email address [EMAIL_ADDRESS][DOMAIN_NAME] Phone Int…" at bounding box center [852, 287] width 961 height 202
click at [504, 356] on input "tel" at bounding box center [503, 351] width 146 height 14
paste input "[PHONE_NUMBER]"
type input "[PHONE_NUMBER]"
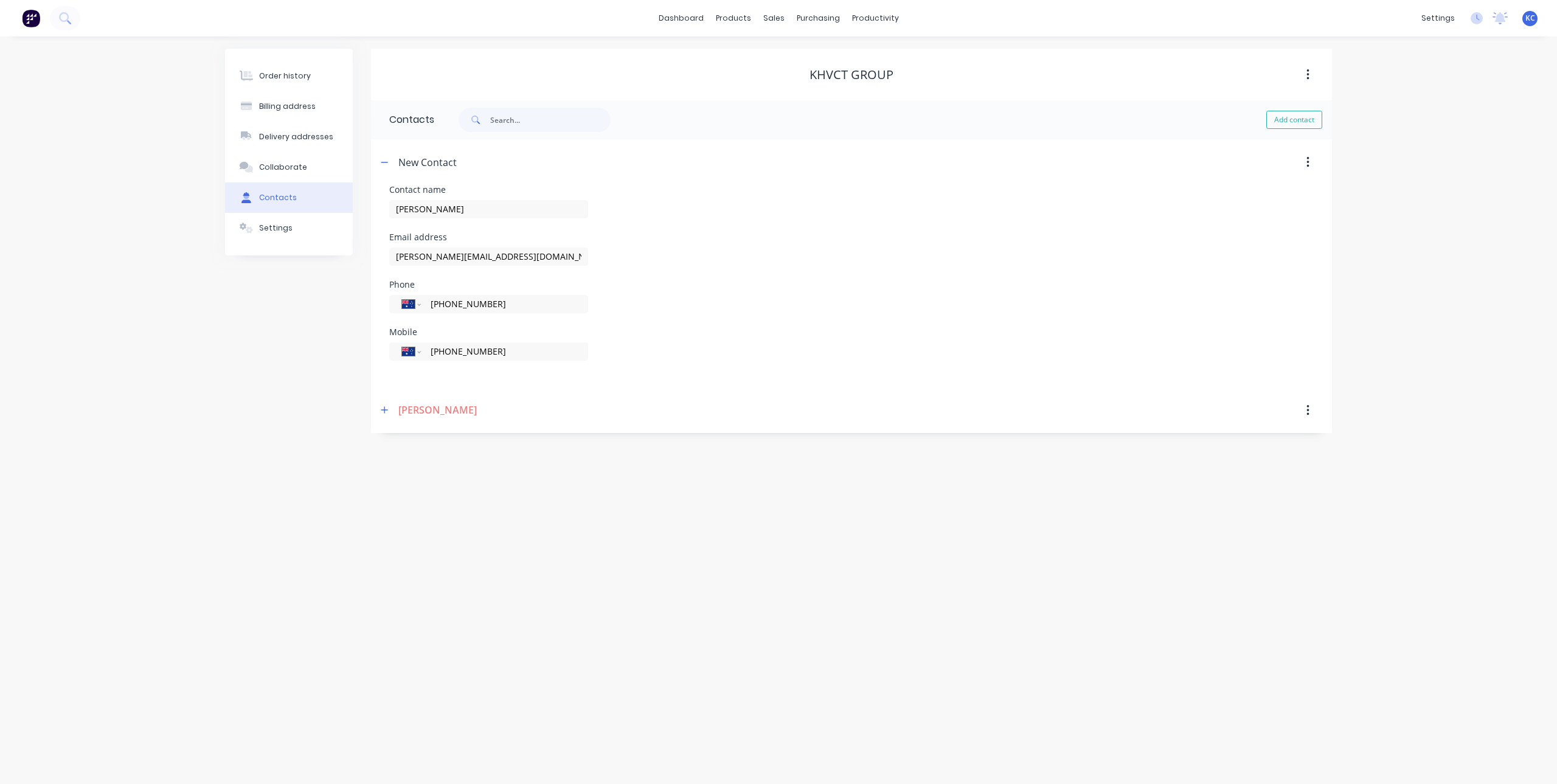
click at [790, 367] on div "Mobile International [GEOGRAPHIC_DATA] [GEOGRAPHIC_DATA] [GEOGRAPHIC_DATA] [GEO…" at bounding box center [852, 351] width 924 height 48
click at [988, 300] on div "Phone International [GEOGRAPHIC_DATA] [GEOGRAPHIC_DATA] [GEOGRAPHIC_DATA] [GEOG…" at bounding box center [852, 304] width 924 height 48
click at [1306, 159] on icon "button" at bounding box center [1308, 162] width 3 height 13
click at [446, 164] on div "New Contact" at bounding box center [427, 162] width 58 height 15
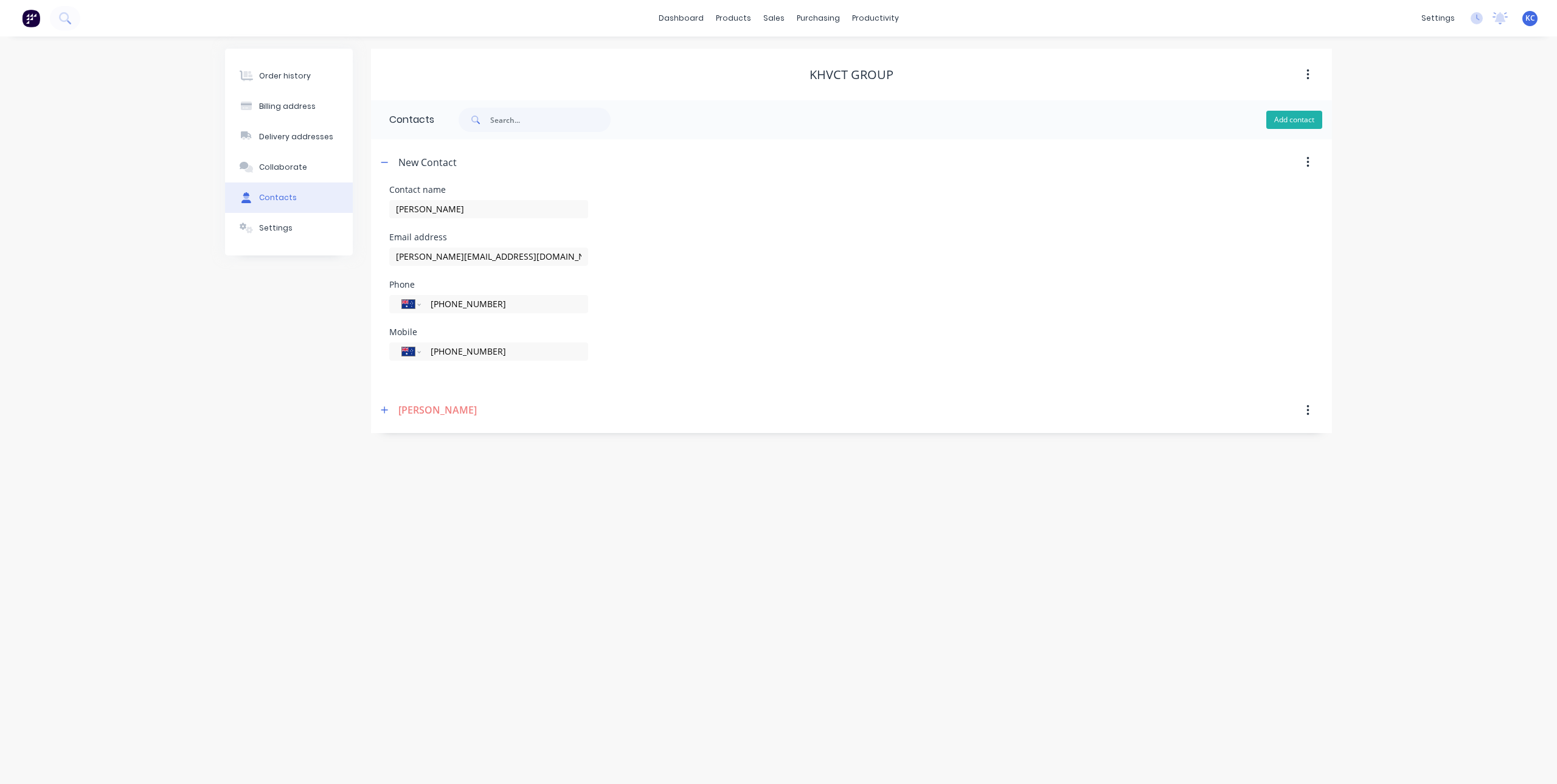
click at [1293, 120] on button "Add contact" at bounding box center [1295, 120] width 56 height 18
click at [1306, 411] on icon "button" at bounding box center [1308, 411] width 3 height 13
click at [1243, 439] on div "Delete" at bounding box center [1264, 442] width 93 height 18
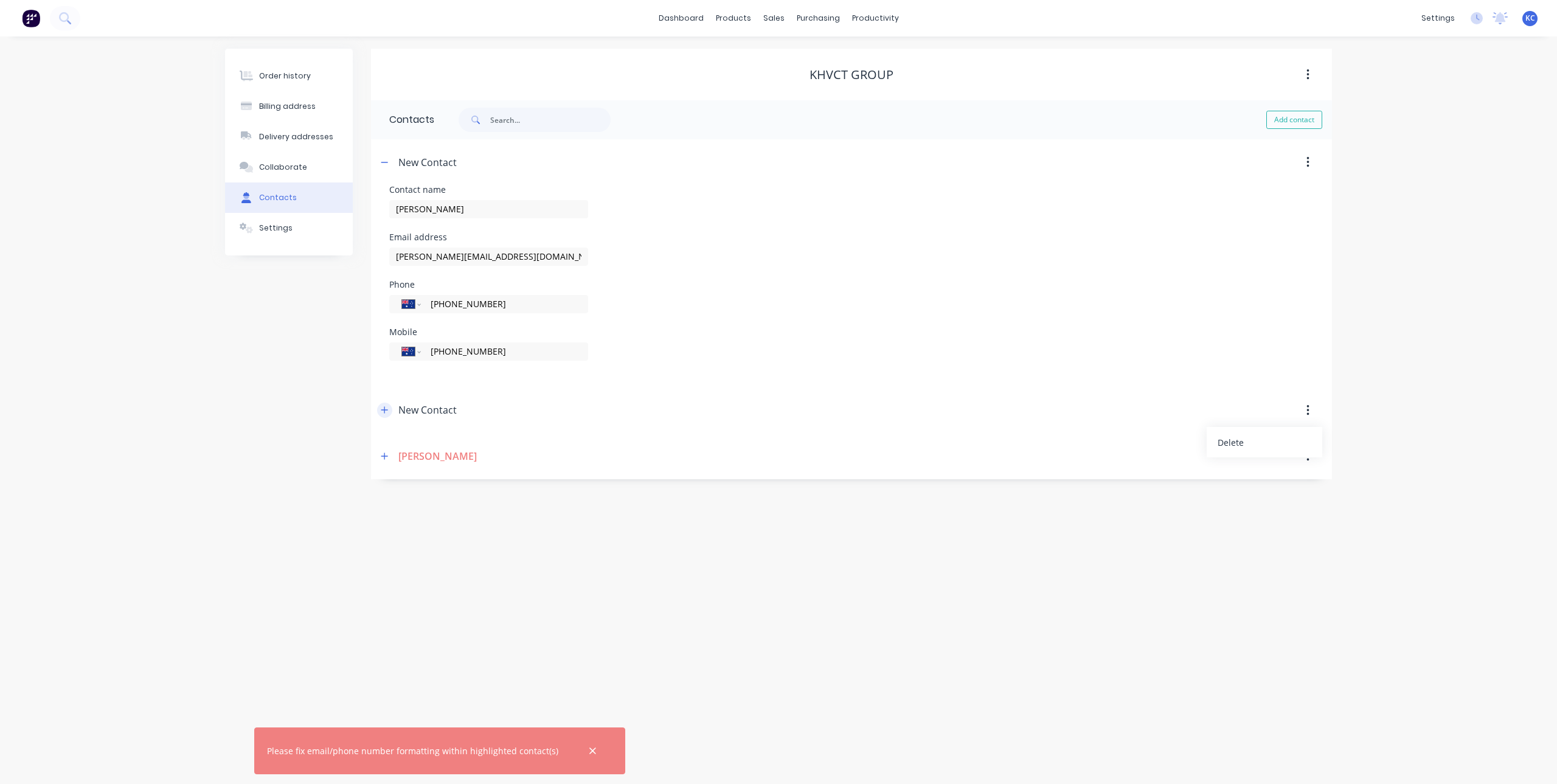
click at [387, 410] on icon "button" at bounding box center [384, 410] width 7 height 7
click at [387, 410] on icon "button" at bounding box center [384, 410] width 7 height 1
click at [496, 353] on input "[PHONE_NUMBER]" at bounding box center [503, 351] width 146 height 14
click at [480, 351] on input "[PHONE_NUMBER]" at bounding box center [503, 351] width 146 height 14
click at [391, 454] on button "button" at bounding box center [384, 456] width 15 height 15
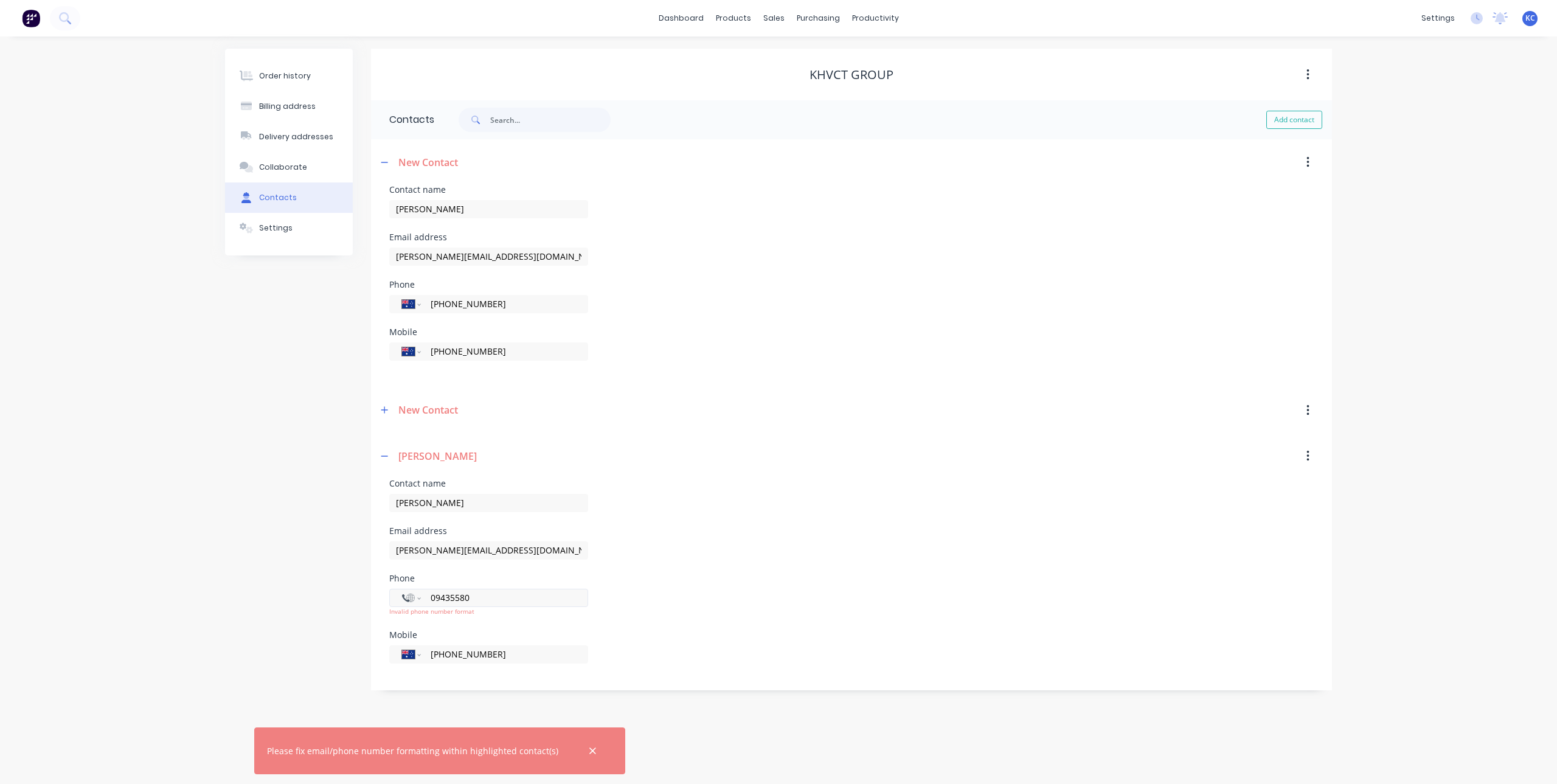
click at [440, 595] on input "09435580" at bounding box center [503, 597] width 146 height 14
type input "+0"
click at [691, 567] on div "Email address [PERSON_NAME][EMAIL_ADDRESS][DOMAIN_NAME]" at bounding box center [852, 550] width 924 height 48
click at [387, 454] on icon "button" at bounding box center [384, 456] width 7 height 9
click at [384, 406] on icon "button" at bounding box center [384, 410] width 7 height 9
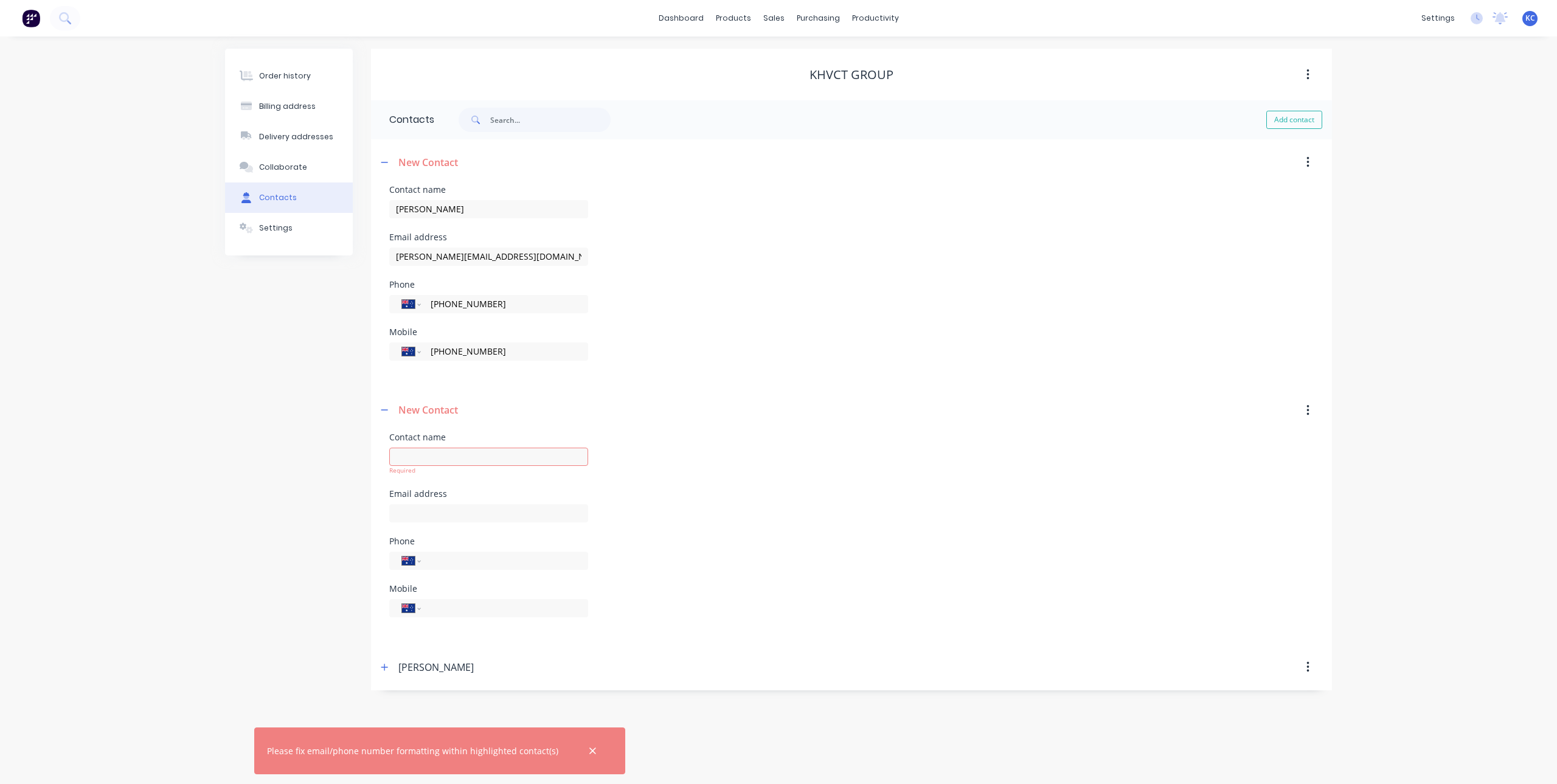
click at [1311, 411] on button "button" at bounding box center [1308, 411] width 29 height 22
click at [1262, 442] on div "Delete" at bounding box center [1264, 442] width 93 height 18
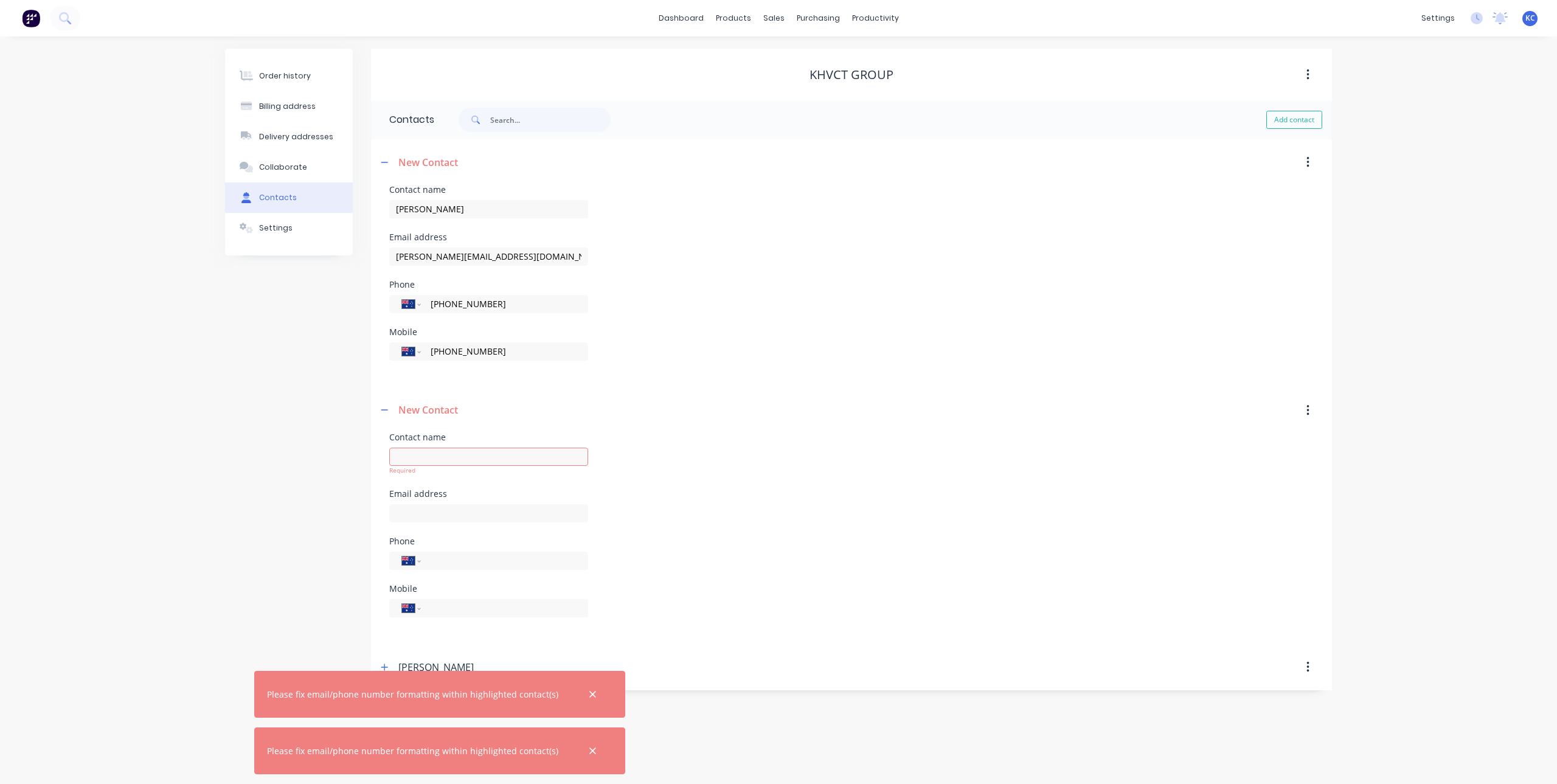
click at [589, 699] on icon "button" at bounding box center [592, 694] width 8 height 11
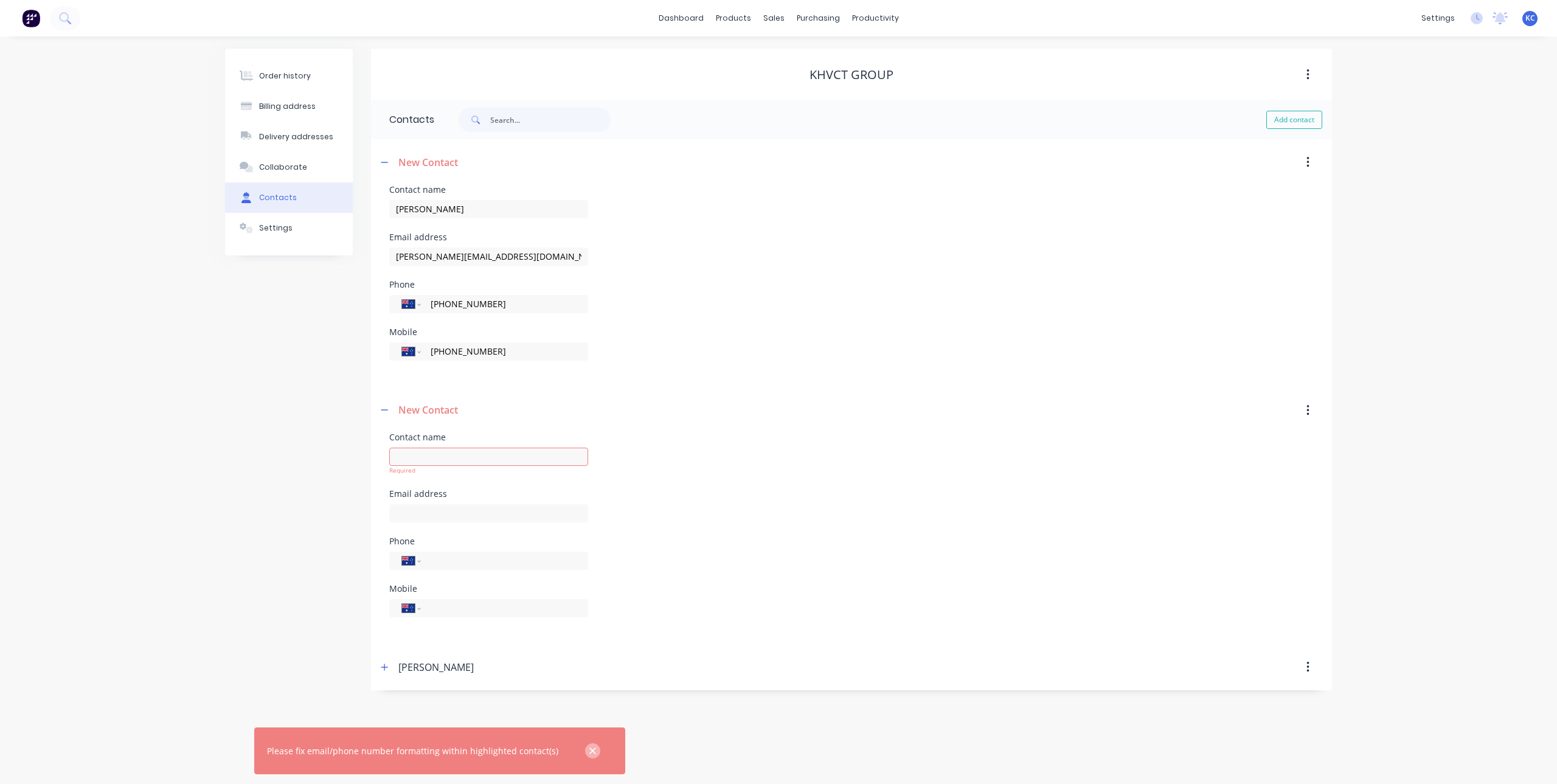
click at [585, 757] on button "button" at bounding box center [592, 751] width 15 height 15
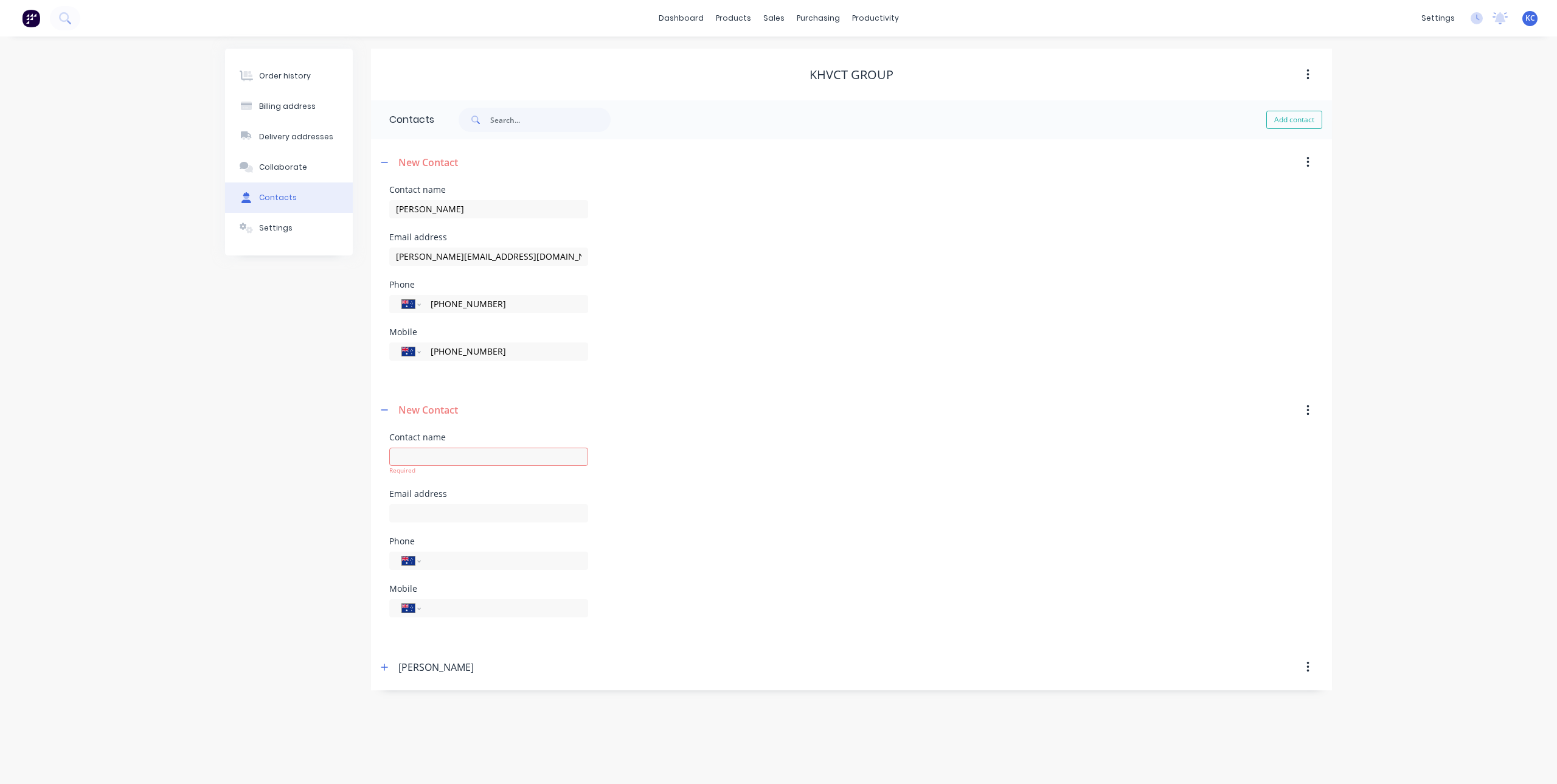
click at [303, 197] on button "Contacts" at bounding box center [289, 197] width 128 height 30
drag, startPoint x: 511, startPoint y: 259, endPoint x: 331, endPoint y: 259, distance: 180.0
click at [331, 259] on div "Order history Billing address Delivery addresses Collaborate Contacts Settings …" at bounding box center [778, 369] width 1107 height 641
drag, startPoint x: 513, startPoint y: 301, endPoint x: 359, endPoint y: 303, distance: 154.0
click at [359, 303] on div "Order history Billing address Delivery addresses Collaborate Contacts Settings …" at bounding box center [778, 369] width 1107 height 641
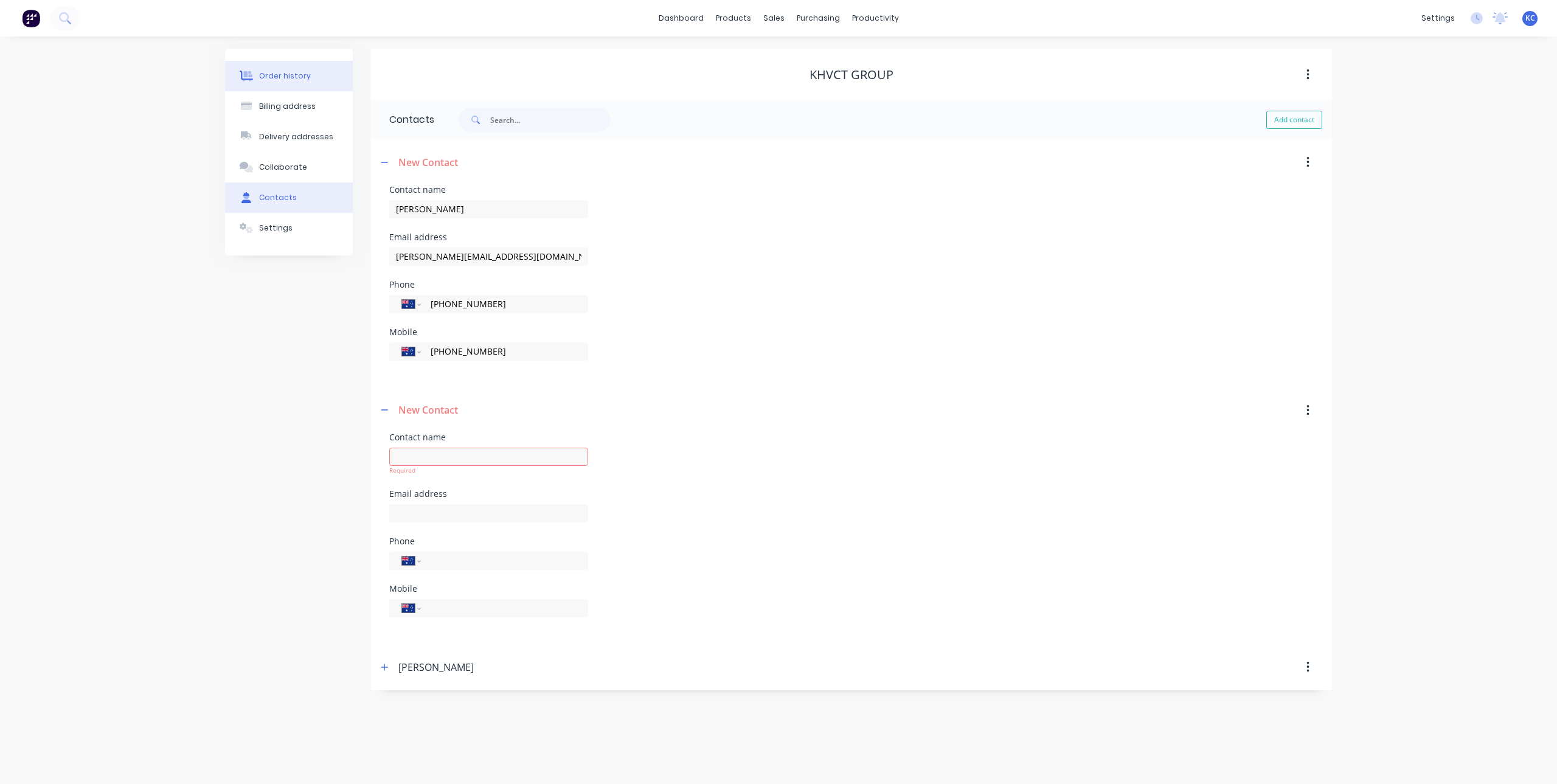
click at [281, 71] on div "Order history" at bounding box center [285, 76] width 51 height 11
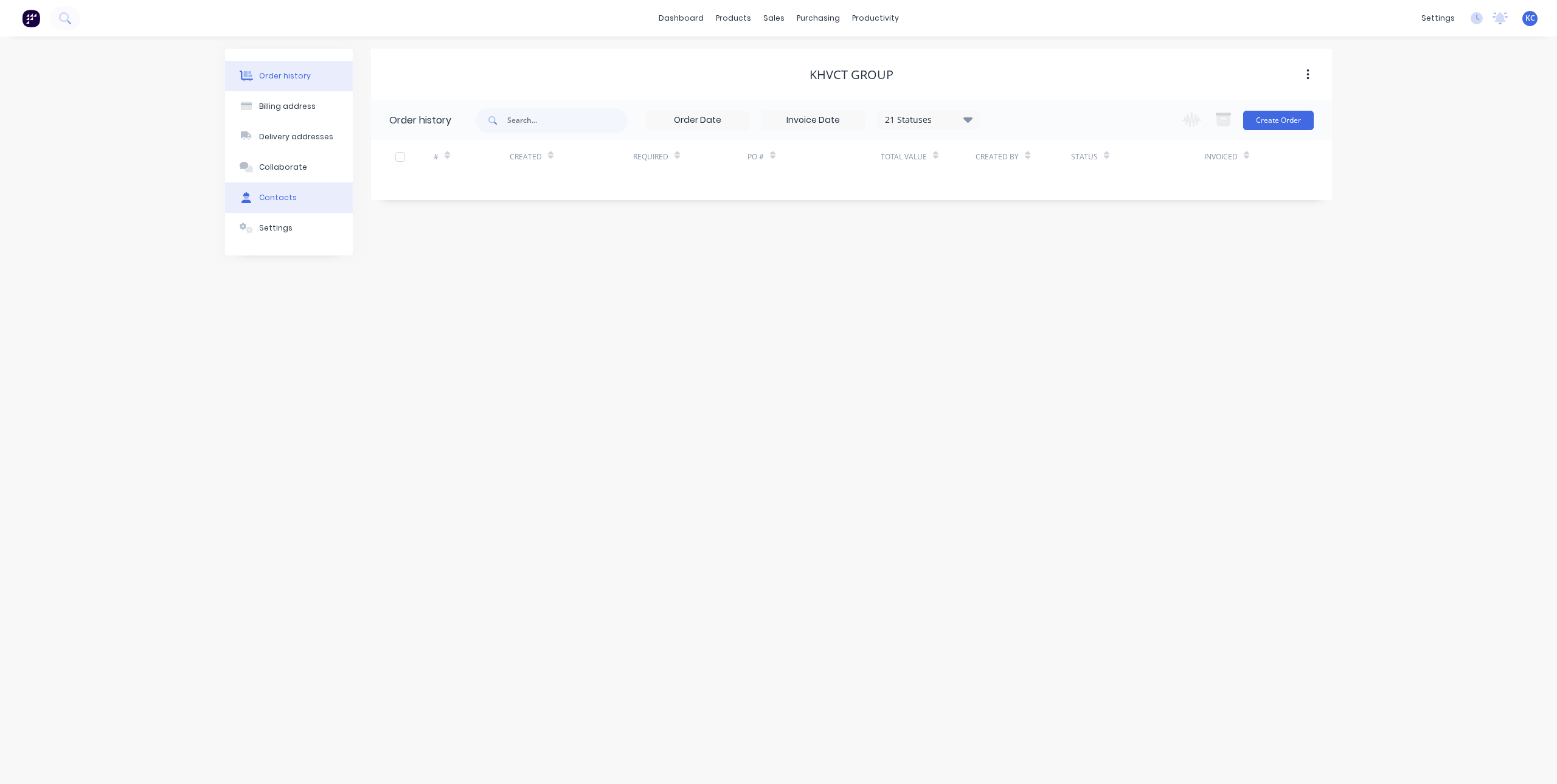
click at [281, 195] on div "Contacts" at bounding box center [278, 198] width 37 height 11
click at [425, 165] on div "New Contact" at bounding box center [427, 162] width 58 height 15
click at [383, 165] on icon "button" at bounding box center [384, 162] width 7 height 9
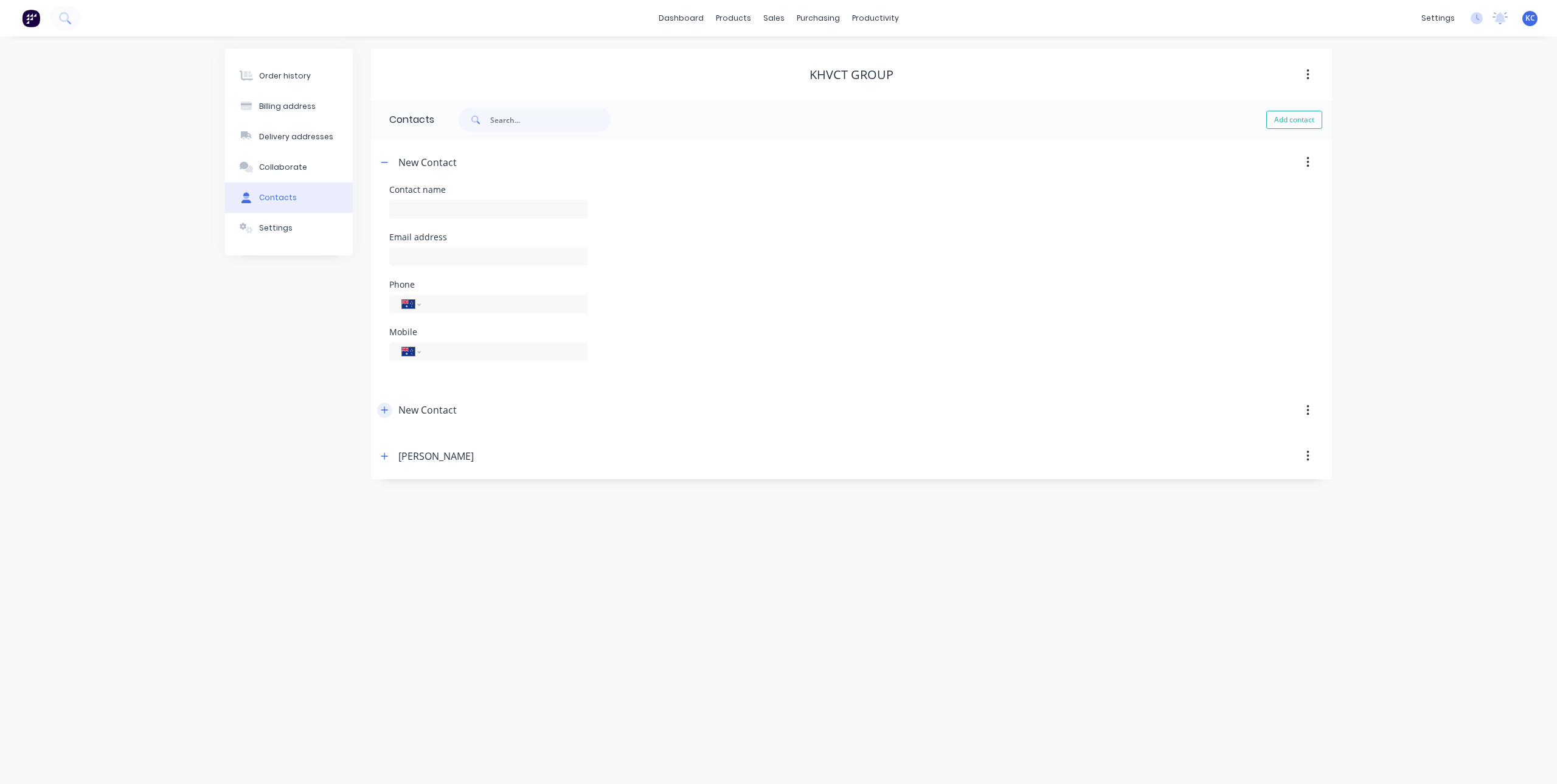
click at [386, 409] on icon "button" at bounding box center [384, 410] width 7 height 9
click at [1307, 409] on icon "button" at bounding box center [1308, 411] width 3 height 13
click at [1284, 440] on div "Delete" at bounding box center [1264, 442] width 93 height 18
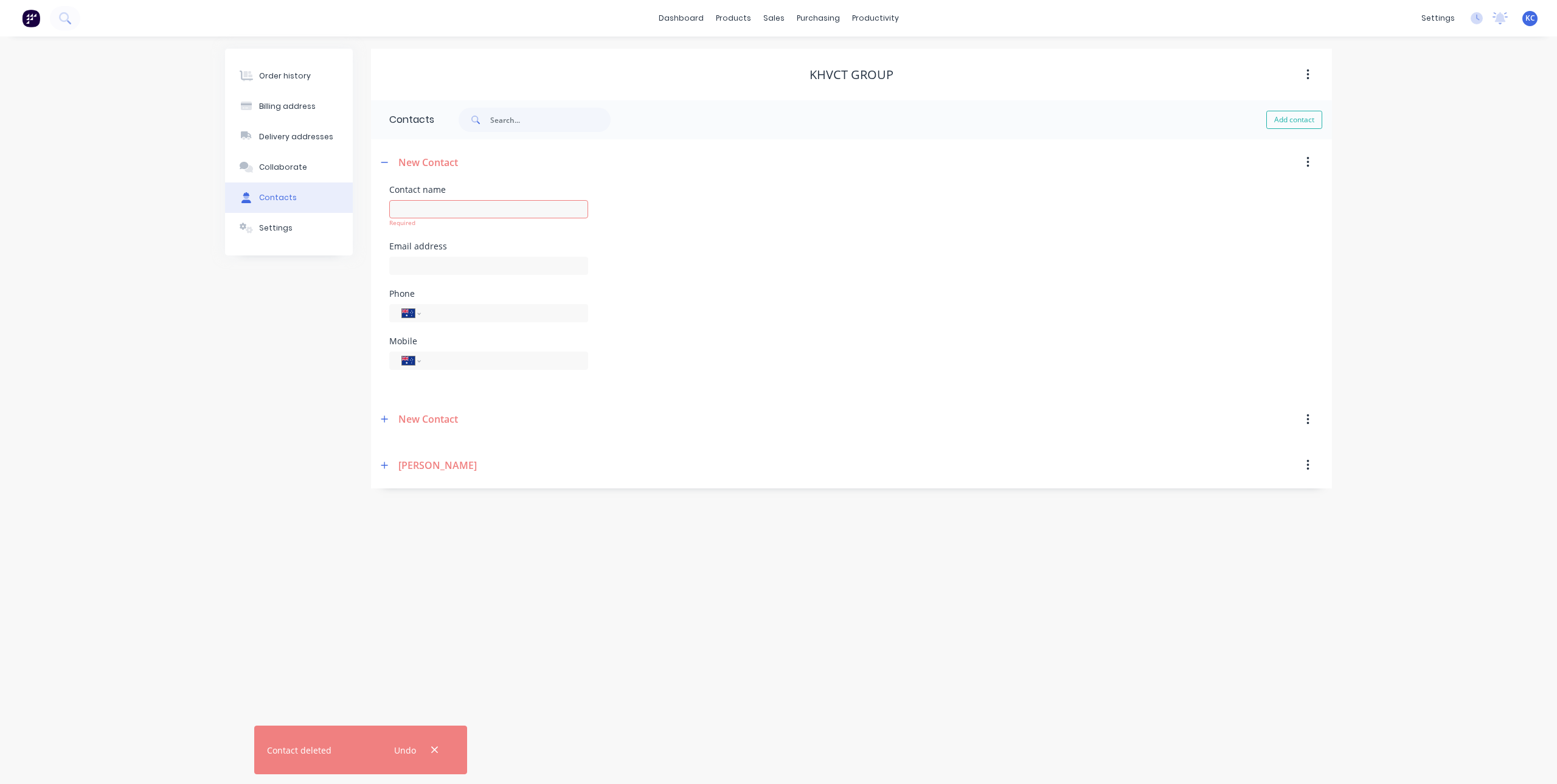
click at [289, 195] on div "Contacts" at bounding box center [278, 198] width 37 height 11
click at [289, 165] on div "Collaborate" at bounding box center [283, 167] width 48 height 11
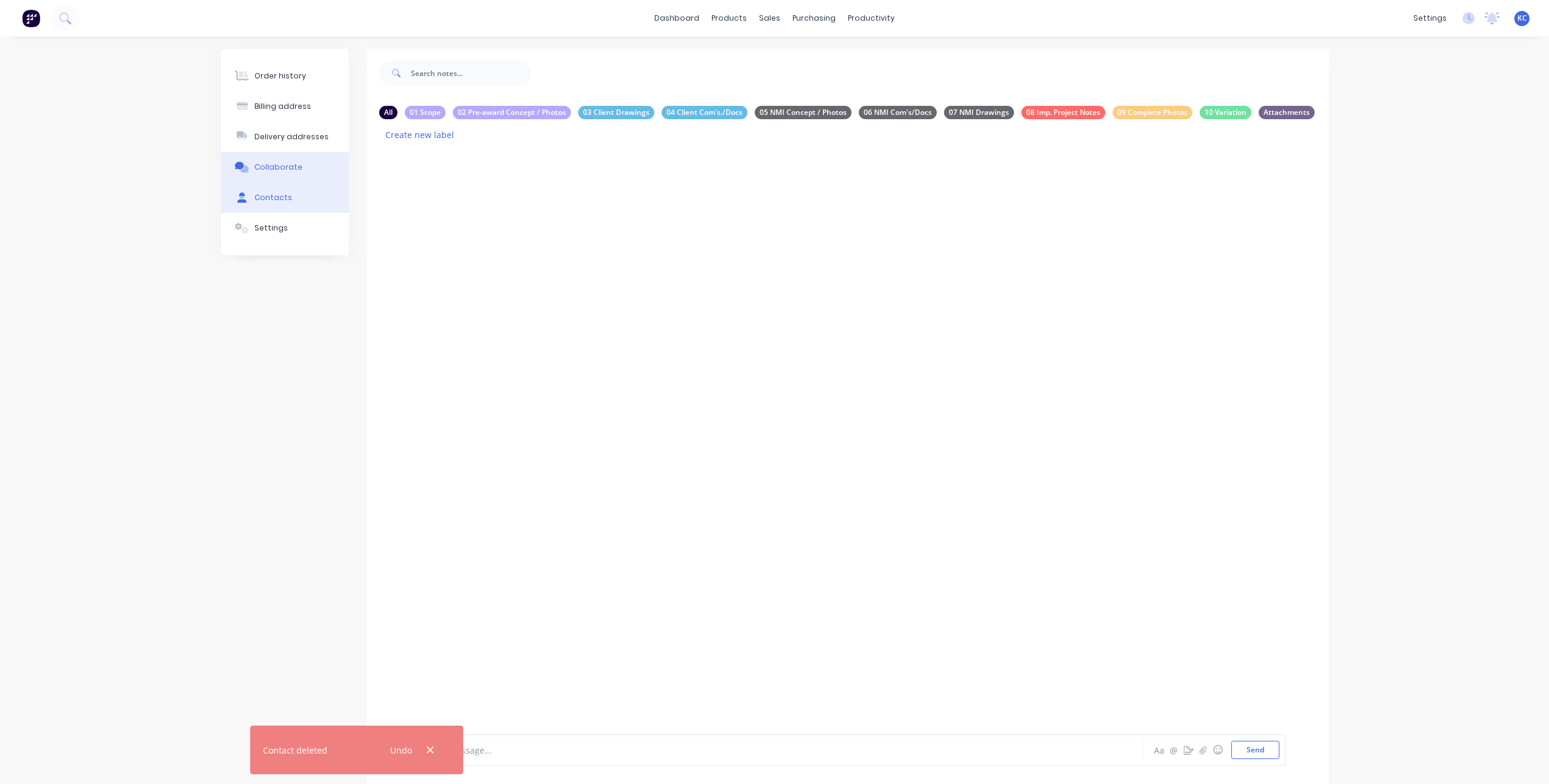
click at [271, 199] on div "Contacts" at bounding box center [273, 198] width 37 height 11
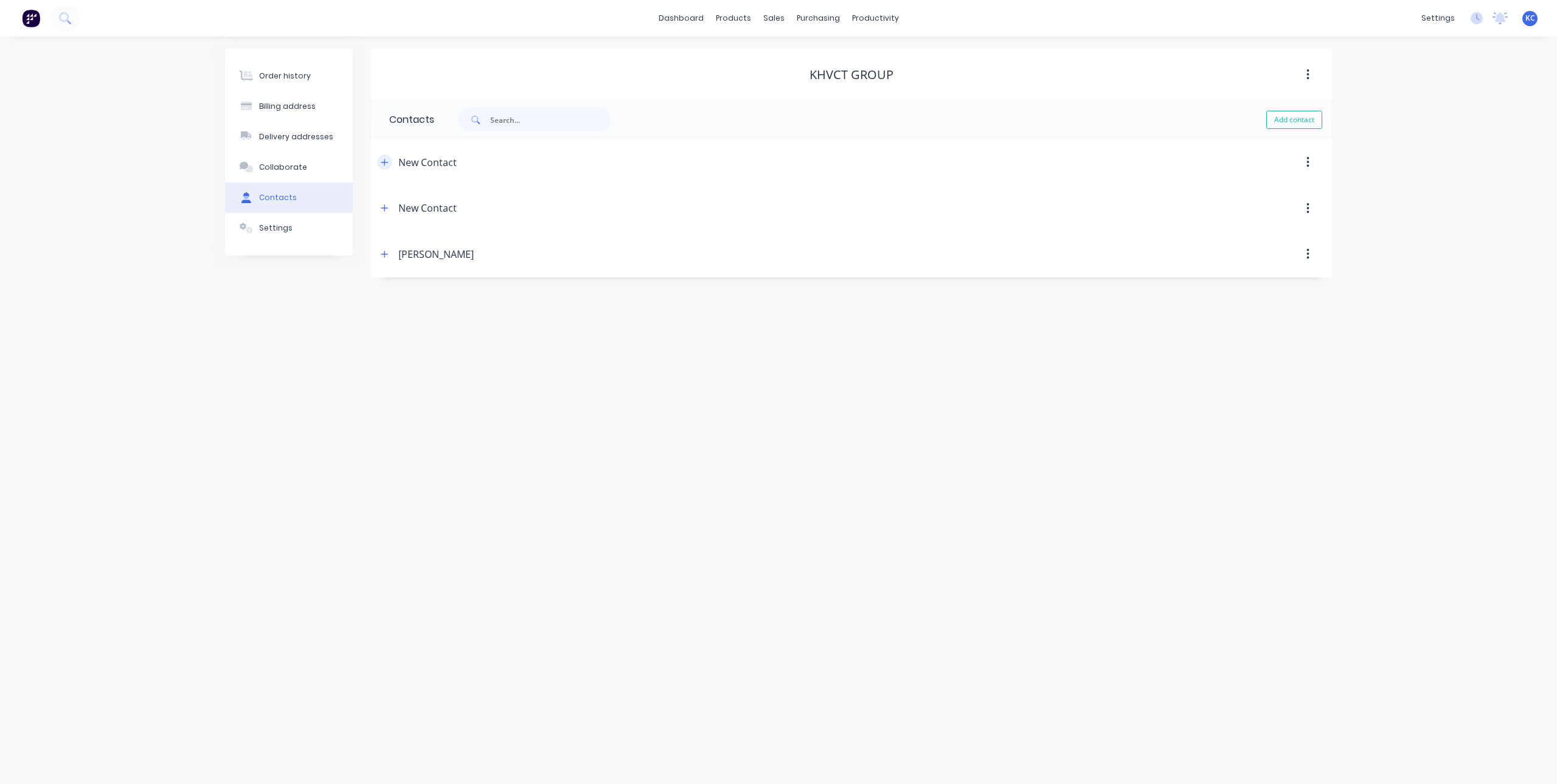
click at [378, 162] on button "button" at bounding box center [384, 162] width 15 height 15
click at [387, 165] on icon "button" at bounding box center [384, 162] width 7 height 9
click at [1303, 79] on button "button" at bounding box center [1308, 75] width 29 height 22
click at [1377, 76] on div "Order history Billing address Delivery addresses Collaborate Contacts Settings …" at bounding box center [778, 410] width 1557 height 747
click at [320, 85] on button "Order history" at bounding box center [289, 76] width 128 height 30
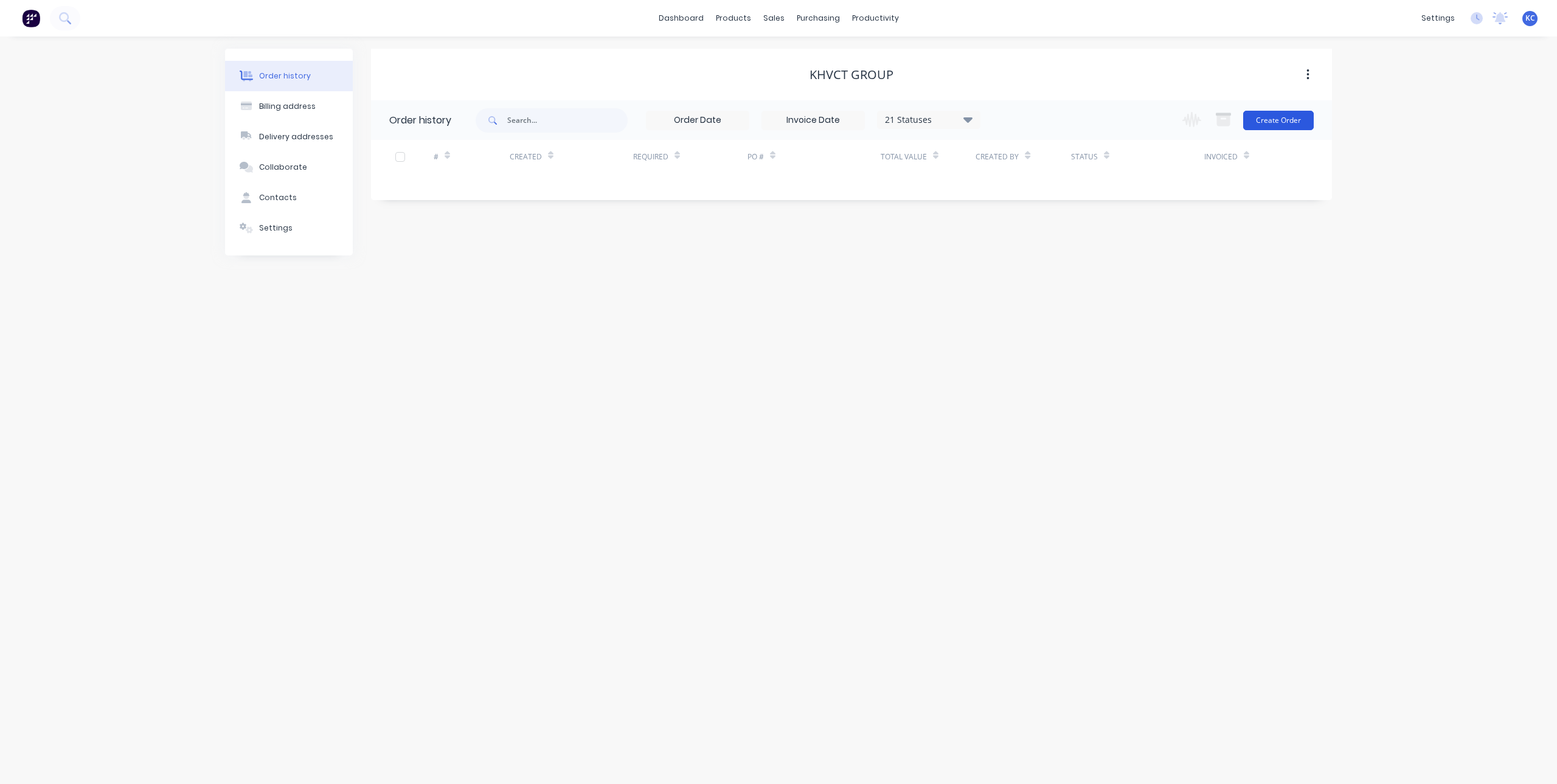
click at [1274, 121] on button "Create Order" at bounding box center [1279, 121] width 71 height 19
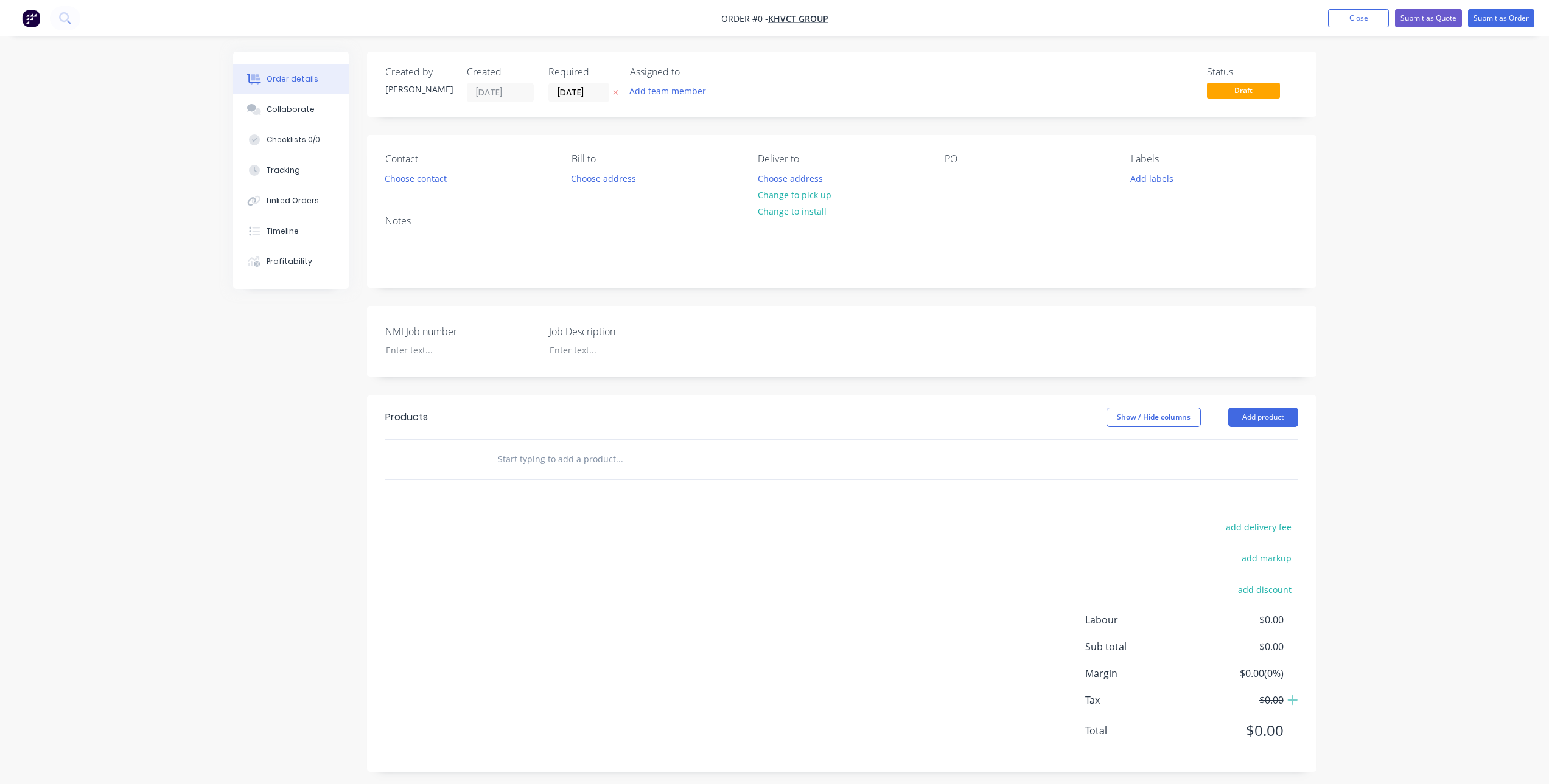
click at [616, 92] on icon at bounding box center [615, 93] width 5 height 5
click at [436, 178] on button "Choose contact" at bounding box center [415, 178] width 75 height 16
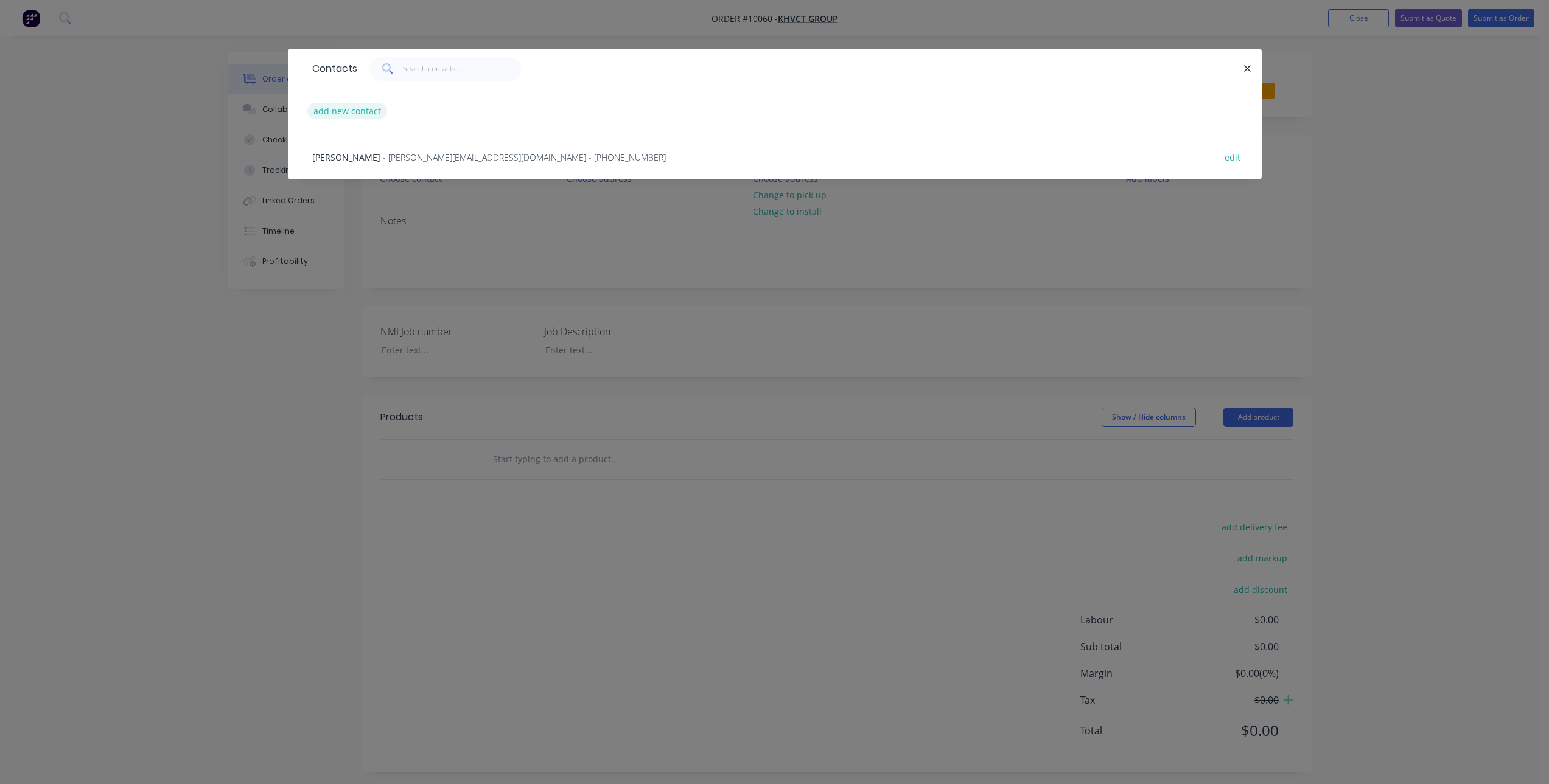
click at [368, 113] on button "add new contact" at bounding box center [347, 111] width 80 height 16
select select "AU"
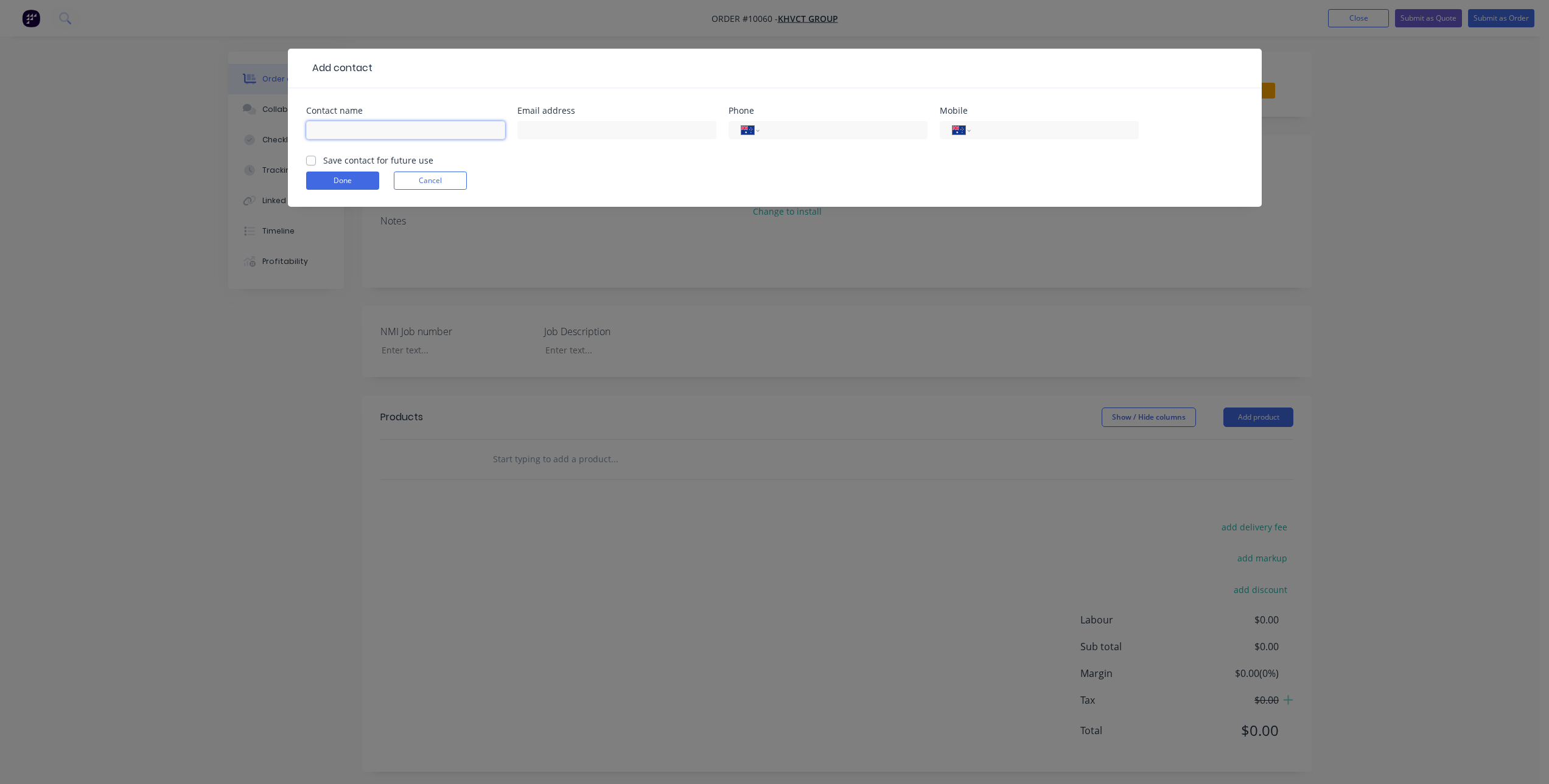
click at [405, 129] on input "text" at bounding box center [405, 130] width 199 height 18
type input "[PERSON_NAME]"
paste input "[PERSON_NAME][EMAIL_ADDRESS][DOMAIN_NAME]"
type input "[PERSON_NAME][EMAIL_ADDRESS][DOMAIN_NAME]"
click at [989, 126] on input "tel" at bounding box center [1052, 130] width 146 height 14
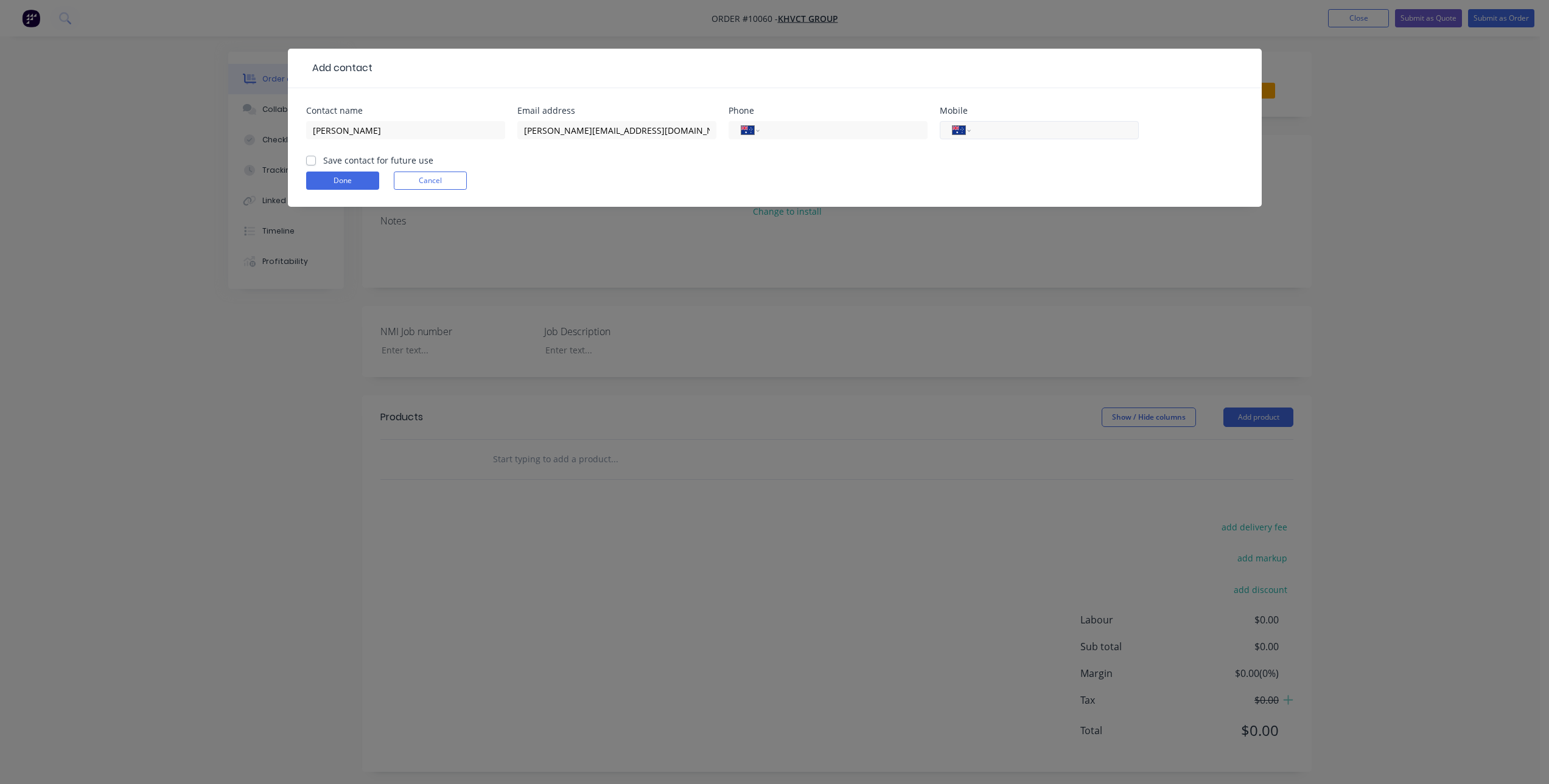
paste input "[PHONE_NUMBER]"
type input "[PHONE_NUMBER]"
click at [351, 161] on label "Save contact for future use" at bounding box center [379, 159] width 110 height 12
click at [316, 161] on input "Save contact for future use" at bounding box center [310, 159] width 10 height 12
checkbox input "true"
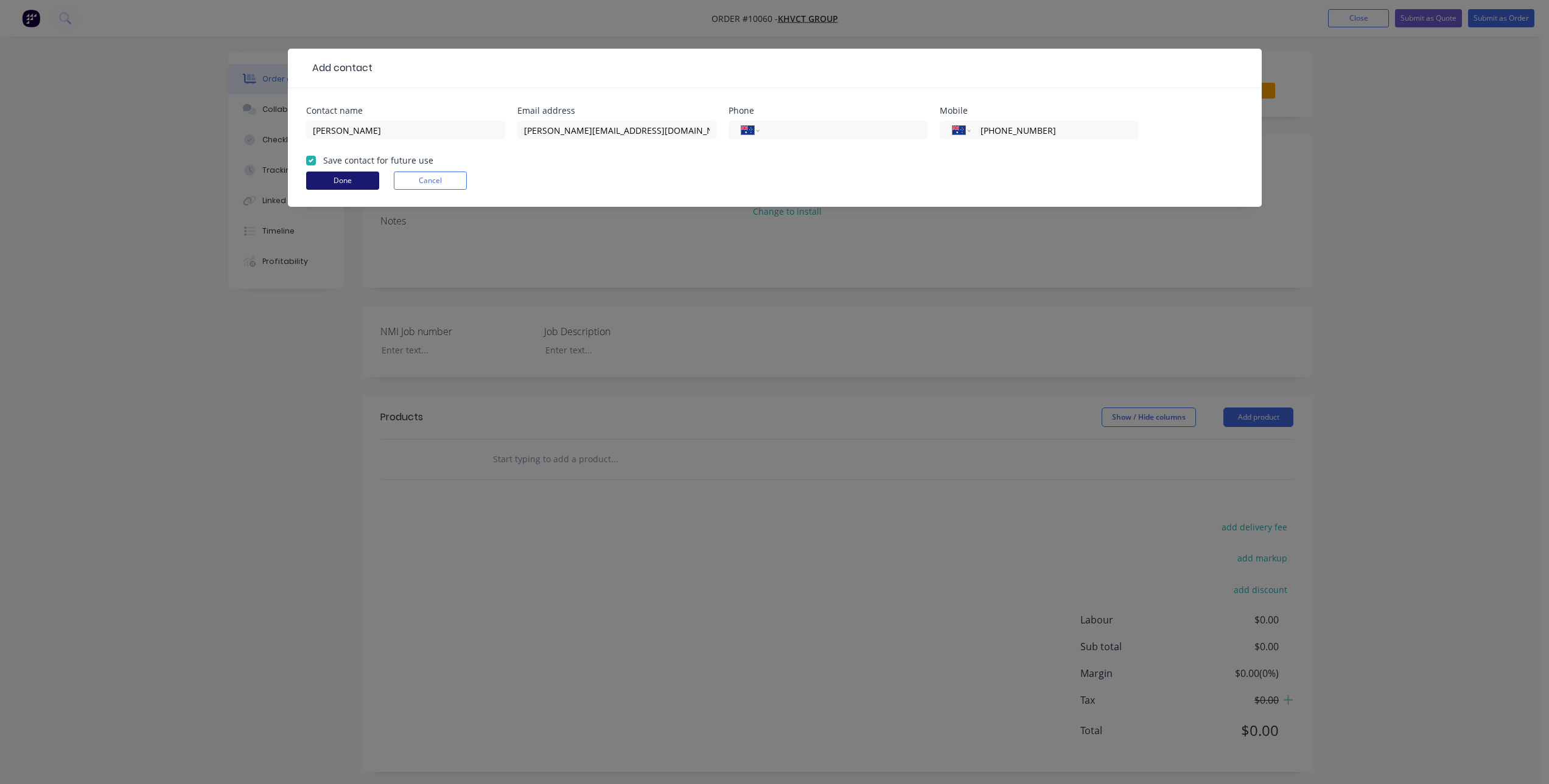
click at [337, 177] on button "Done" at bounding box center [342, 180] width 73 height 18
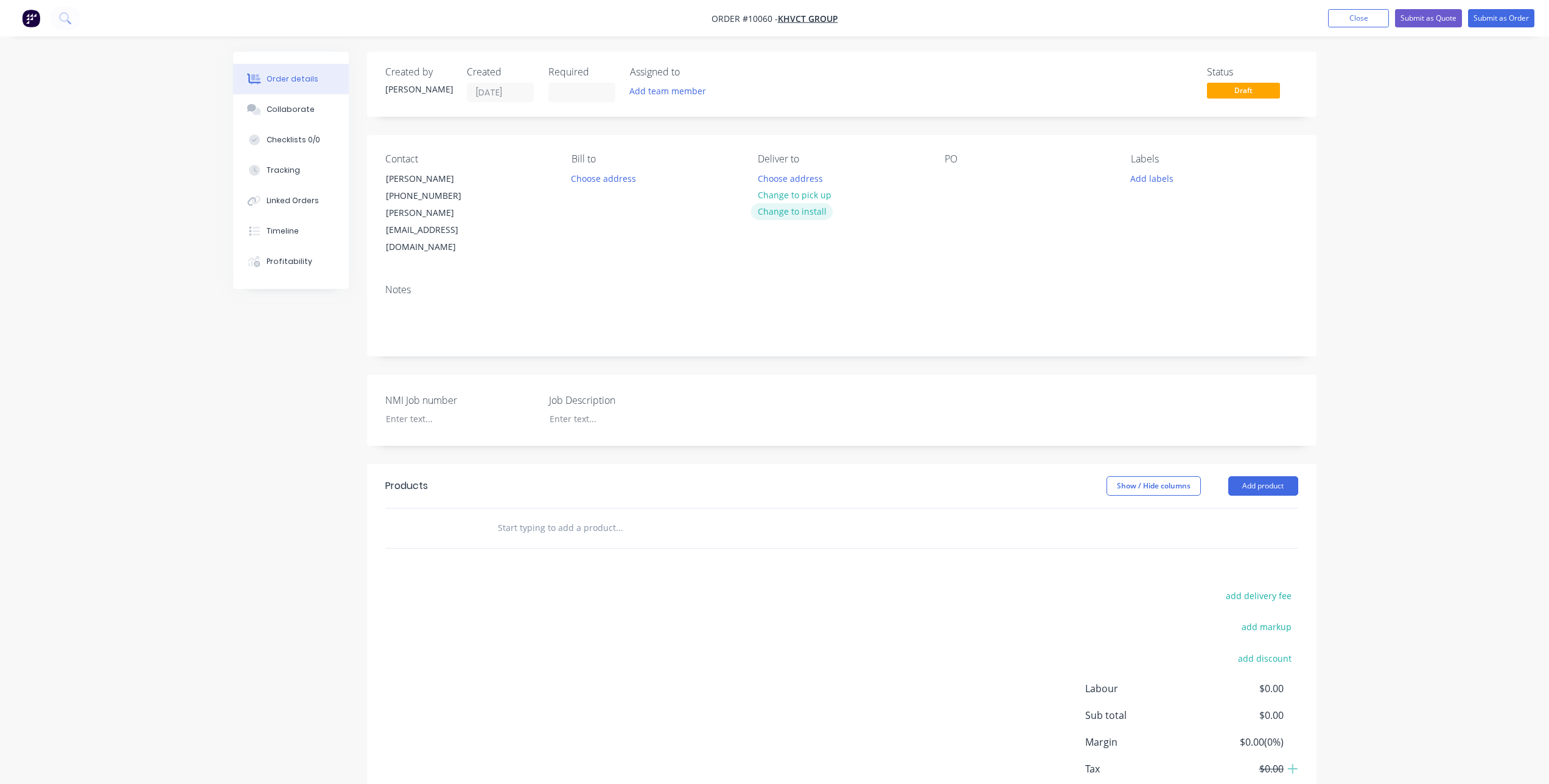
click at [815, 209] on button "Change to install" at bounding box center [792, 212] width 82 height 16
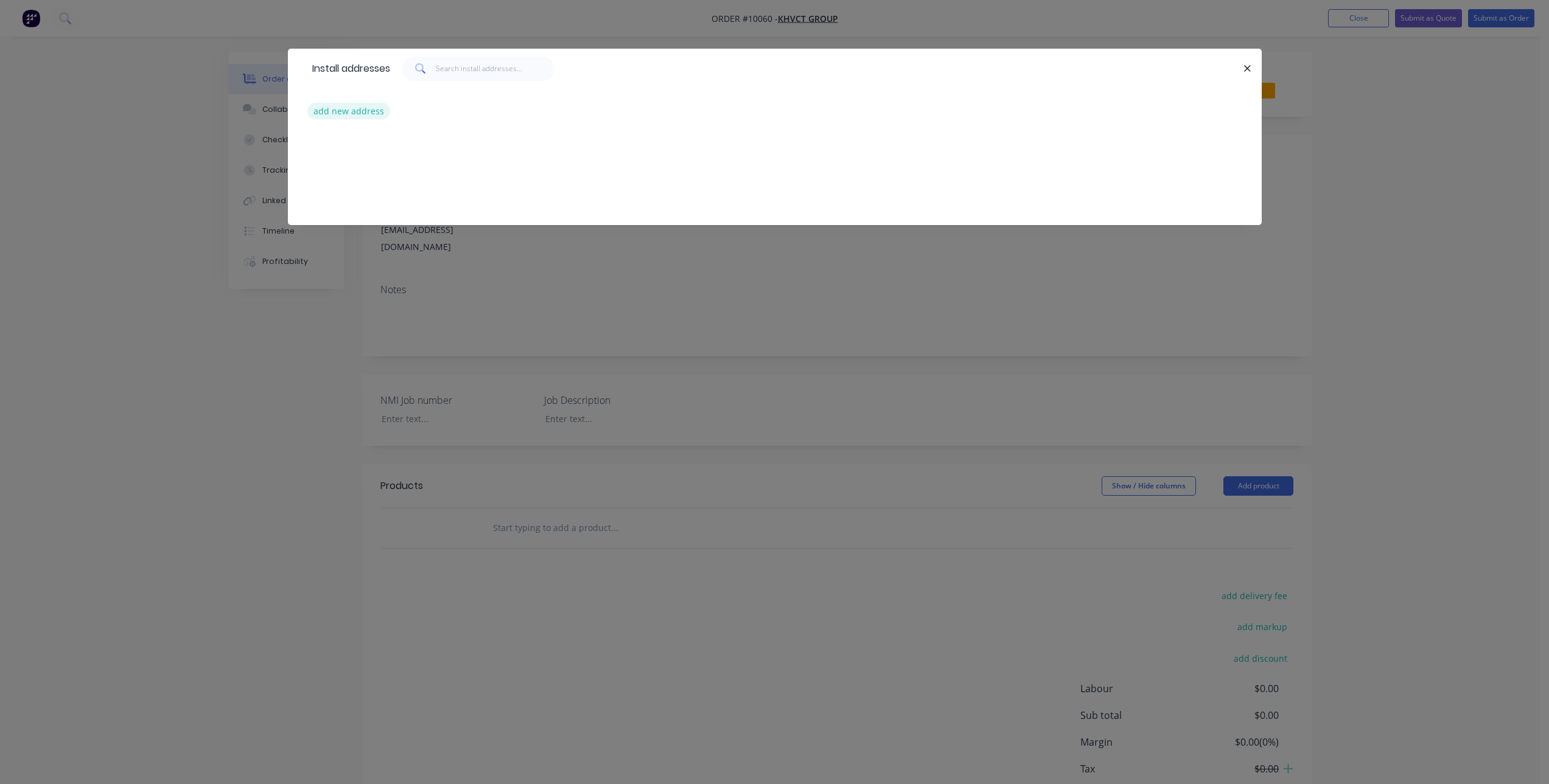
click at [367, 112] on button "add new address" at bounding box center [348, 111] width 83 height 16
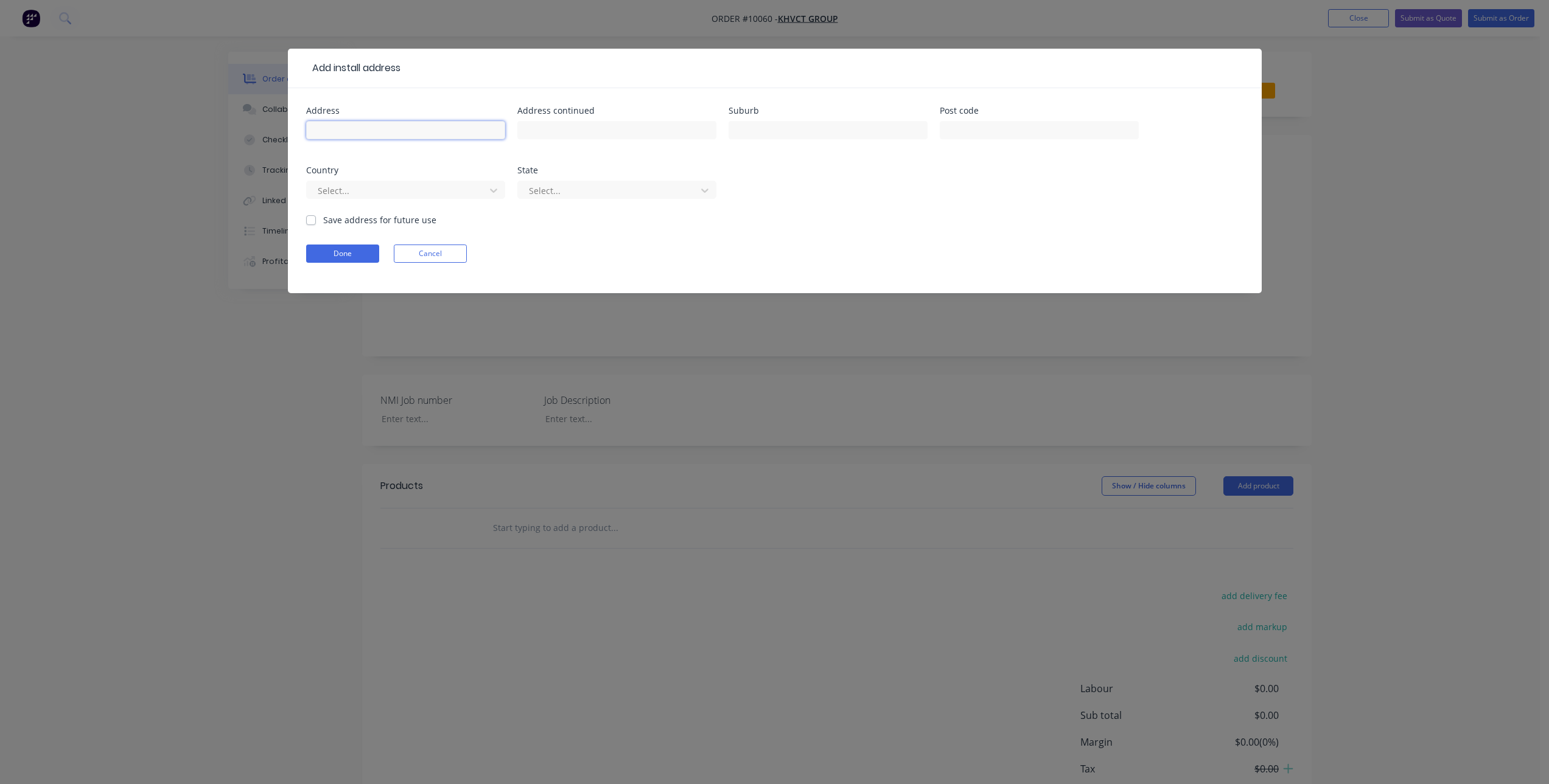
click at [366, 129] on input "text" at bounding box center [405, 130] width 199 height 18
type input "[GEOGRAPHIC_DATA], [GEOGRAPHIC_DATA]"
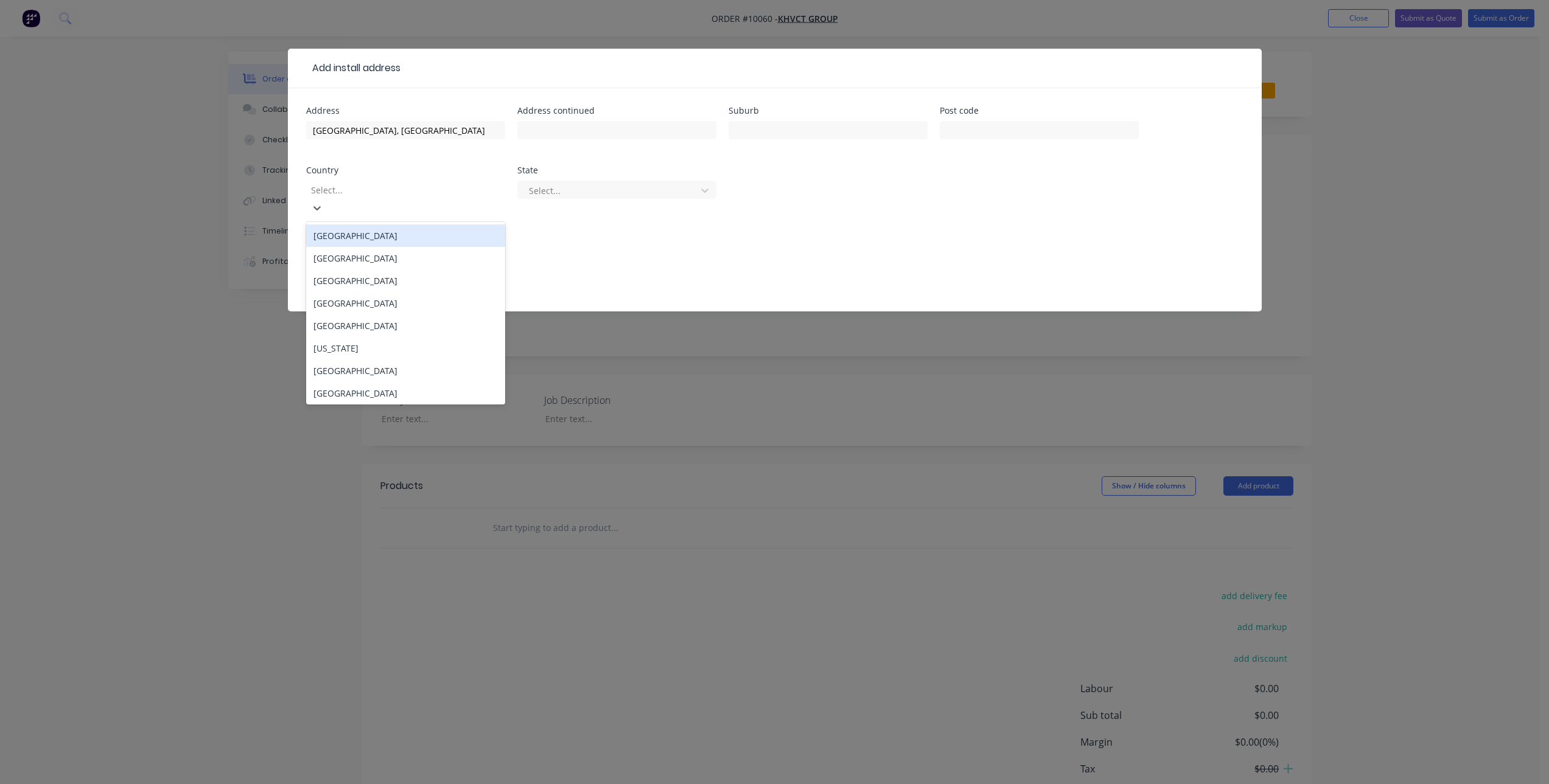
click at [424, 183] on div at bounding box center [397, 190] width 175 height 15
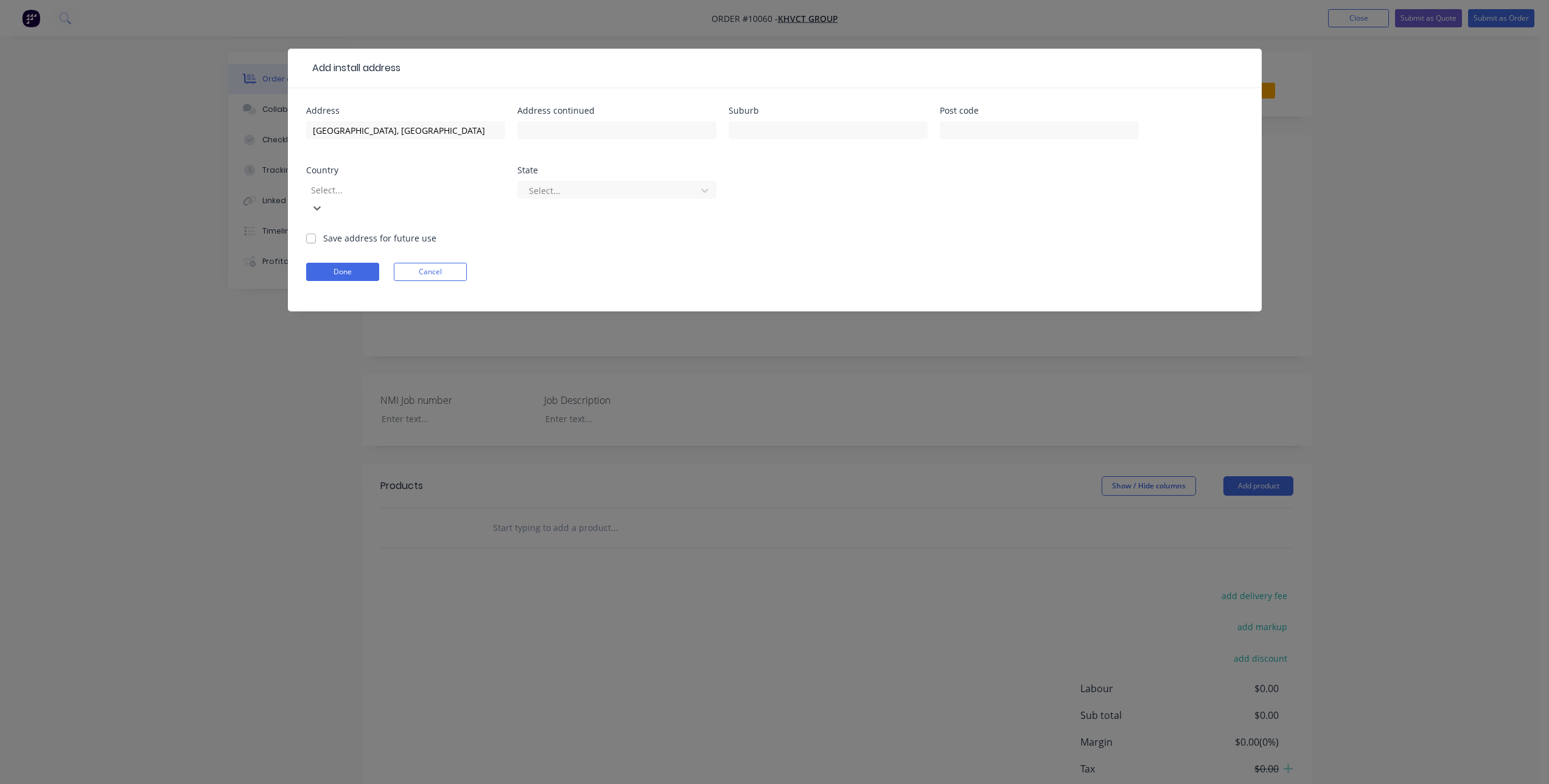
click at [424, 183] on div at bounding box center [397, 190] width 175 height 15
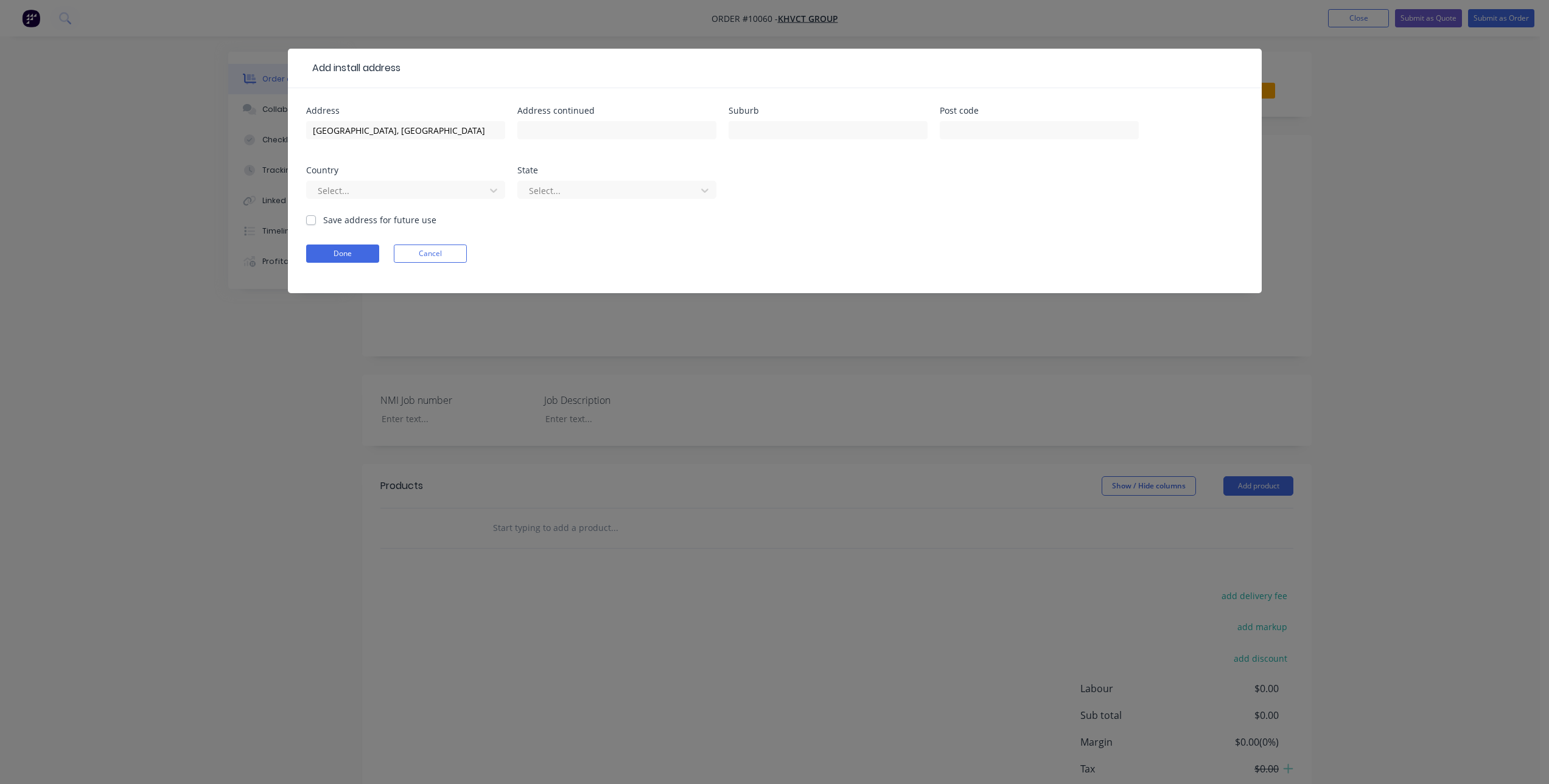
click at [496, 165] on div "Address [GEOGRAPHIC_DATA][PERSON_NAME] Address continued Suburb Post code Count…" at bounding box center [774, 160] width 937 height 107
click at [553, 126] on input "text" at bounding box center [617, 130] width 199 height 18
click at [529, 131] on input "text" at bounding box center [617, 130] width 199 height 18
click at [351, 220] on label "Save address for future use" at bounding box center [380, 220] width 113 height 12
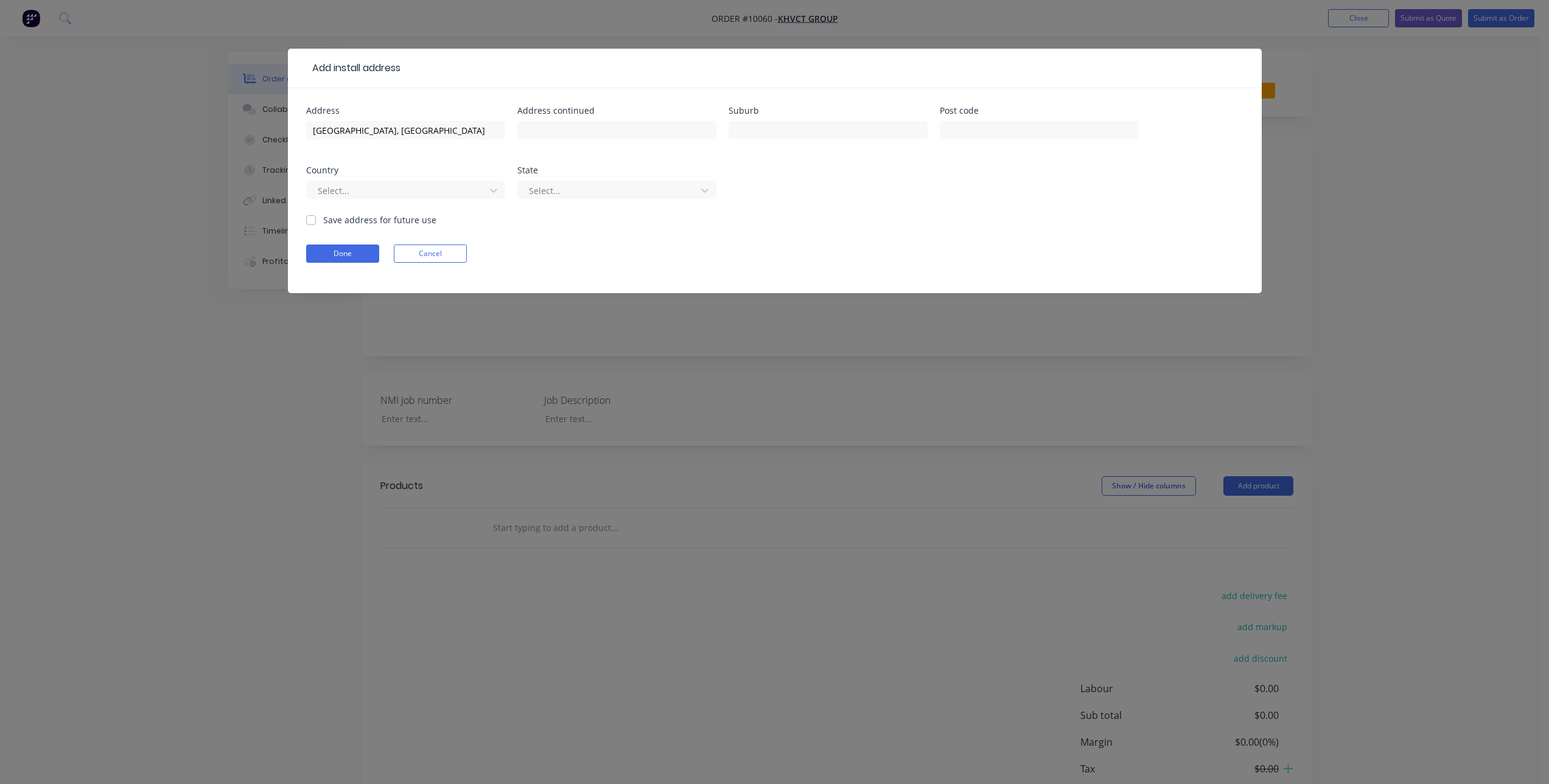
click at [316, 220] on input "Save address for future use" at bounding box center [310, 220] width 10 height 12
checkbox input "true"
click at [361, 259] on button "Done" at bounding box center [342, 253] width 73 height 18
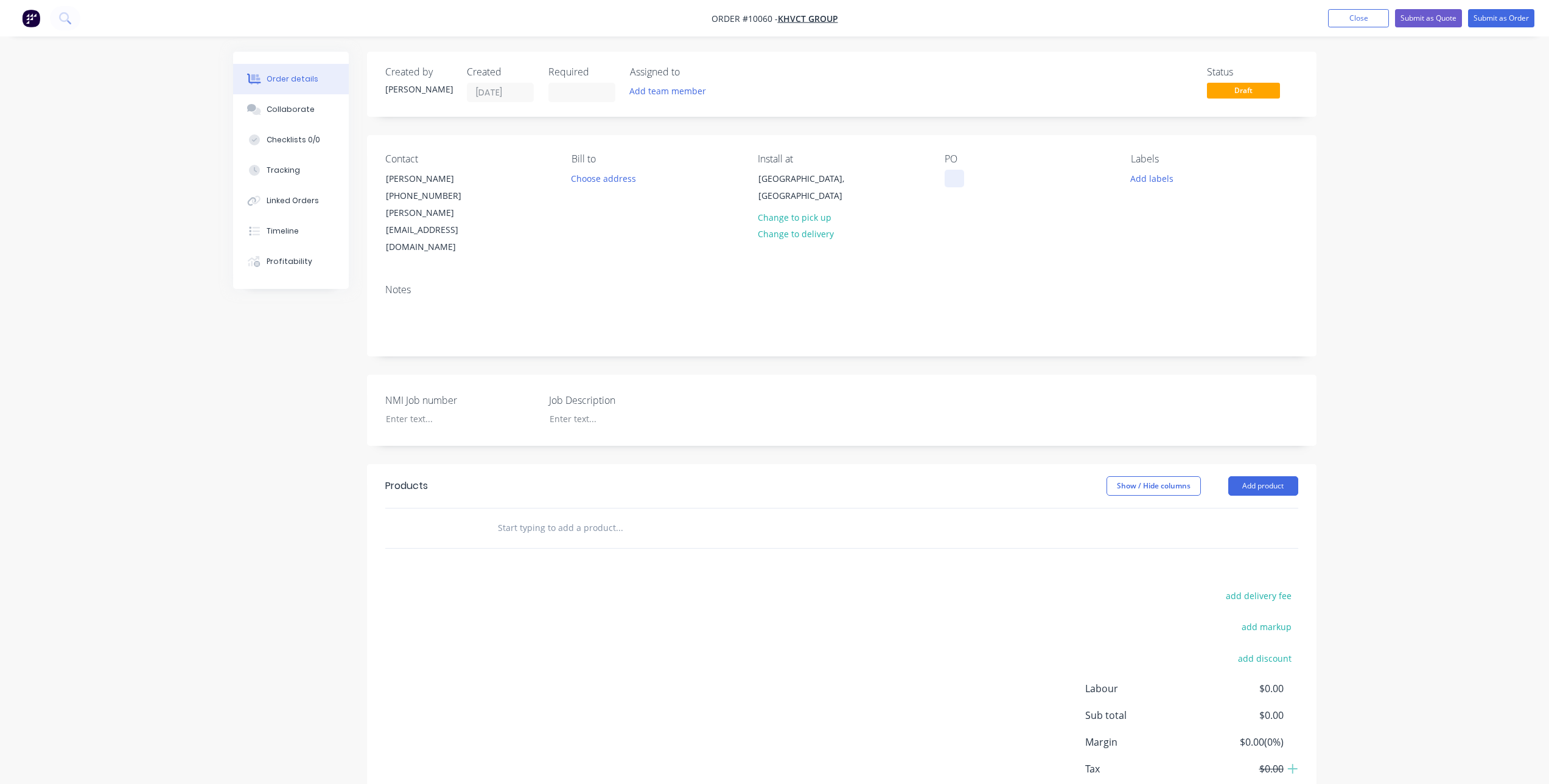
click at [951, 179] on div at bounding box center [954, 179] width 19 height 18
click at [574, 394] on div "NMI Job number Job Description" at bounding box center [842, 410] width 950 height 71
click at [581, 410] on div at bounding box center [615, 419] width 152 height 18
click at [412, 394] on div "NMI Job number Job Description" at bounding box center [842, 410] width 950 height 71
click at [419, 410] on div at bounding box center [452, 419] width 152 height 18
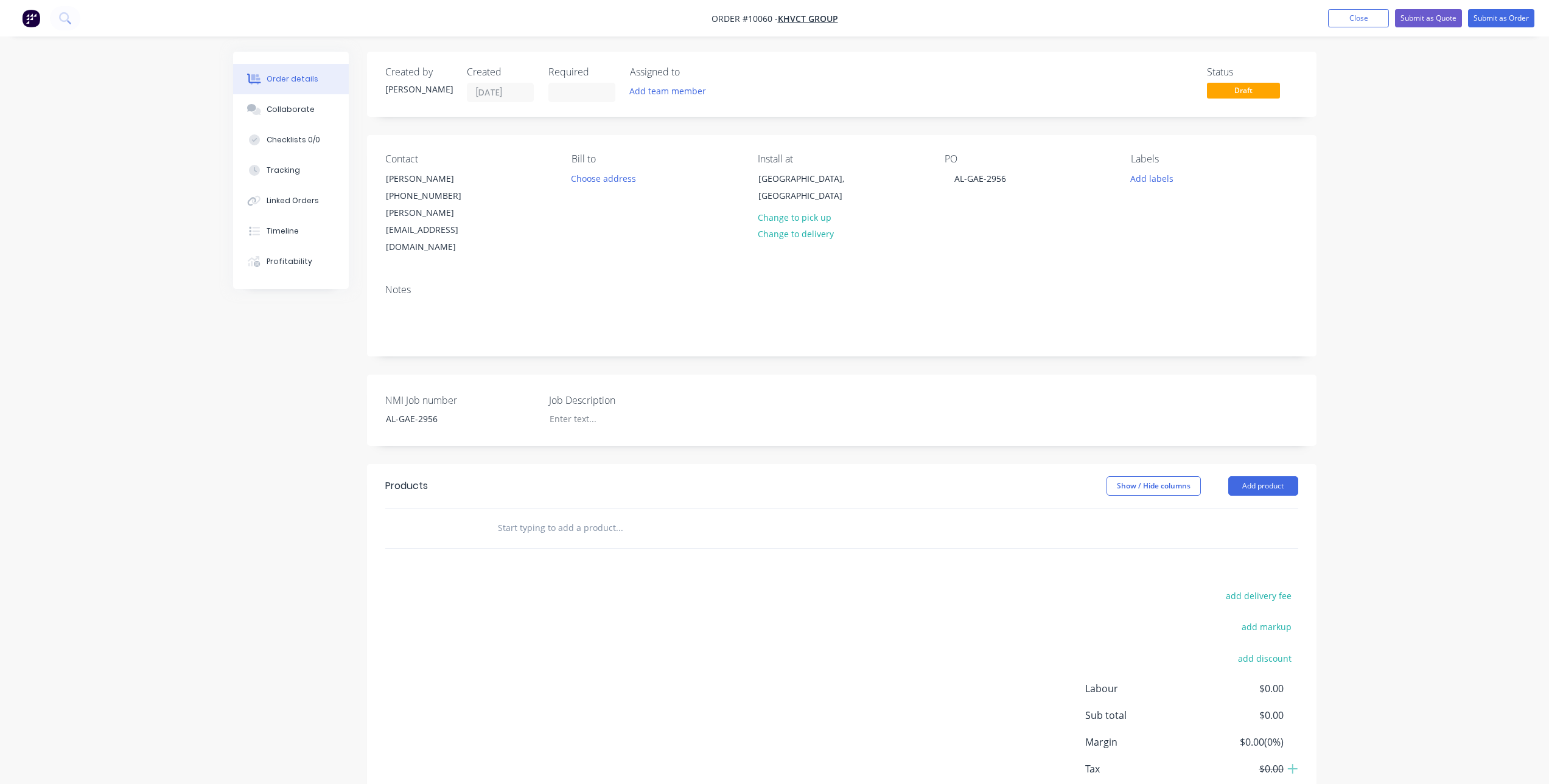
click at [504, 516] on input "text" at bounding box center [618, 528] width 243 height 24
click at [510, 516] on input "text" at bounding box center [618, 528] width 243 height 24
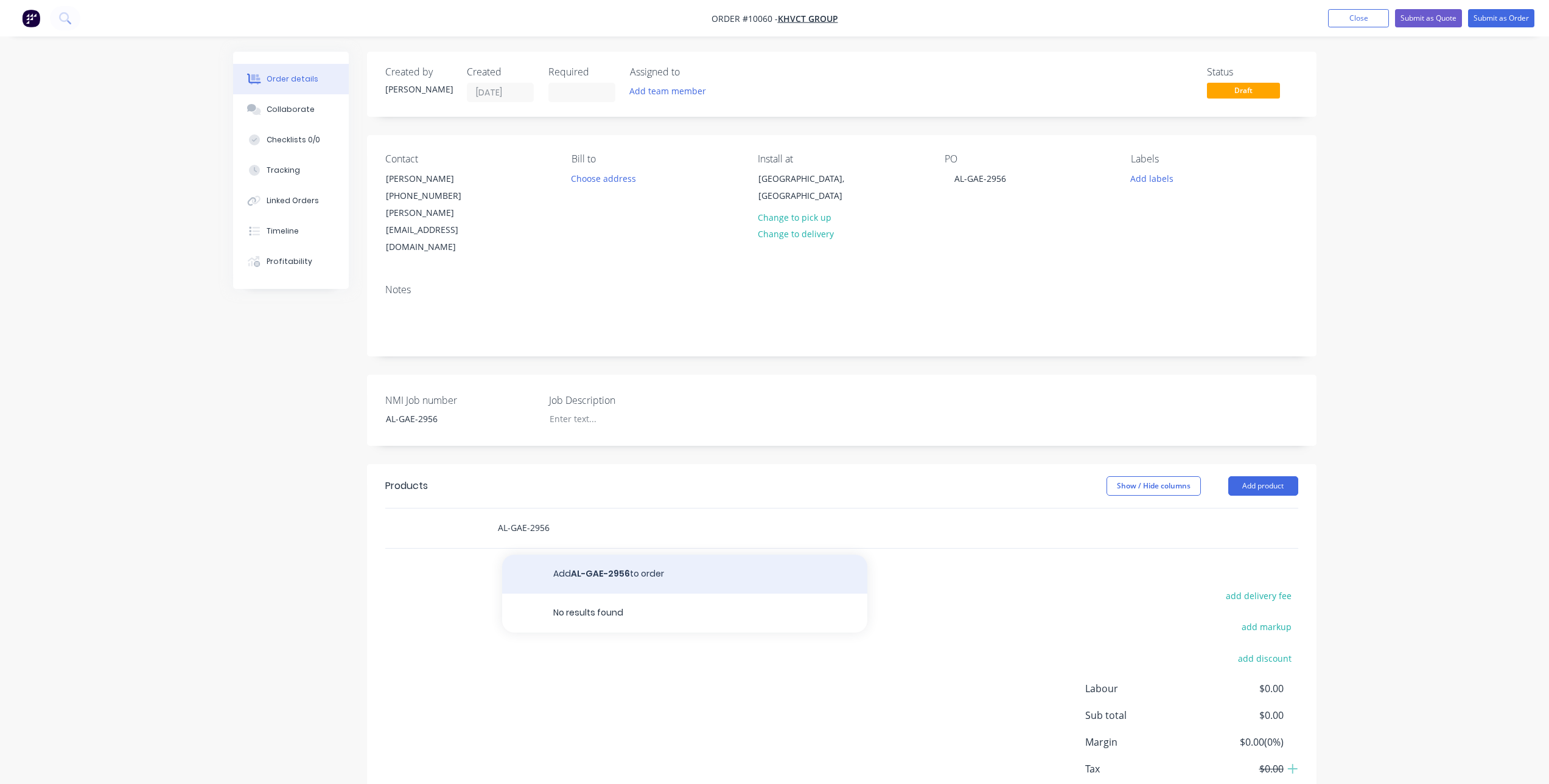
type input "AL-GAE-2956"
click at [575, 555] on button "Add AL-GAE-2956 to order" at bounding box center [684, 574] width 365 height 39
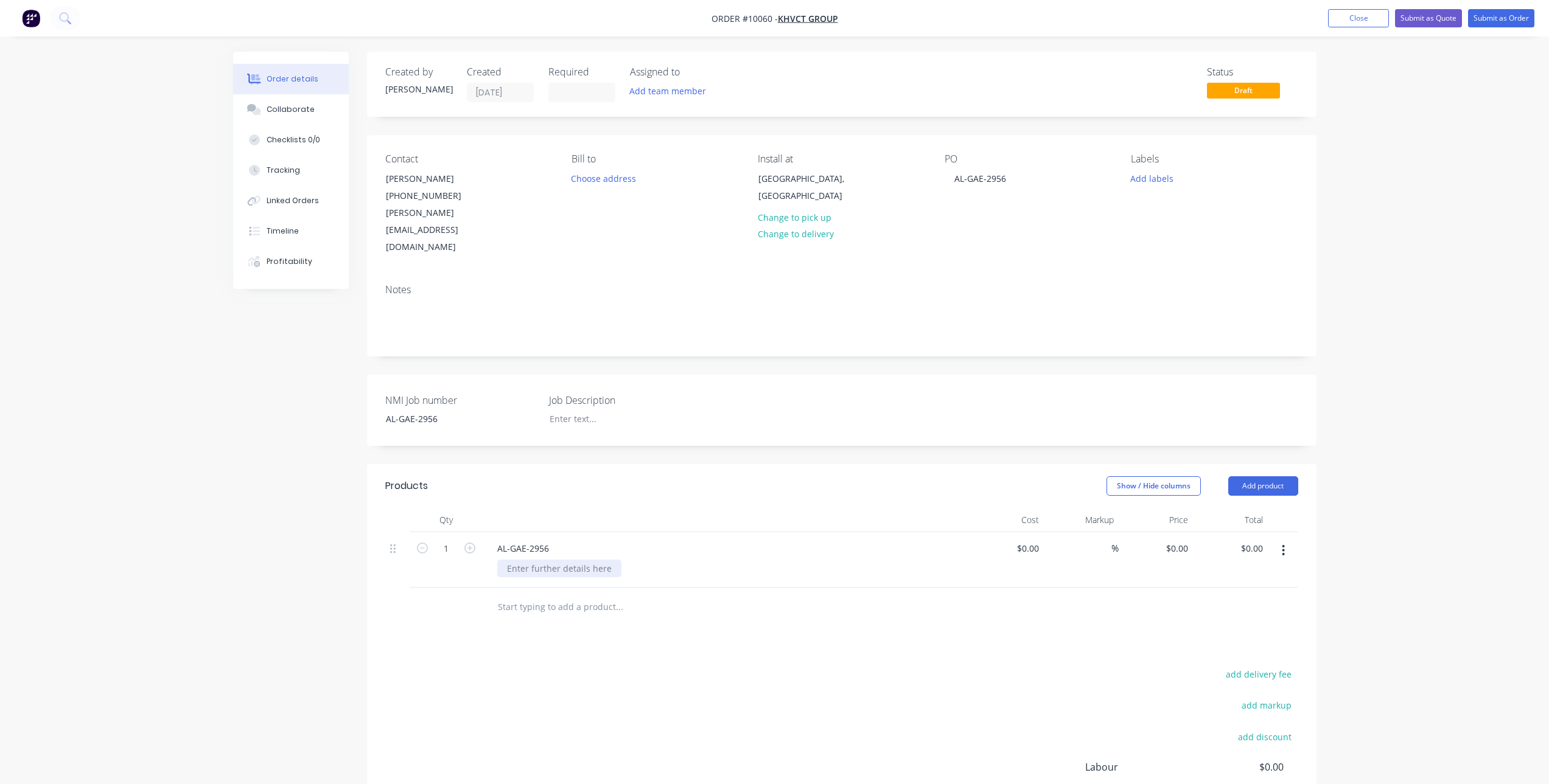
click at [540, 560] on div at bounding box center [559, 569] width 124 height 18
click at [1181, 539] on input "0" at bounding box center [1179, 548] width 28 height 18
type input "19460"
type input "$19,460.00"
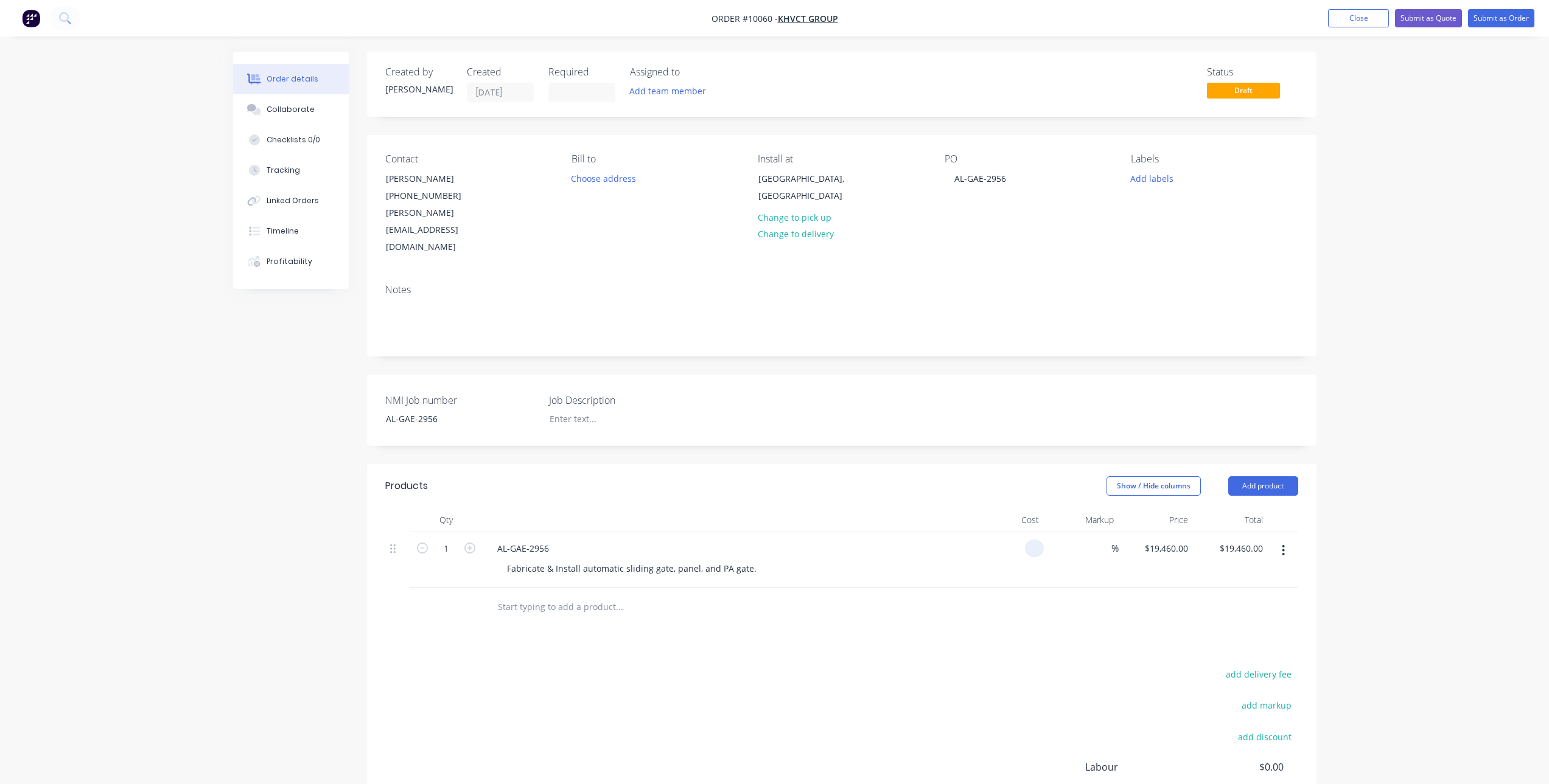
click at [1035, 539] on input at bounding box center [1037, 548] width 14 height 18
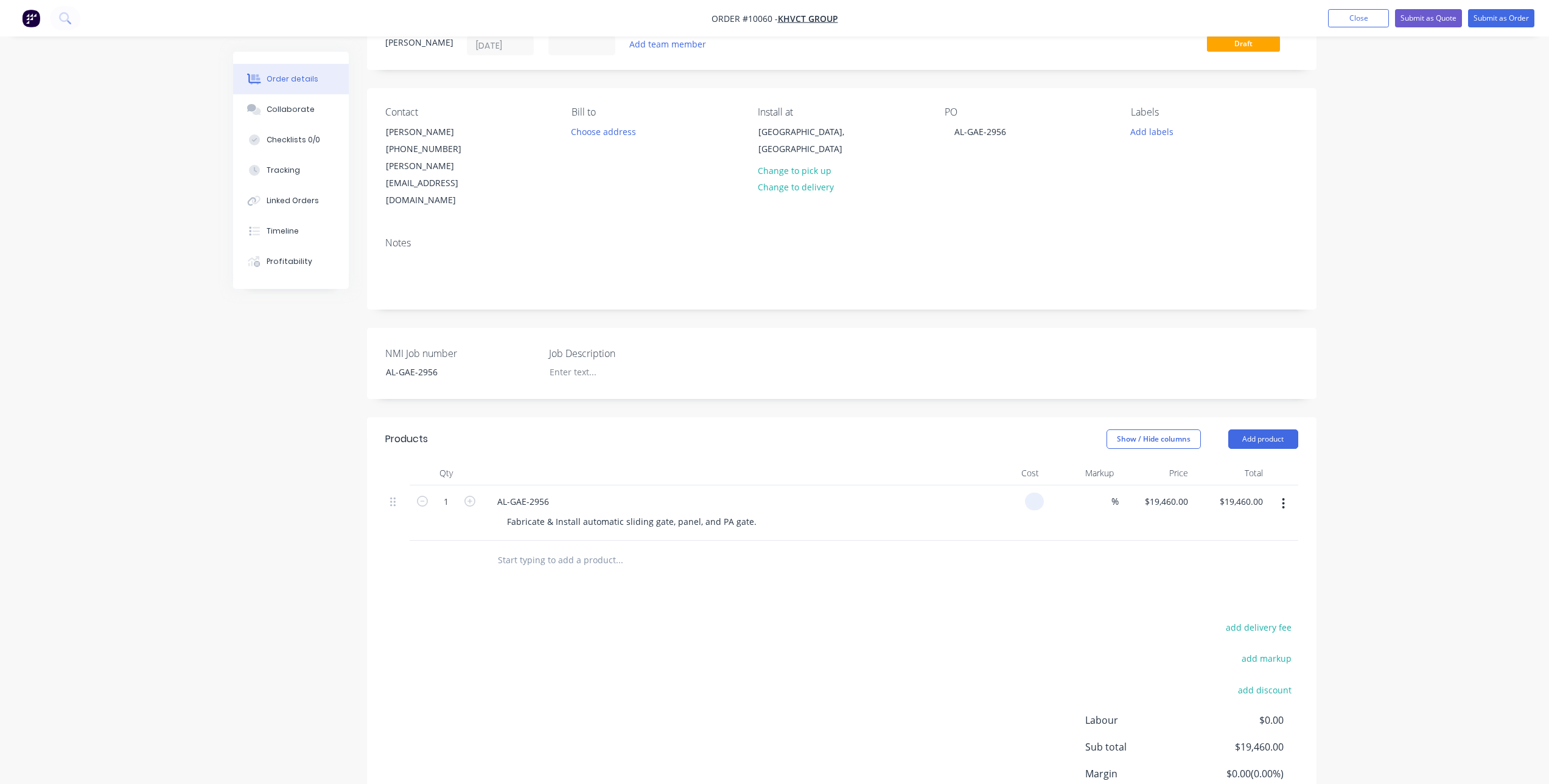
scroll to position [61, 0]
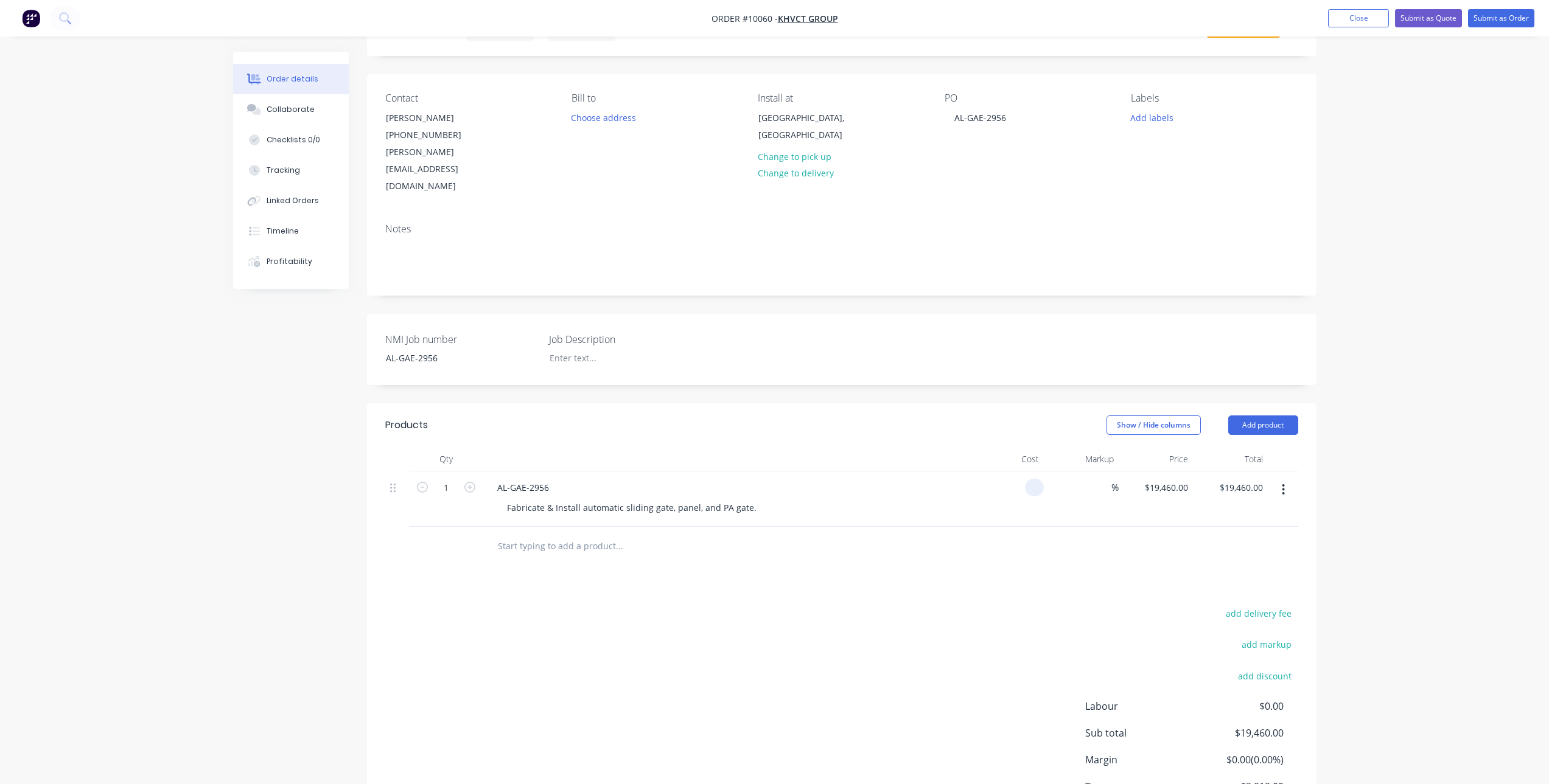
type input "$0.00"
click at [1026, 479] on div "0 $0.00" at bounding box center [1027, 488] width 33 height 18
type input "$10,999.79"
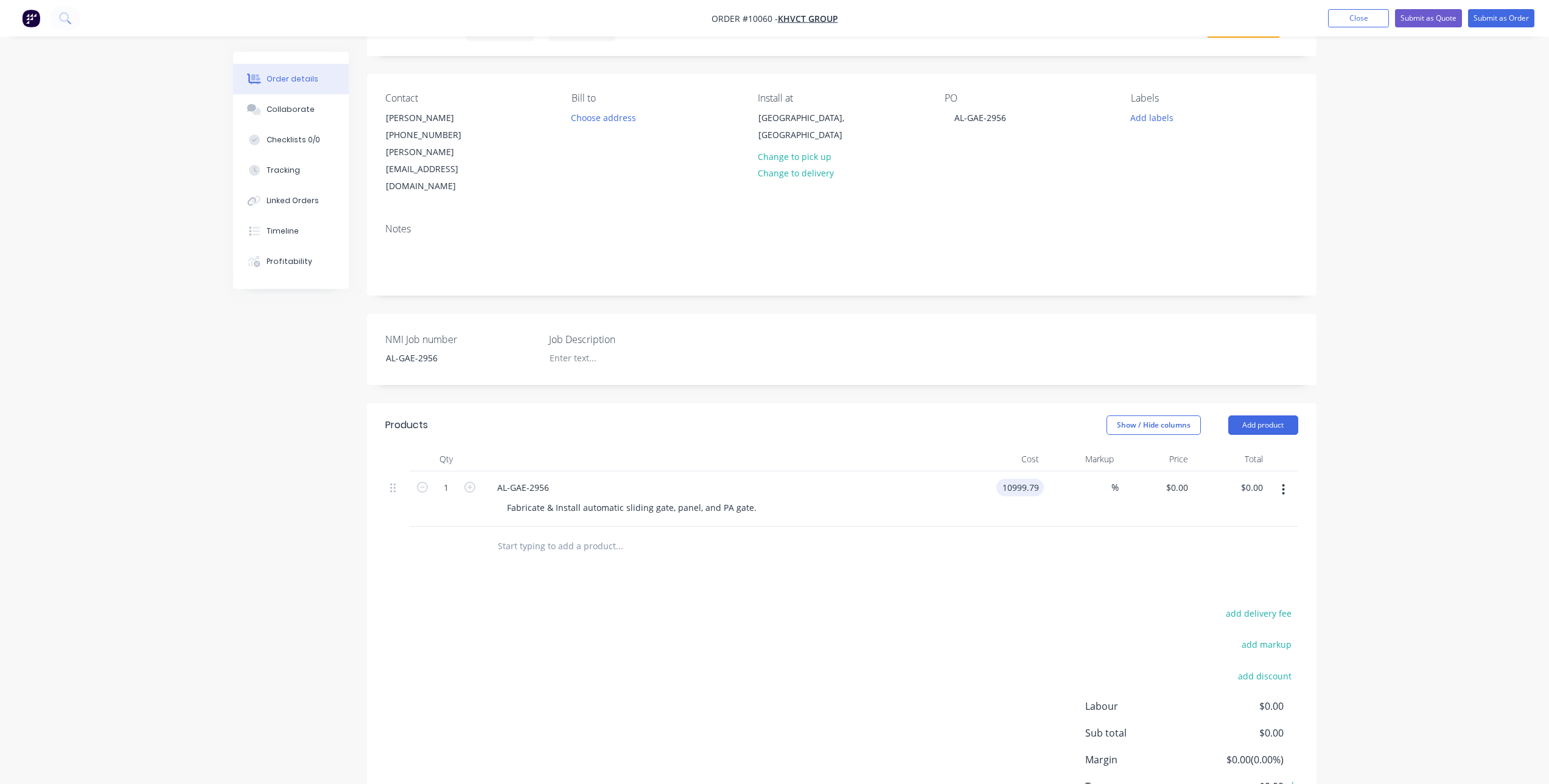
type input "$10,999.79"
click at [1062, 527] on div at bounding box center [842, 547] width 913 height 40
click at [1155, 479] on input "10999.79" at bounding box center [1168, 488] width 49 height 18
type input "19460"
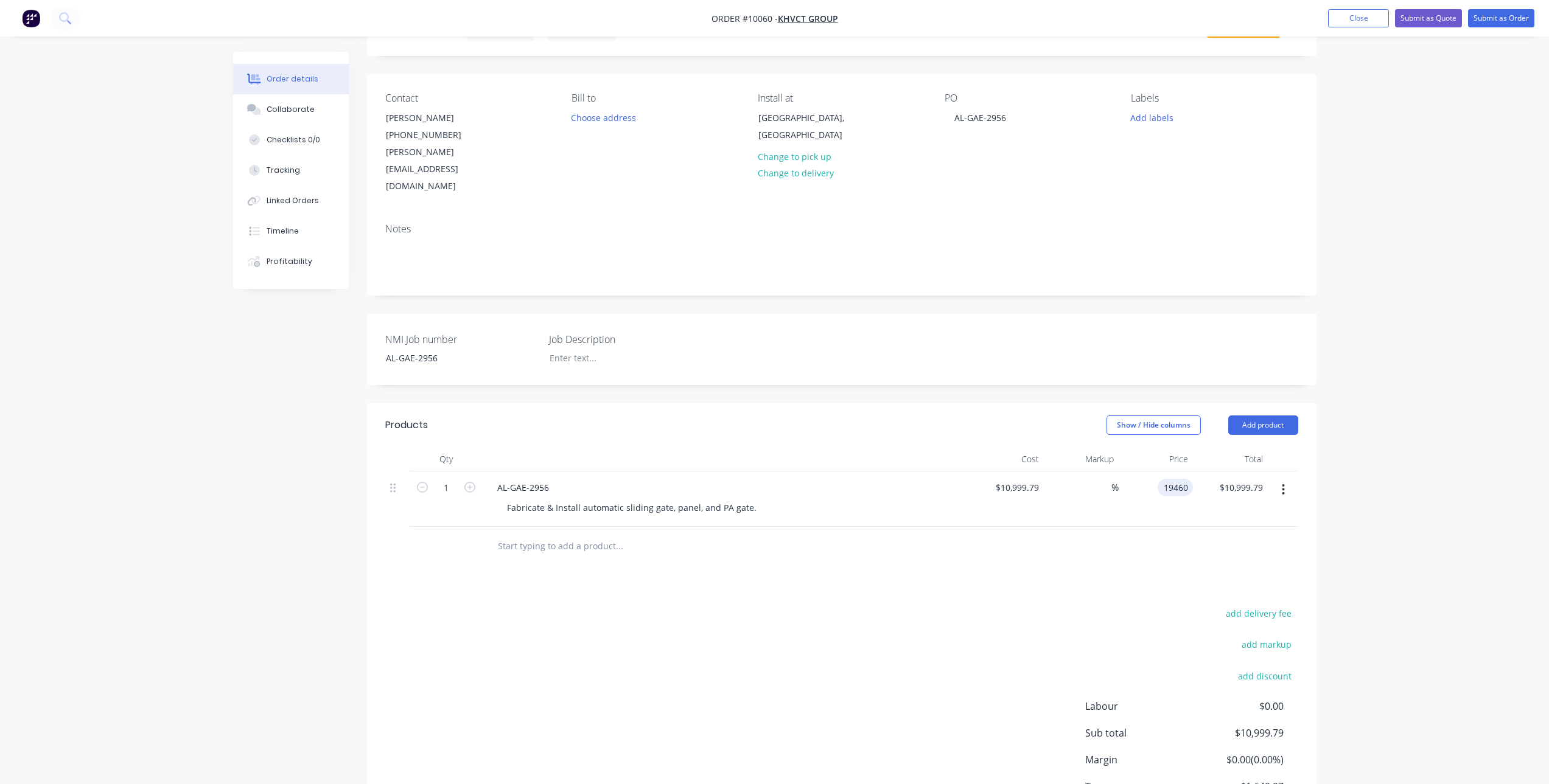
type input "76.91"
type input "$19,460.00"
click at [1199, 528] on div at bounding box center [842, 547] width 913 height 40
click at [306, 108] on div "Collaborate" at bounding box center [290, 109] width 48 height 11
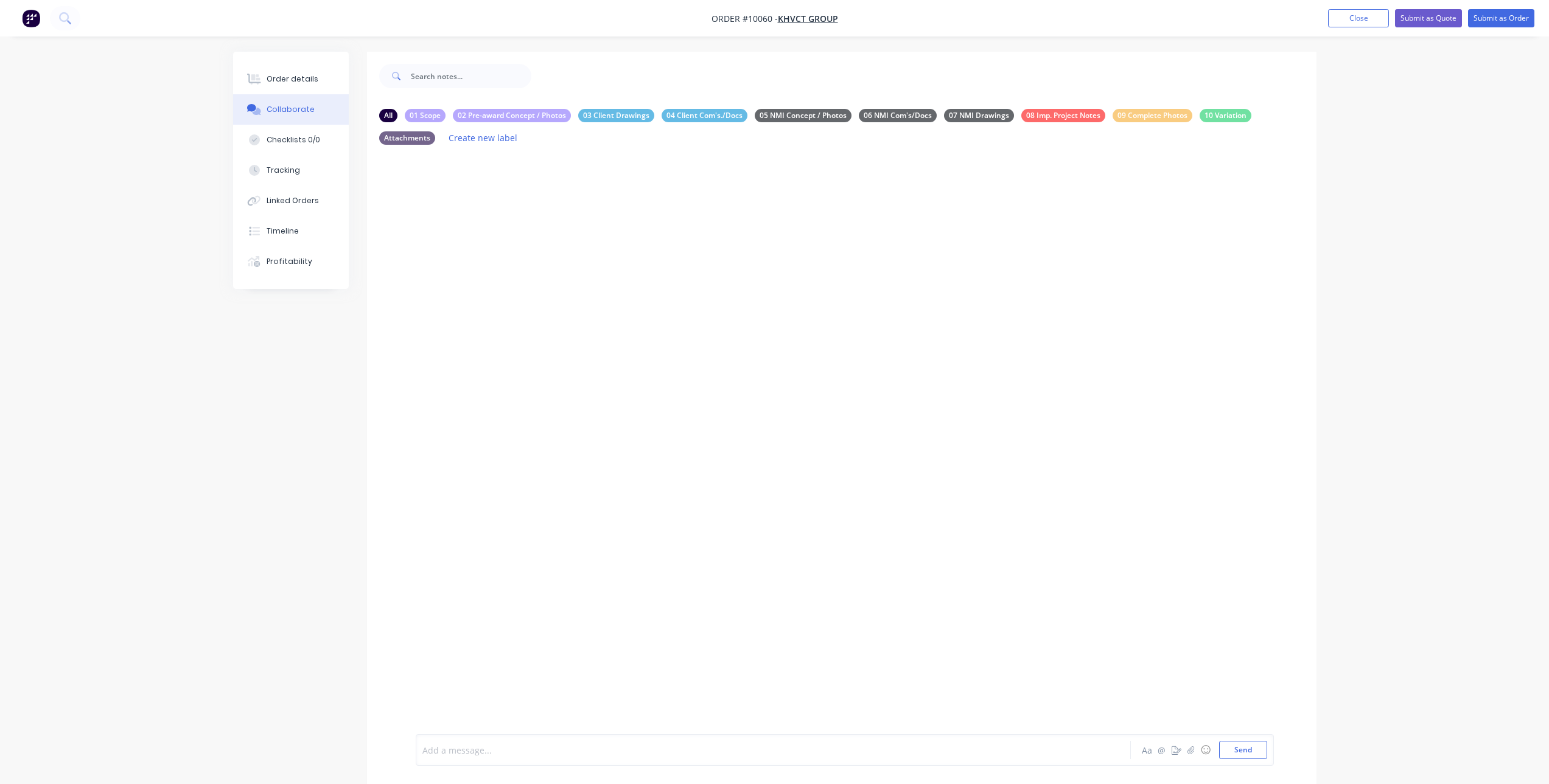
click at [620, 753] on div at bounding box center [739, 750] width 633 height 12
click at [487, 724] on span "Please add to schedule:" at bounding box center [471, 727] width 97 height 12
drag, startPoint x: 487, startPoint y: 727, endPoint x: 720, endPoint y: 580, distance: 275.5
click at [720, 580] on div at bounding box center [842, 454] width 950 height 600
click at [476, 746] on div at bounding box center [739, 739] width 633 height 12
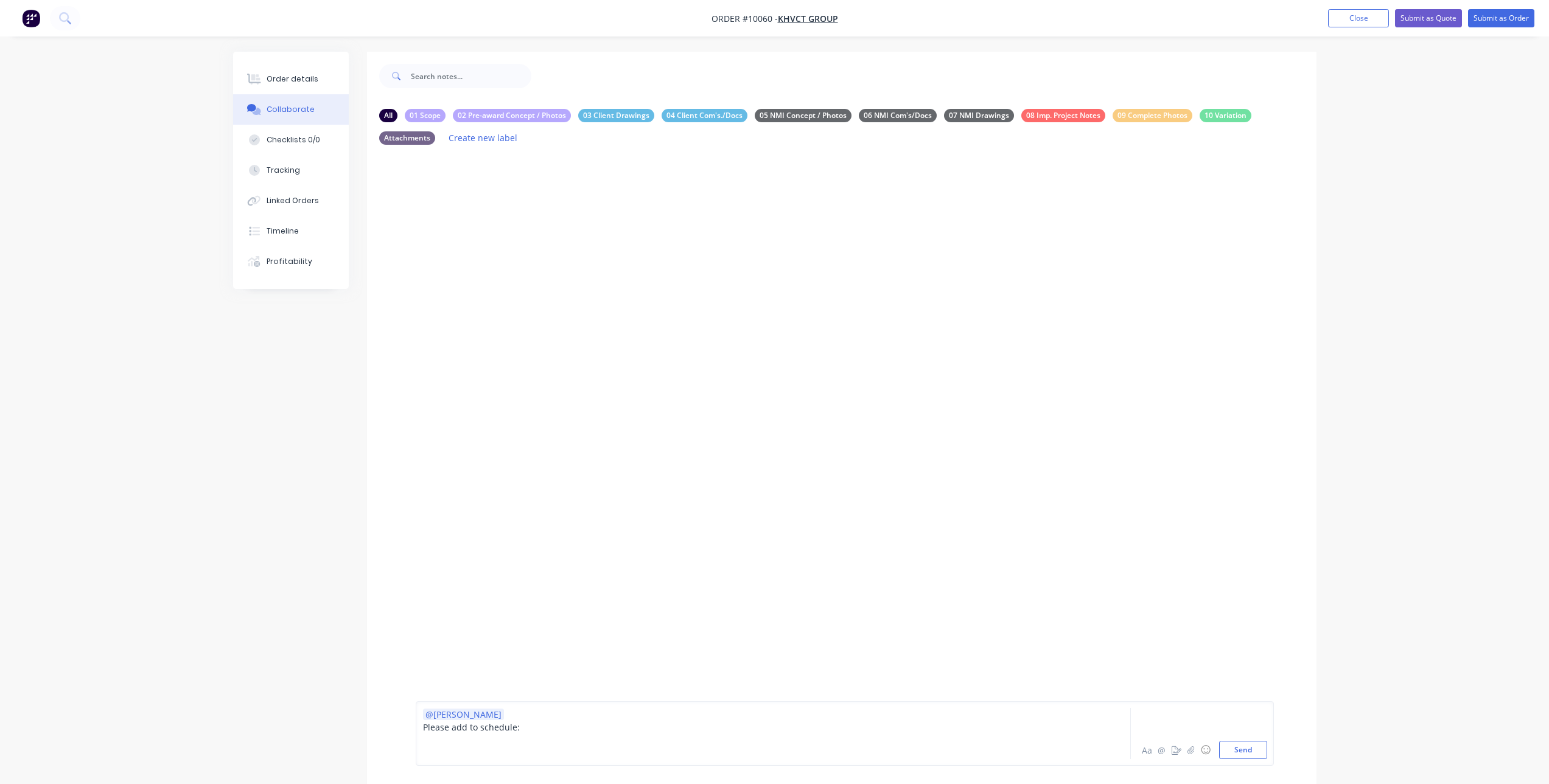
click at [473, 751] on div at bounding box center [739, 752] width 633 height 12
click at [535, 228] on div "Labels Edit Delete" at bounding box center [534, 222] width 7 height 18
click at [532, 224] on icon "button" at bounding box center [533, 221] width 4 height 14
click at [549, 240] on button "Edit" at bounding box center [577, 243] width 76 height 20
click at [509, 751] on div "Scope:" at bounding box center [739, 752] width 633 height 12
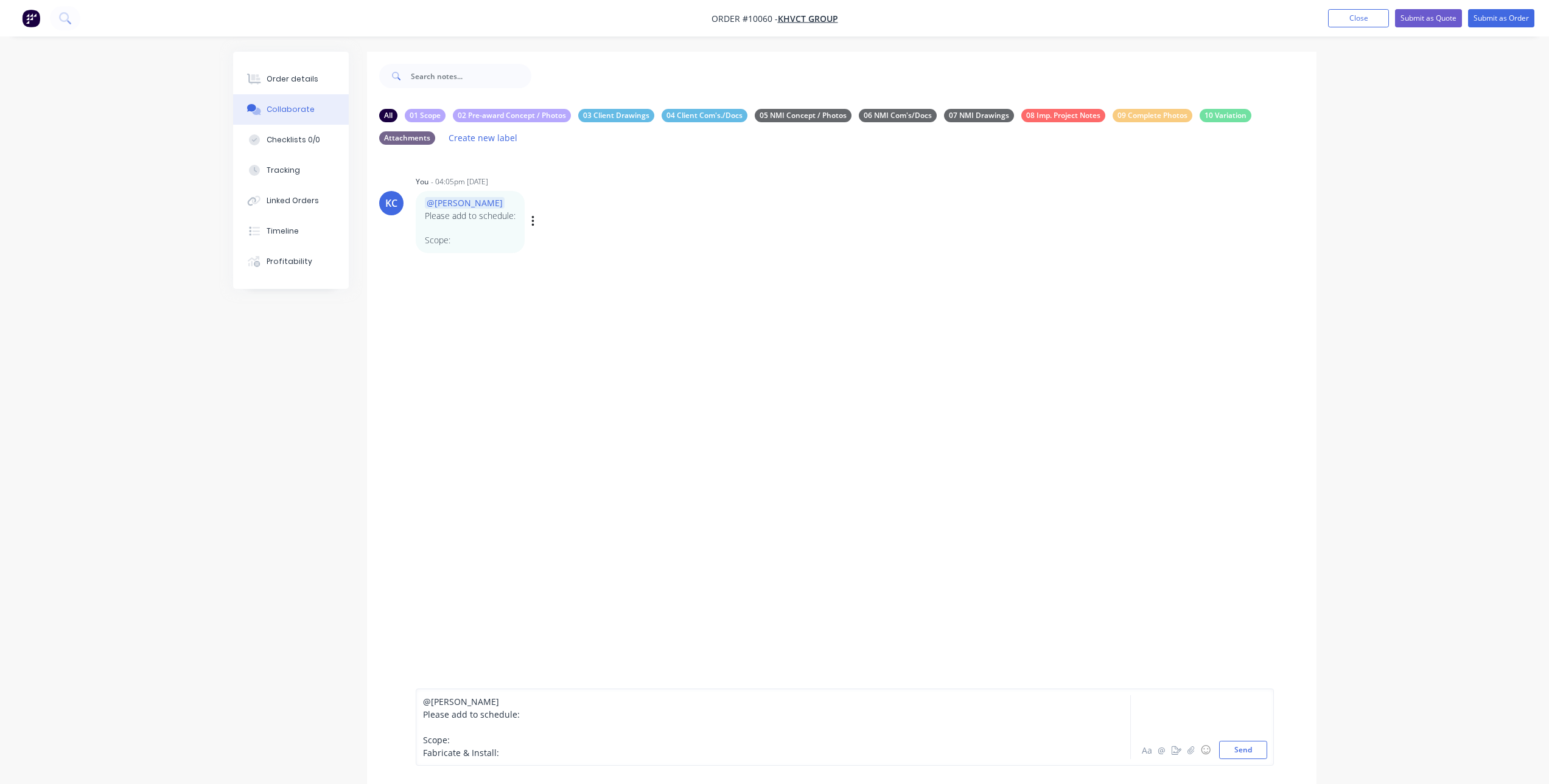
click at [423, 740] on span "Scope:" at bounding box center [436, 740] width 26 height 12
drag, startPoint x: 424, startPoint y: 740, endPoint x: 457, endPoint y: 744, distance: 33.2
click at [457, 744] on div "Scope:" at bounding box center [739, 739] width 633 height 12
click at [423, 752] on div "@[PERSON_NAME] Please add to schedule: Scope: Fabricate & Install:" at bounding box center [740, 727] width 634 height 64
click at [426, 758] on span "Fabricate & Install:" at bounding box center [460, 753] width 76 height 12
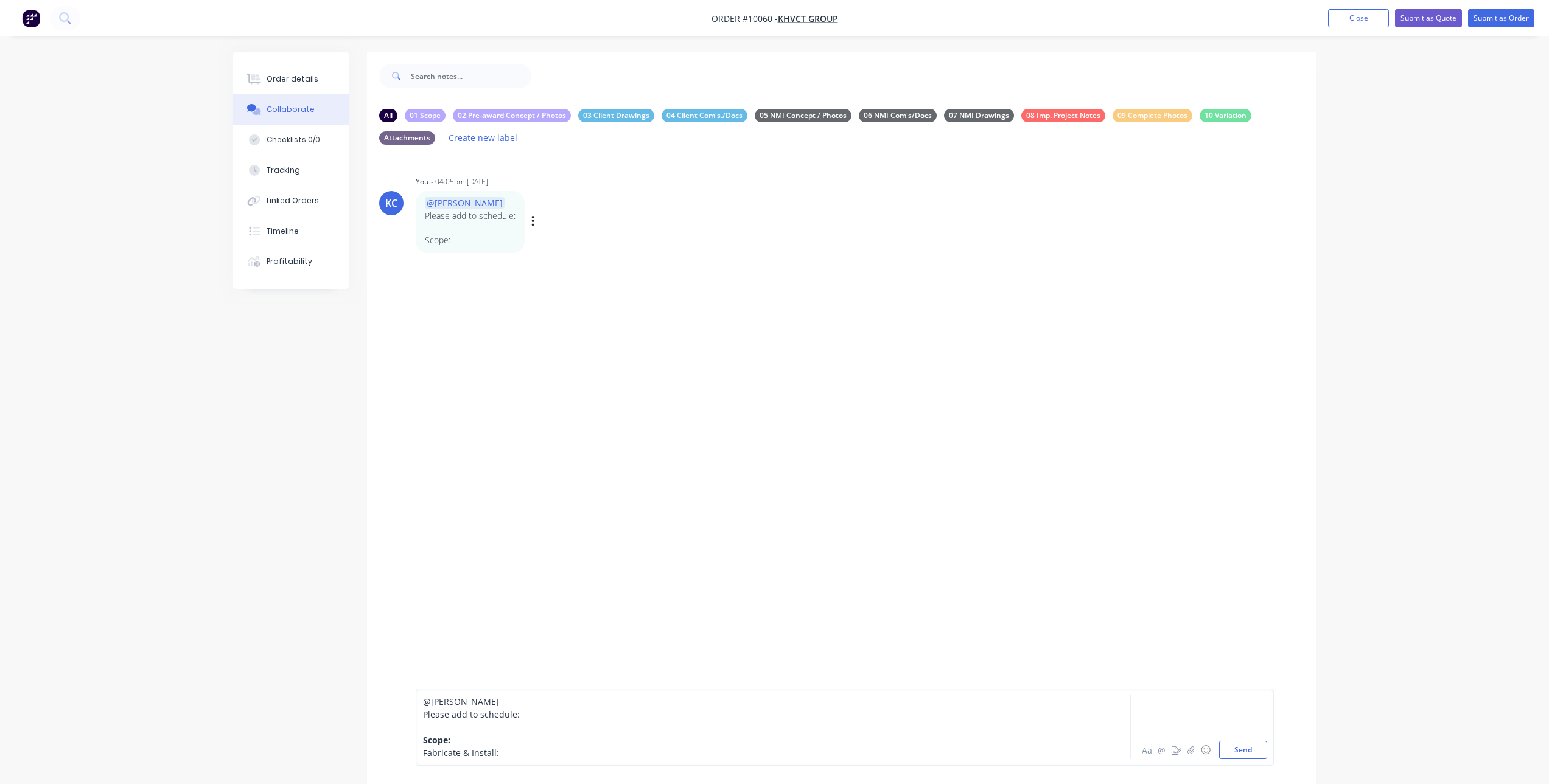
click at [421, 755] on div "@[PERSON_NAME] Please add to schedule: Scope: Fabricate & Install: Aa @ ☺ Send" at bounding box center [844, 727] width 858 height 77
click at [423, 751] on span "Fabricate & Install:" at bounding box center [460, 753] width 76 height 12
click at [509, 751] on div "- Fabricate & Install:" at bounding box center [739, 752] width 633 height 12
click at [1148, 752] on button "Aa" at bounding box center [1148, 750] width 15 height 15
click at [472, 751] on icon "button" at bounding box center [474, 752] width 12 height 12
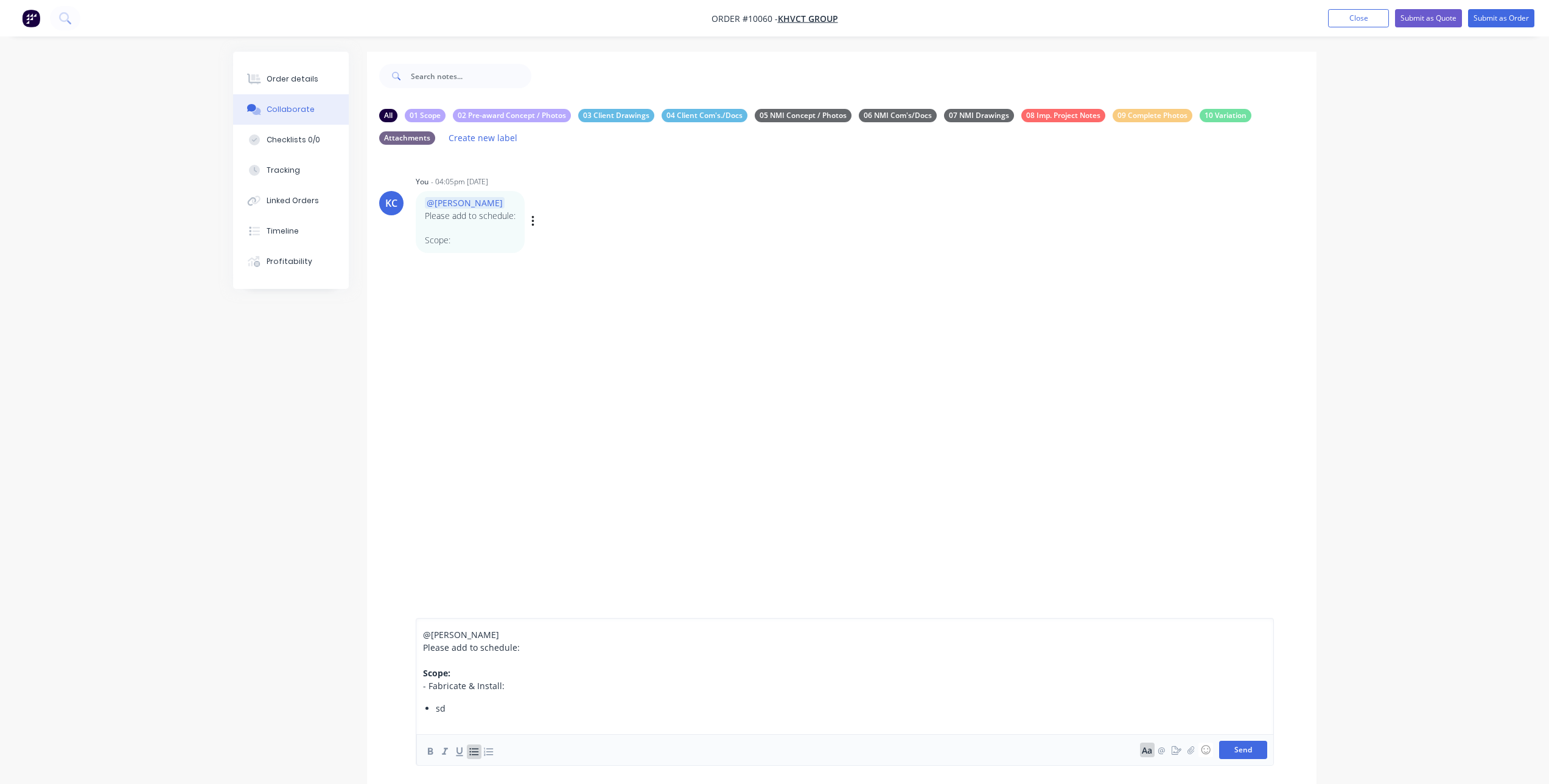
click at [1248, 751] on button "Send" at bounding box center [1242, 749] width 48 height 18
click at [532, 242] on icon "button" at bounding box center [533, 239] width 4 height 14
click at [545, 259] on button "Edit" at bounding box center [577, 261] width 76 height 20
drag, startPoint x: 447, startPoint y: 708, endPoint x: 436, endPoint y: 708, distance: 11.0
click at [436, 708] on div "sd" at bounding box center [746, 708] width 620 height 12
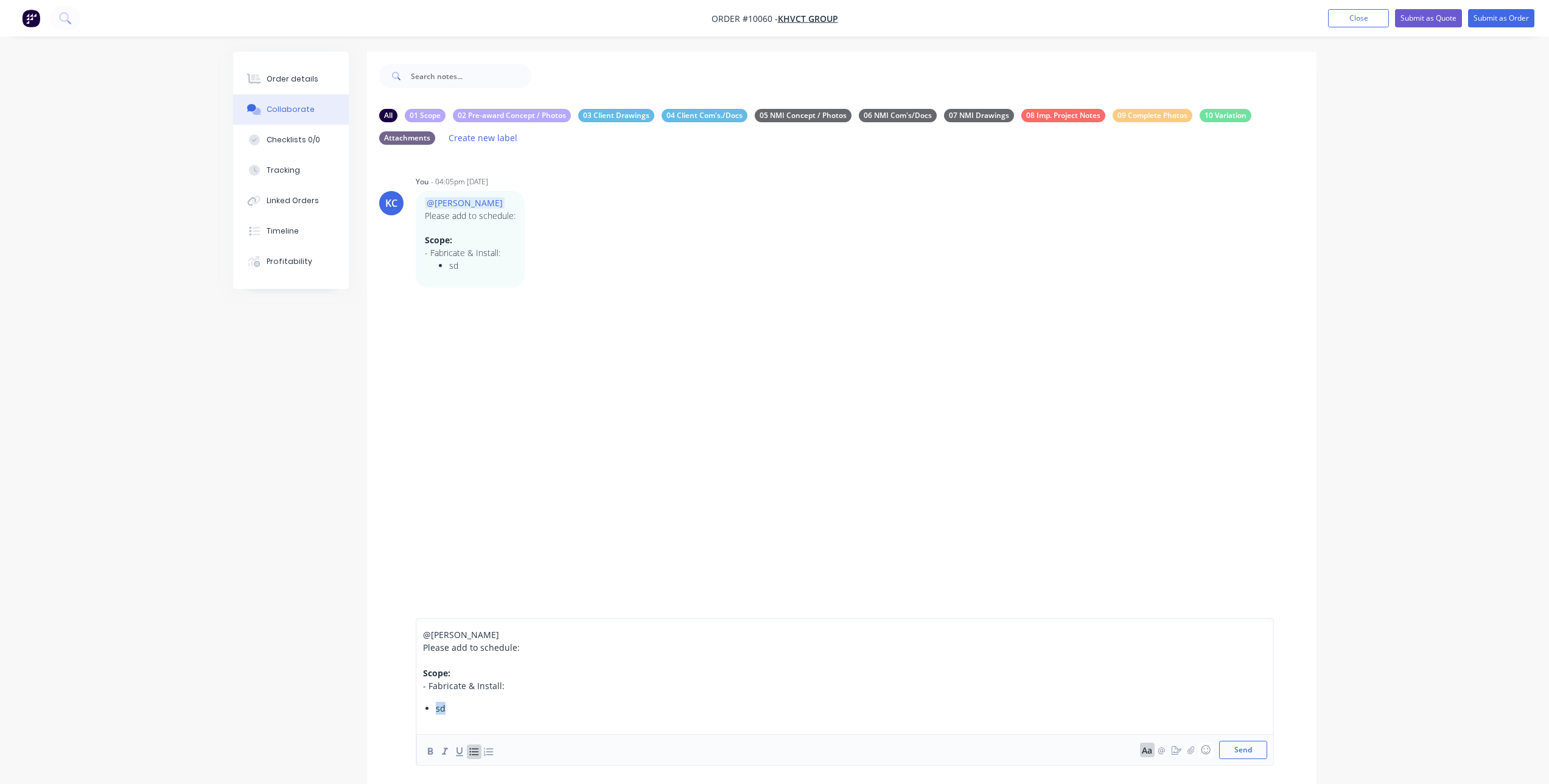
click at [457, 714] on div "sd" at bounding box center [746, 708] width 620 height 12
click at [441, 708] on span "sd" at bounding box center [440, 708] width 10 height 12
click at [566, 711] on div "1x 6.75mL x 1.3mH sliding gate" at bounding box center [746, 708] width 620 height 12
click at [505, 706] on span "1x 6.75mL x 1.3mH sliding gate" at bounding box center [498, 708] width 126 height 12
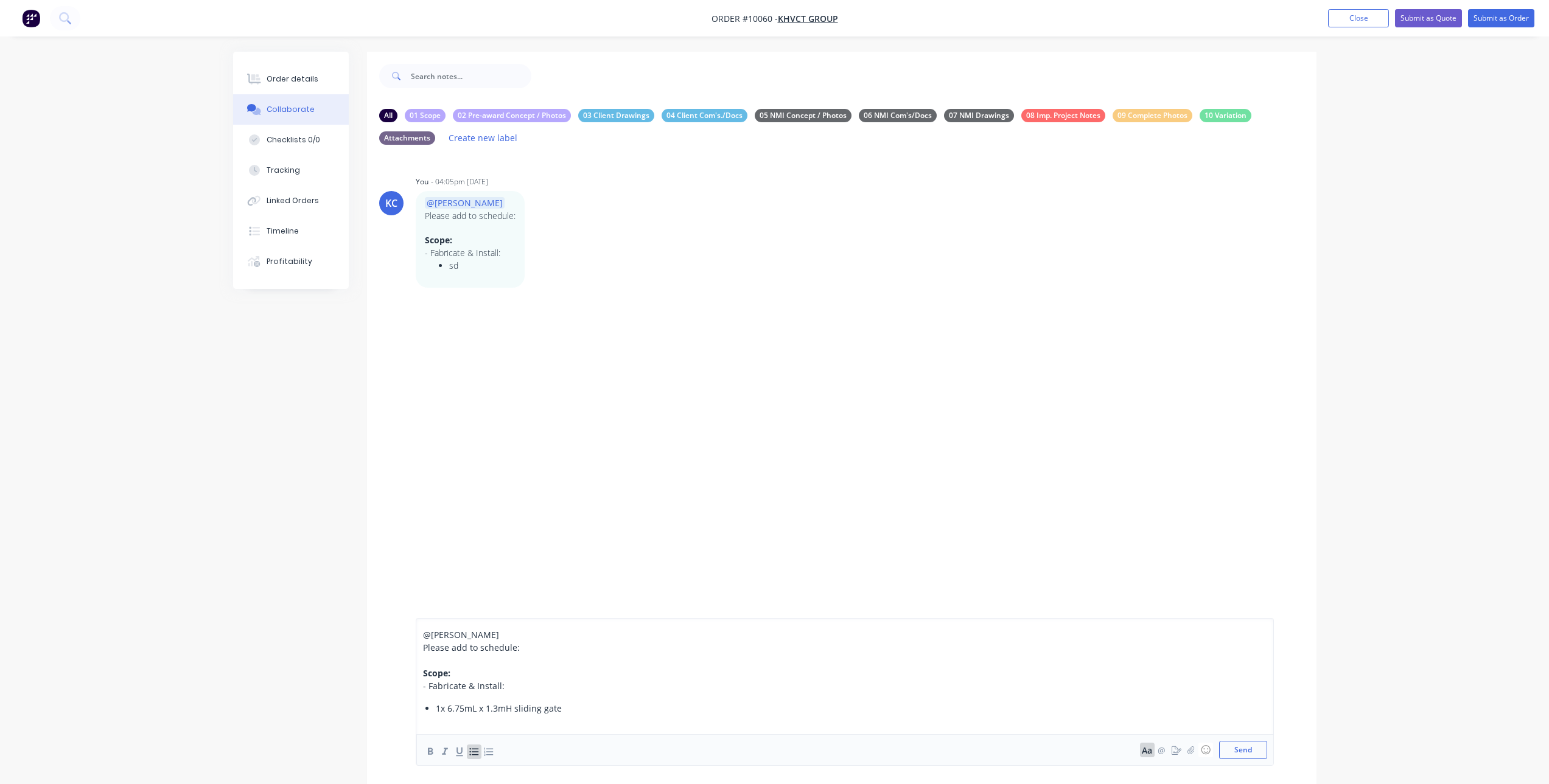
click at [568, 707] on div "1x 6.75mL x 1.3mH sliding gate" at bounding box center [746, 708] width 620 height 12
click at [473, 712] on div at bounding box center [746, 708] width 620 height 12
click at [501, 705] on div "1x Matching" at bounding box center [746, 708] width 620 height 12
click at [648, 681] on div "1x 6.75mL x 1.3mH sliding gate in the Delta style" at bounding box center [746, 683] width 620 height 12
click at [557, 709] on div "1x Matching PA Gate" at bounding box center [746, 708] width 620 height 12
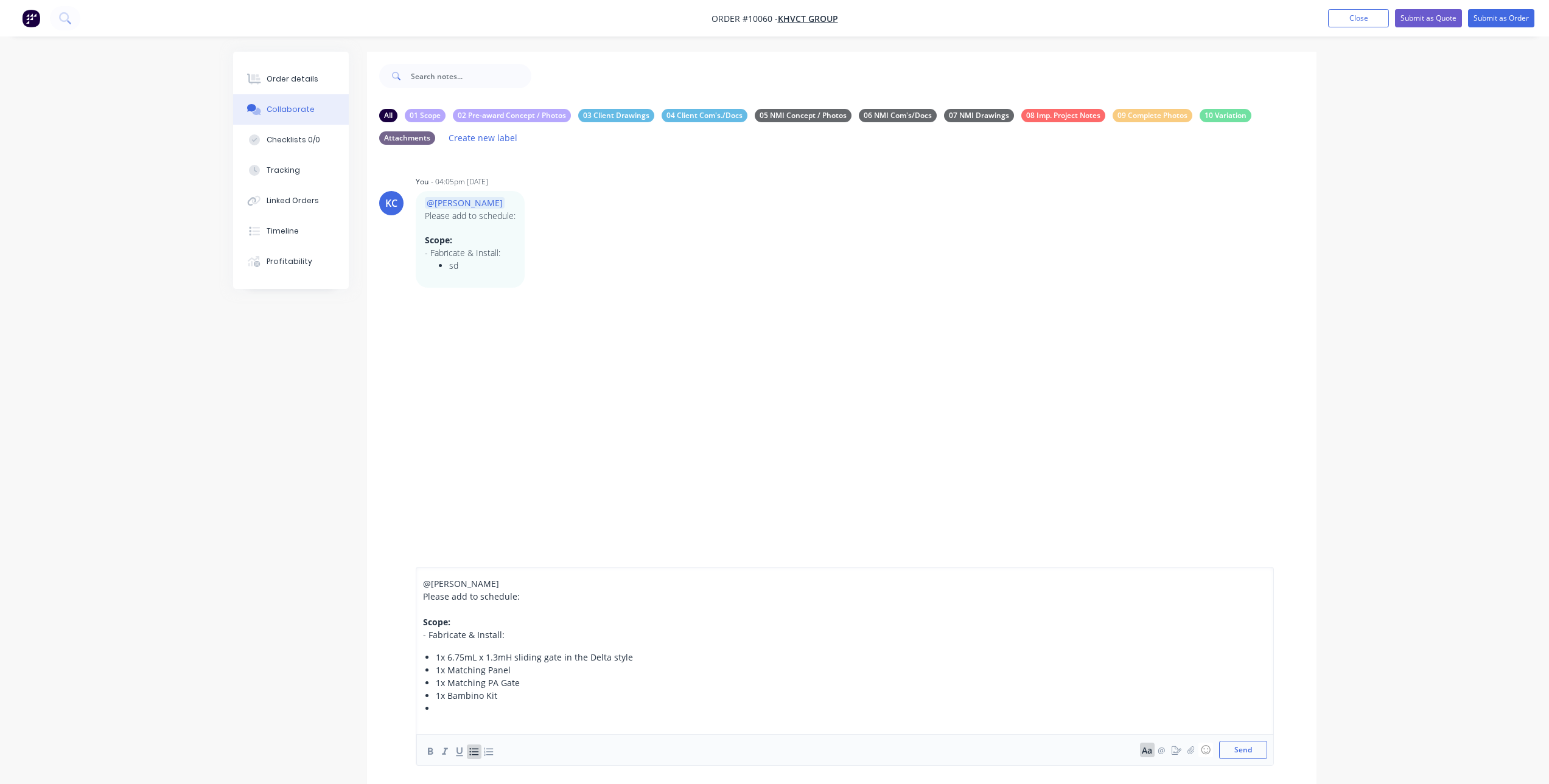
click at [485, 709] on div at bounding box center [746, 708] width 620 height 12
click at [448, 709] on div at bounding box center [746, 708] width 620 height 12
drag, startPoint x: 530, startPoint y: 700, endPoint x: 484, endPoint y: 696, distance: 46.2
click at [484, 696] on span "1x Wireless post mount free exit sensor" at bounding box center [516, 696] width 161 height 12
click at [524, 711] on div "10x remotes in total" at bounding box center [746, 708] width 620 height 12
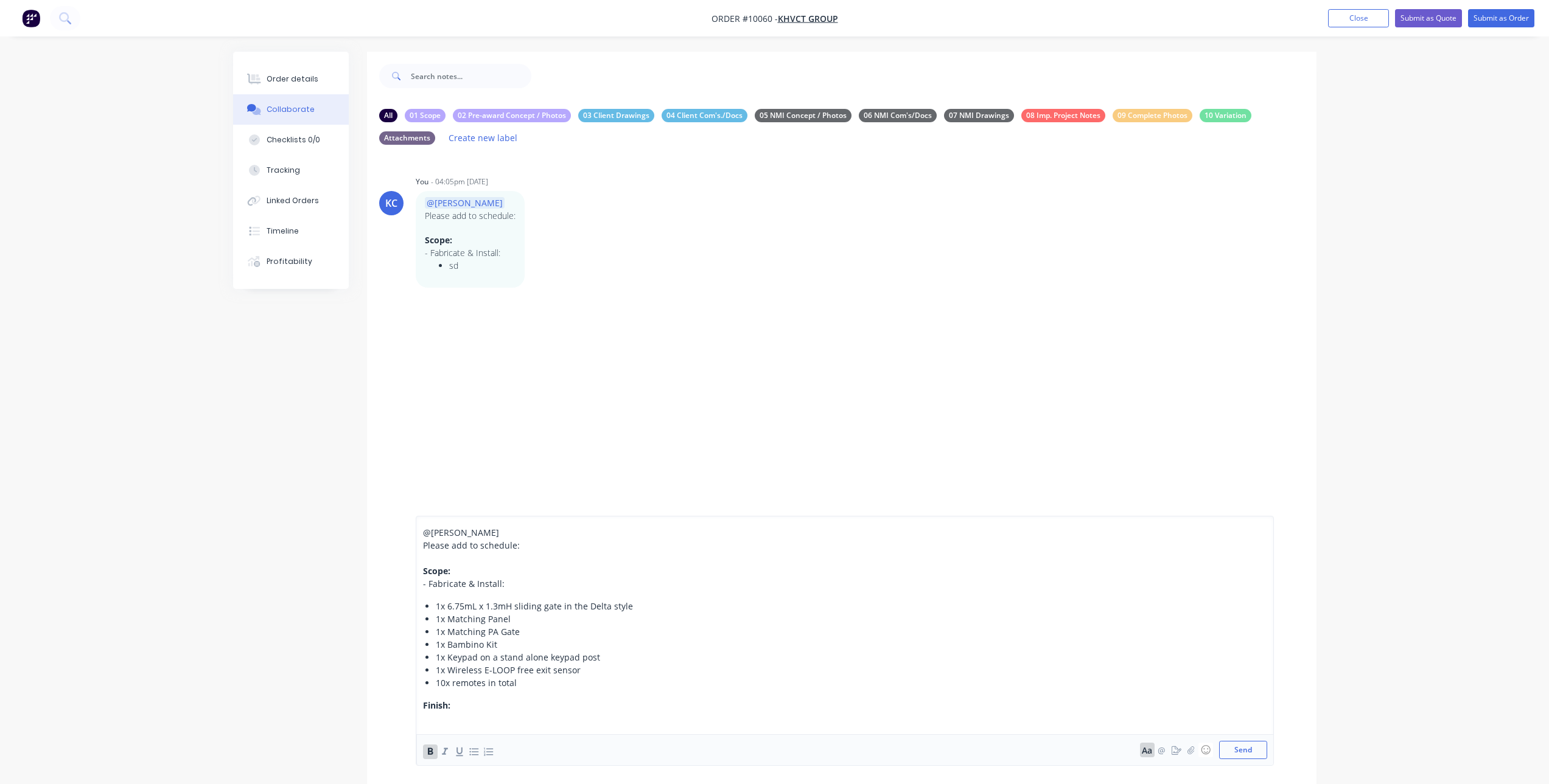
click at [491, 637] on span "1x Matching PA Gate" at bounding box center [478, 632] width 84 height 12
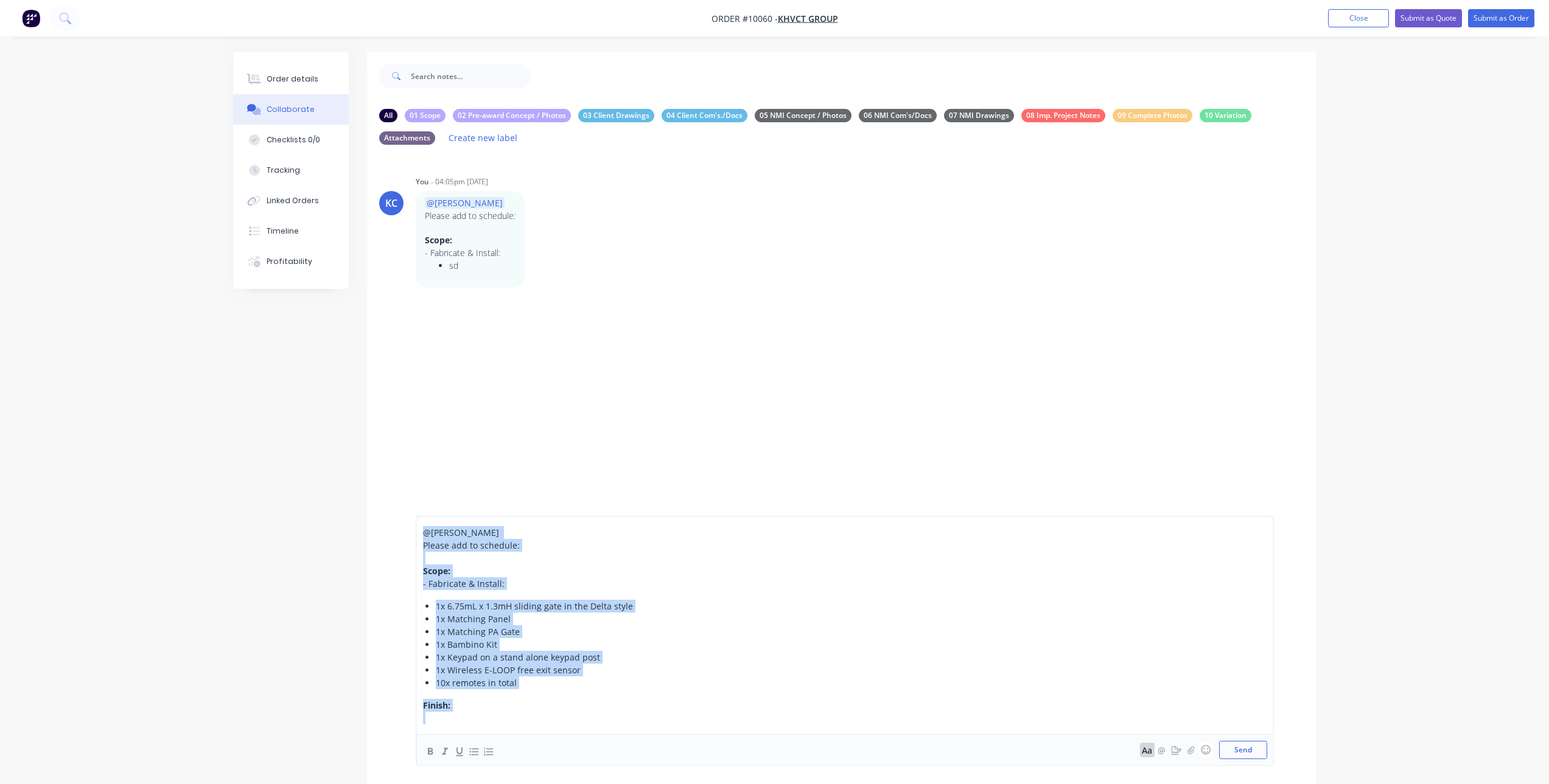
copy div "@[PERSON_NAME] Please add to schedule: Scope: - Fabricate & Install: 1x 6.75mL …"
click at [519, 700] on div "Finish:" at bounding box center [739, 705] width 633 height 12
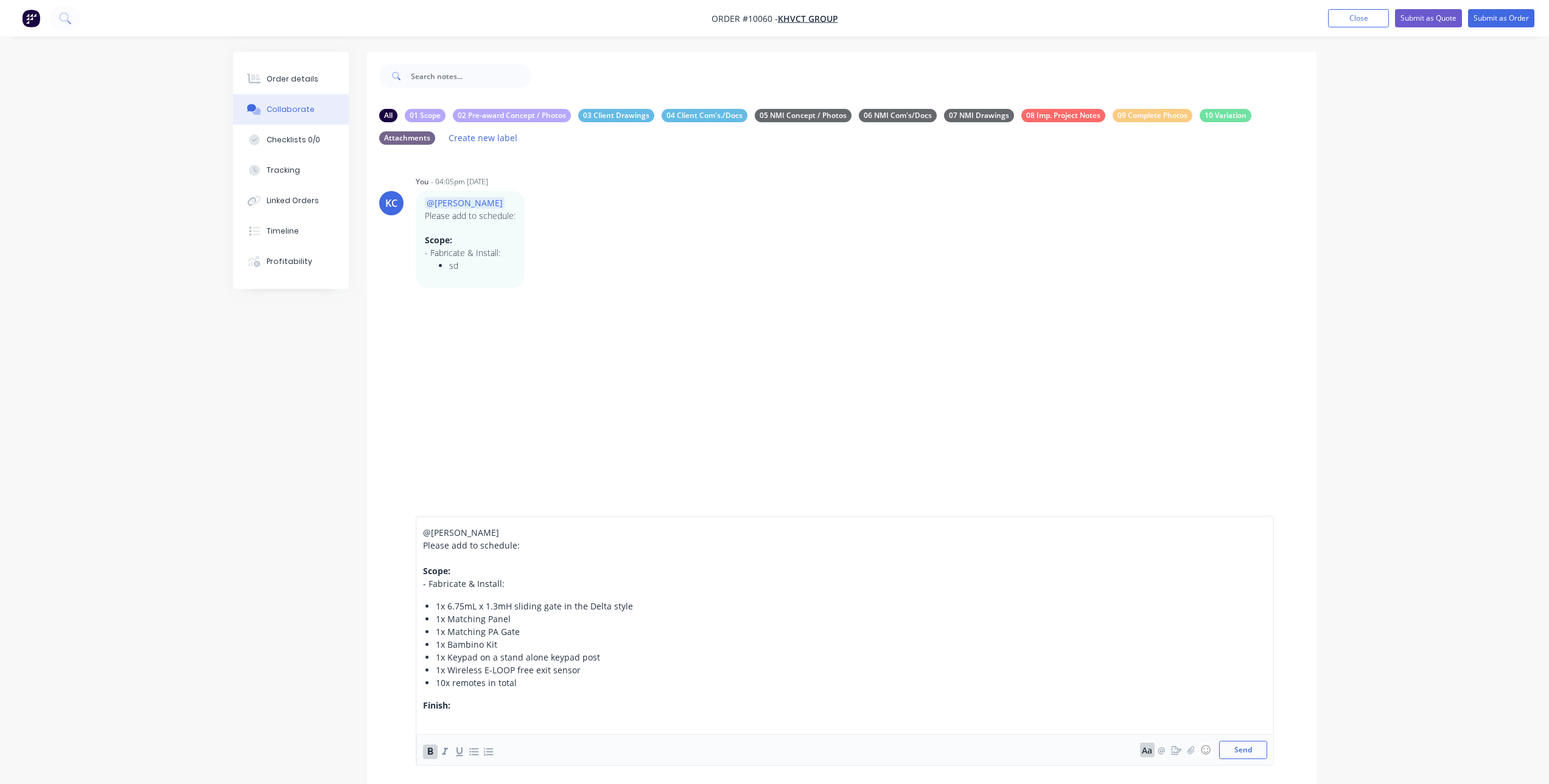
click at [461, 716] on div at bounding box center [739, 718] width 633 height 12
click at [479, 751] on icon "button" at bounding box center [474, 752] width 12 height 12
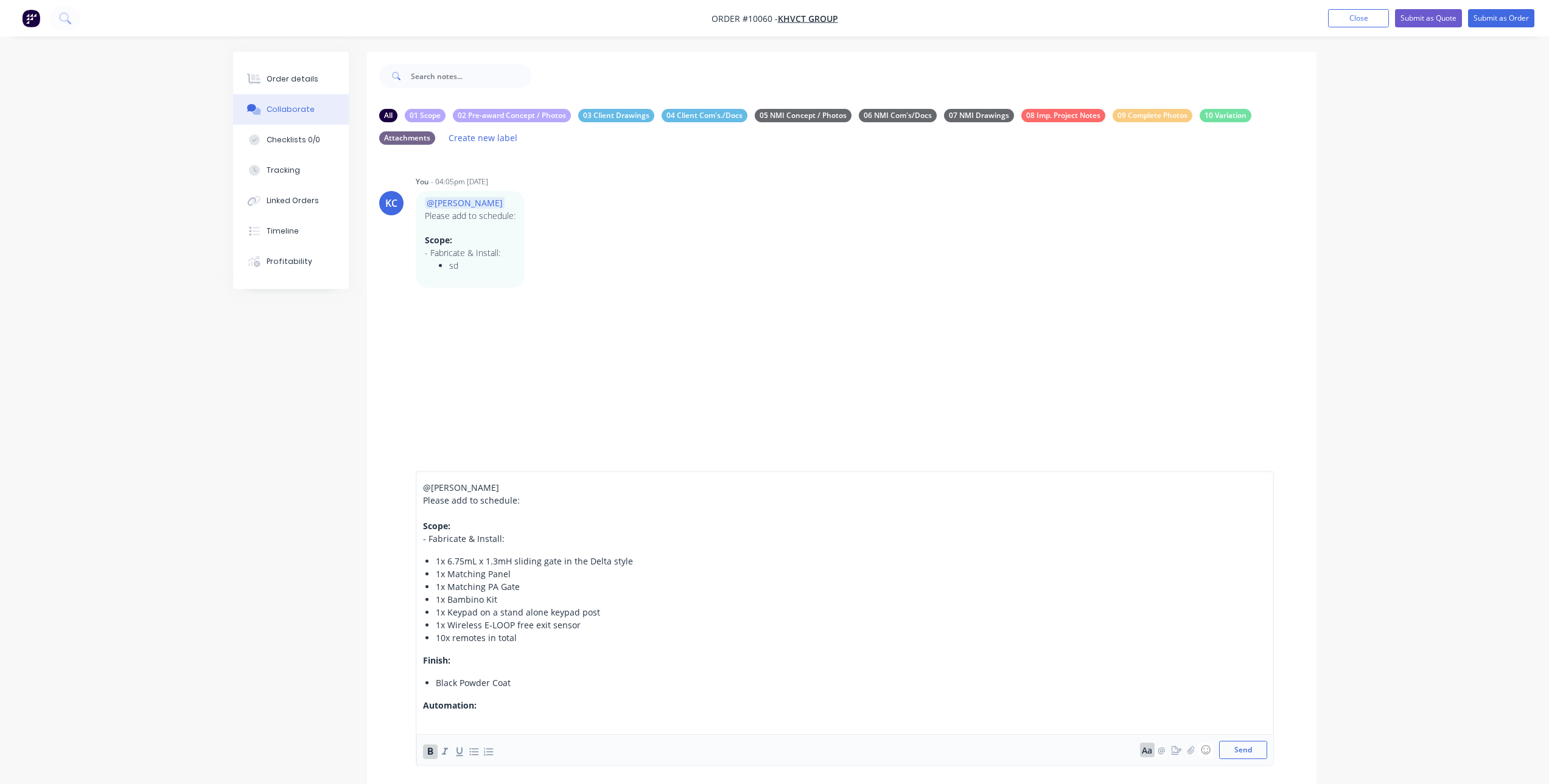
click at [430, 754] on icon "button" at bounding box center [430, 751] width 5 height 7
click at [471, 749] on icon "button" at bounding box center [474, 752] width 12 height 12
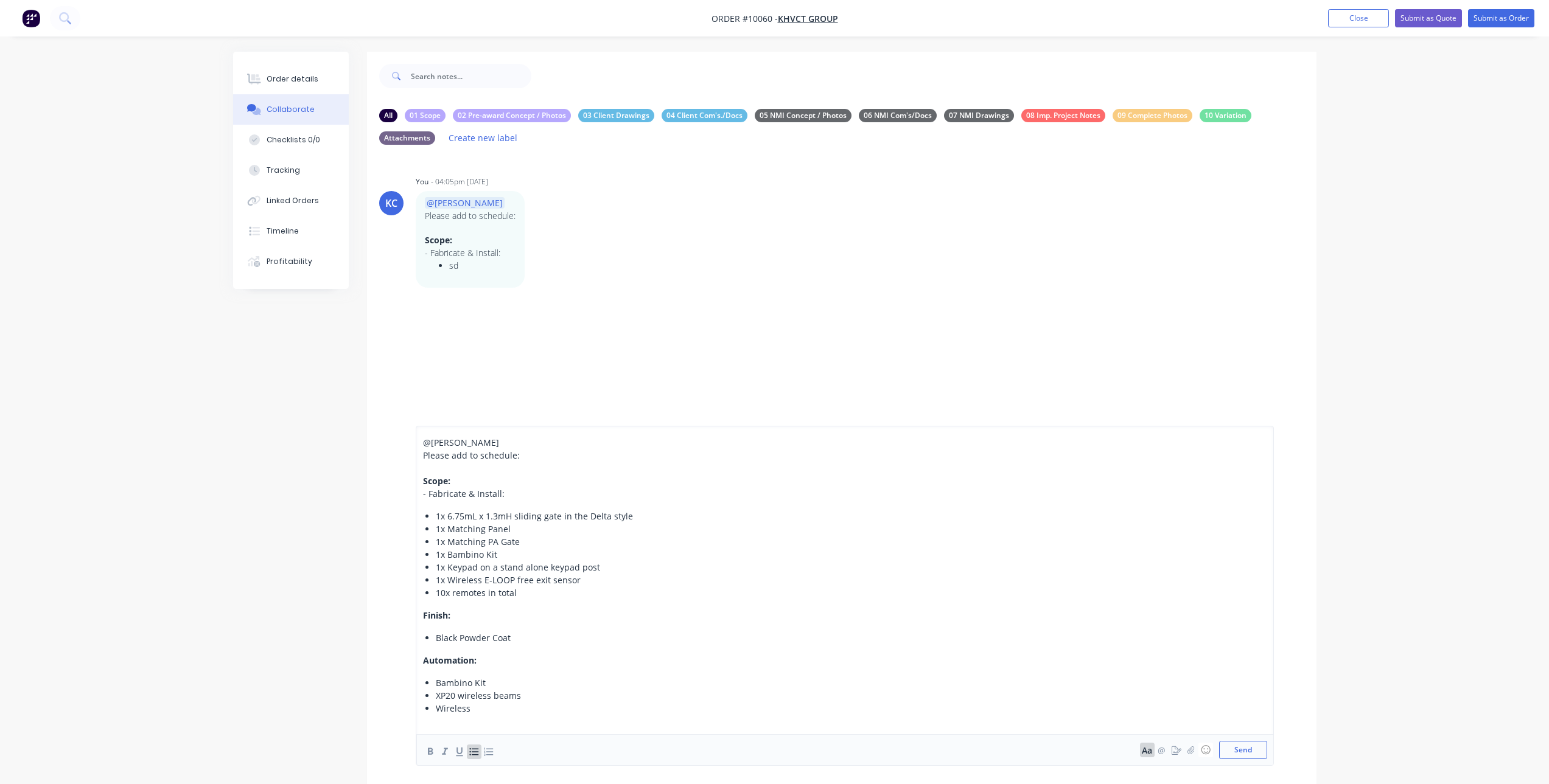
click at [458, 708] on span "Wireless" at bounding box center [453, 708] width 35 height 12
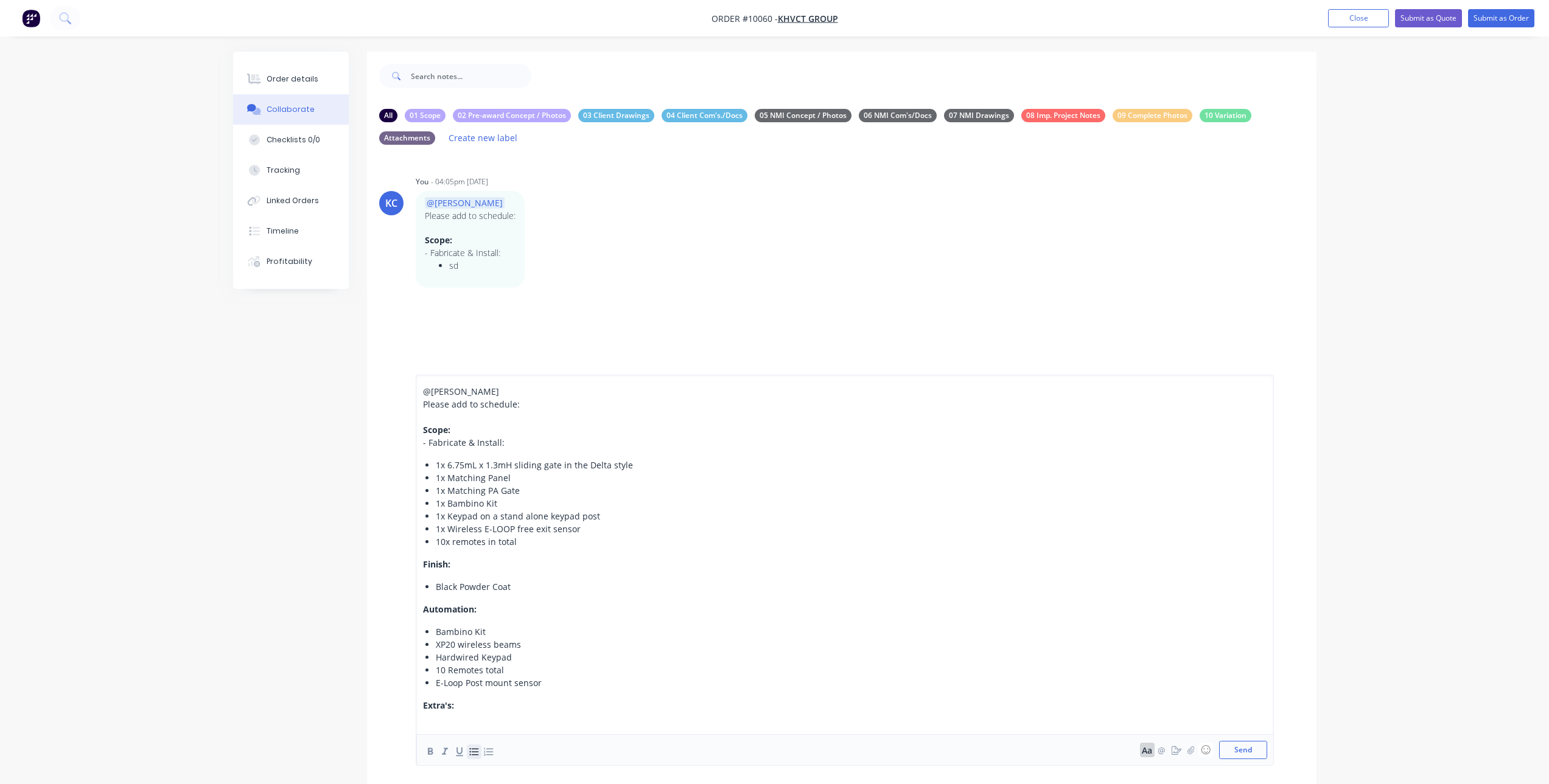
click at [477, 752] on icon "button" at bounding box center [473, 752] width 9 height 7
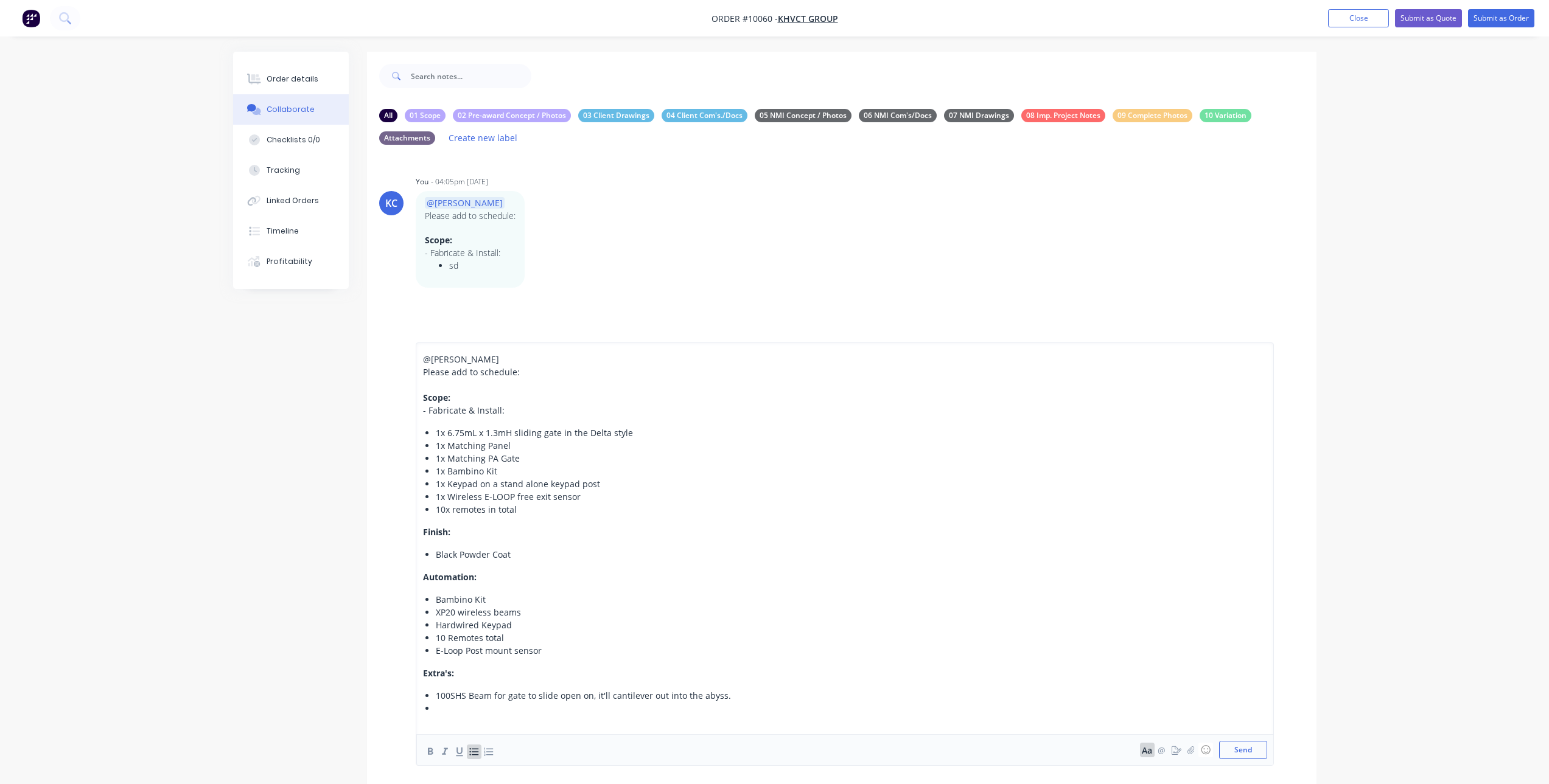
click at [454, 712] on div at bounding box center [746, 708] width 620 height 12
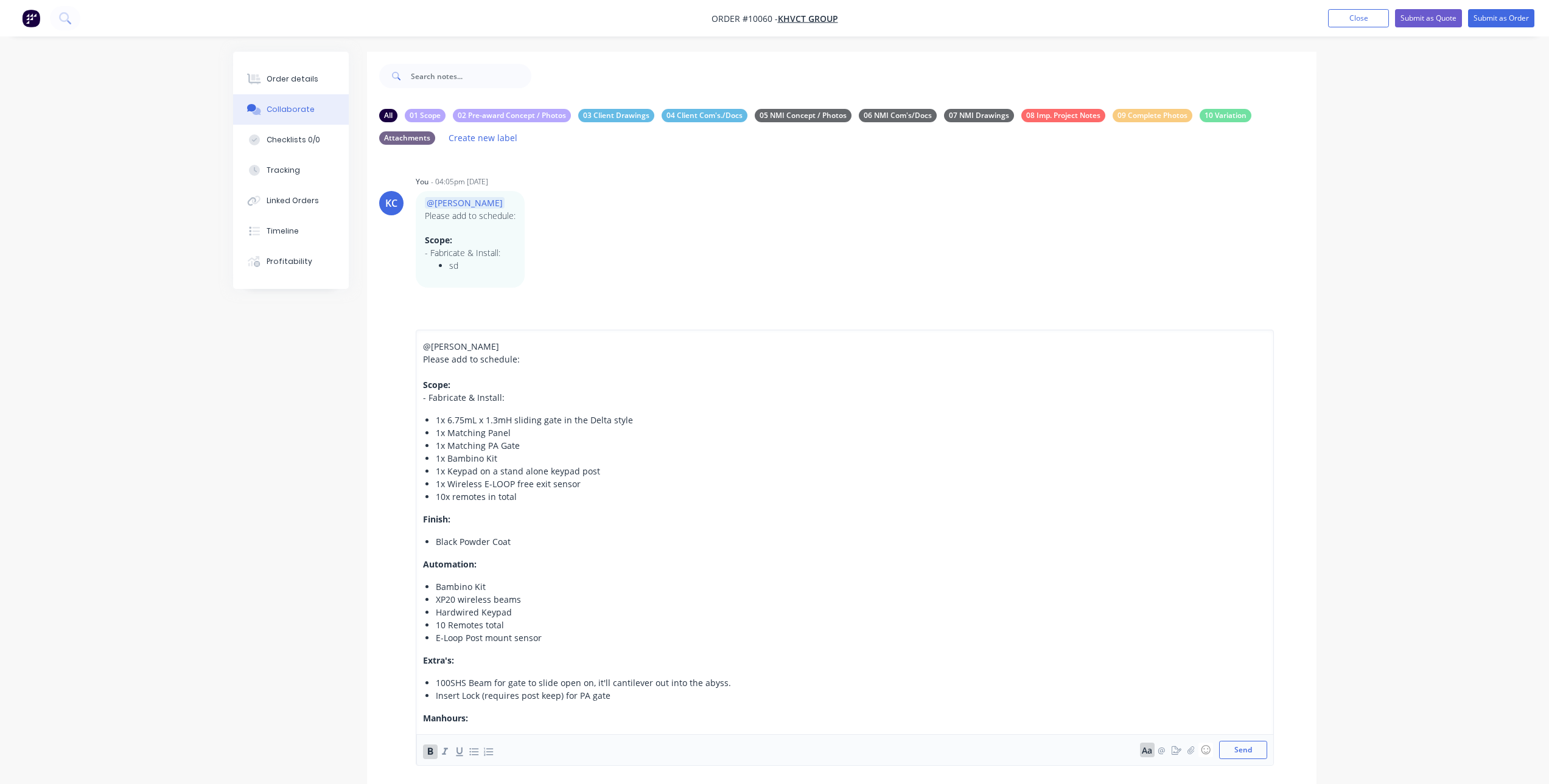
click at [518, 721] on div "Manhours:" at bounding box center [739, 718] width 633 height 12
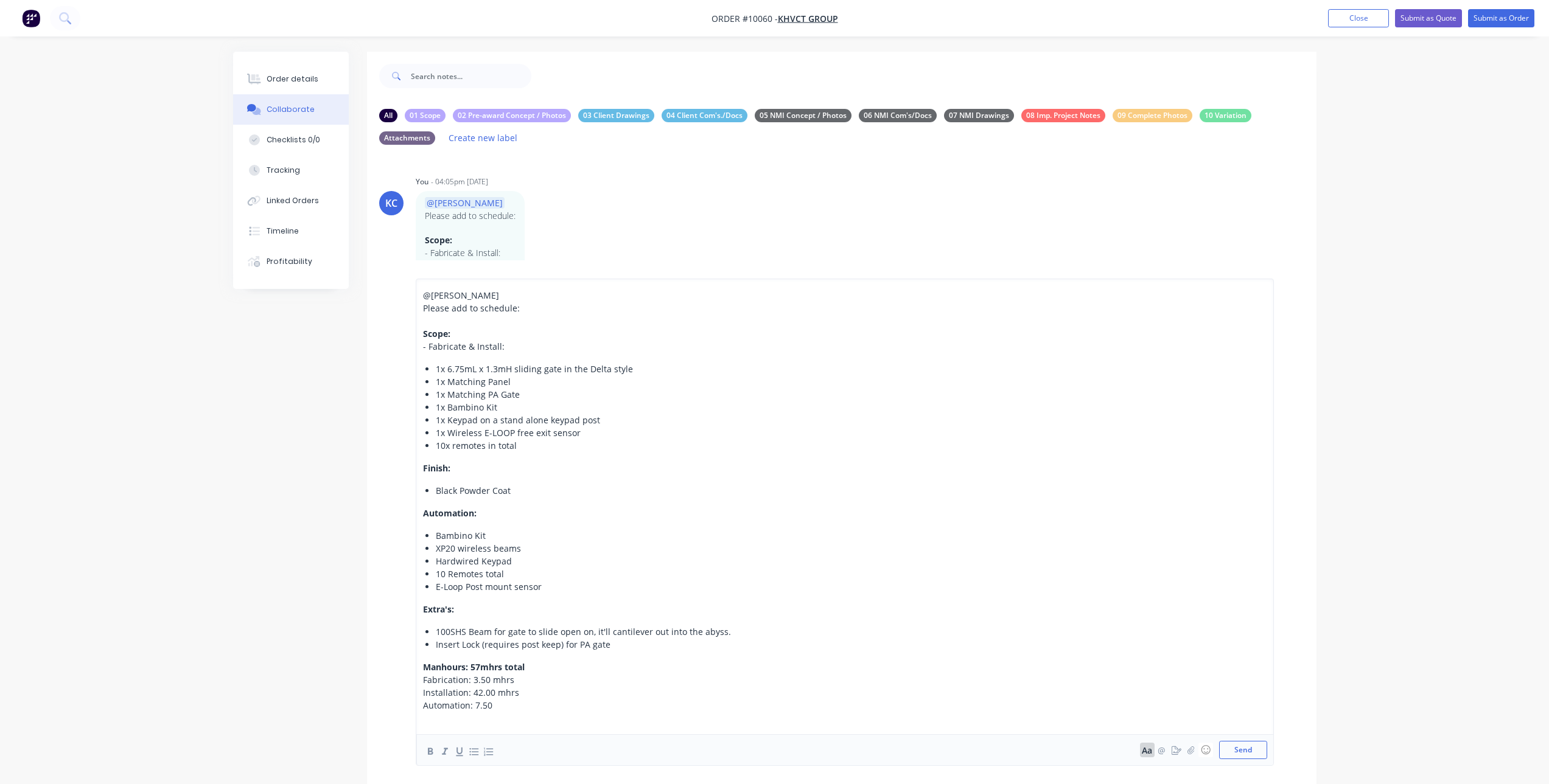
click at [477, 705] on span "Automation: 7.50" at bounding box center [457, 705] width 69 height 12
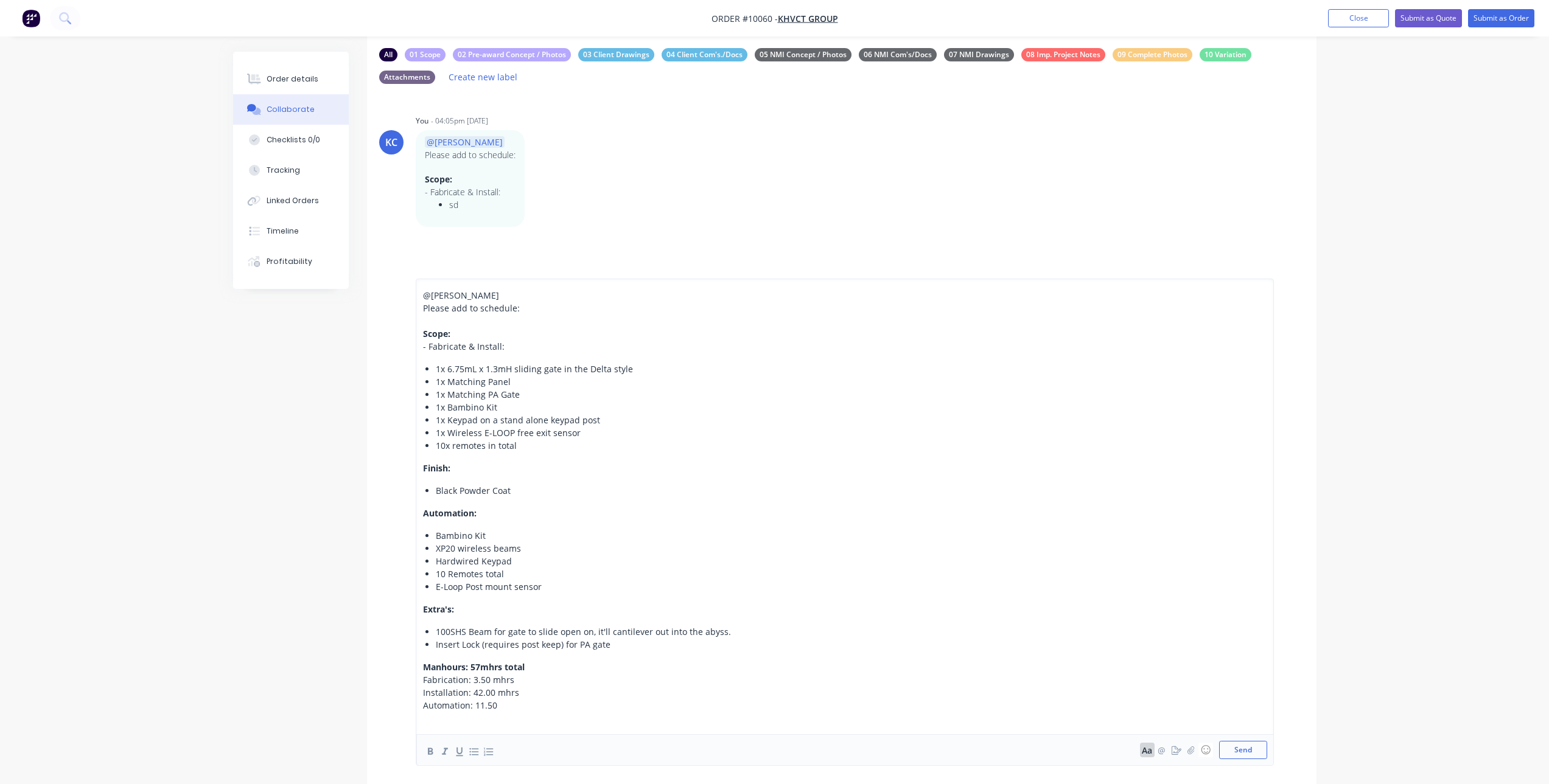
scroll to position [122, 0]
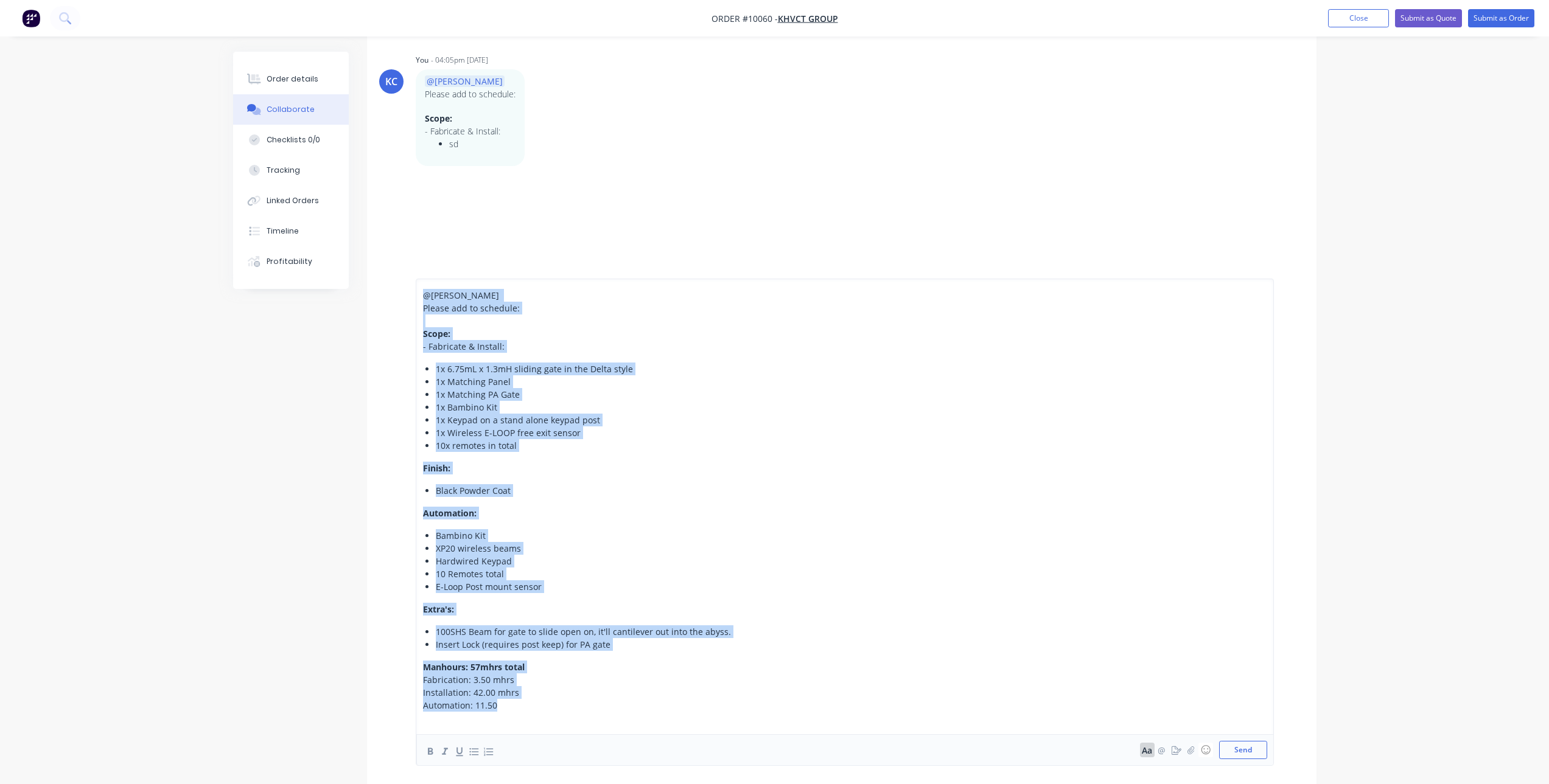
drag, startPoint x: 508, startPoint y: 703, endPoint x: 383, endPoint y: 293, distance: 428.6
click at [383, 293] on div "@[PERSON_NAME] Please add to schedule: Scope: - Fabricate & Install: 1x 6.75mL …" at bounding box center [842, 522] width 950 height 524
copy div "@[PERSON_NAME] Please add to schedule: Scope: - Fabricate & Install: 1x 6.75mL …"
click at [537, 610] on div "Extra's:" at bounding box center [739, 608] width 633 height 12
click at [516, 706] on div "Automation: 11.50" at bounding box center [739, 705] width 633 height 12
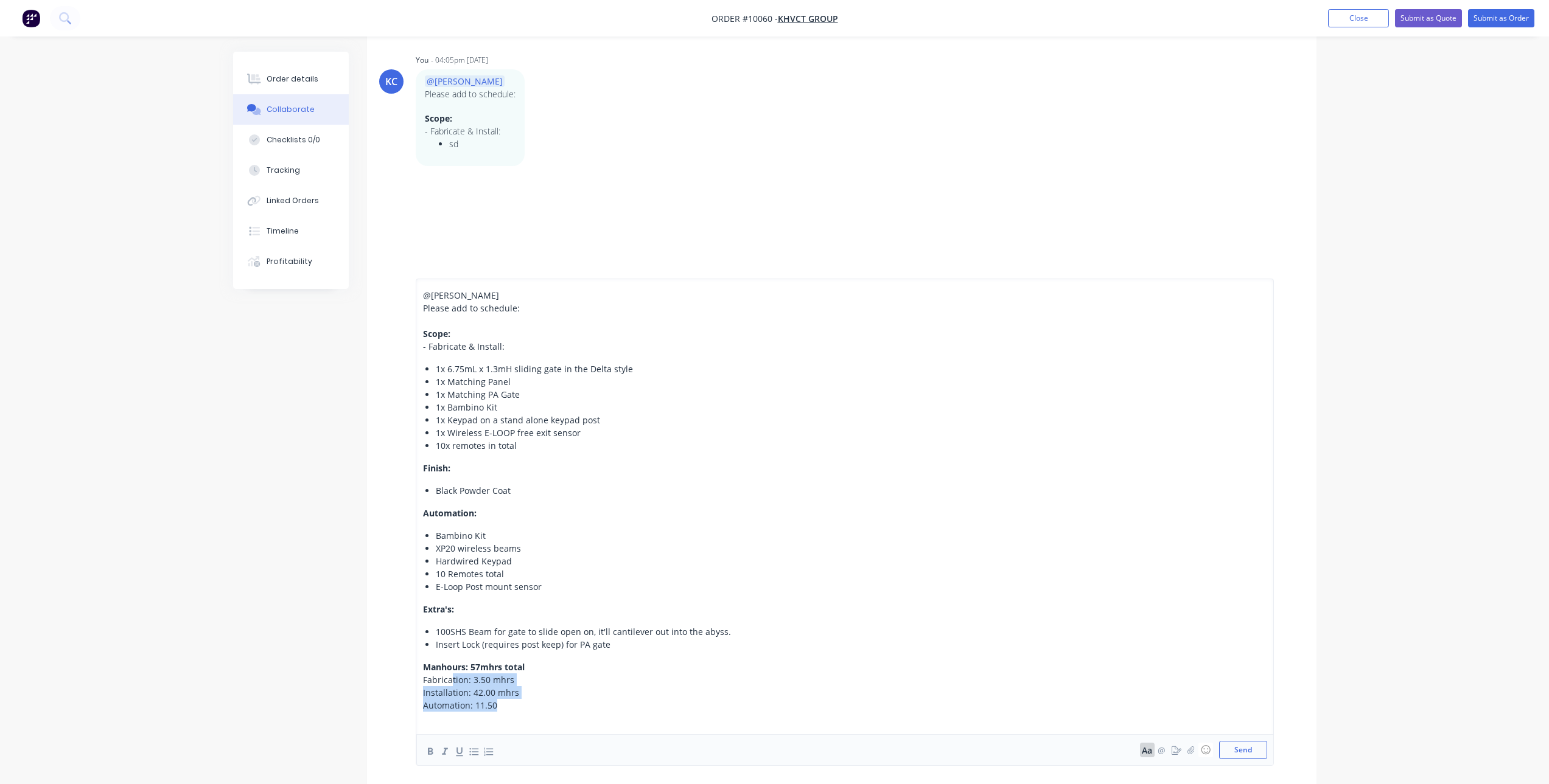
drag, startPoint x: 509, startPoint y: 709, endPoint x: 451, endPoint y: 680, distance: 64.8
click at [451, 680] on div "@[PERSON_NAME] Please add to schedule: Scope: - Fabricate & Install: 1x 6.75mL …" at bounding box center [739, 506] width 633 height 436
click at [468, 755] on button "button" at bounding box center [474, 752] width 15 height 15
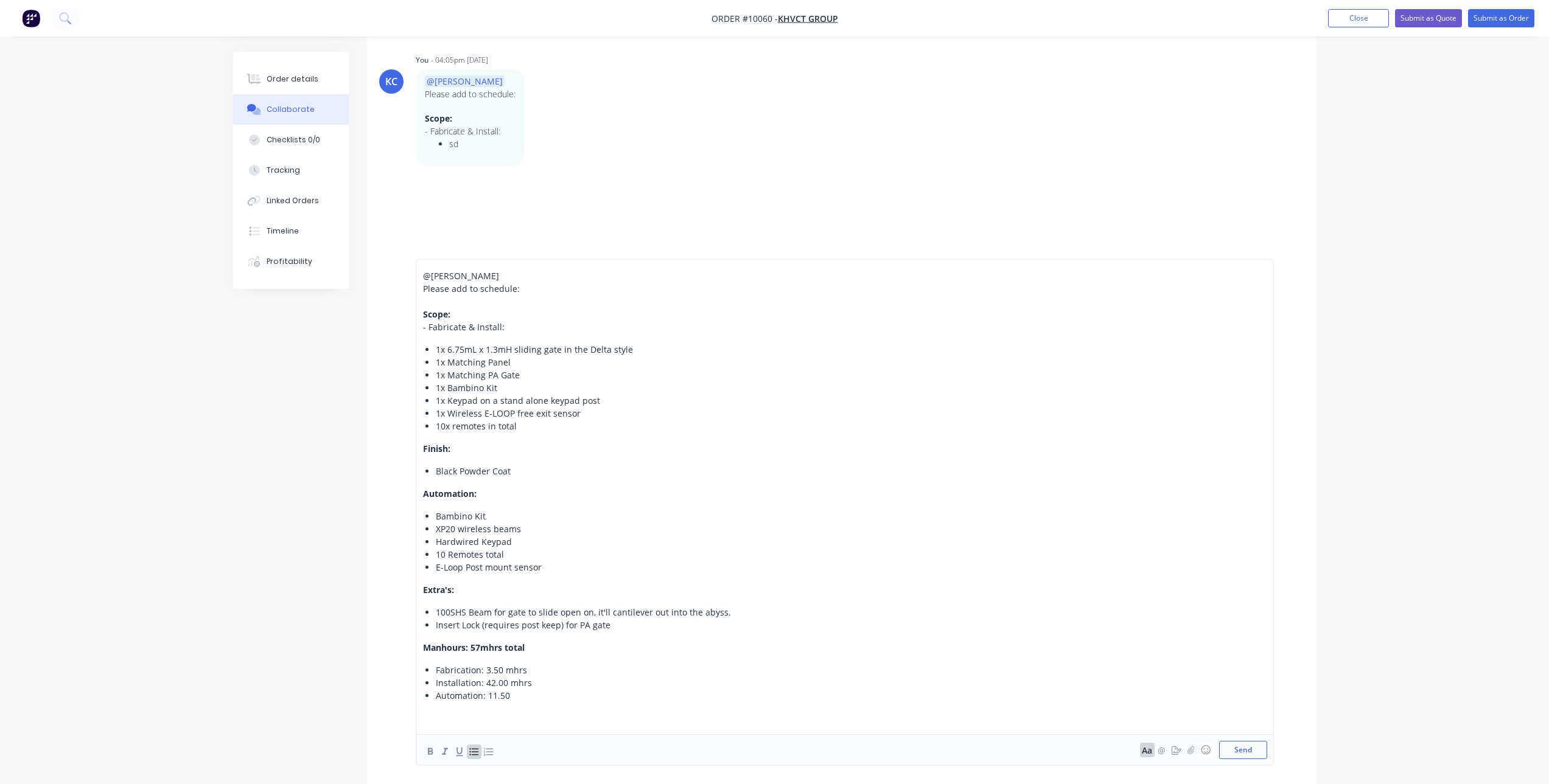
click at [526, 702] on div "@[PERSON_NAME] Please add to schedule: Scope: - Fabricate & Install: 1x 6.75mL …" at bounding box center [739, 497] width 633 height 455
click at [529, 694] on div "Automation: 11.50" at bounding box center [746, 695] width 620 height 12
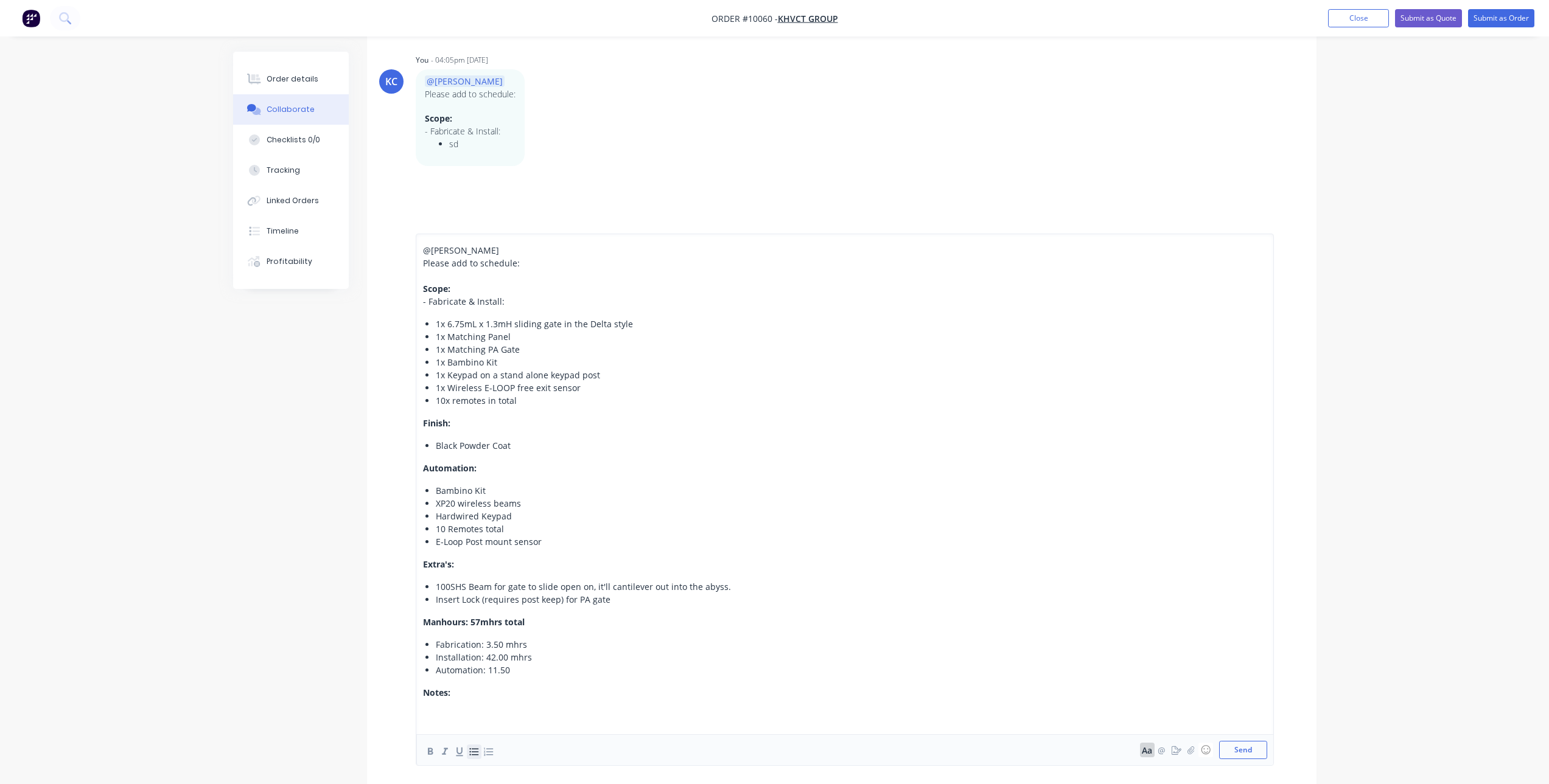
click at [476, 751] on icon "button" at bounding box center [474, 752] width 12 height 12
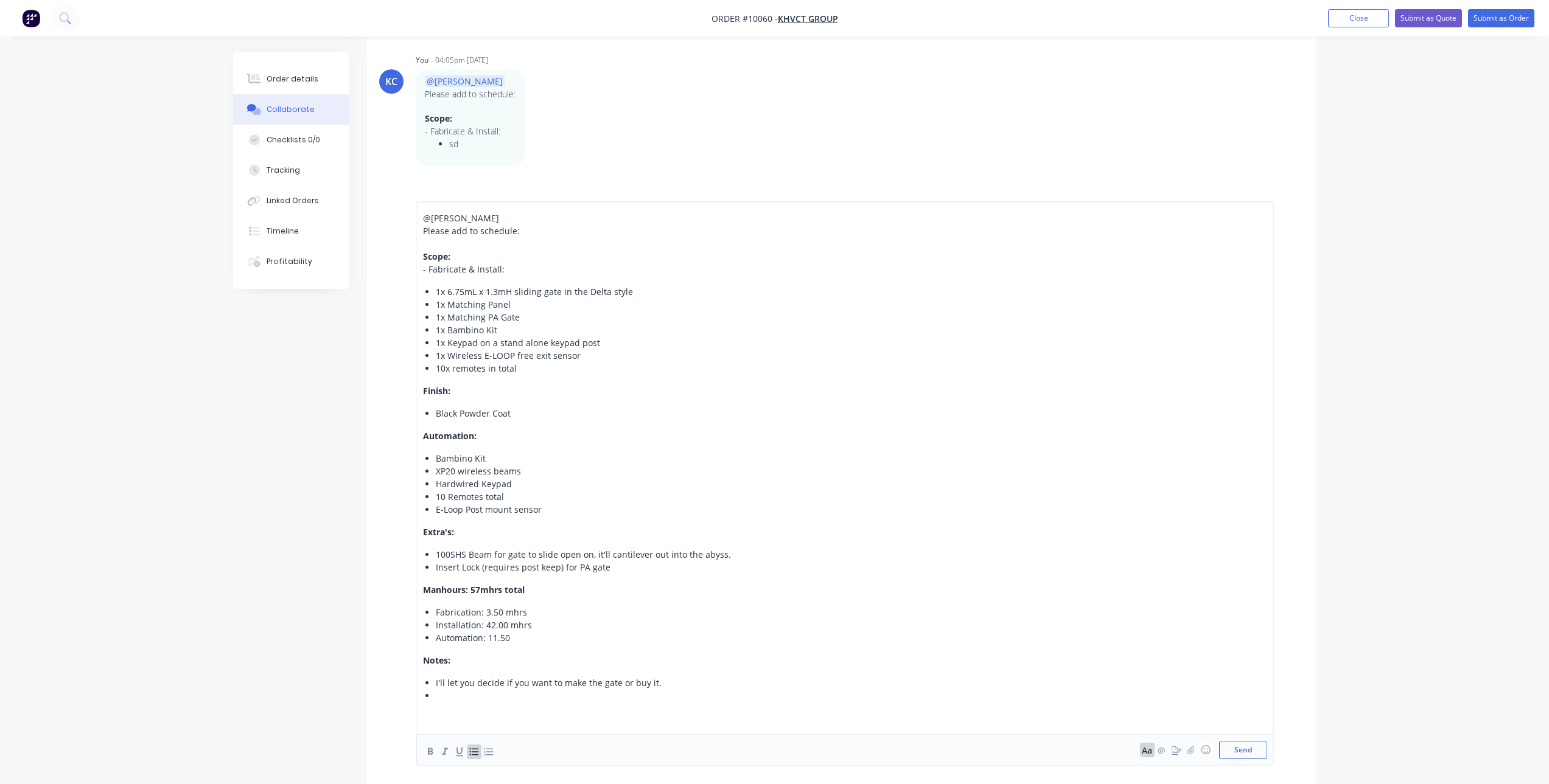
click at [670, 680] on div "I'll let you decide if you want to make the gate or buy it." at bounding box center [746, 683] width 620 height 12
click at [540, 694] on span "I'd consider [PERSON_NAME] a priority client." at bounding box center [529, 696] width 185 height 12
click at [635, 694] on div "I'd consider [PERSON_NAME] a priority/important client." at bounding box center [746, 695] width 620 height 12
click at [688, 697] on span "I'd consider [PERSON_NAME] a priority/important client. This is the second big …" at bounding box center [665, 696] width 458 height 12
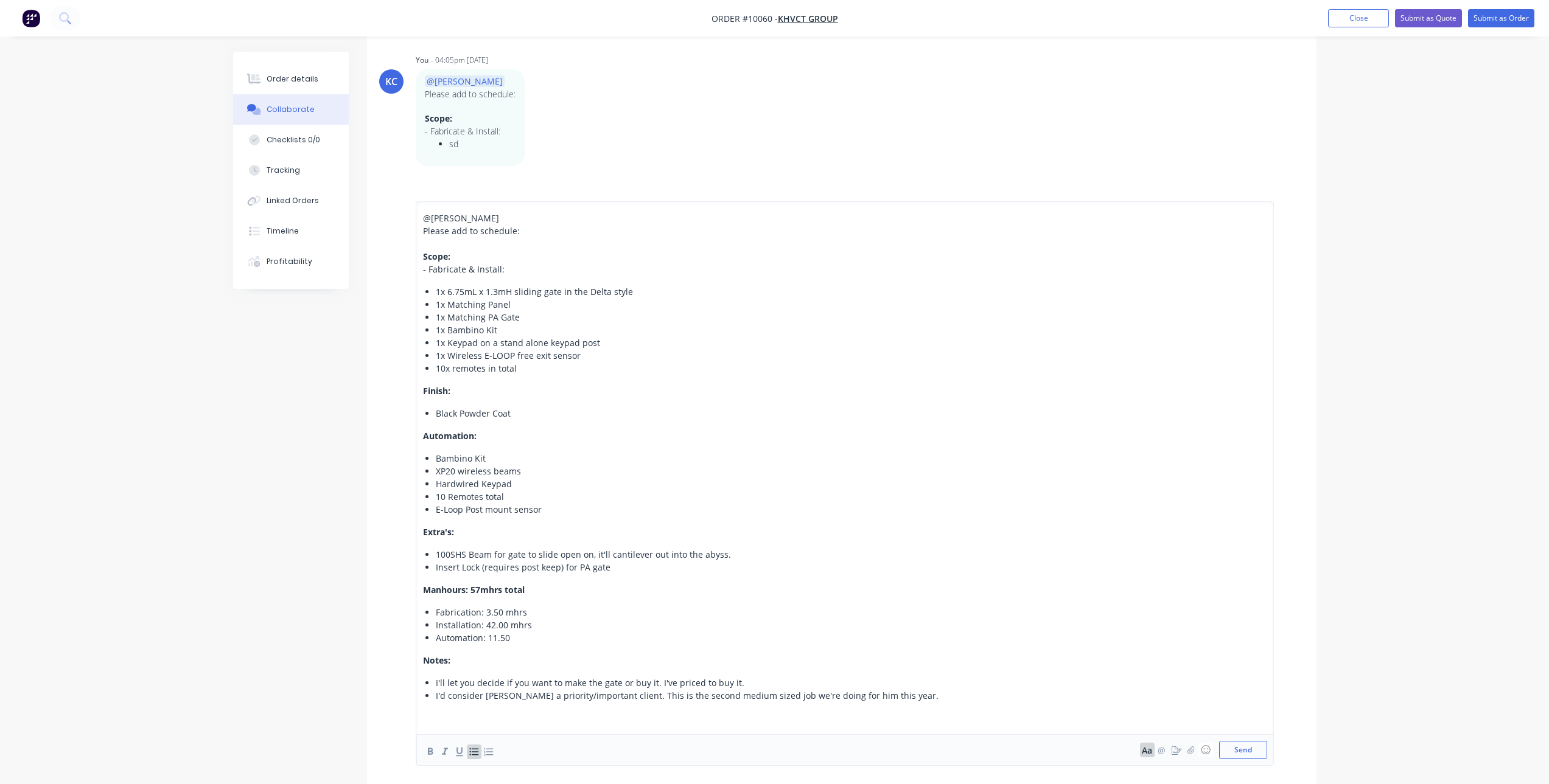
click at [919, 698] on div "I'd consider [PERSON_NAME] a priority/important client. This is the second medi…" at bounding box center [746, 695] width 620 height 12
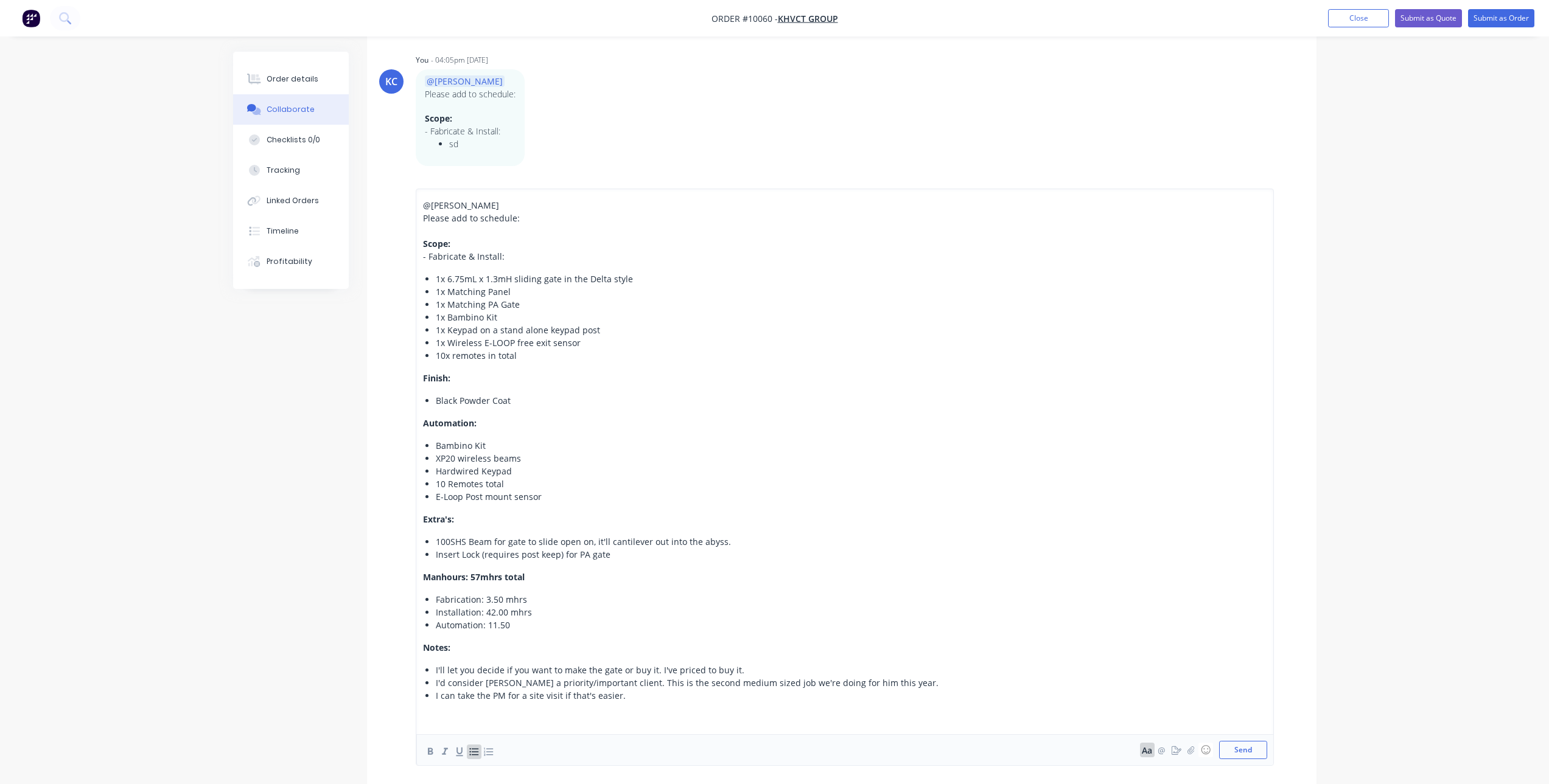
drag, startPoint x: 1239, startPoint y: 751, endPoint x: 507, endPoint y: 220, distance: 904.3
click at [507, 219] on div "@[PERSON_NAME] Please add to schedule: Scope: - Fabricate & Install: 1x 6.75mL …" at bounding box center [845, 478] width 845 height 557
click at [514, 219] on span "Please add to schedule:" at bounding box center [471, 218] width 97 height 12
click at [1245, 746] on button "Send" at bounding box center [1242, 749] width 48 height 18
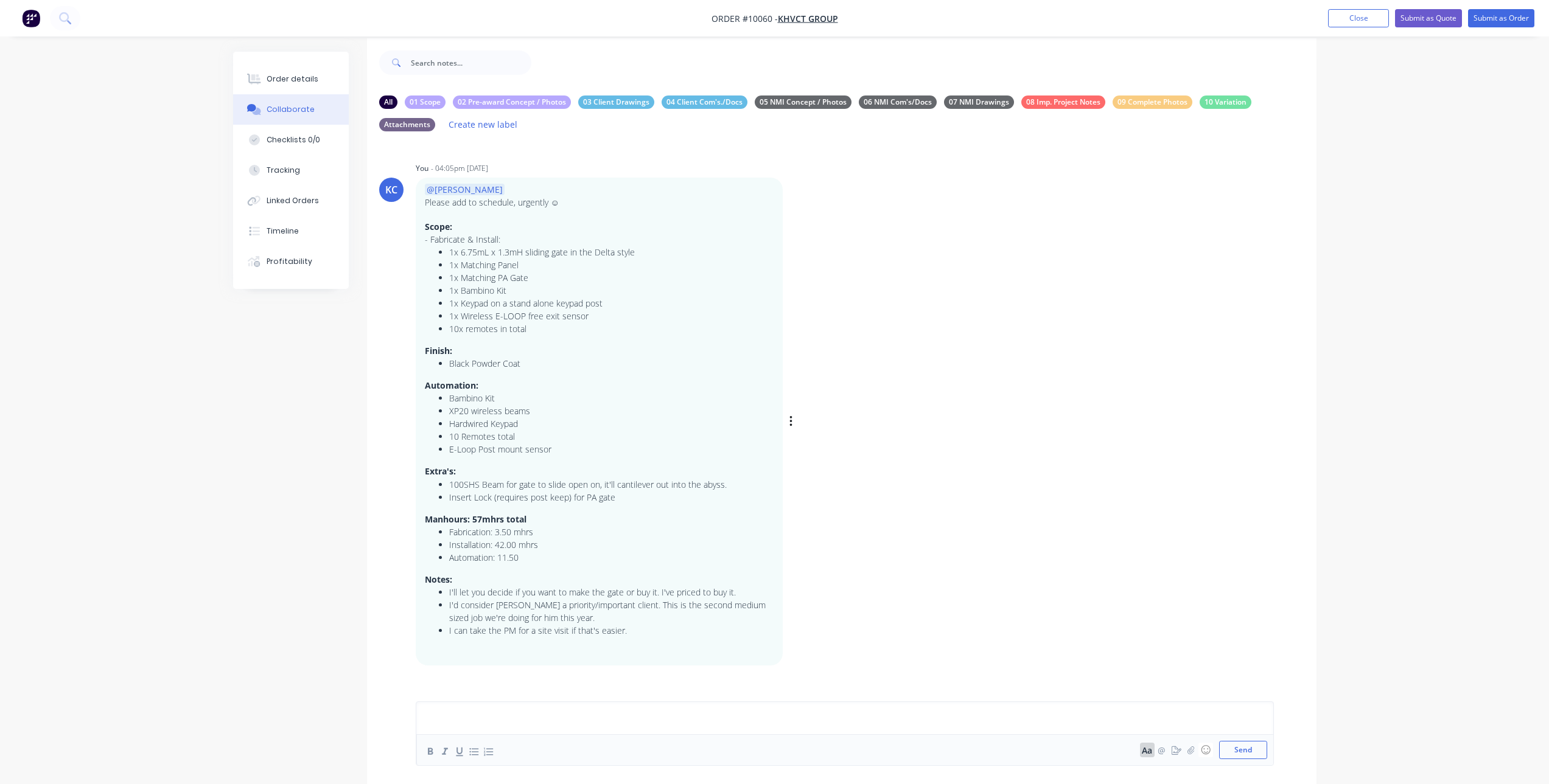
scroll to position [0, 0]
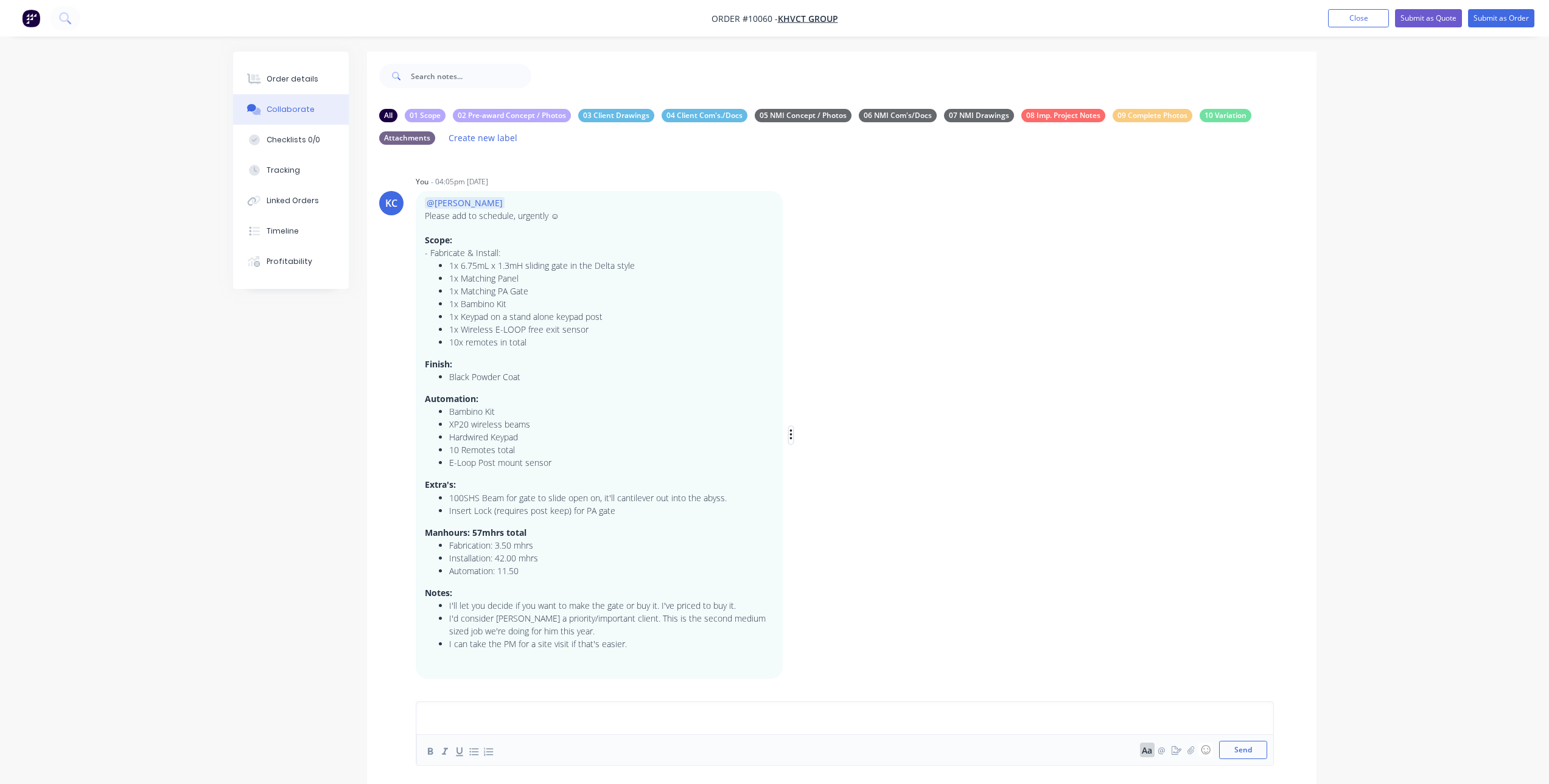
click at [791, 434] on icon "button" at bounding box center [790, 435] width 2 height 11
click at [830, 444] on button "Labels" at bounding box center [835, 436] width 76 height 20
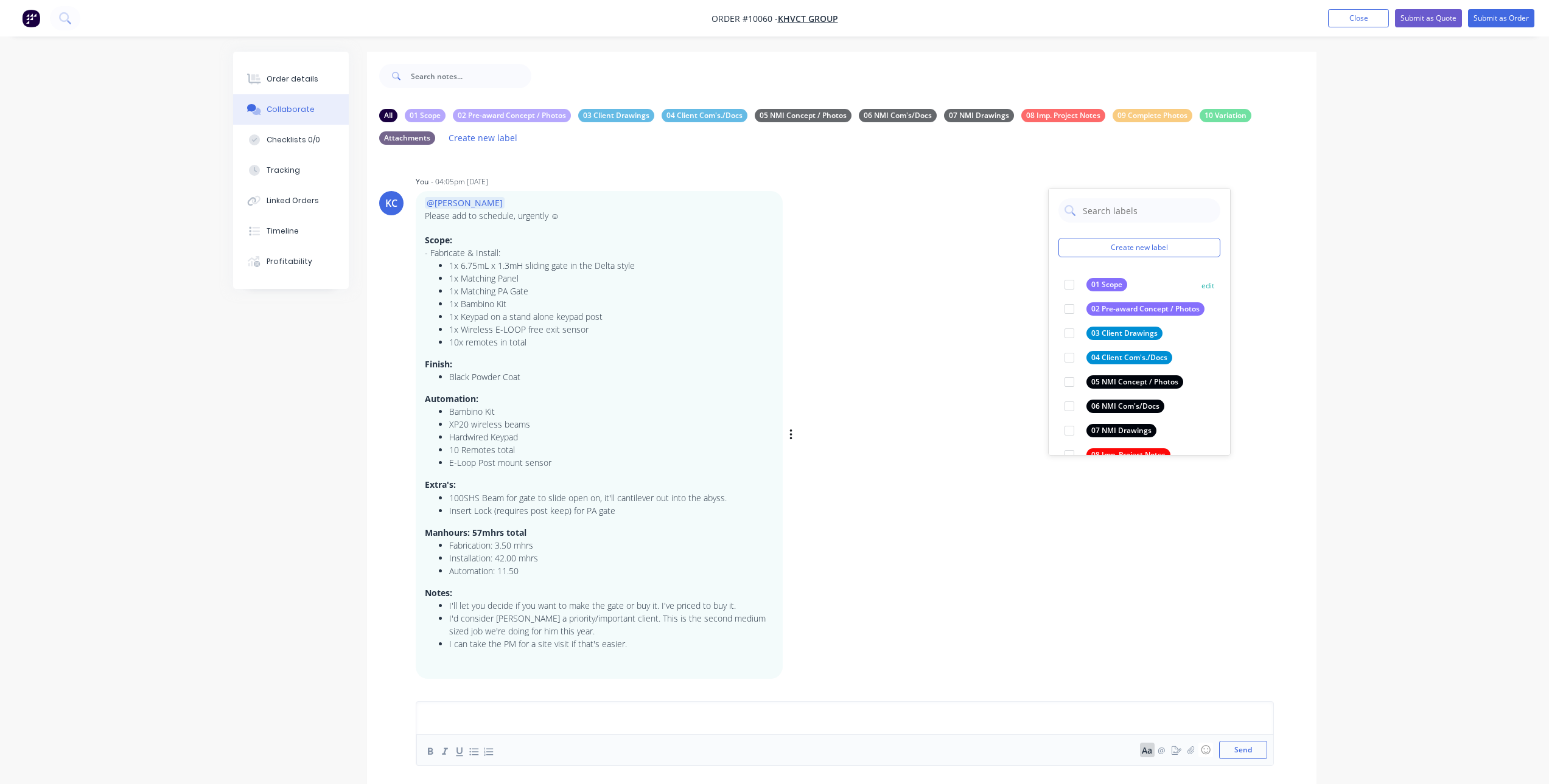
click at [1070, 286] on div at bounding box center [1069, 284] width 24 height 24
click at [904, 386] on div "KC You - 04:05pm [DATE] Create new label 01 Scope edit 02 Pre-award Concept / P…" at bounding box center [842, 425] width 950 height 506
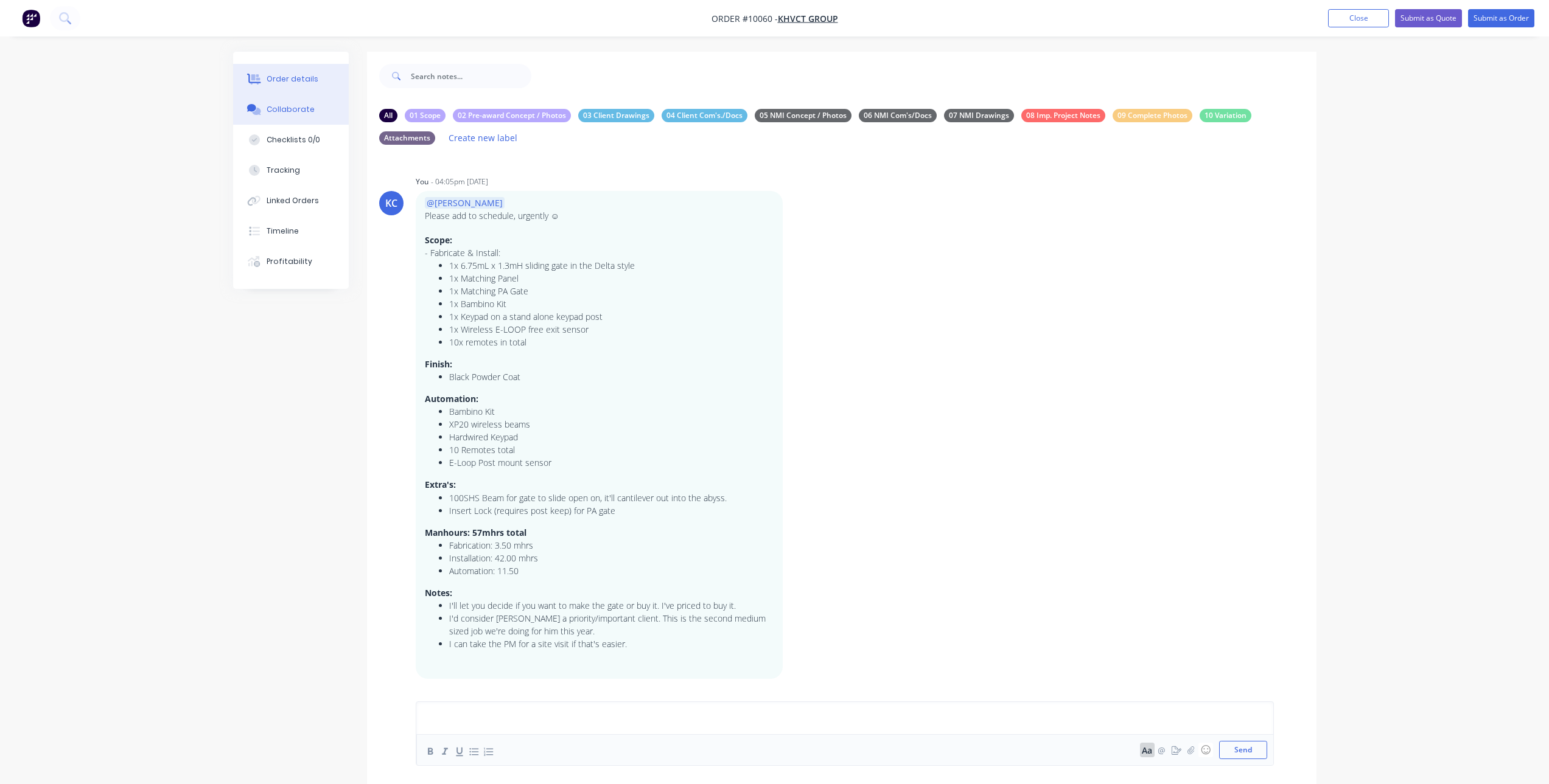
click at [281, 71] on button "Order details" at bounding box center [290, 79] width 115 height 30
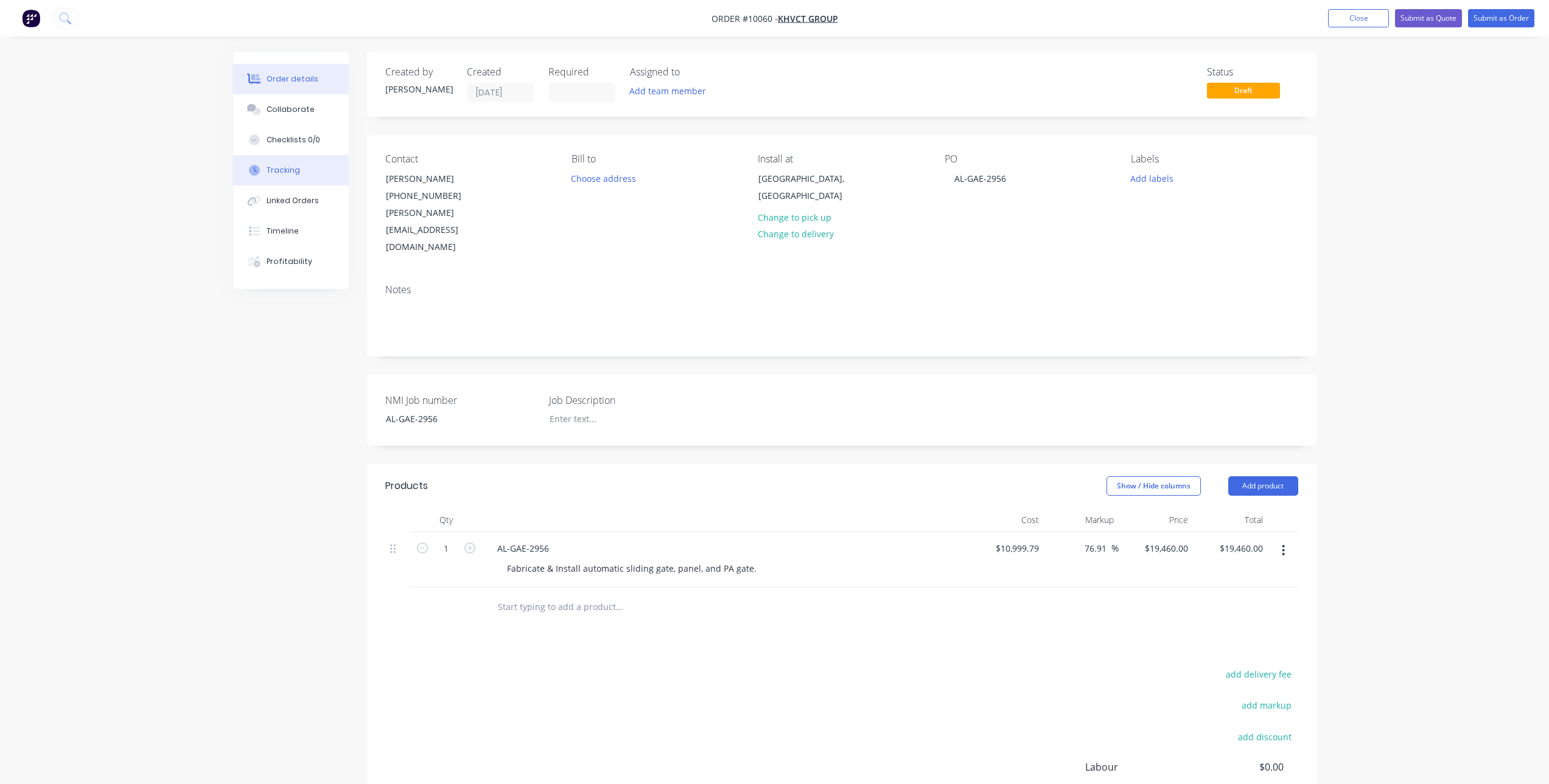
click at [296, 183] on button "Tracking" at bounding box center [290, 170] width 115 height 30
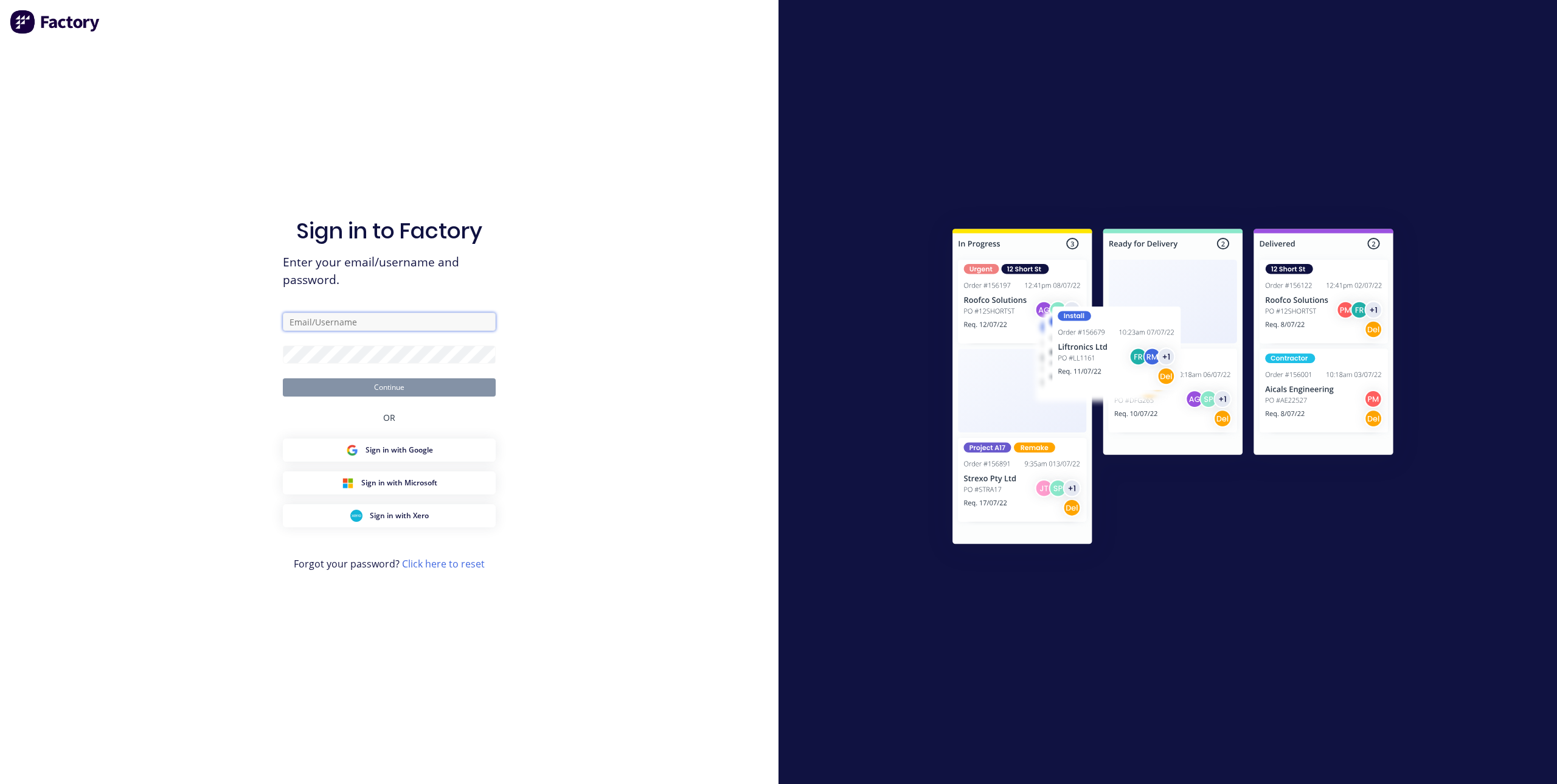
type input "[PERSON_NAME][EMAIL_ADDRESS][PERSON_NAME][DOMAIN_NAME]"
click at [372, 384] on button "Continue" at bounding box center [389, 387] width 213 height 18
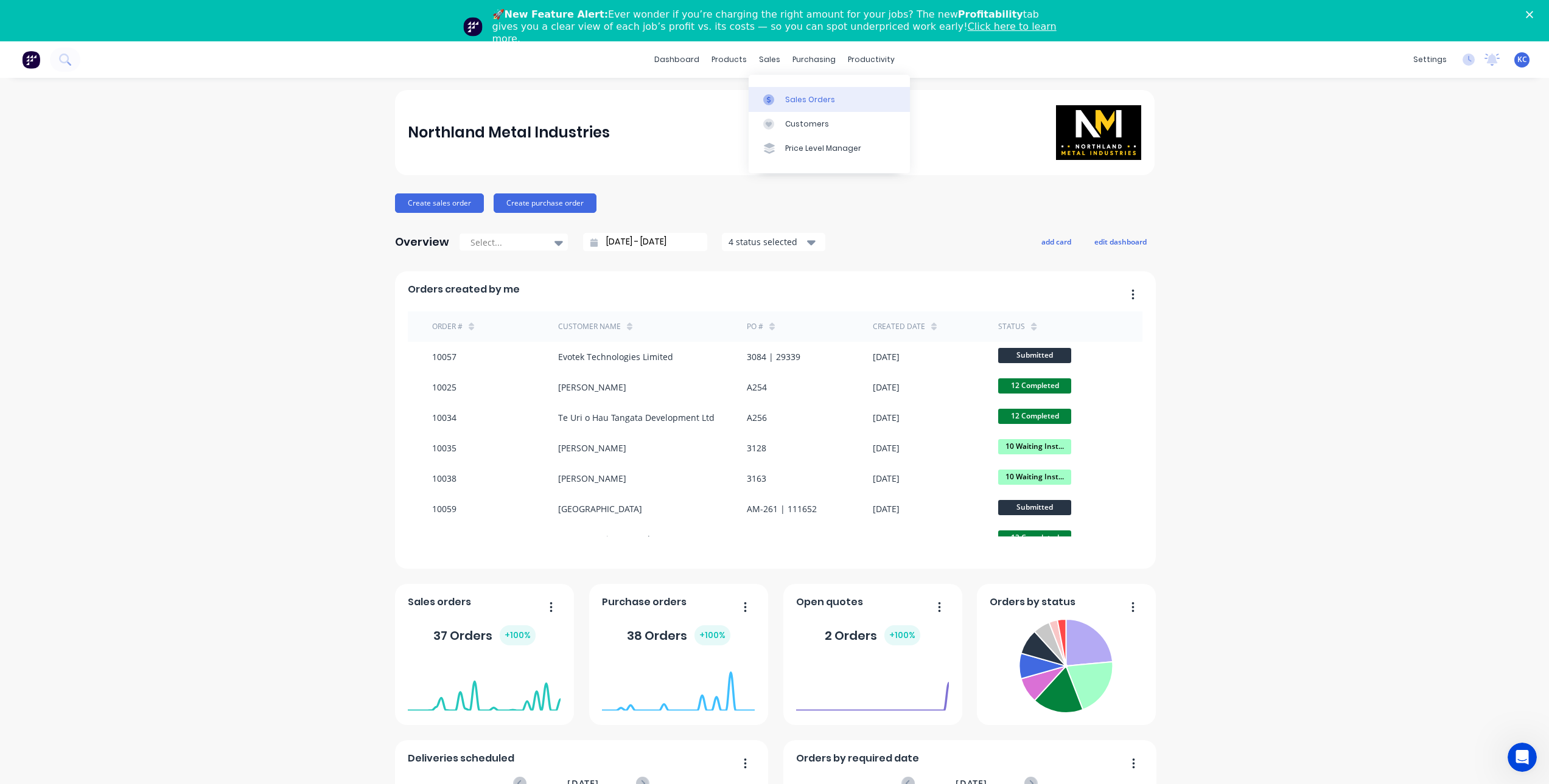
click at [779, 97] on div at bounding box center [772, 99] width 18 height 11
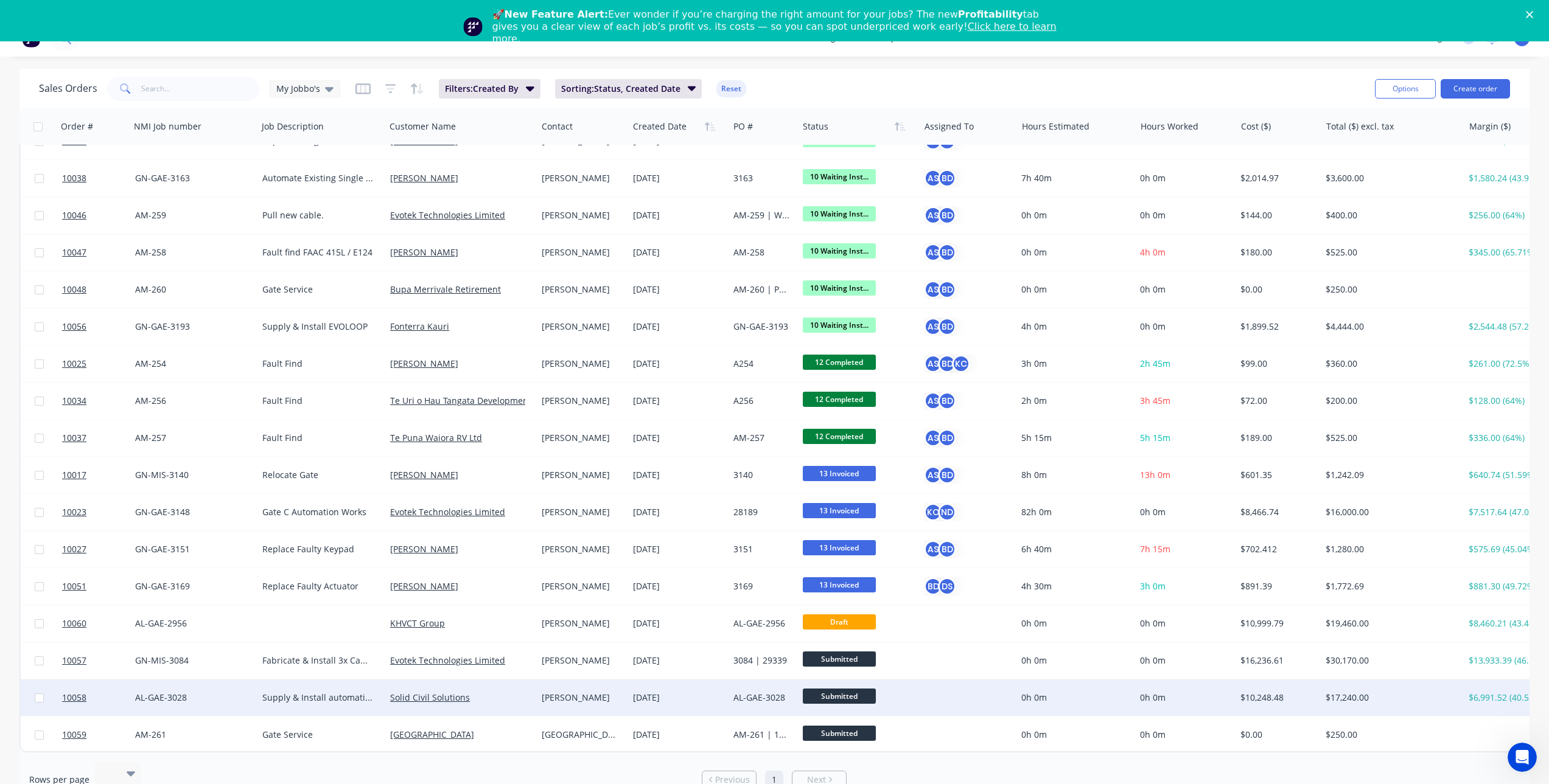
scroll to position [41, 0]
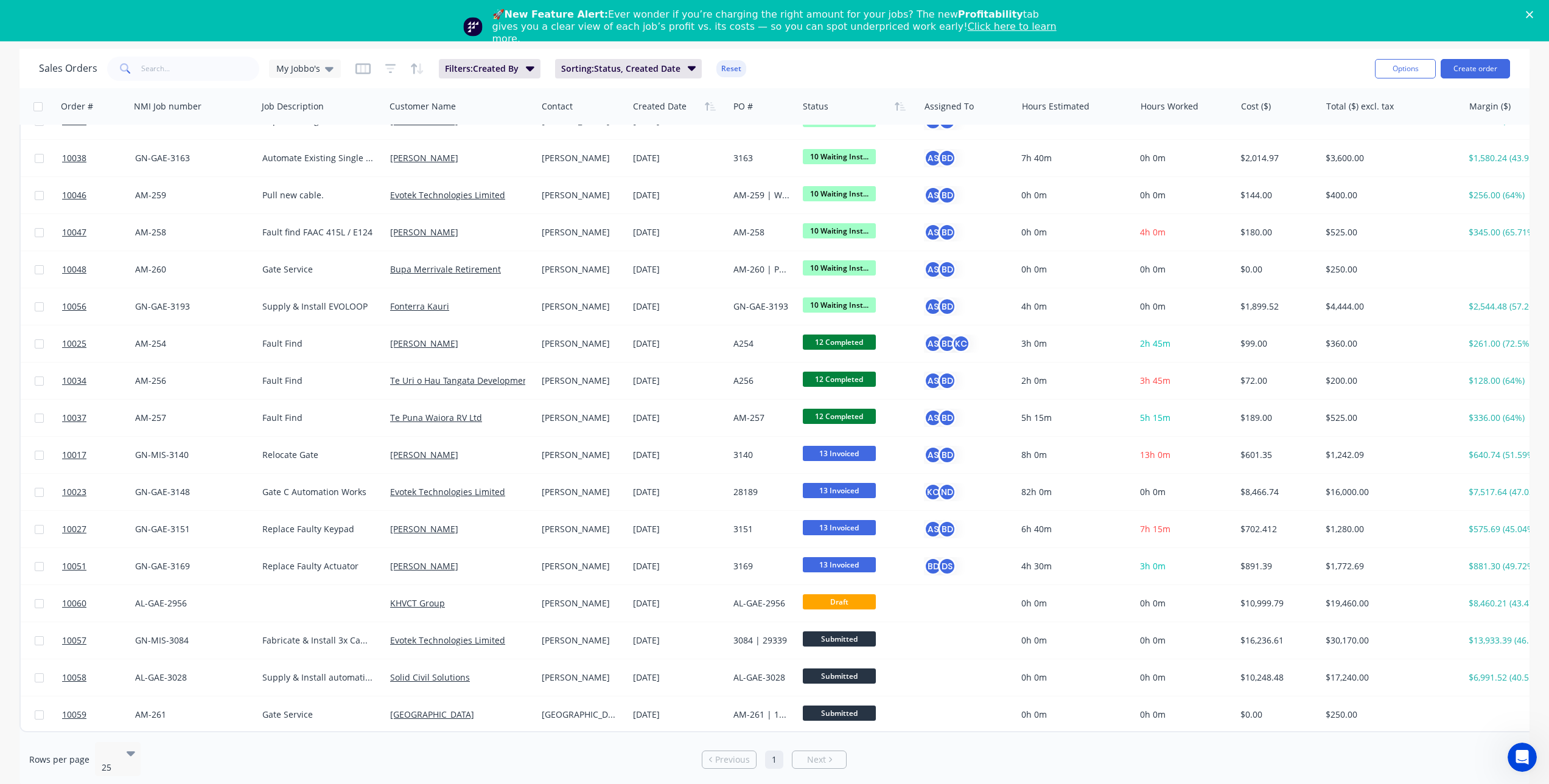
click at [806, 754] on link "Next" at bounding box center [819, 760] width 54 height 12
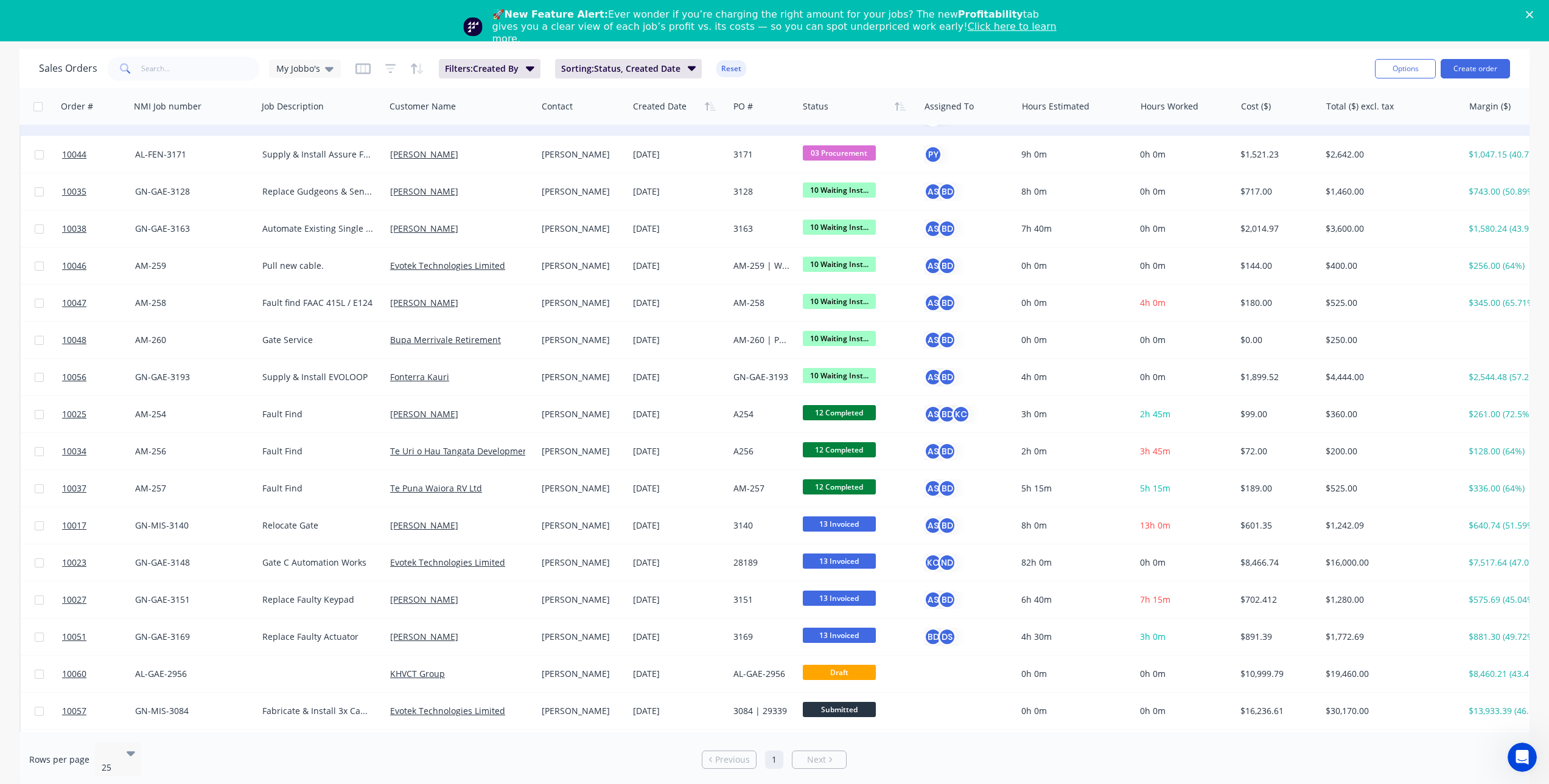
scroll to position [0, 0]
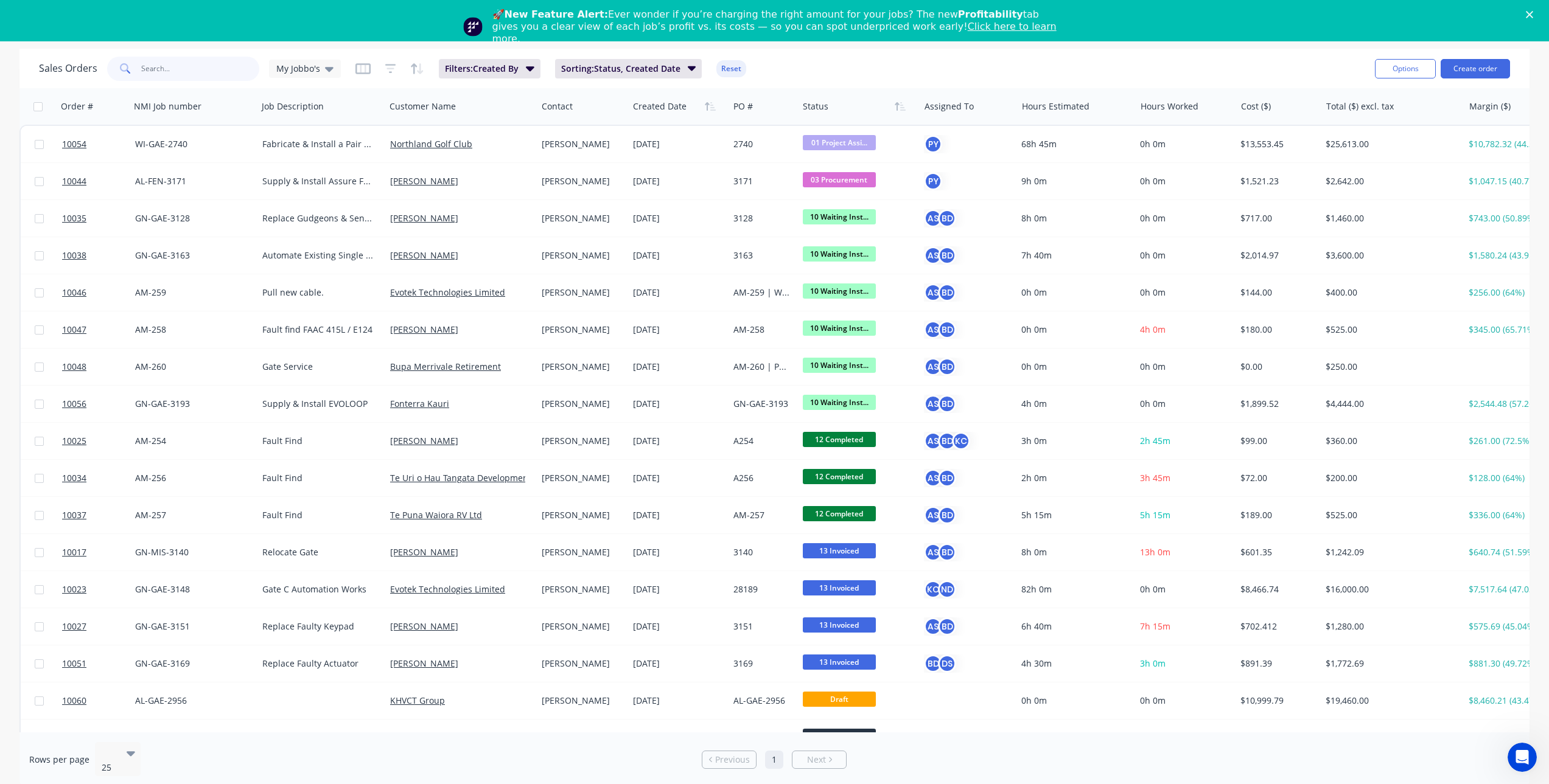
click at [154, 59] on input "text" at bounding box center [200, 68] width 118 height 24
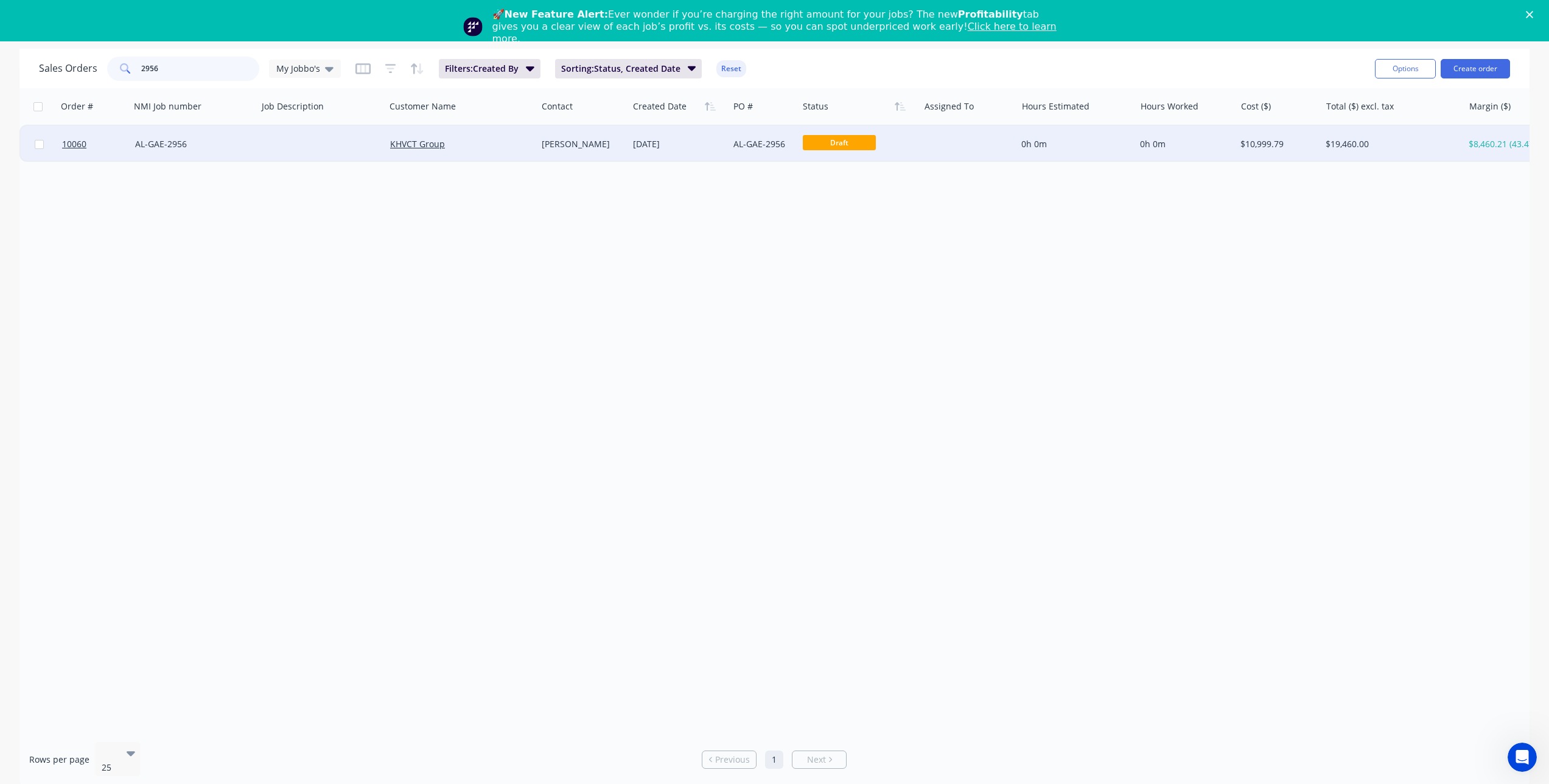
type input "2956"
click at [219, 147] on div "AL-GAE-2956" at bounding box center [191, 144] width 112 height 12
click at [80, 143] on span "10060" at bounding box center [74, 144] width 24 height 12
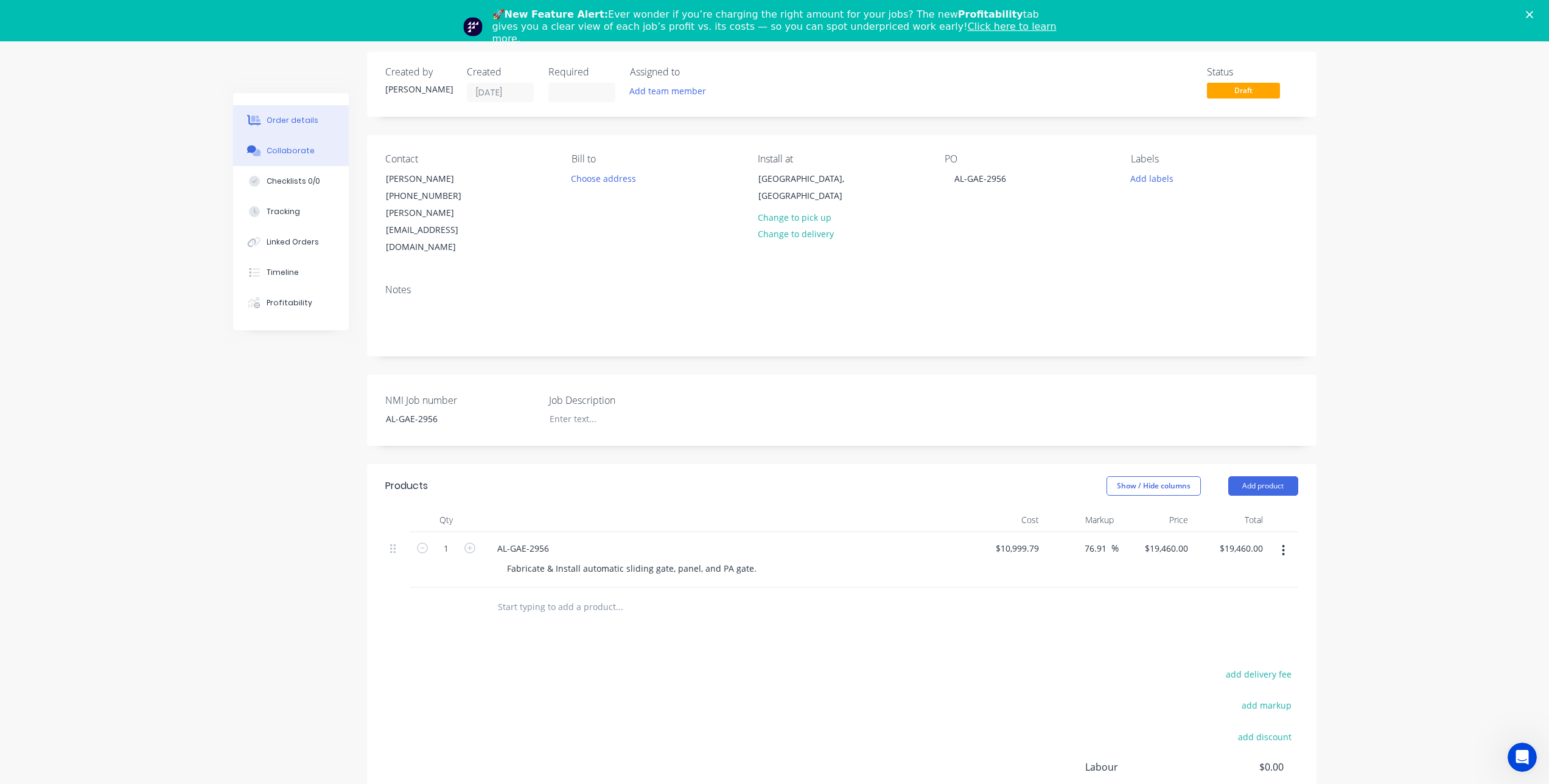
click at [290, 146] on div "Collaborate" at bounding box center [290, 151] width 48 height 11
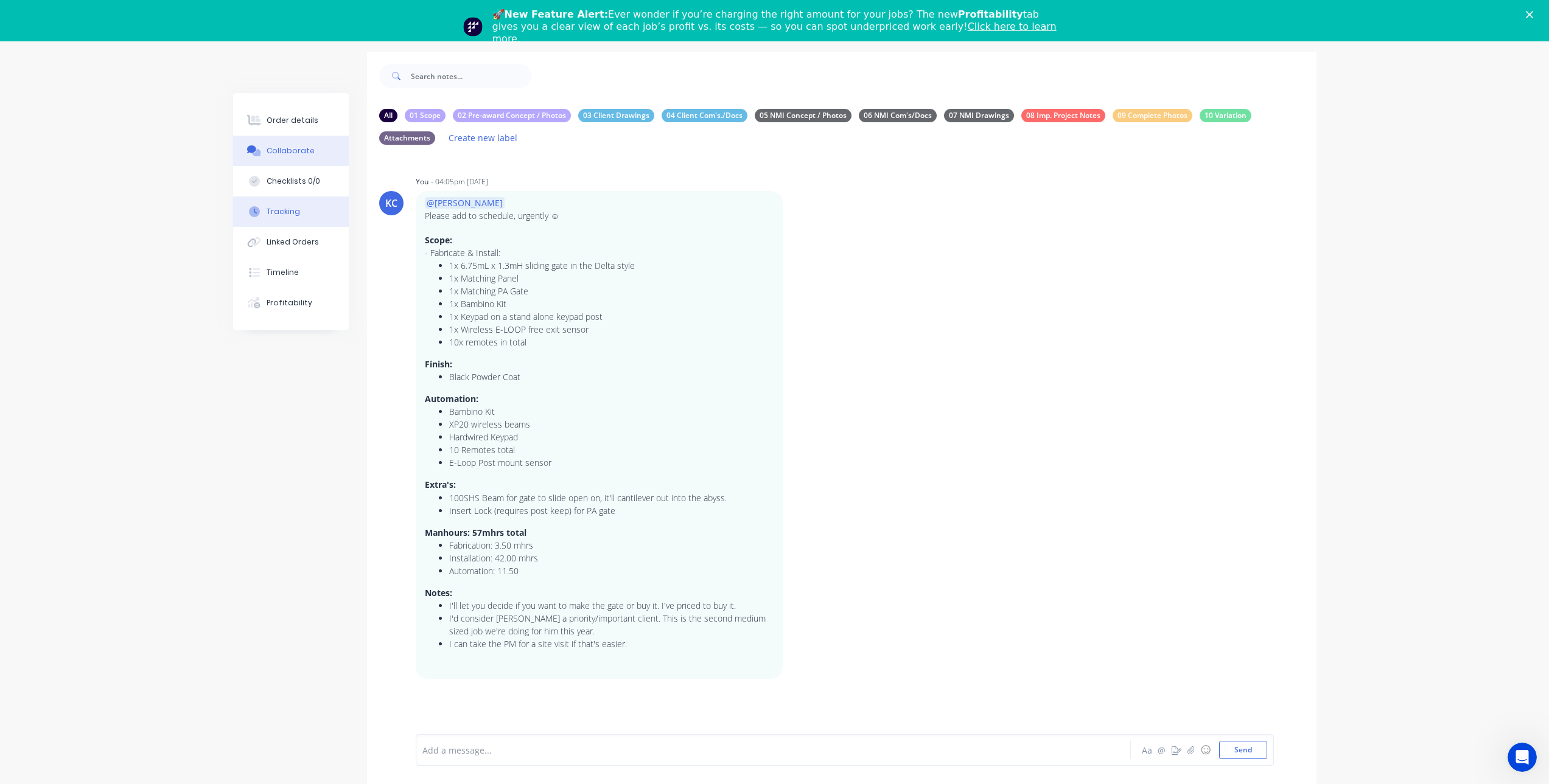
click at [292, 208] on div "Tracking" at bounding box center [284, 212] width 34 height 11
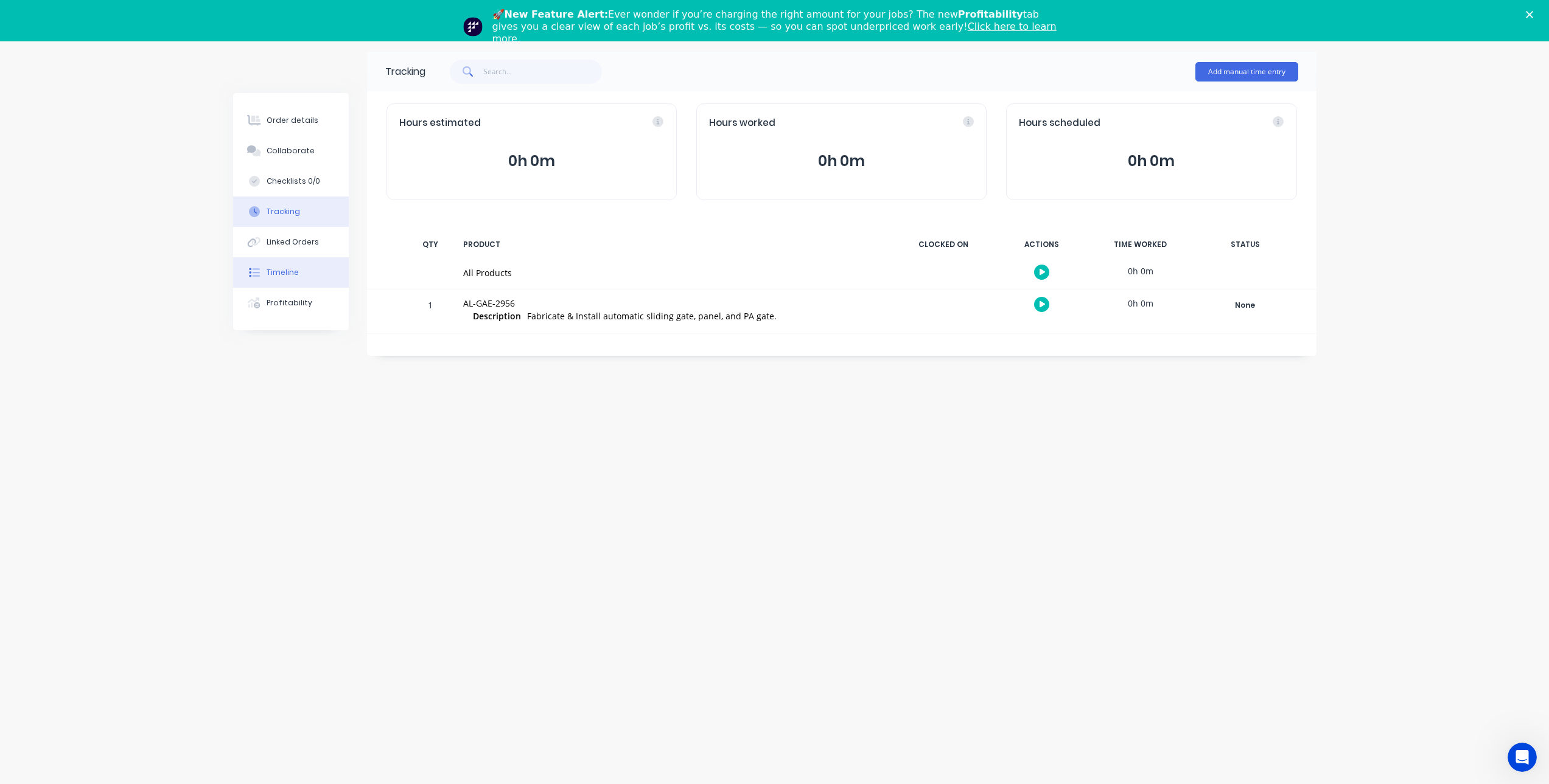
click at [281, 270] on div "Timeline" at bounding box center [283, 272] width 32 height 11
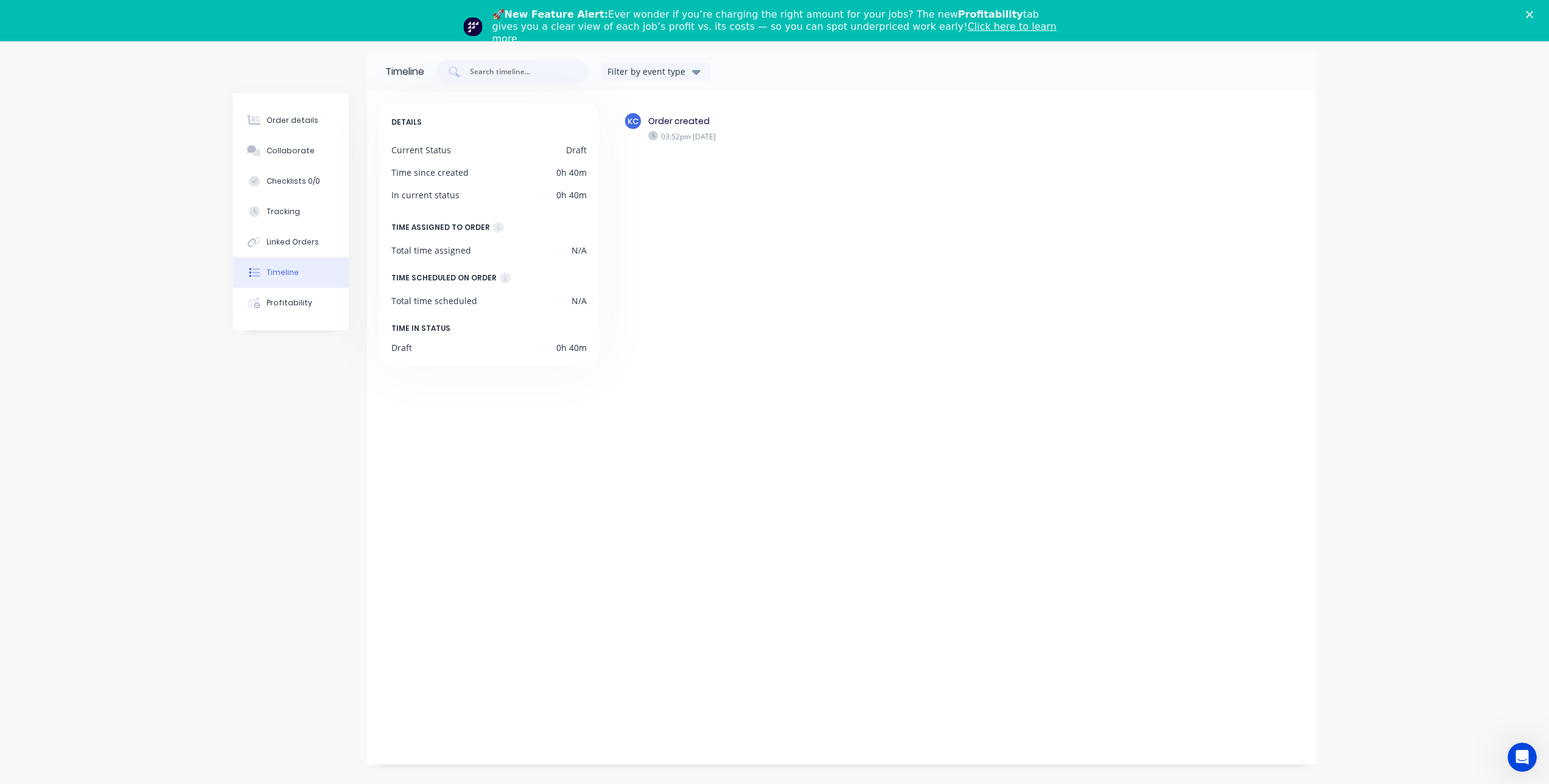
click at [741, 137] on div "03:52pm Monday 01/09/25" at bounding box center [859, 136] width 421 height 11
click at [290, 249] on button "Linked Orders" at bounding box center [290, 242] width 115 height 30
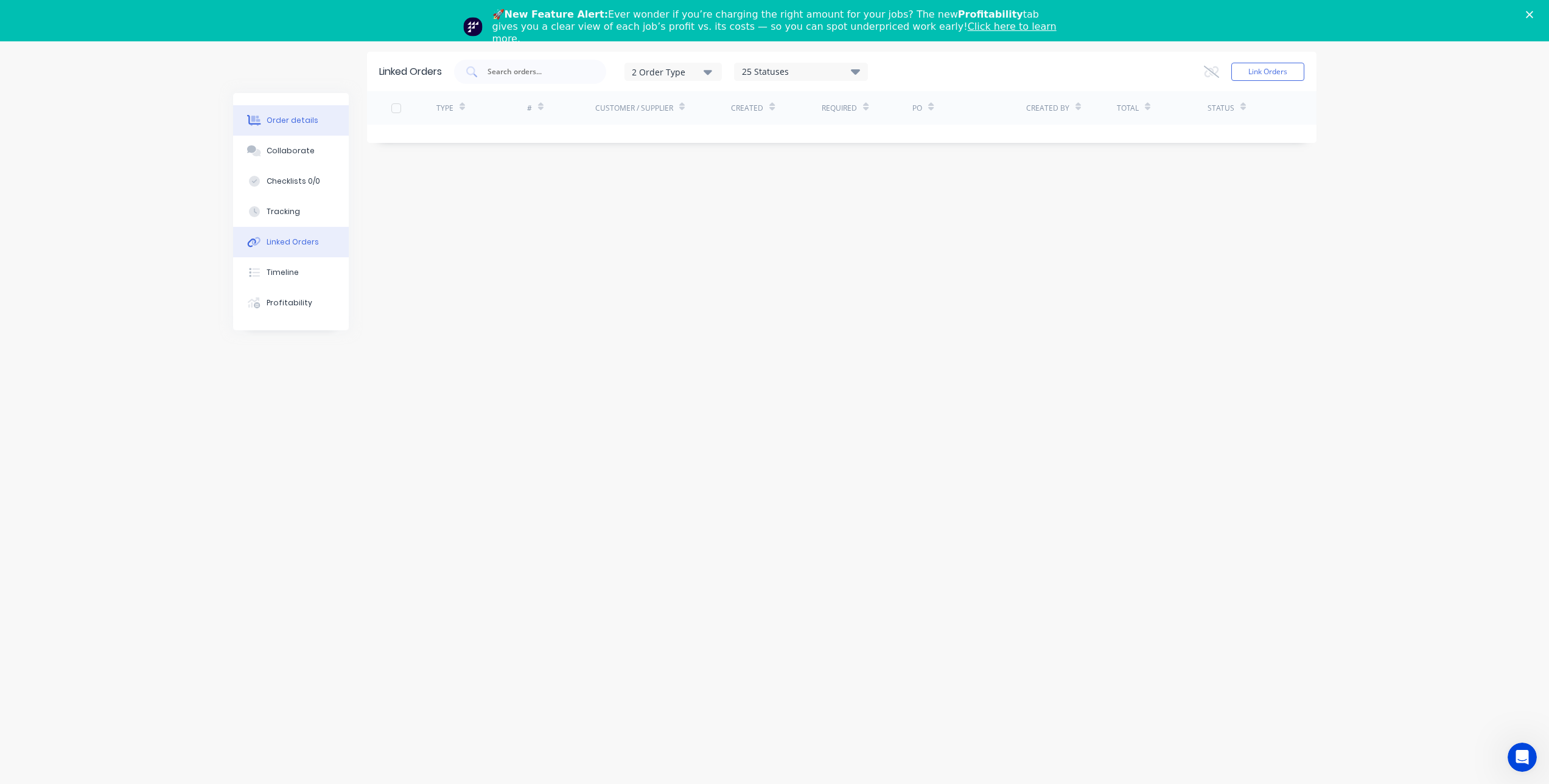
click at [279, 122] on div "Order details" at bounding box center [293, 120] width 51 height 11
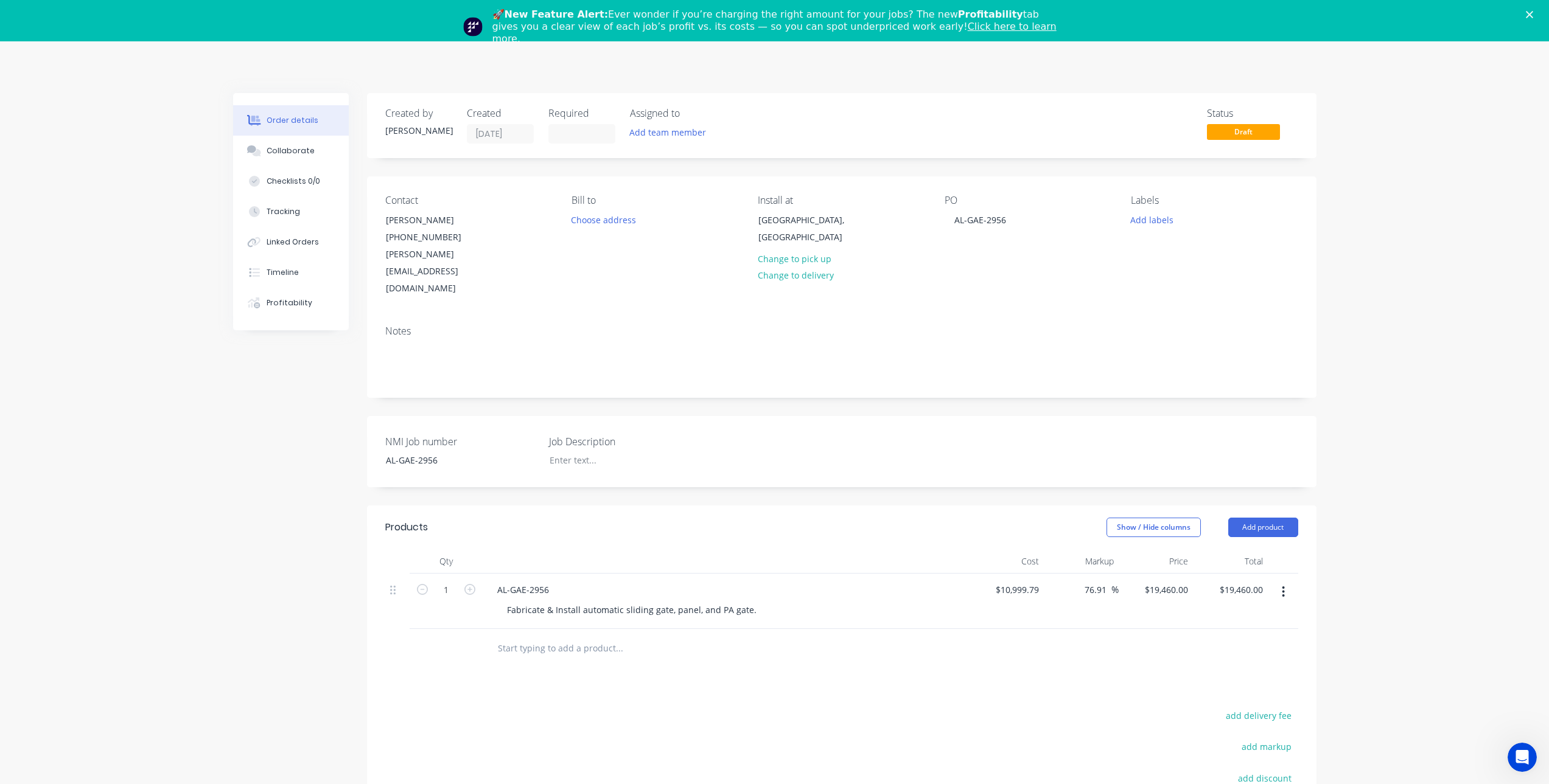
click at [1538, 13] on div "Close" at bounding box center [1532, 15] width 12 height 7
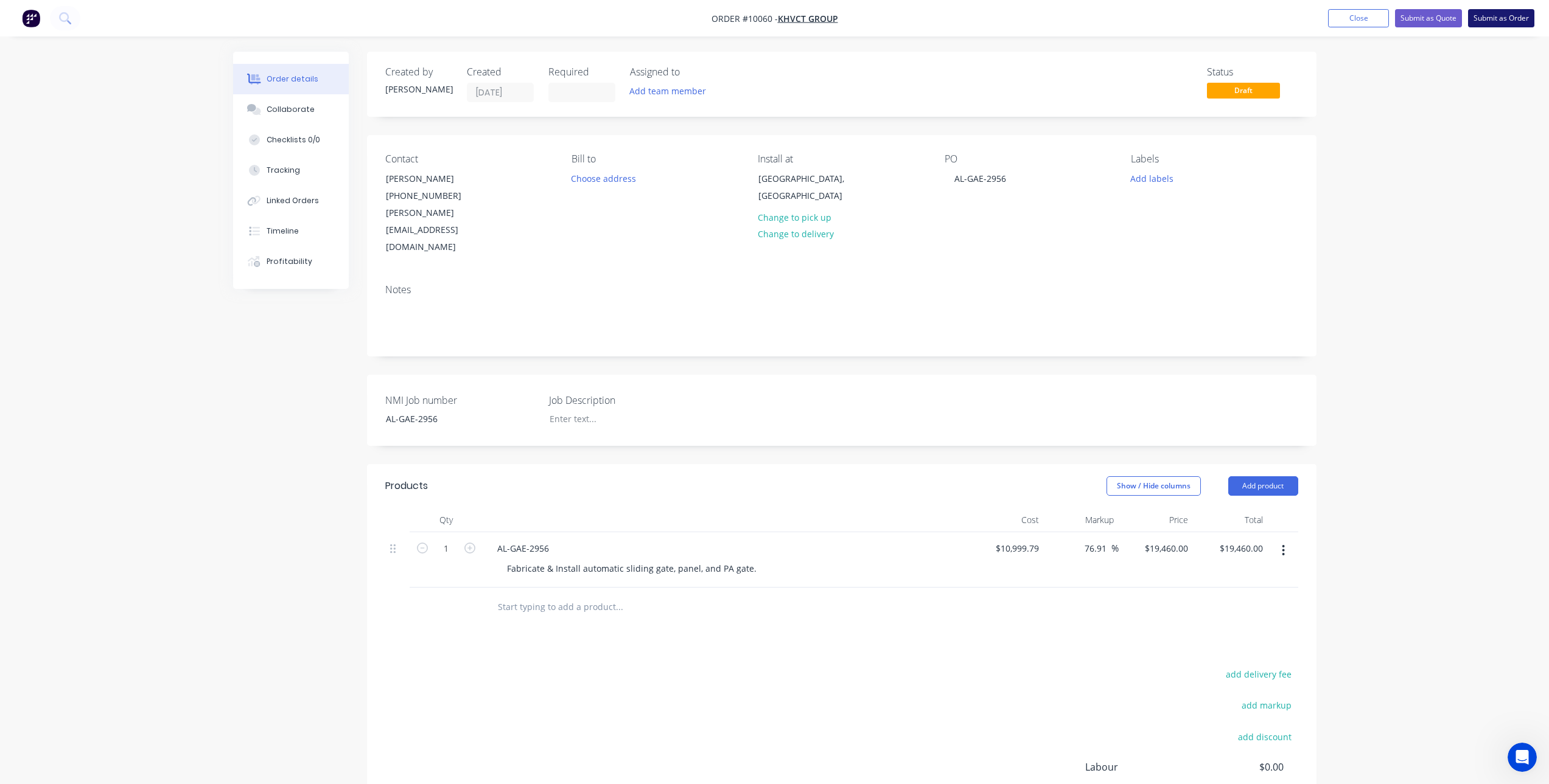
click at [1496, 19] on button "Submit as Order" at bounding box center [1501, 18] width 66 height 18
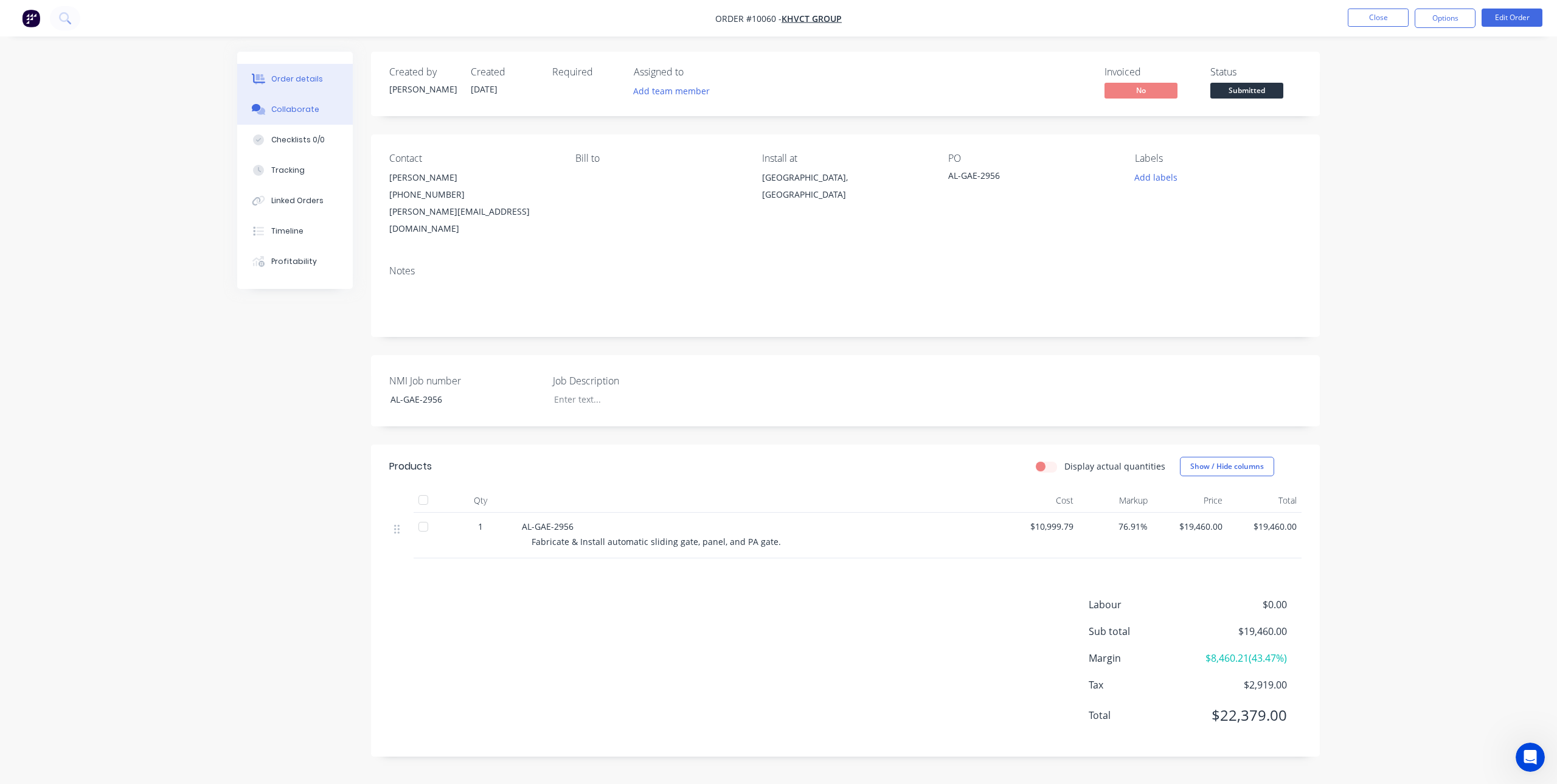
click at [309, 115] on button "Collaborate" at bounding box center [295, 109] width 115 height 30
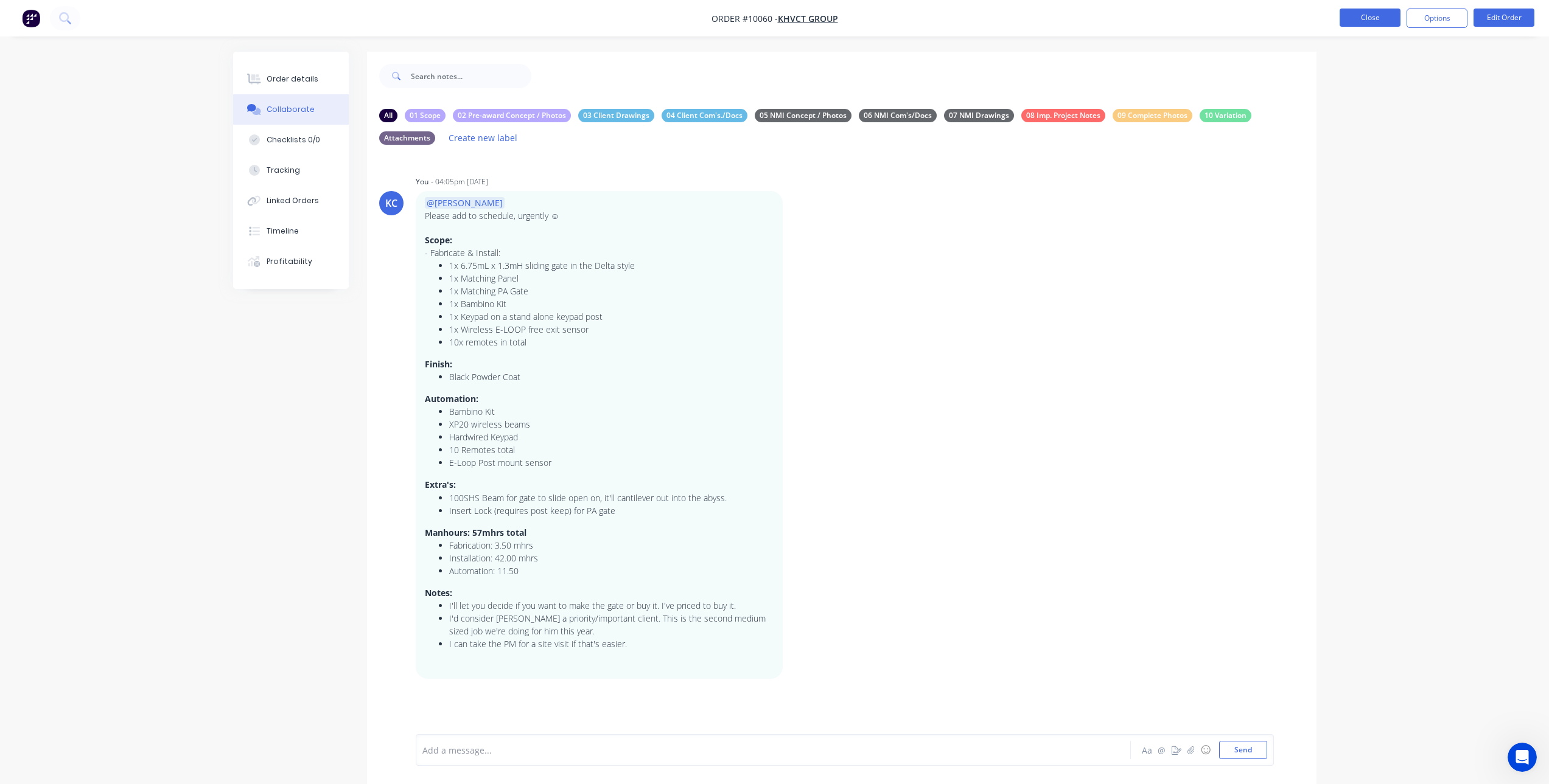
click at [1358, 16] on button "Close" at bounding box center [1370, 18] width 61 height 18
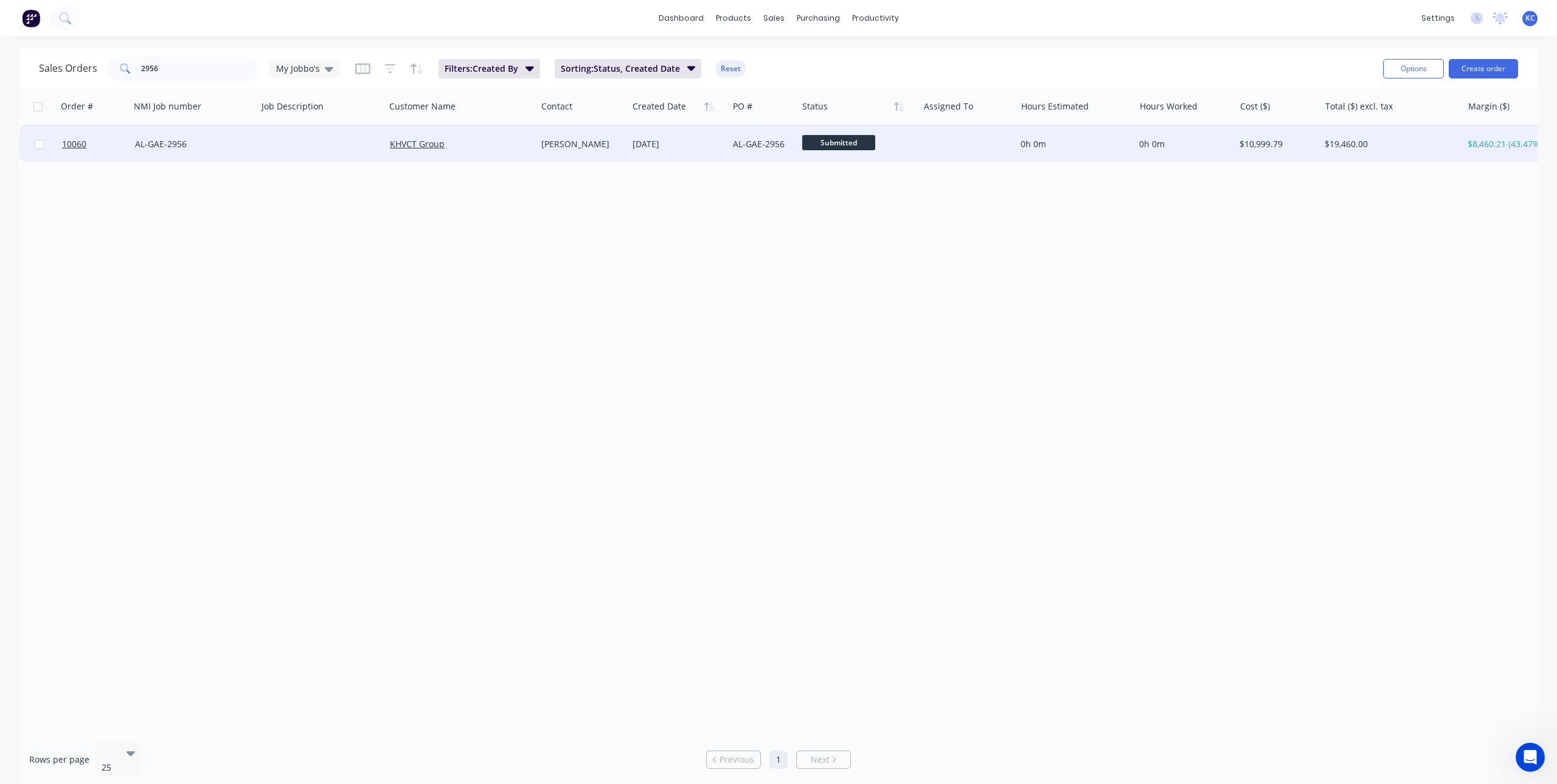
click at [301, 148] on div at bounding box center [321, 144] width 128 height 37
click at [80, 143] on span "10060" at bounding box center [73, 144] width 24 height 12
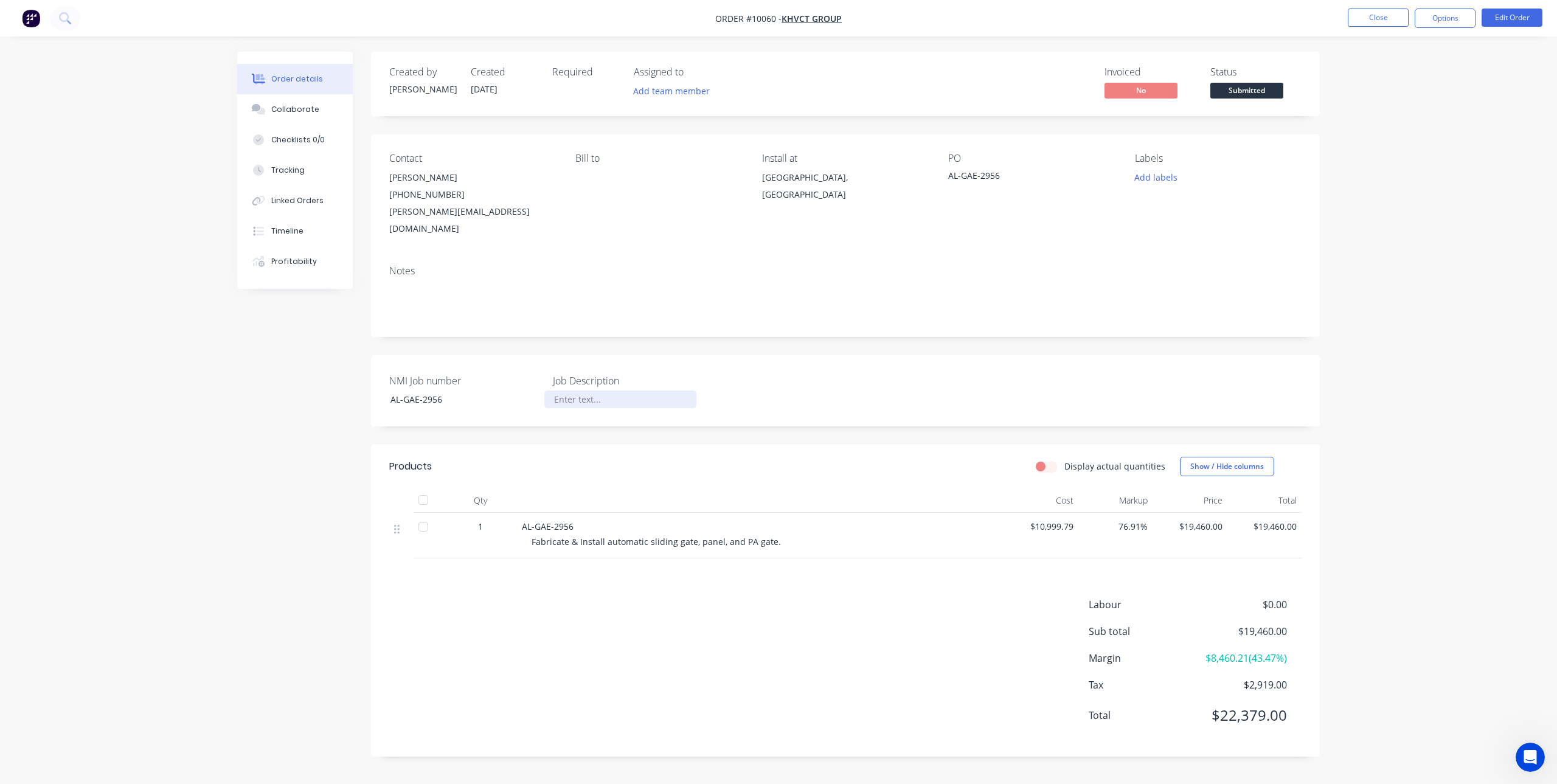
click at [613, 391] on div at bounding box center [620, 400] width 152 height 18
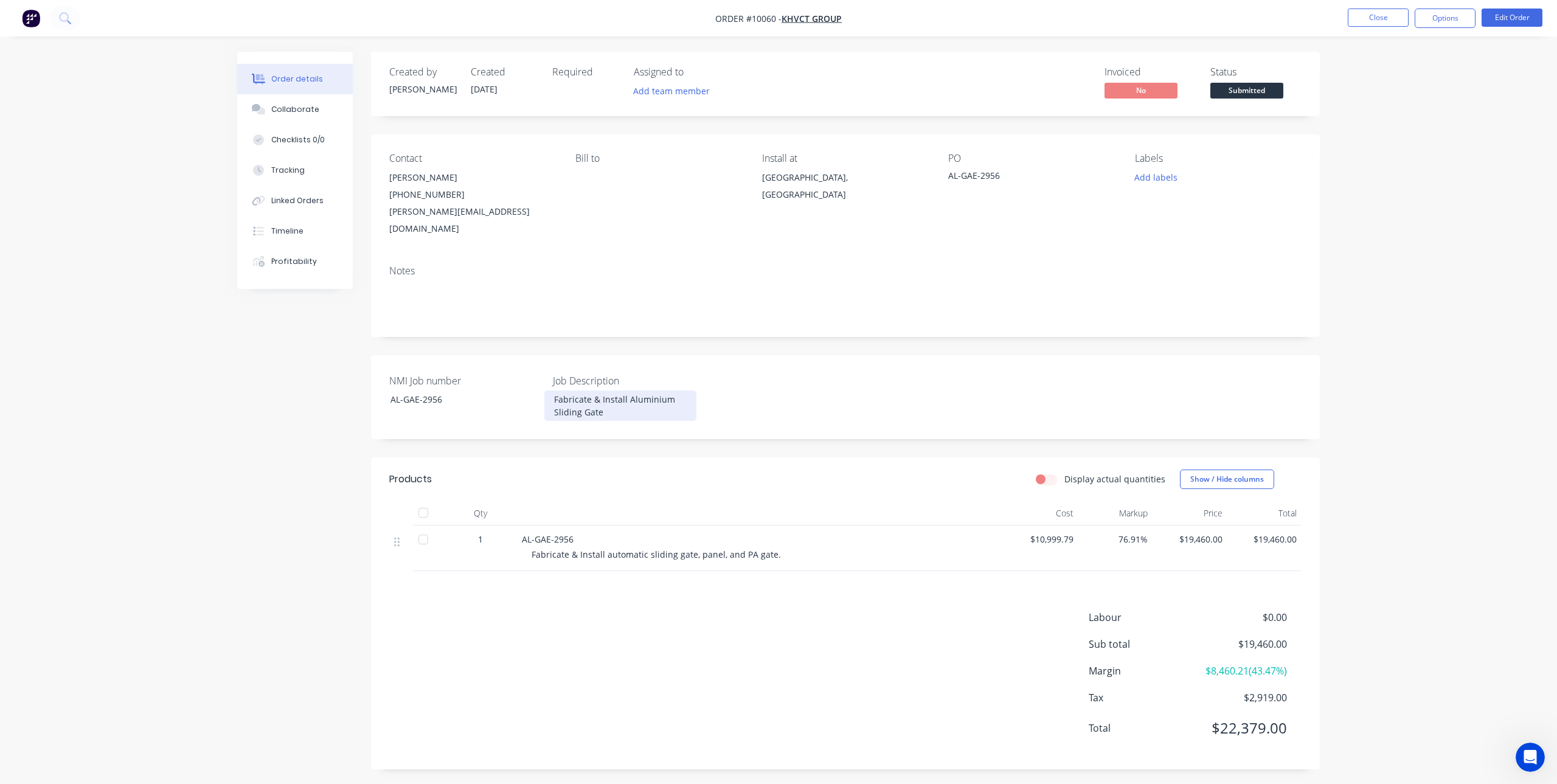
click at [627, 391] on div "Fabricate & Install Aluminium Sliding Gate" at bounding box center [620, 406] width 152 height 30
click at [766, 610] on div "Labour $0.00 Sub total $19,460.00 Margin $8,460.21 ( 43.47 %) Tax $2,919.00 Tot…" at bounding box center [846, 680] width 913 height 141
click at [1373, 12] on button "Close" at bounding box center [1378, 18] width 61 height 18
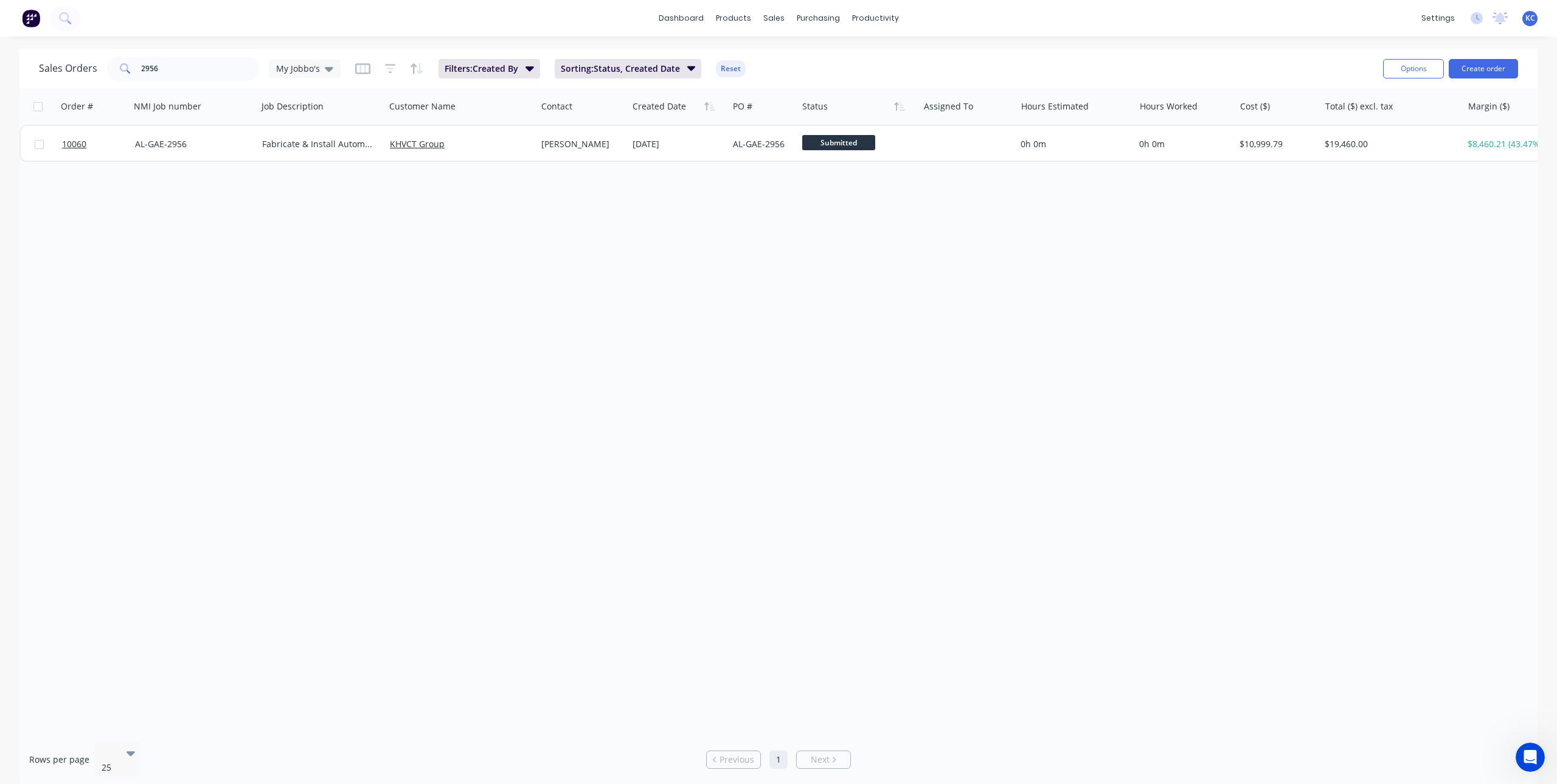
click at [803, 295] on div "Order # NMI Job number Job Description Customer Name Contact Created Date PO # …" at bounding box center [778, 410] width 1518 height 644
